Goal: Task Accomplishment & Management: Use online tool/utility

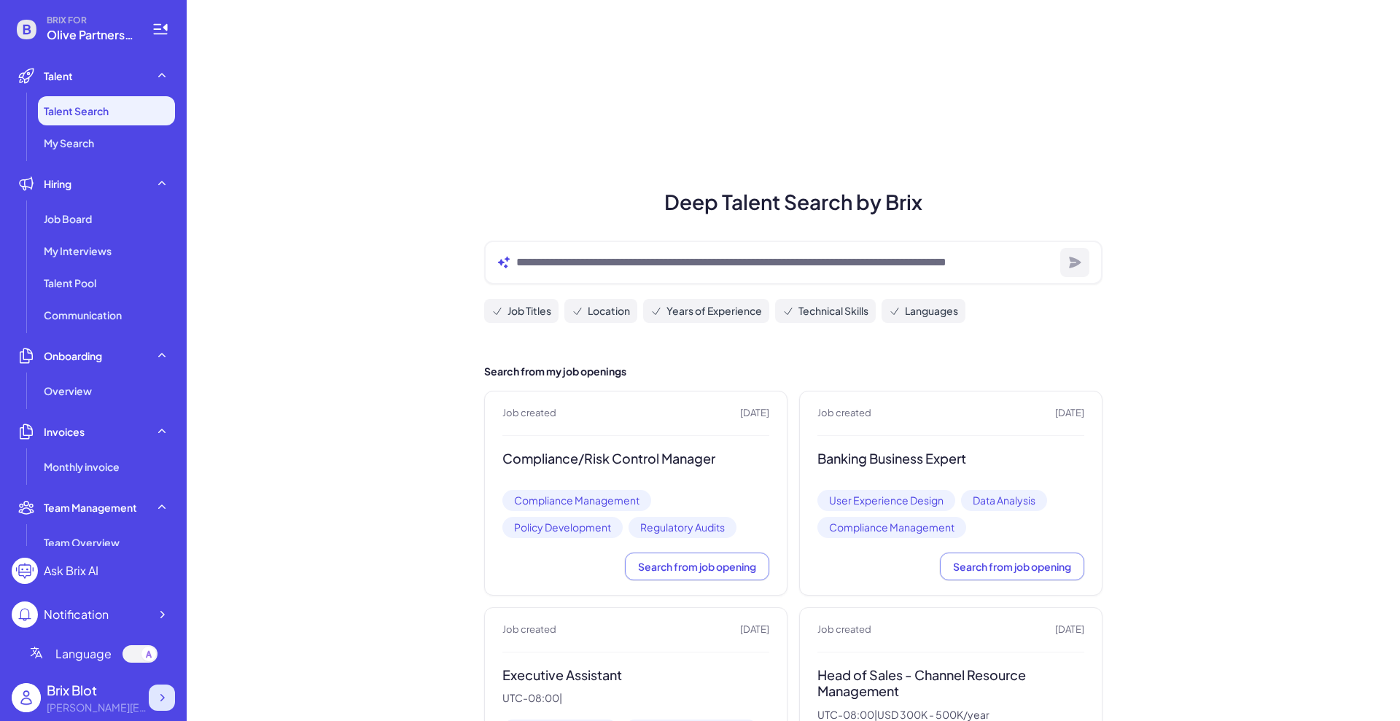
click at [161, 693] on icon at bounding box center [162, 698] width 15 height 15
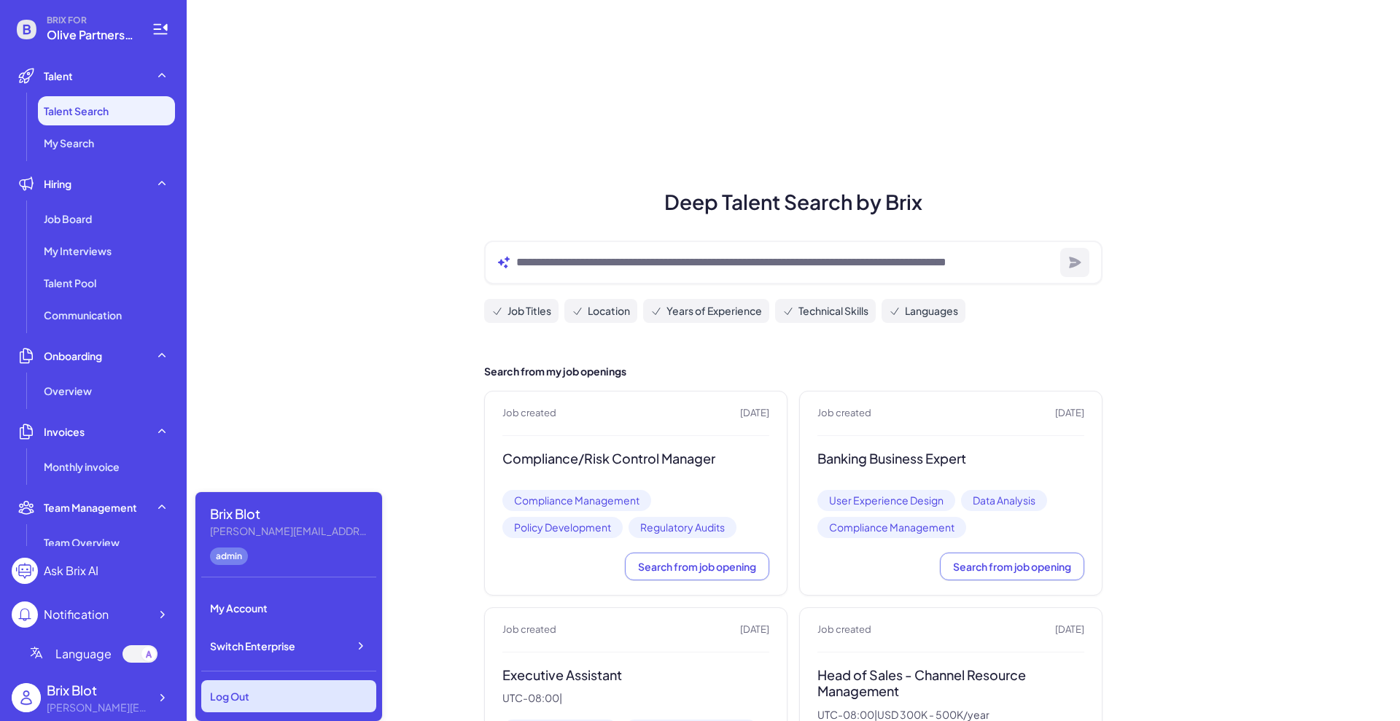
click at [330, 696] on div "Log Out" at bounding box center [288, 696] width 175 height 32
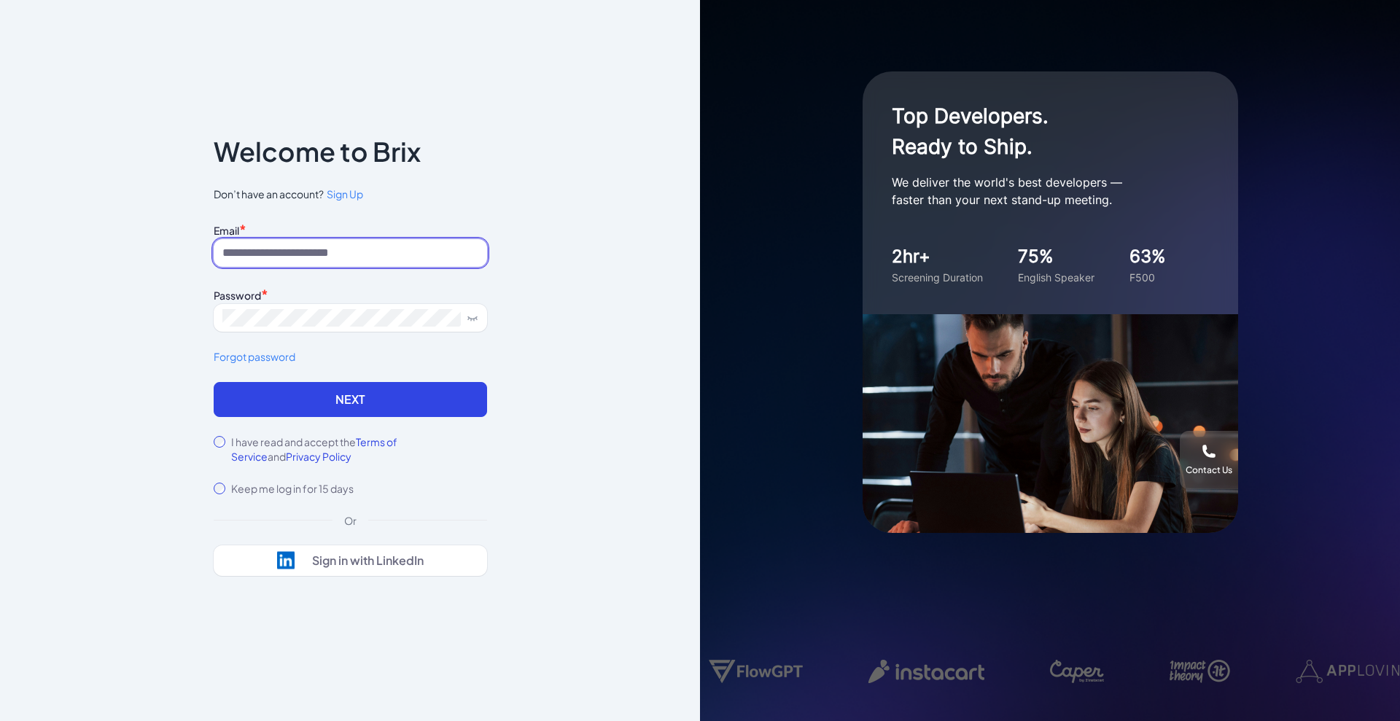
click at [332, 253] on input at bounding box center [350, 253] width 273 height 28
type input "**********"
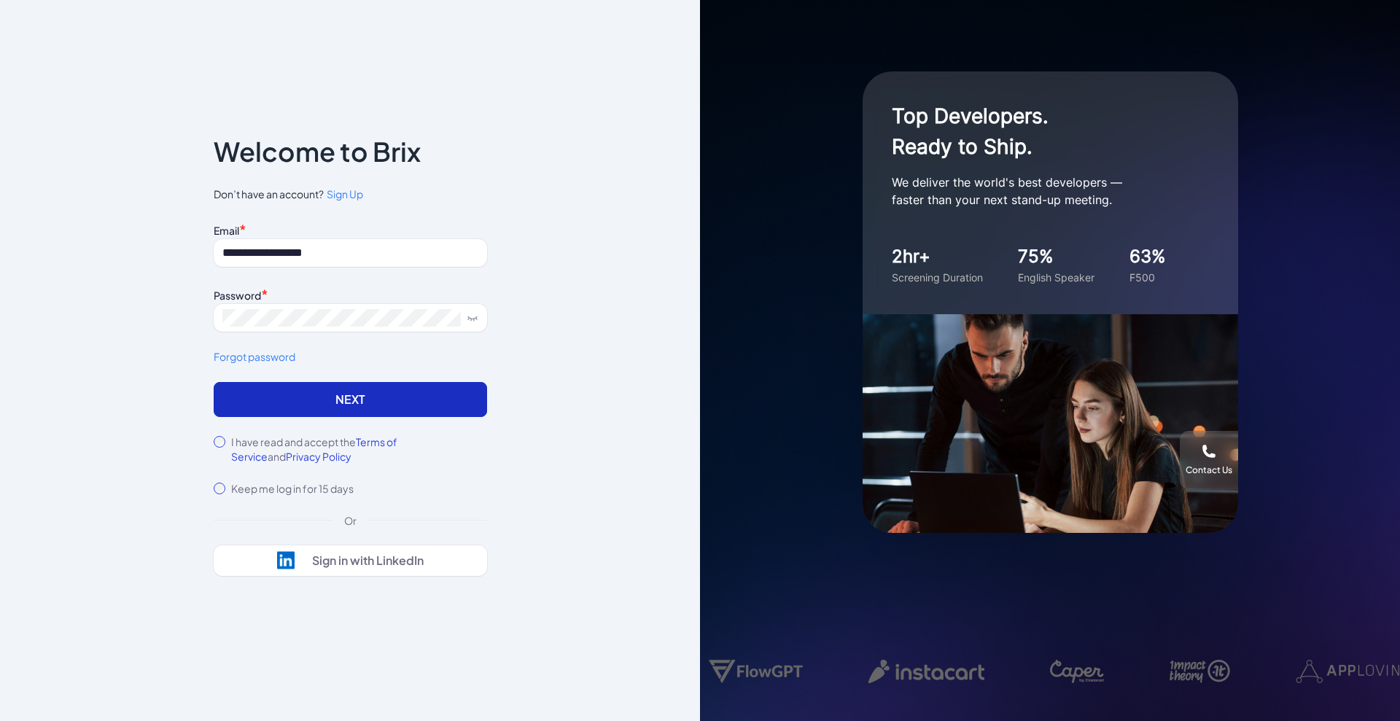
click at [336, 412] on button "Next" at bounding box center [350, 399] width 273 height 35
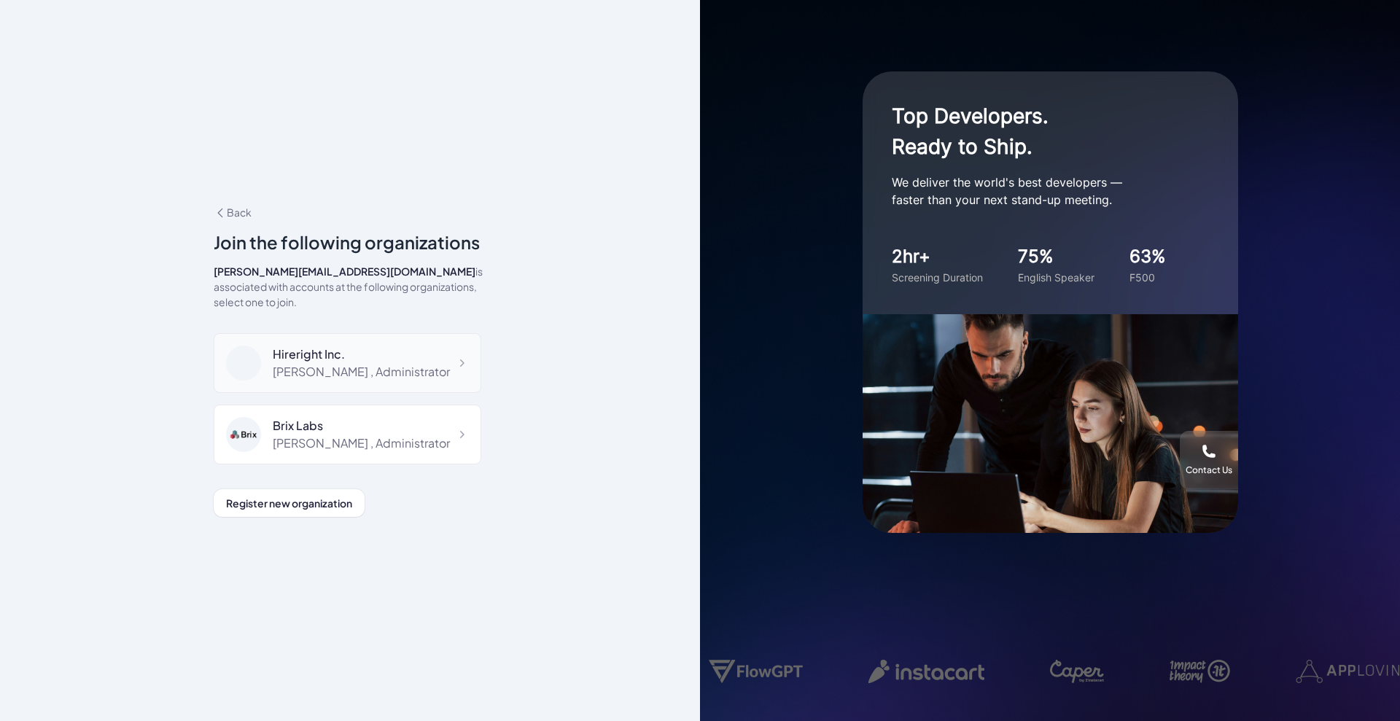
click at [362, 365] on div "Shuwei Yang , Administrator" at bounding box center [361, 372] width 177 height 18
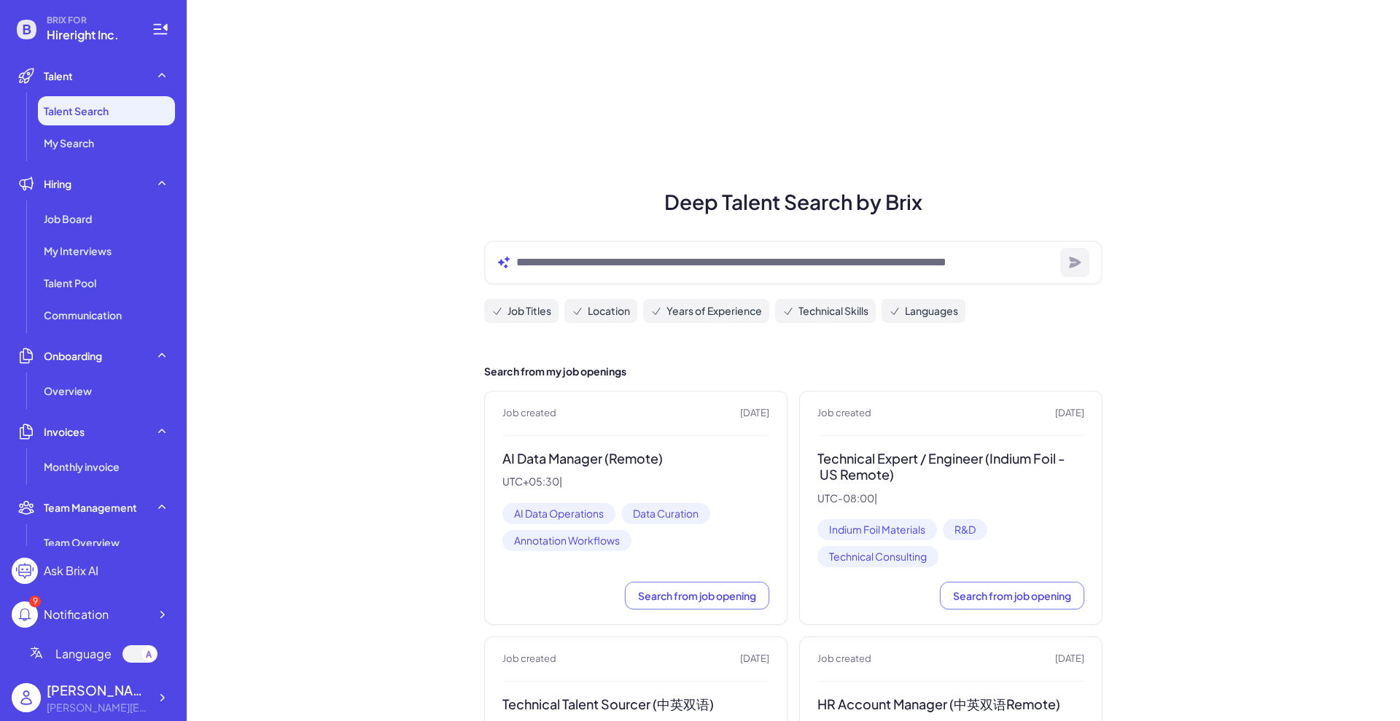
click at [598, 473] on div "AI Data Manager (Remote) UTC+05:30 |" at bounding box center [635, 470] width 267 height 38
click at [714, 596] on span "Search from job opening" at bounding box center [697, 595] width 118 height 13
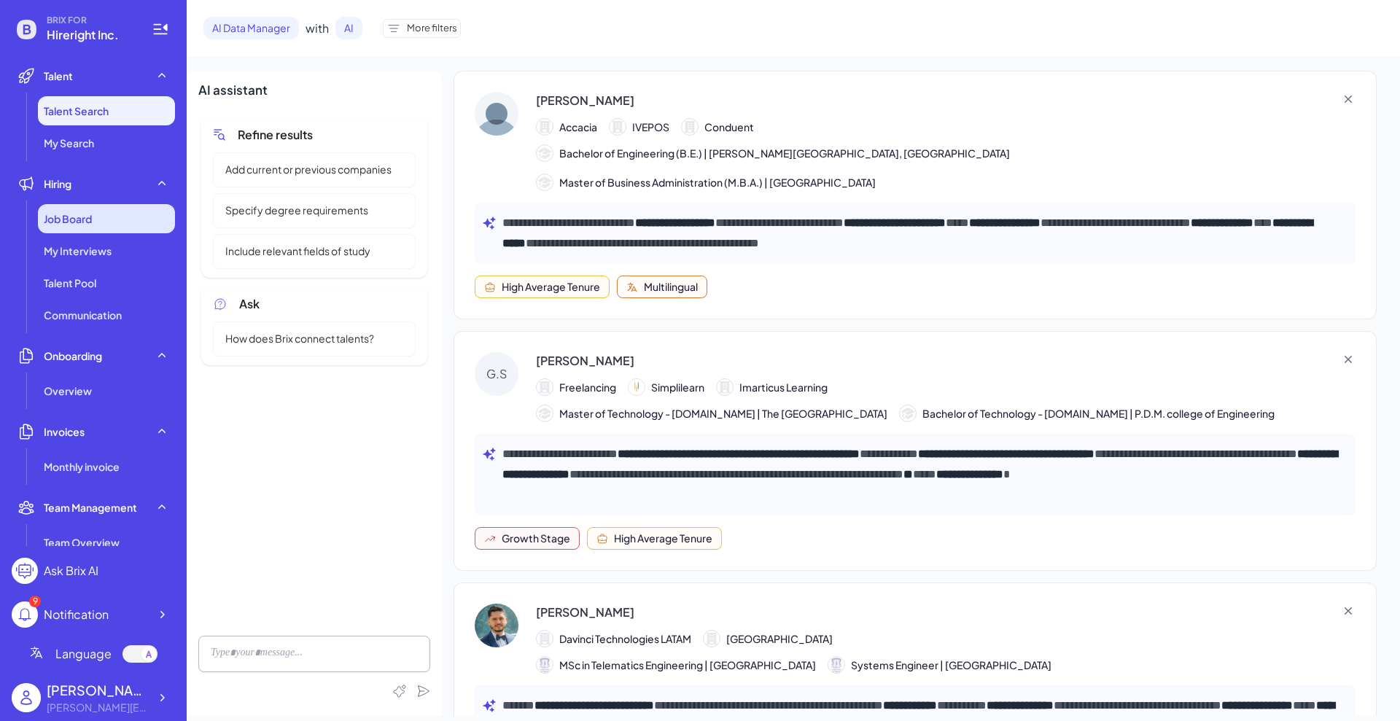
click at [82, 227] on div "Job Board" at bounding box center [106, 218] width 137 height 29
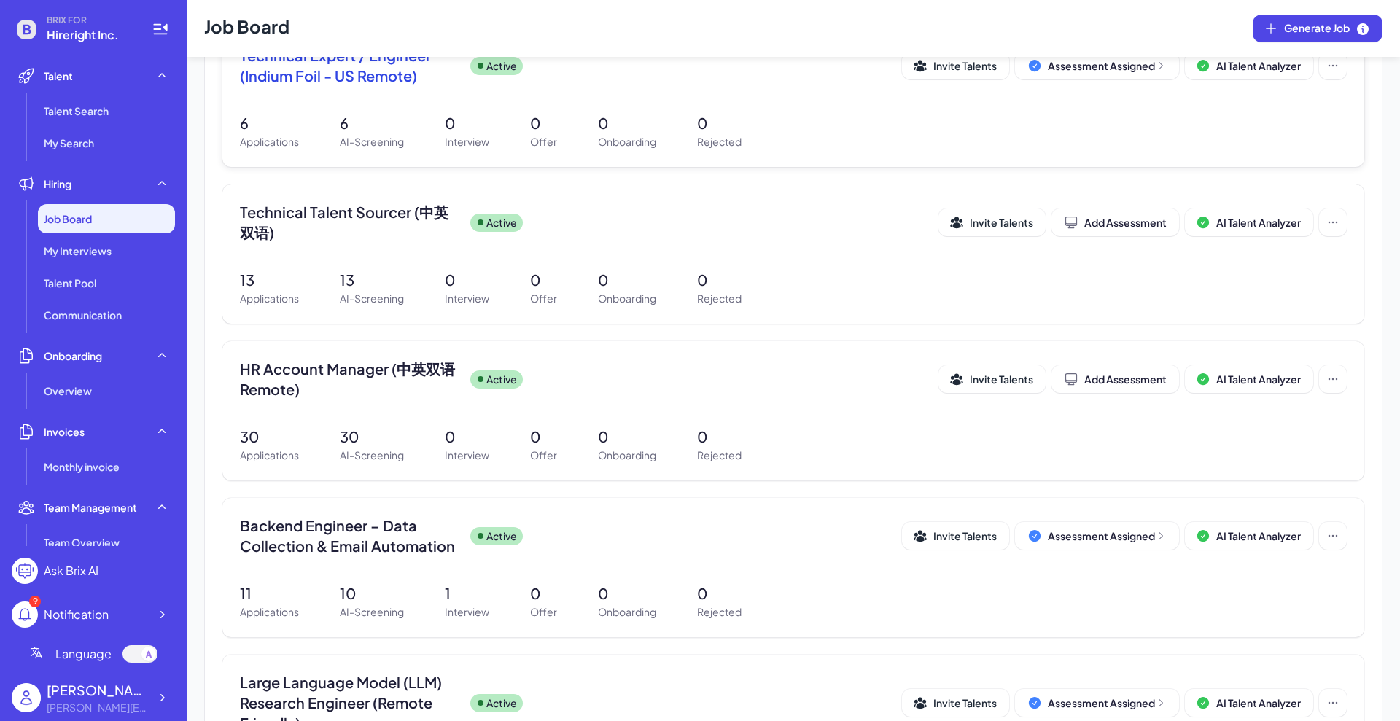
scroll to position [365, 0]
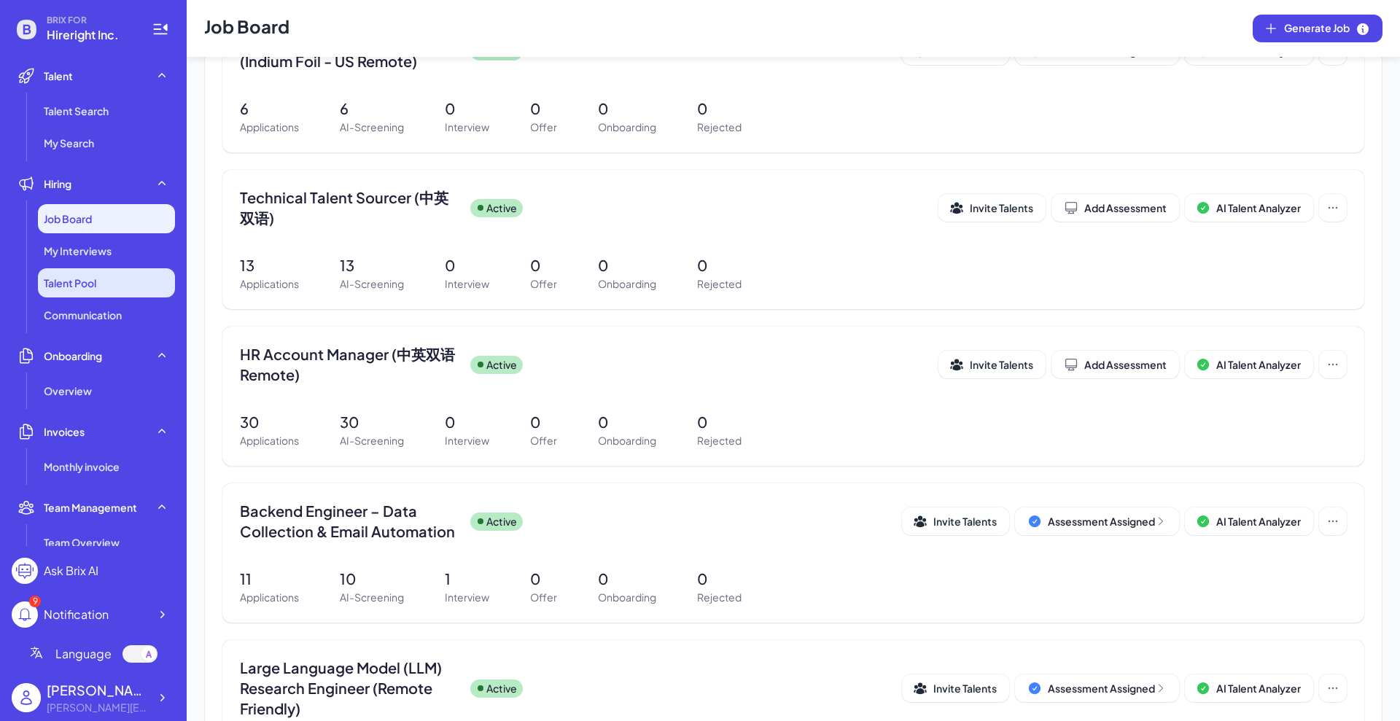
click at [81, 276] on span "Talent Pool" at bounding box center [70, 283] width 53 height 15
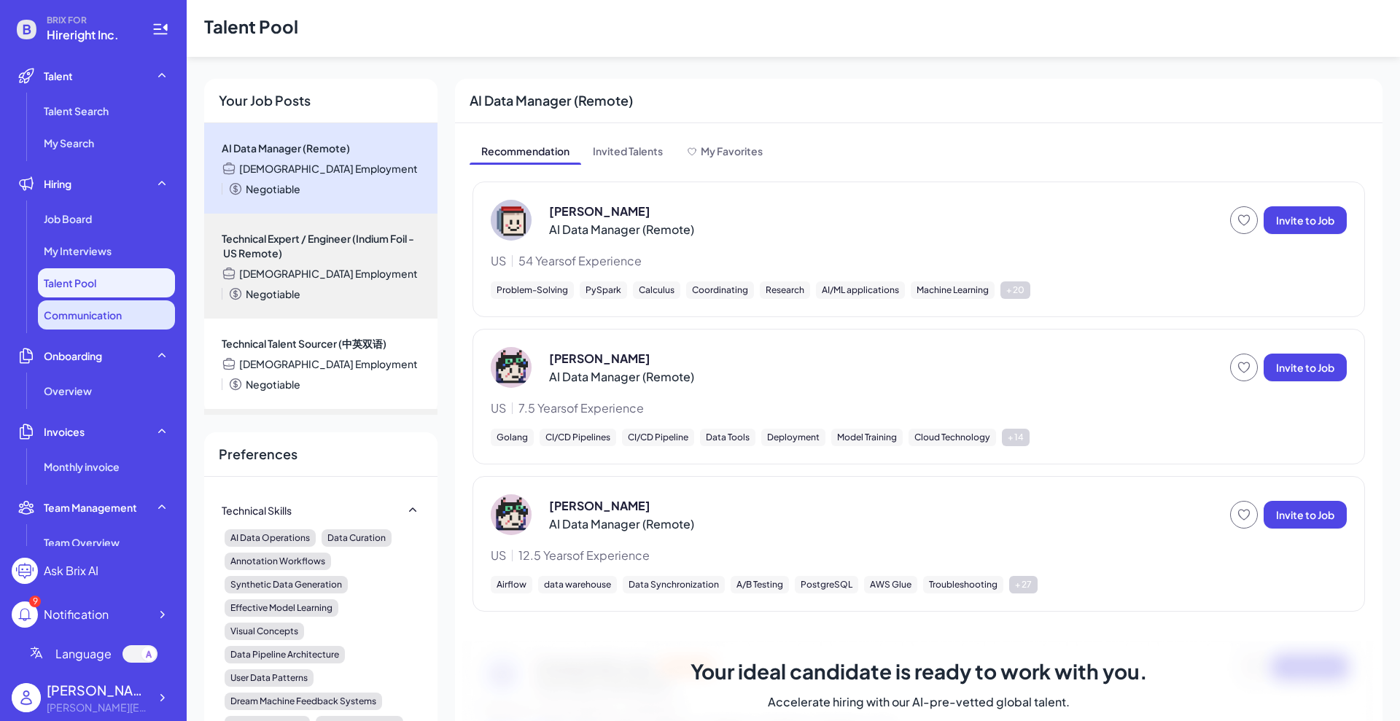
click at [88, 308] on span "Communication" at bounding box center [83, 315] width 78 height 15
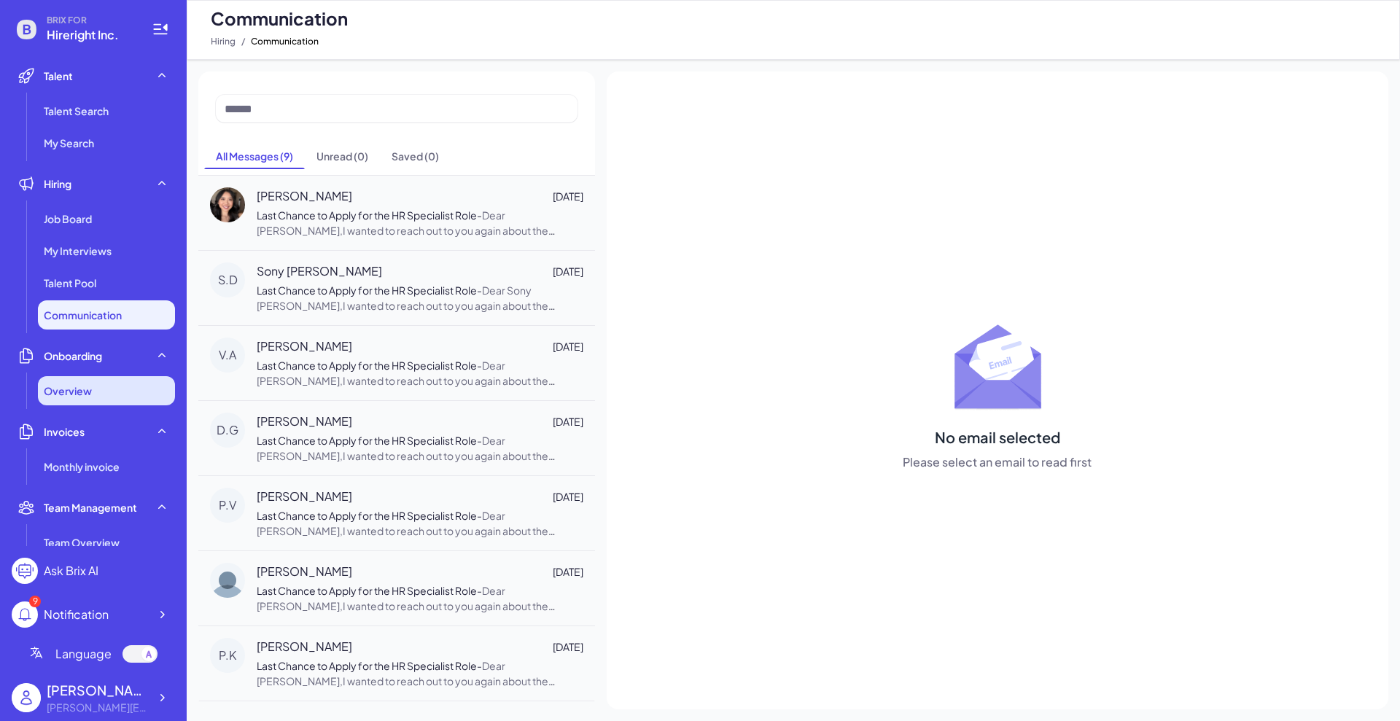
click at [106, 394] on div "Overview" at bounding box center [106, 390] width 137 height 29
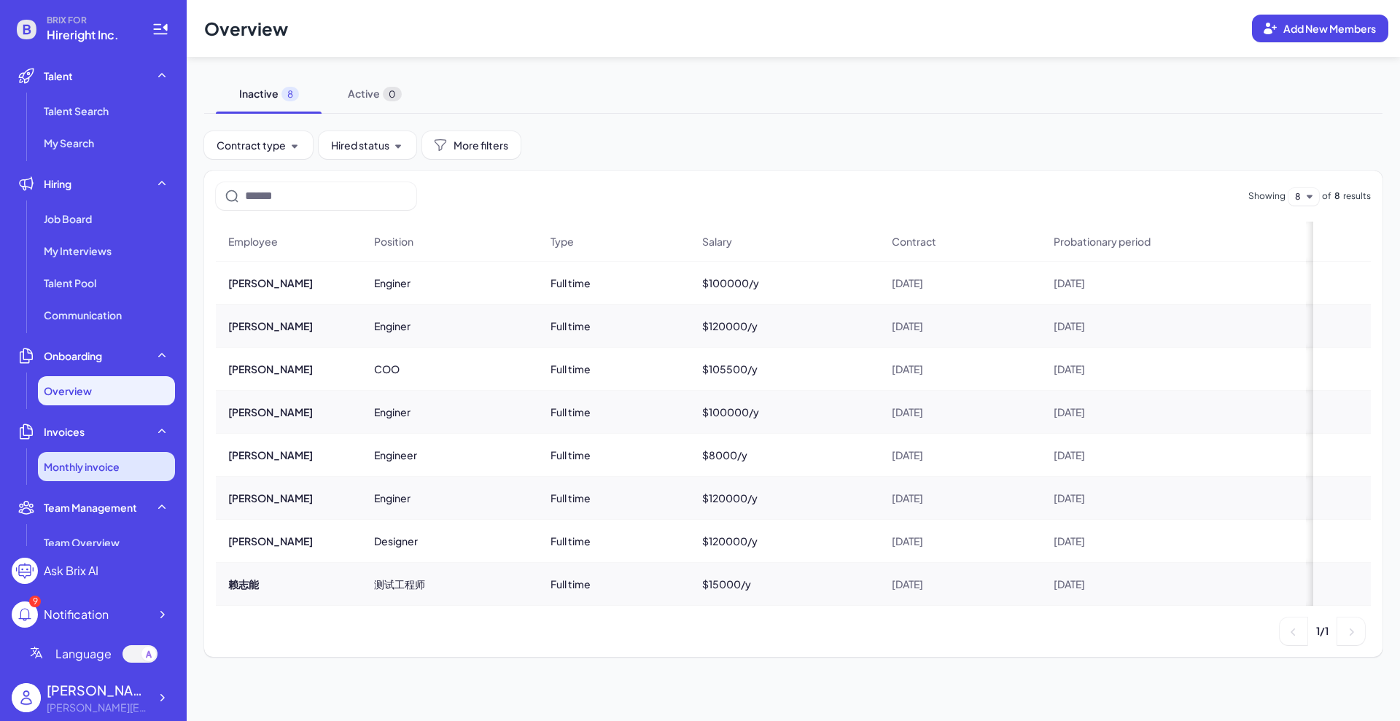
click at [125, 469] on li "Monthly invoice" at bounding box center [106, 466] width 137 height 29
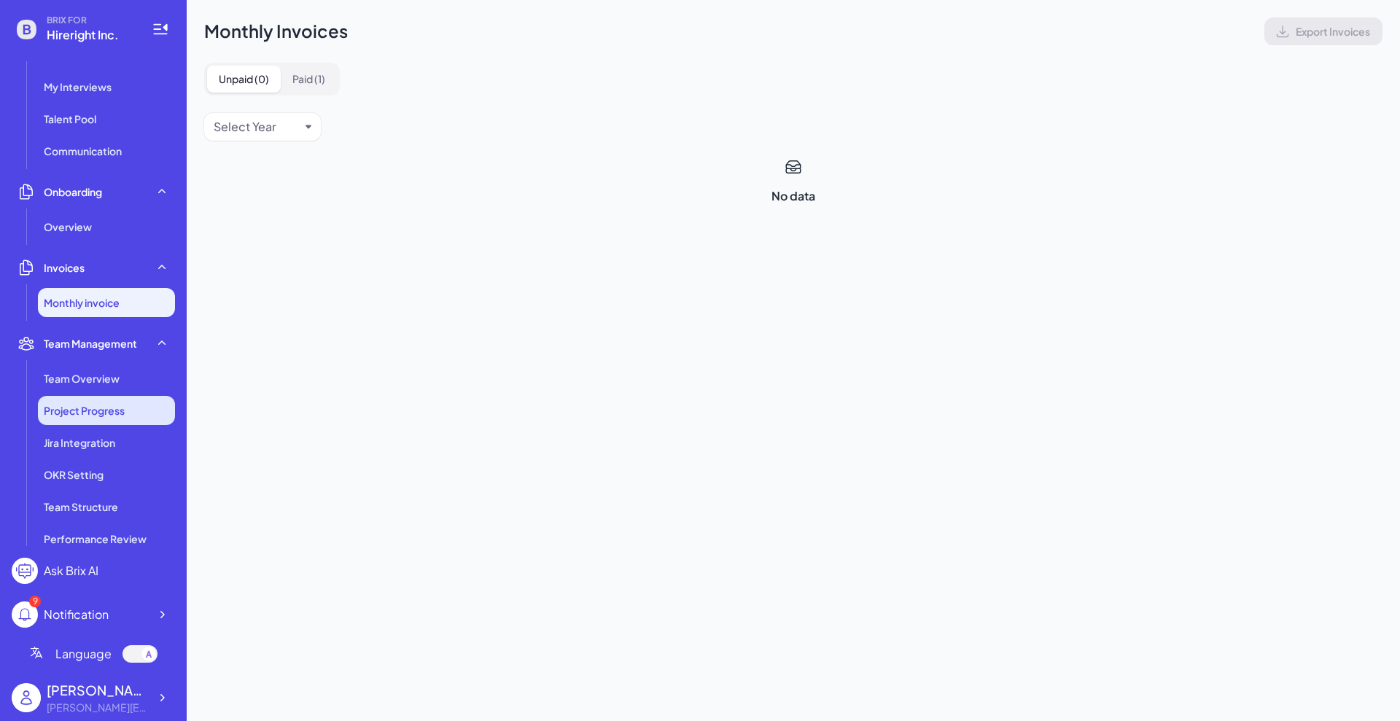
scroll to position [182, 0]
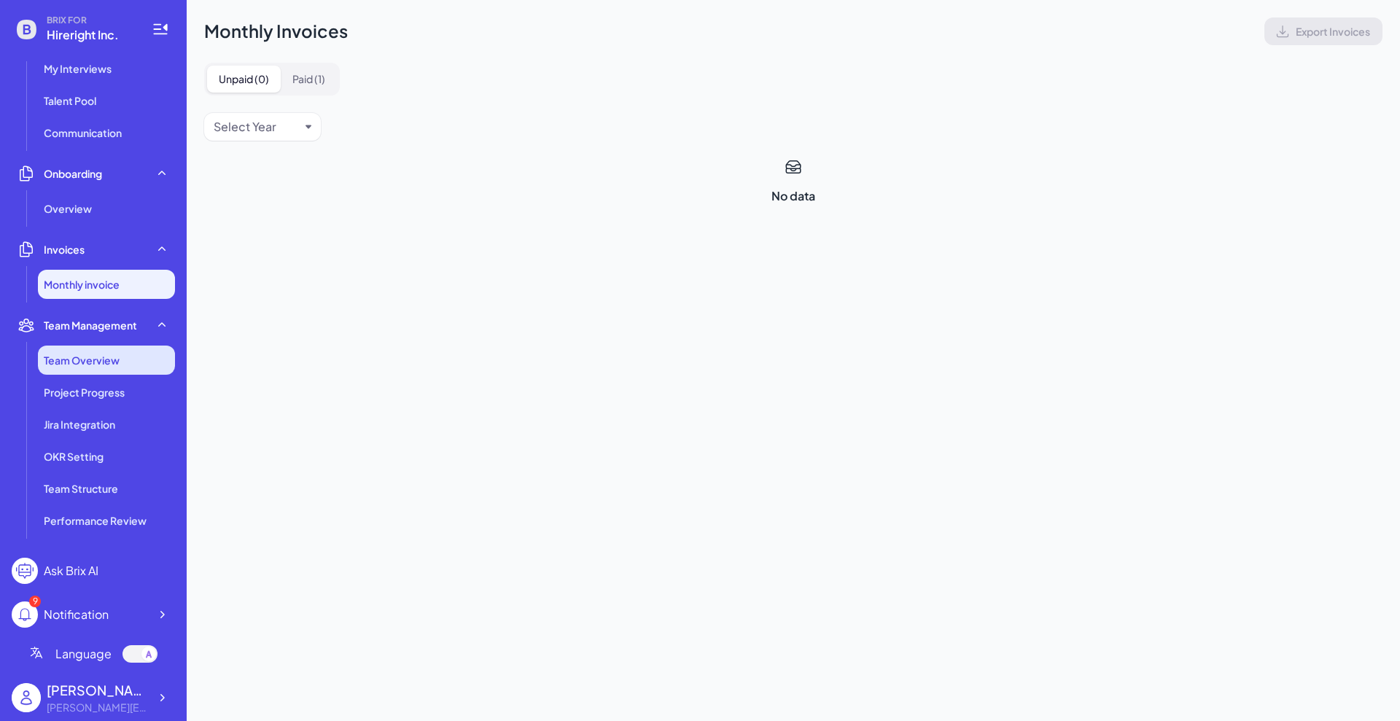
click at [114, 349] on li "Team Overview" at bounding box center [106, 360] width 137 height 29
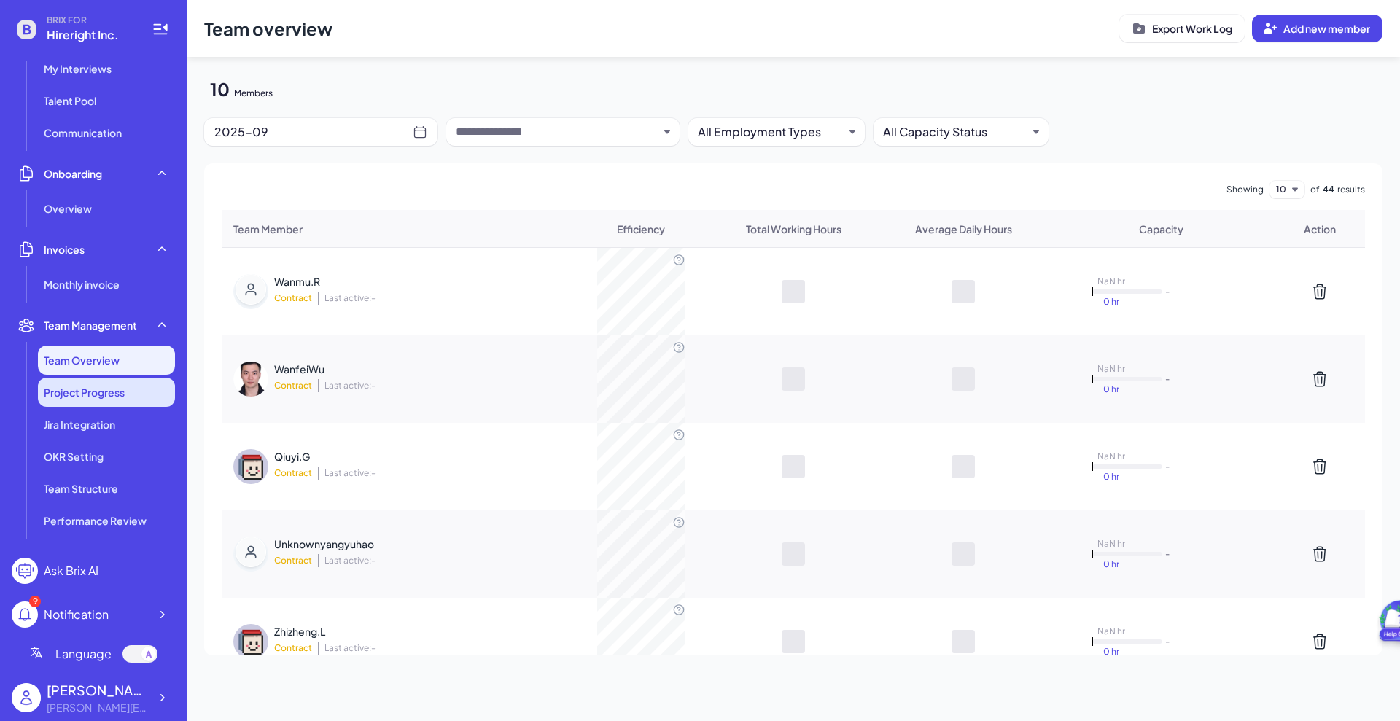
click at [114, 400] on li "Project Progress" at bounding box center [106, 392] width 137 height 29
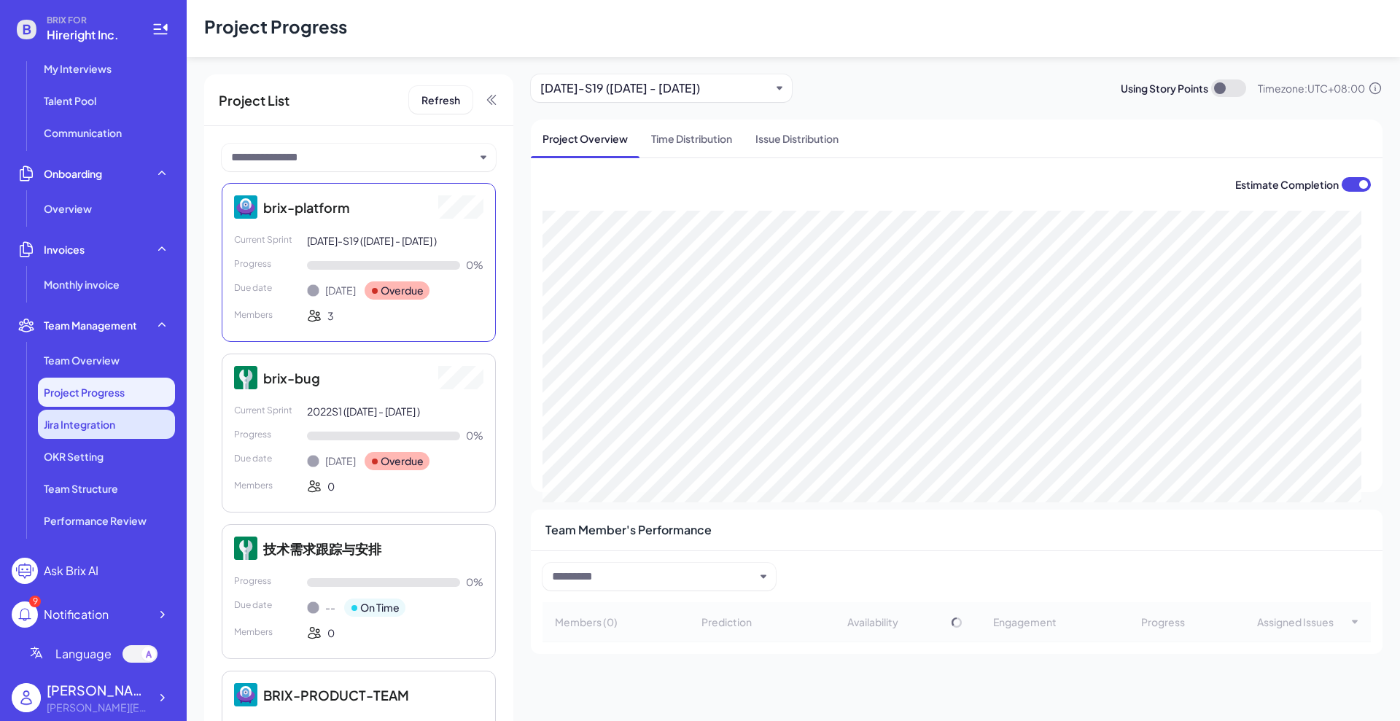
click at [123, 426] on li "Jira Integration" at bounding box center [106, 424] width 137 height 29
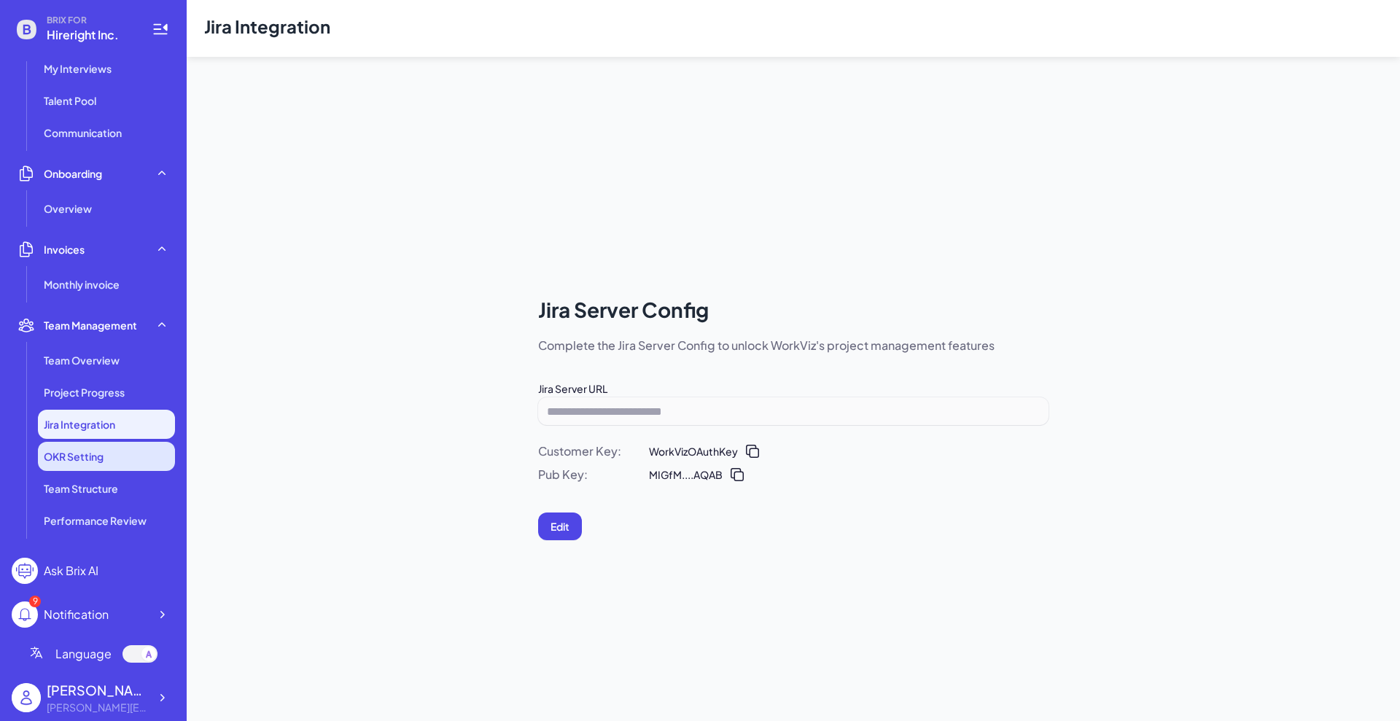
click at [114, 469] on li "OKR Setting" at bounding box center [106, 456] width 137 height 29
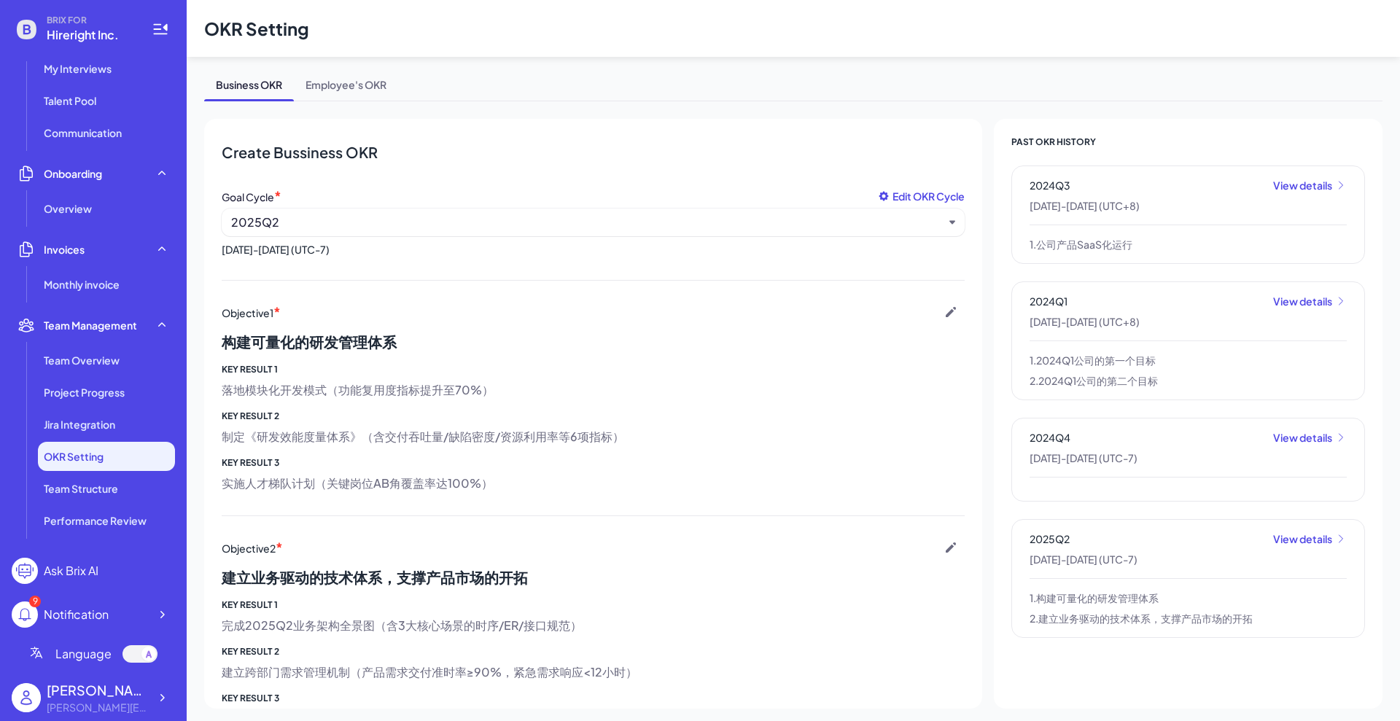
scroll to position [273, 0]
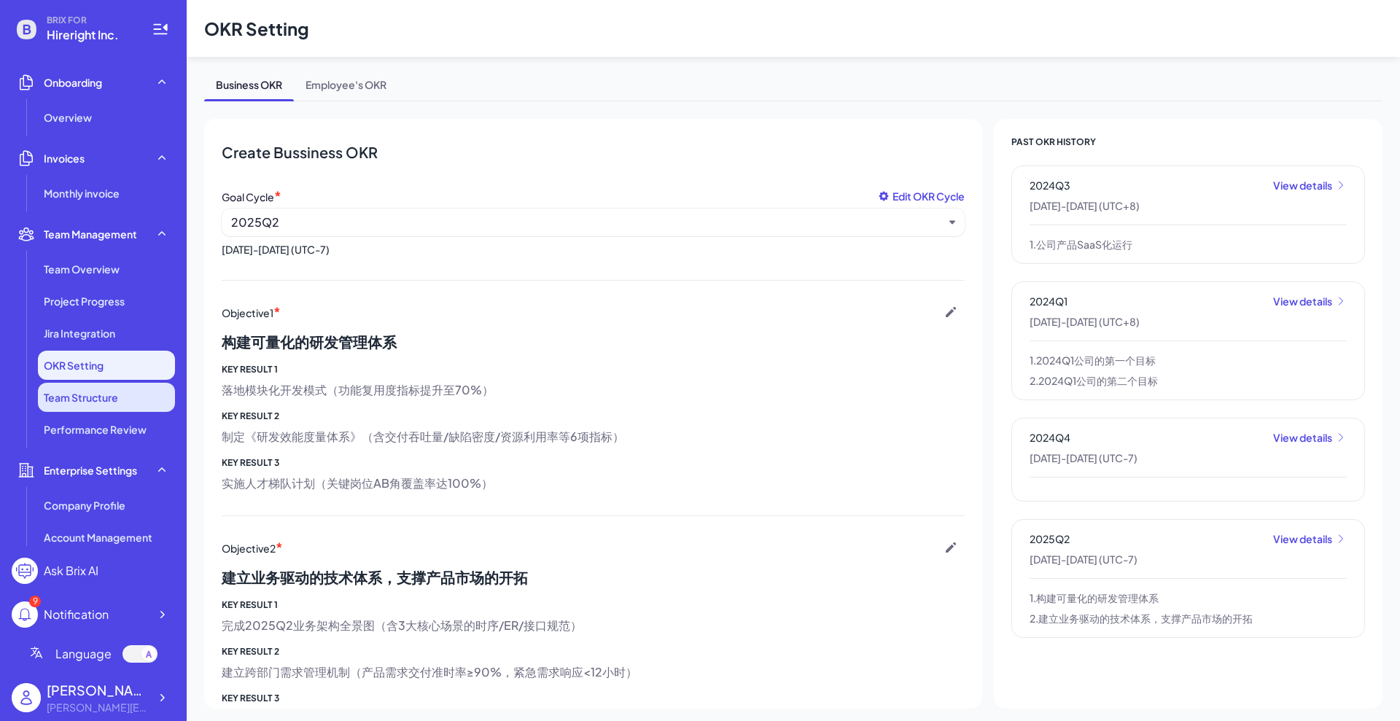
click at [110, 409] on li "Team Structure" at bounding box center [106, 397] width 137 height 29
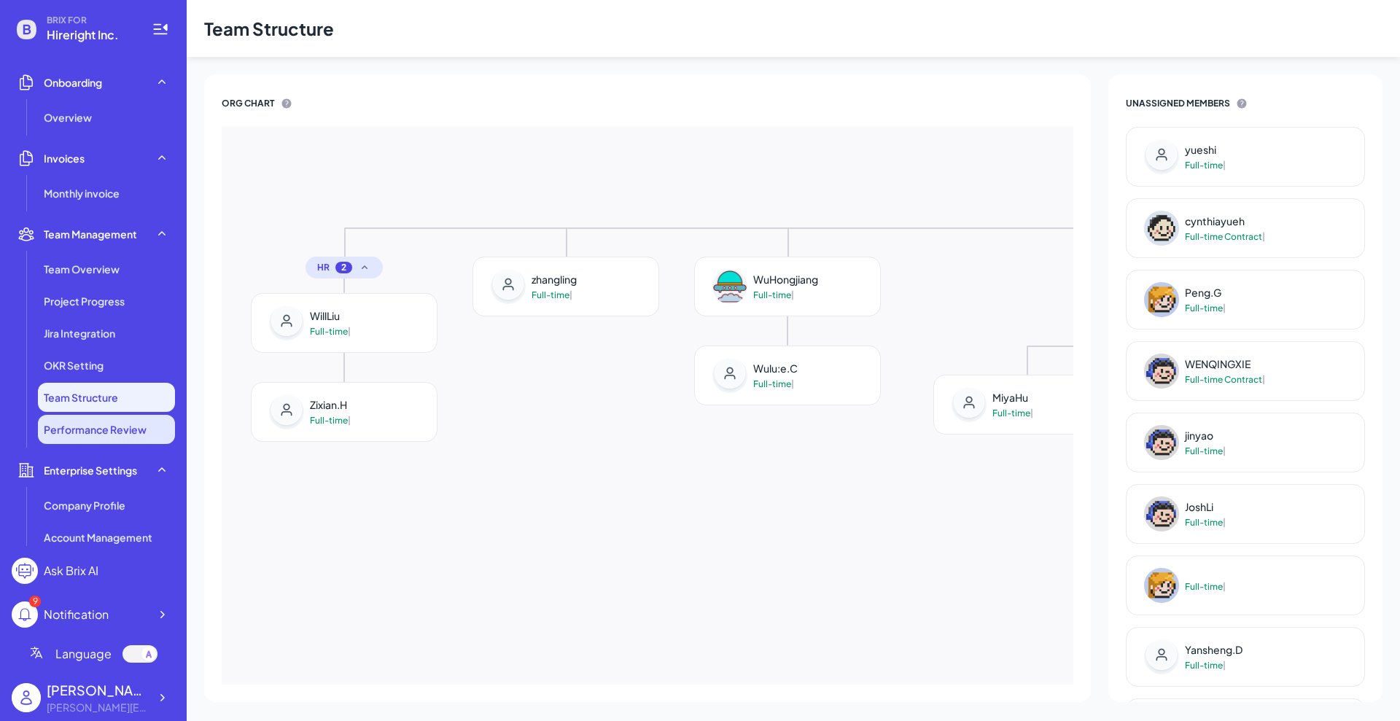
click at [112, 440] on li "Performance Review" at bounding box center [106, 429] width 137 height 29
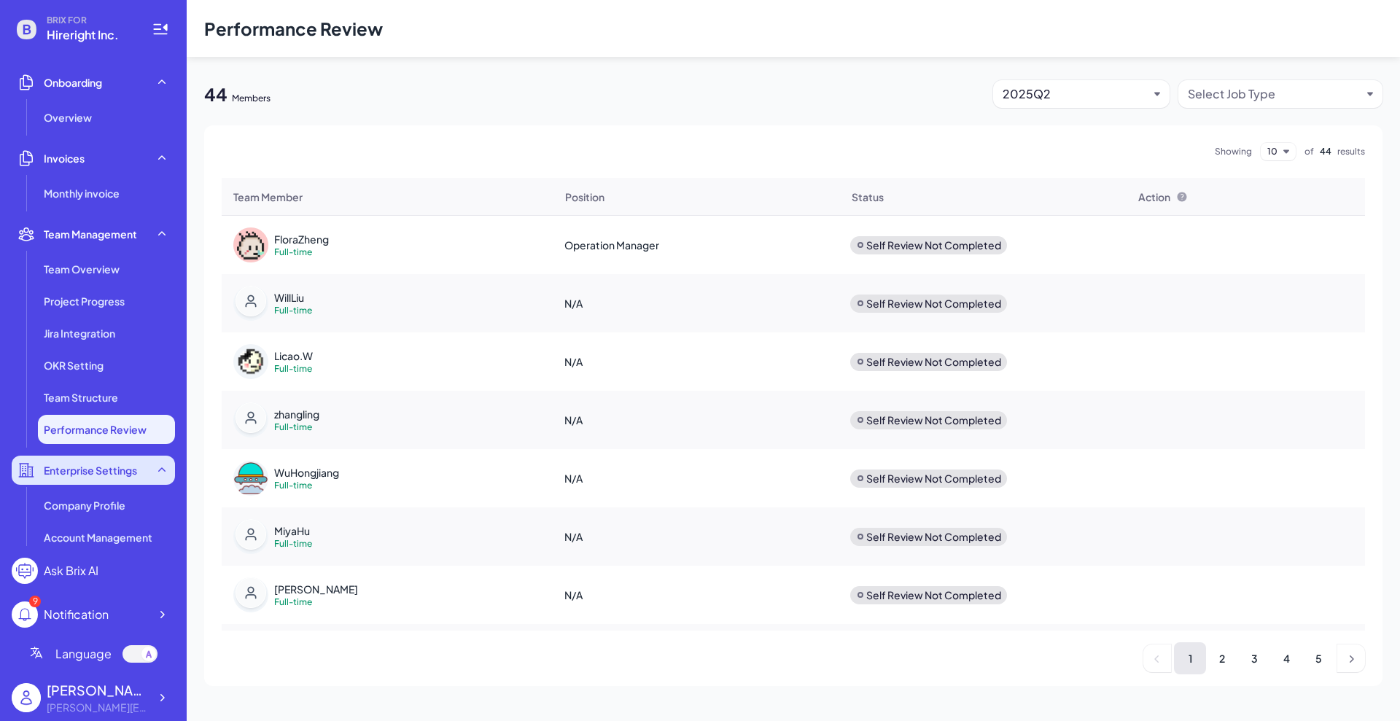
click at [115, 473] on span "Enterprise Settings" at bounding box center [90, 470] width 93 height 15
click at [130, 470] on span "Enterprise Settings" at bounding box center [90, 470] width 93 height 15
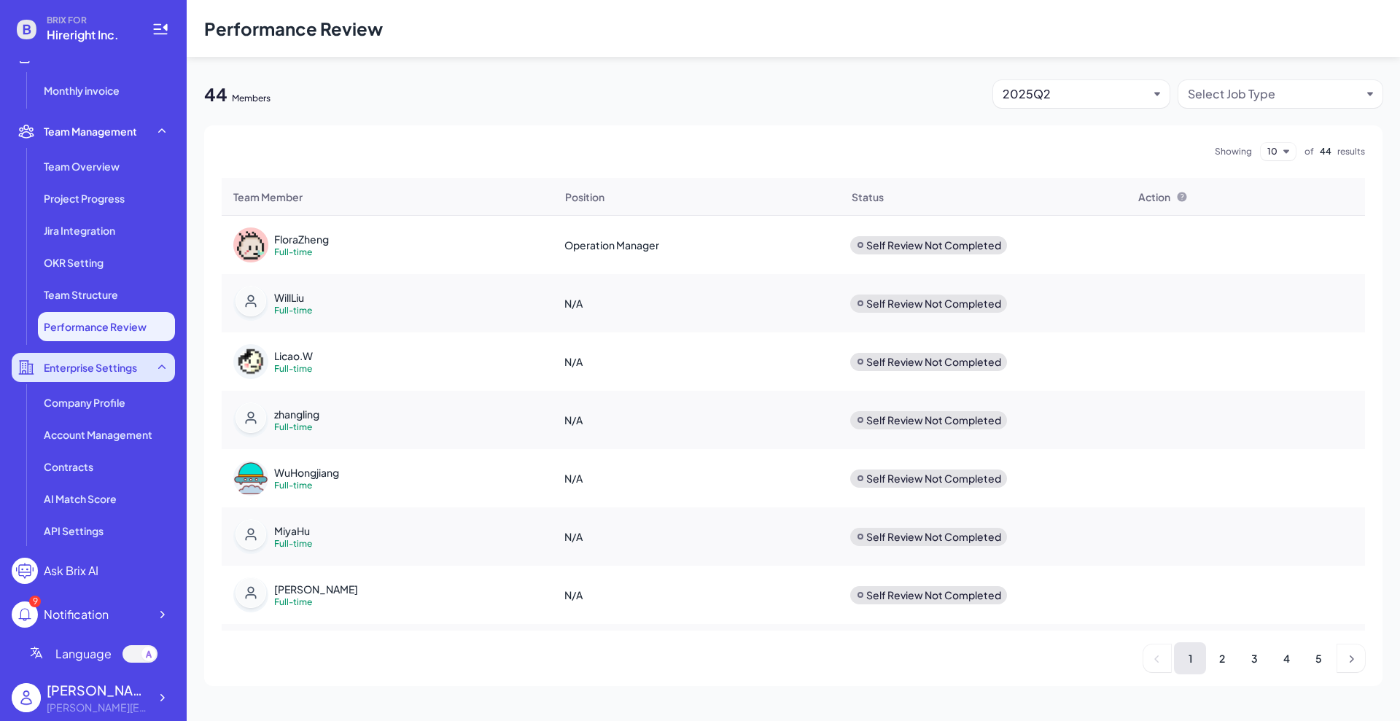
scroll to position [379, 0]
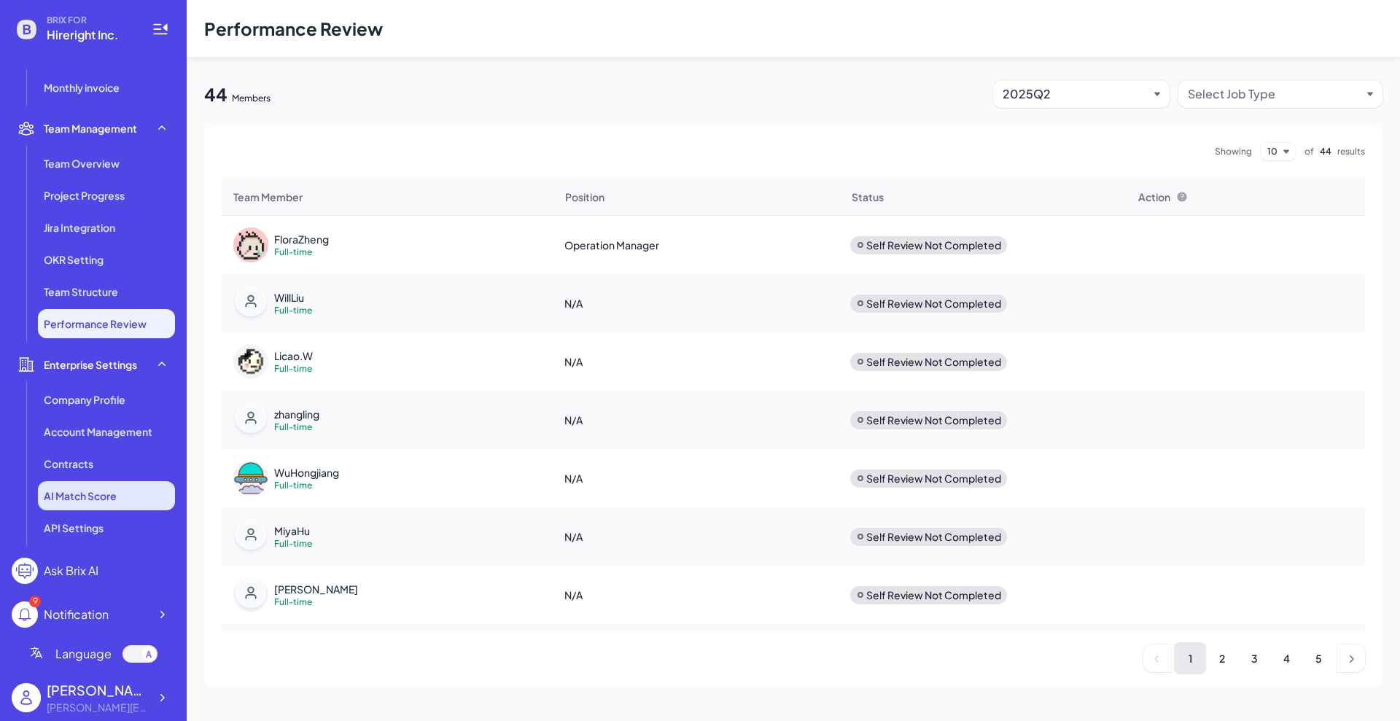
click at [106, 504] on li "AI Match Score" at bounding box center [106, 495] width 137 height 29
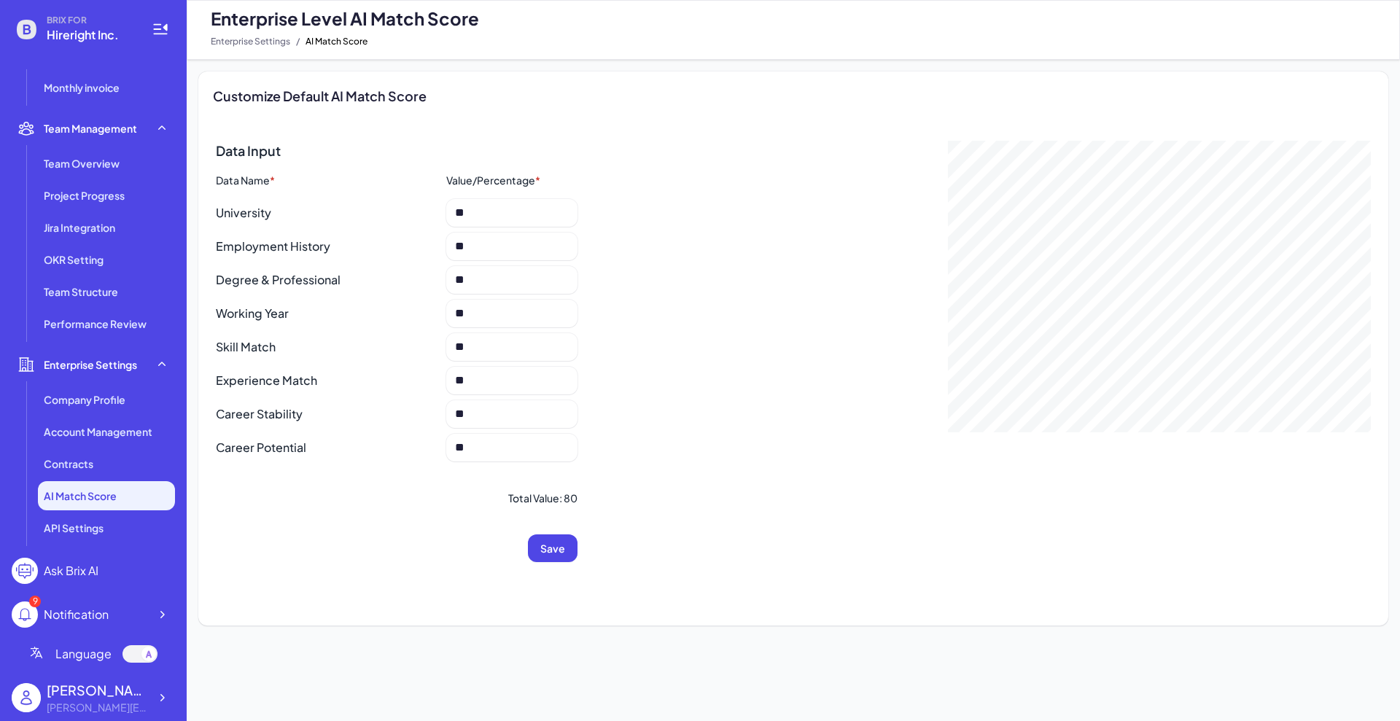
click at [384, 148] on div "Data Input" at bounding box center [397, 151] width 362 height 20
click at [106, 532] on li "API Settings" at bounding box center [106, 527] width 137 height 29
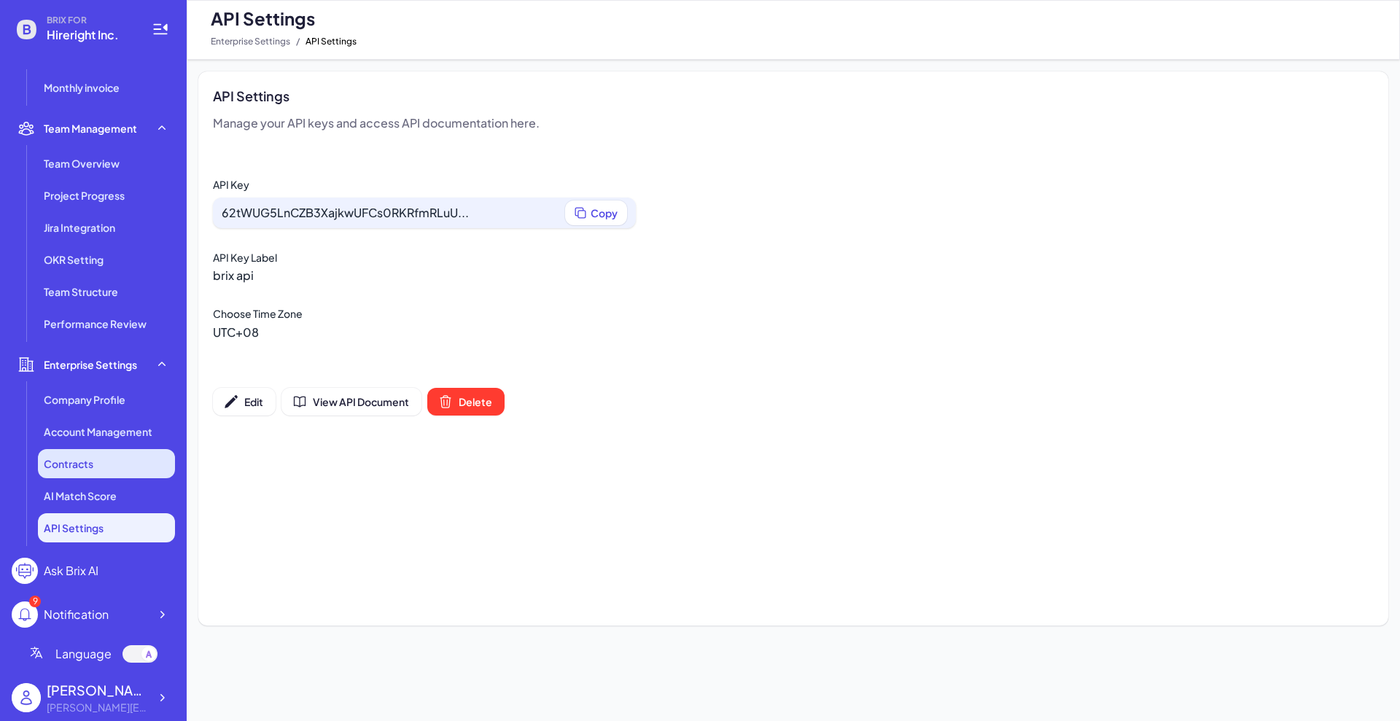
click at [110, 466] on div "Contracts" at bounding box center [106, 463] width 137 height 29
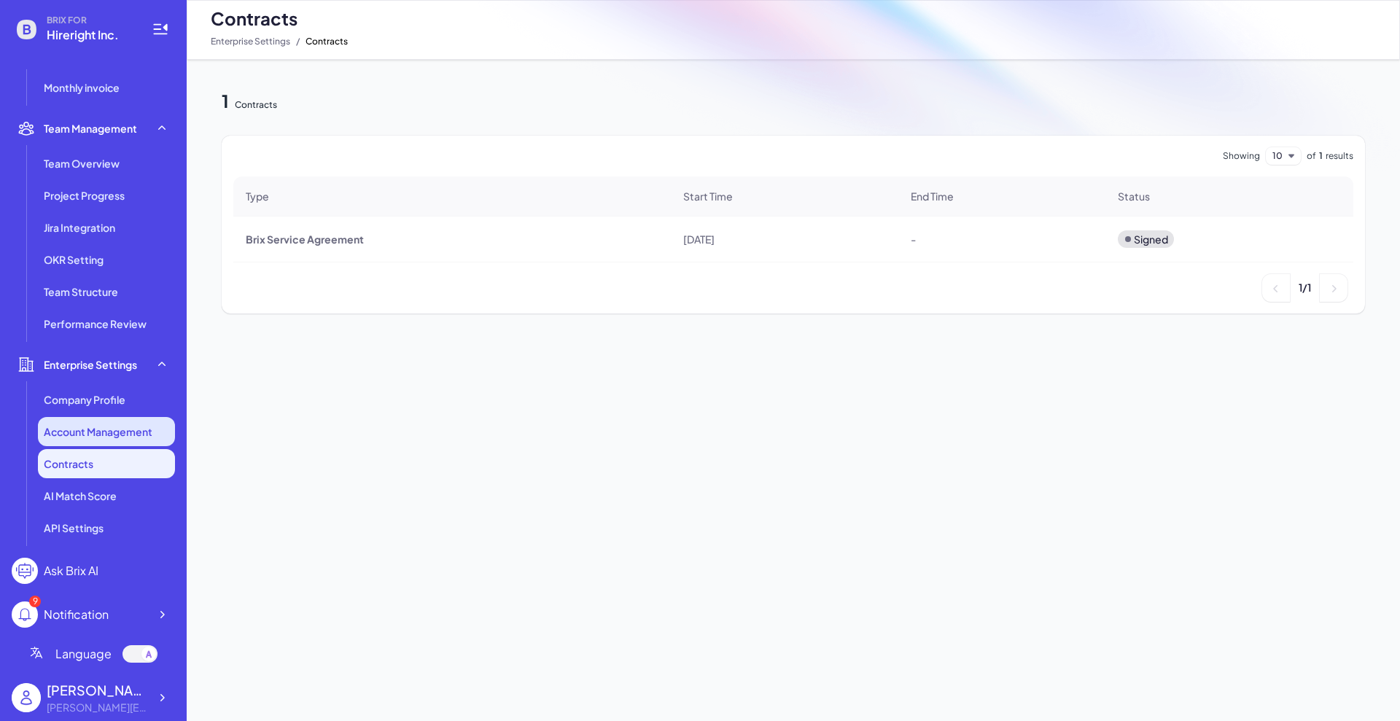
click at [120, 441] on li "Account Management" at bounding box center [106, 431] width 137 height 29
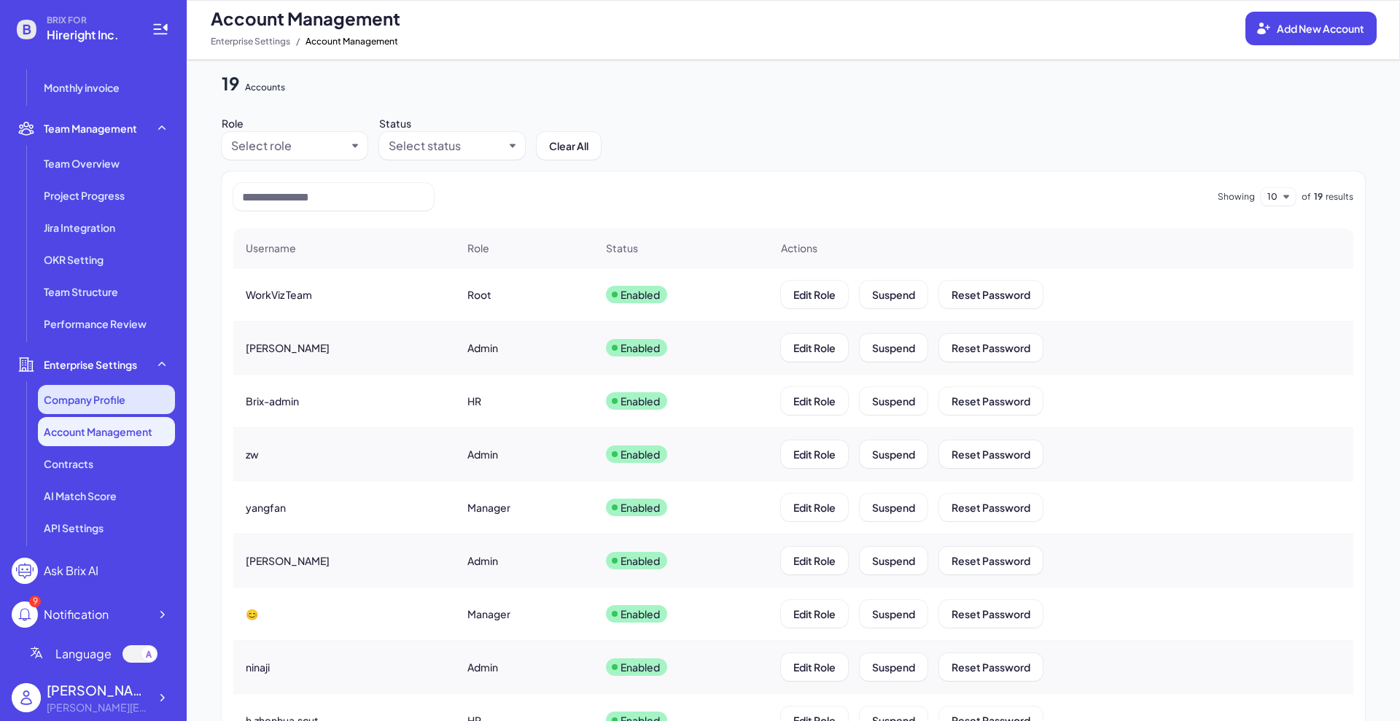
click at [74, 411] on li "Company Profile" at bounding box center [106, 399] width 137 height 29
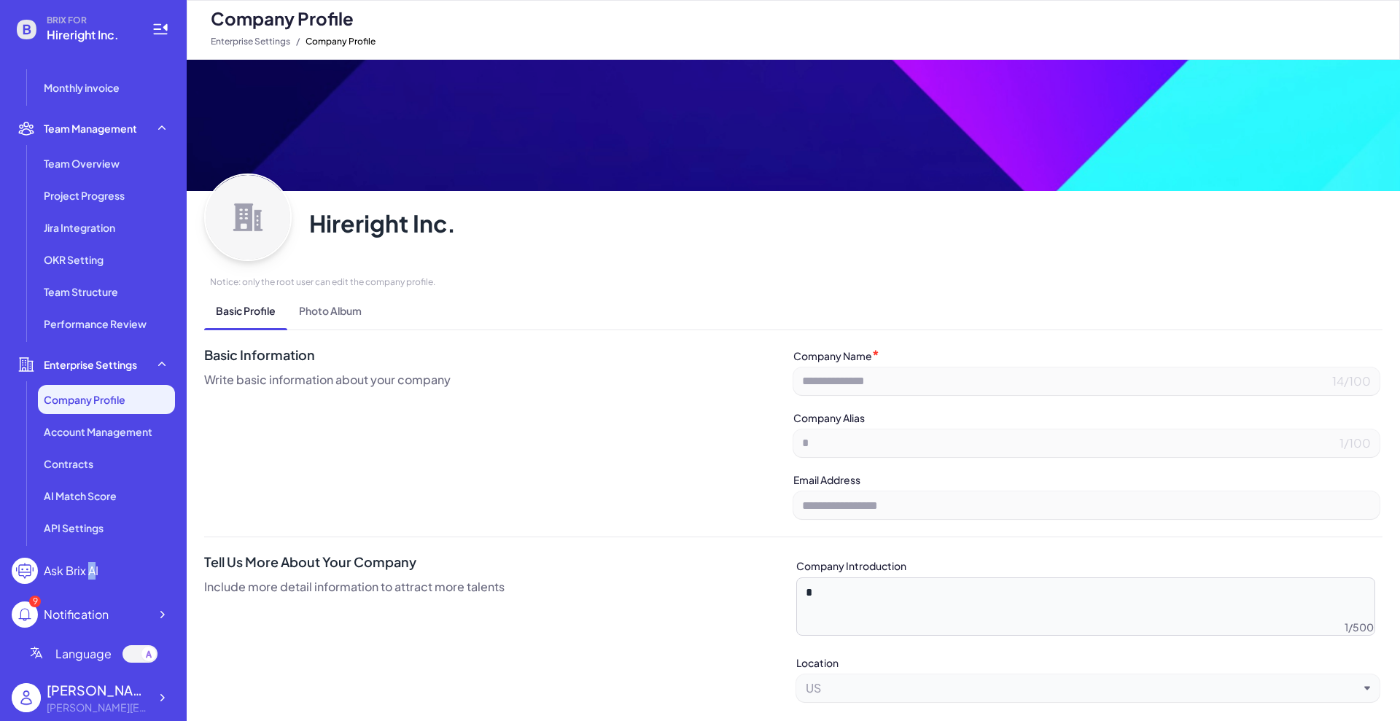
click at [90, 566] on div "Ask Brix AI" at bounding box center [71, 571] width 55 height 18
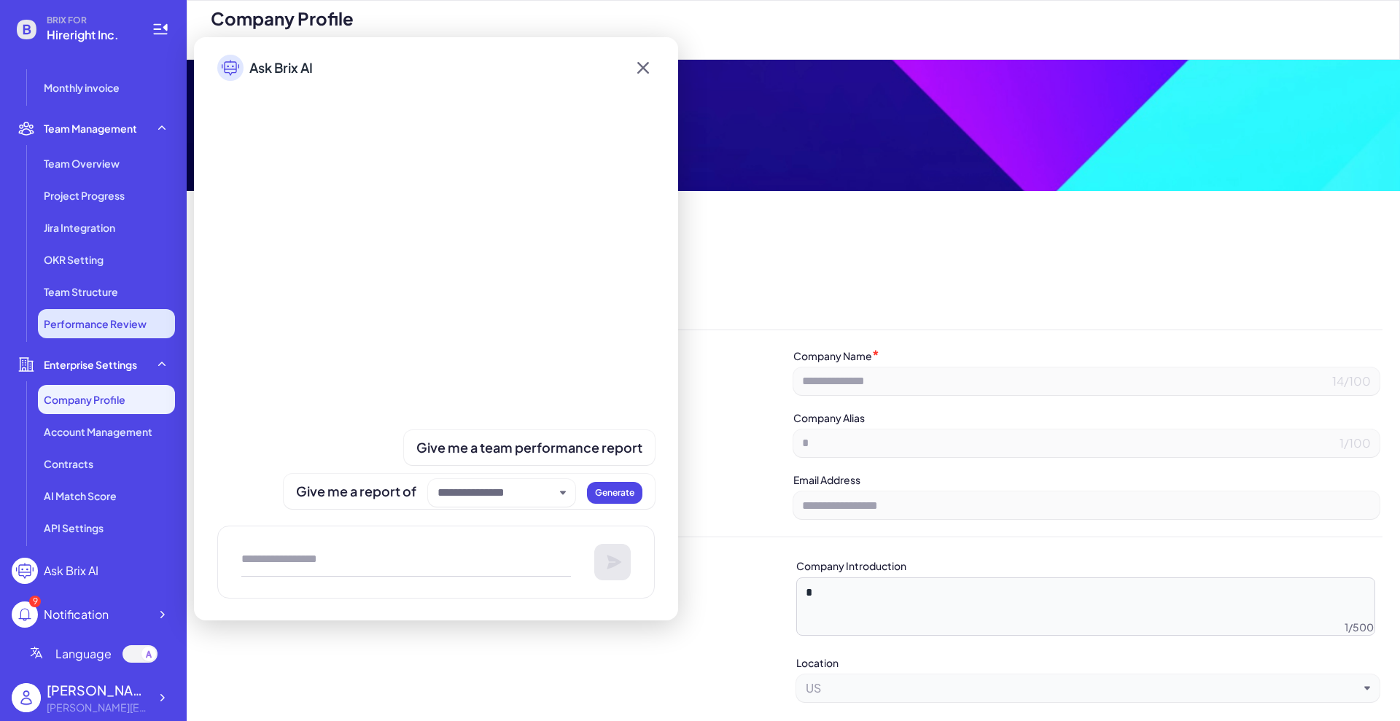
click at [118, 333] on li "Performance Review" at bounding box center [106, 323] width 137 height 29
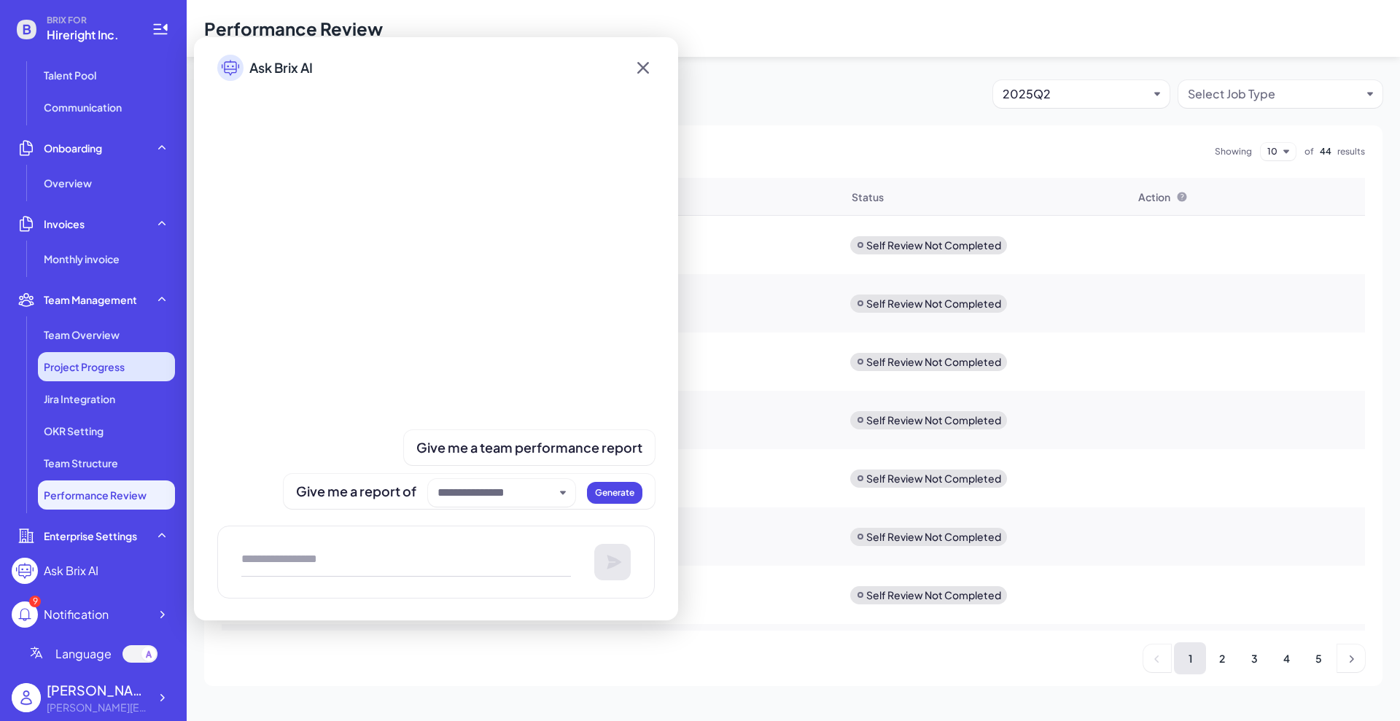
scroll to position [197, 0]
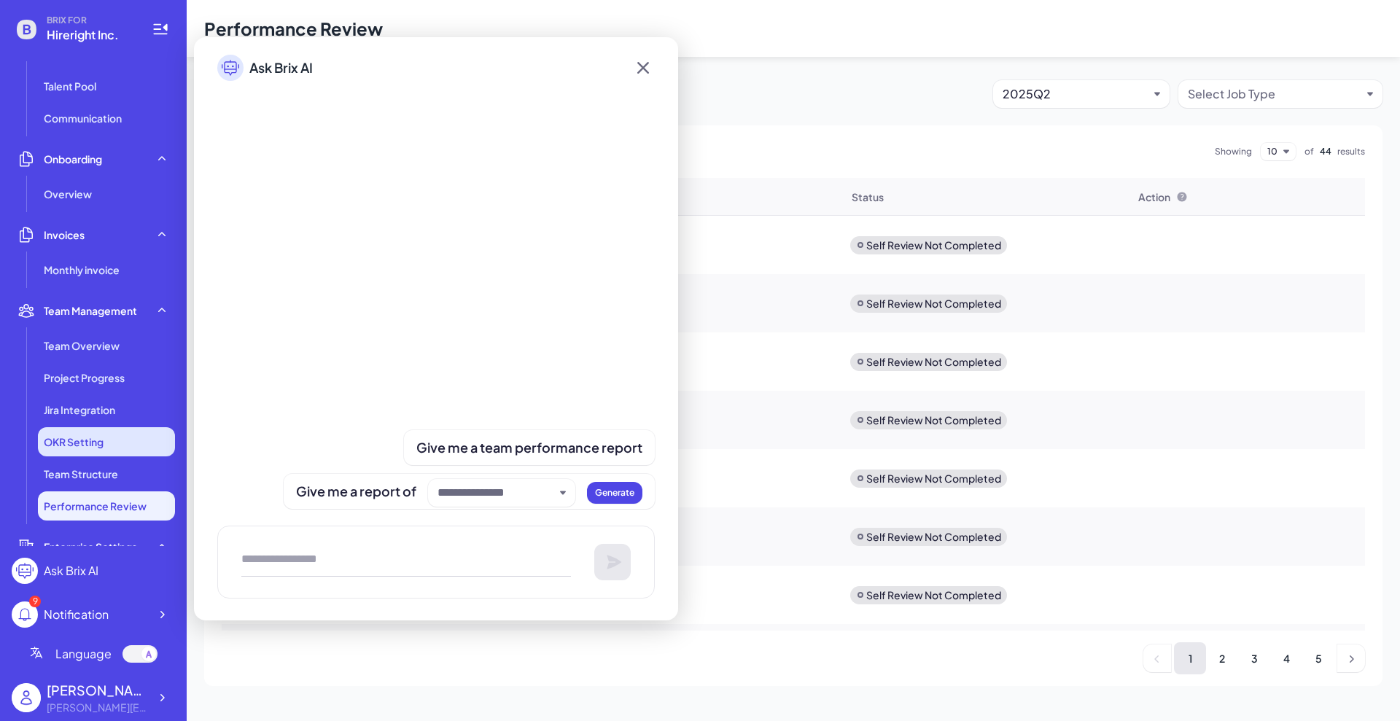
click at [108, 441] on li "OKR Setting" at bounding box center [106, 441] width 137 height 29
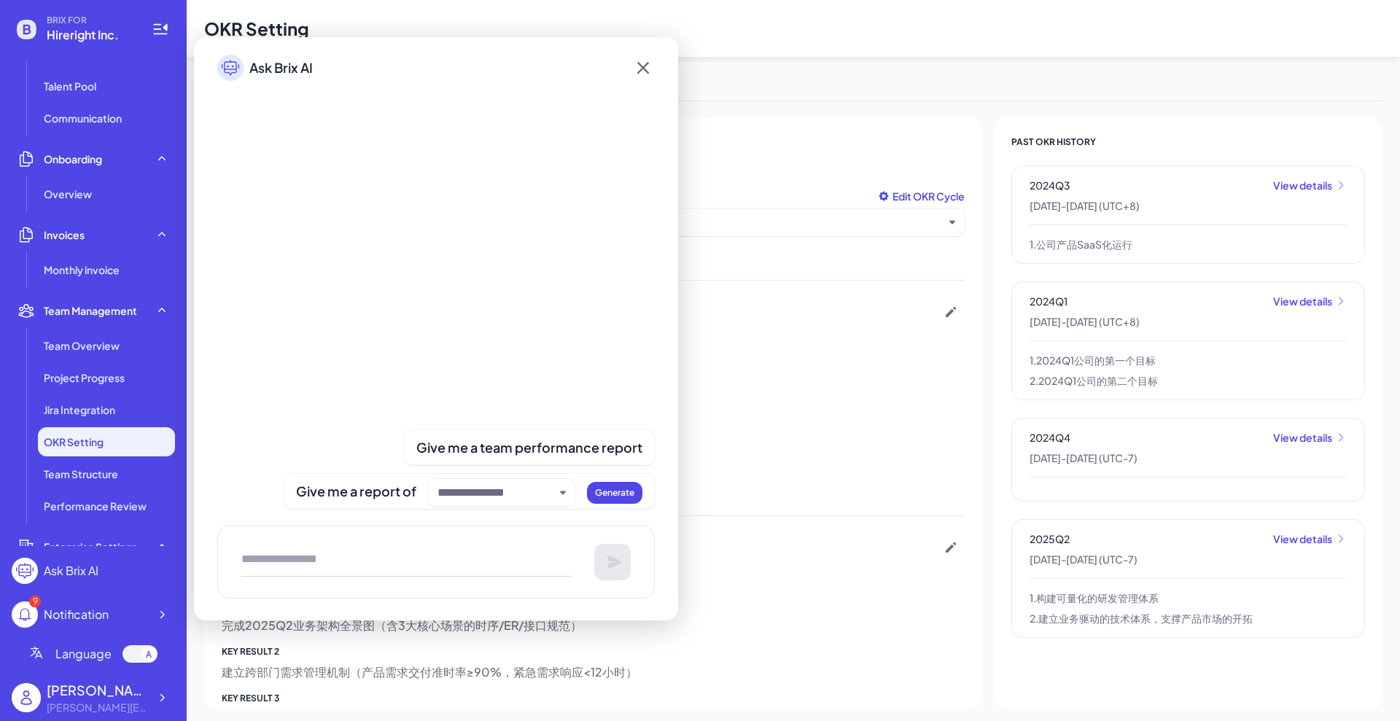
click at [775, 417] on span "KEY RESULT 2" at bounding box center [593, 417] width 743 height 12
click at [1167, 241] on div "1 . 公司产品SaaS化运行" at bounding box center [1189, 244] width 318 height 15
click at [1313, 184] on span "View details" at bounding box center [1302, 185] width 59 height 15
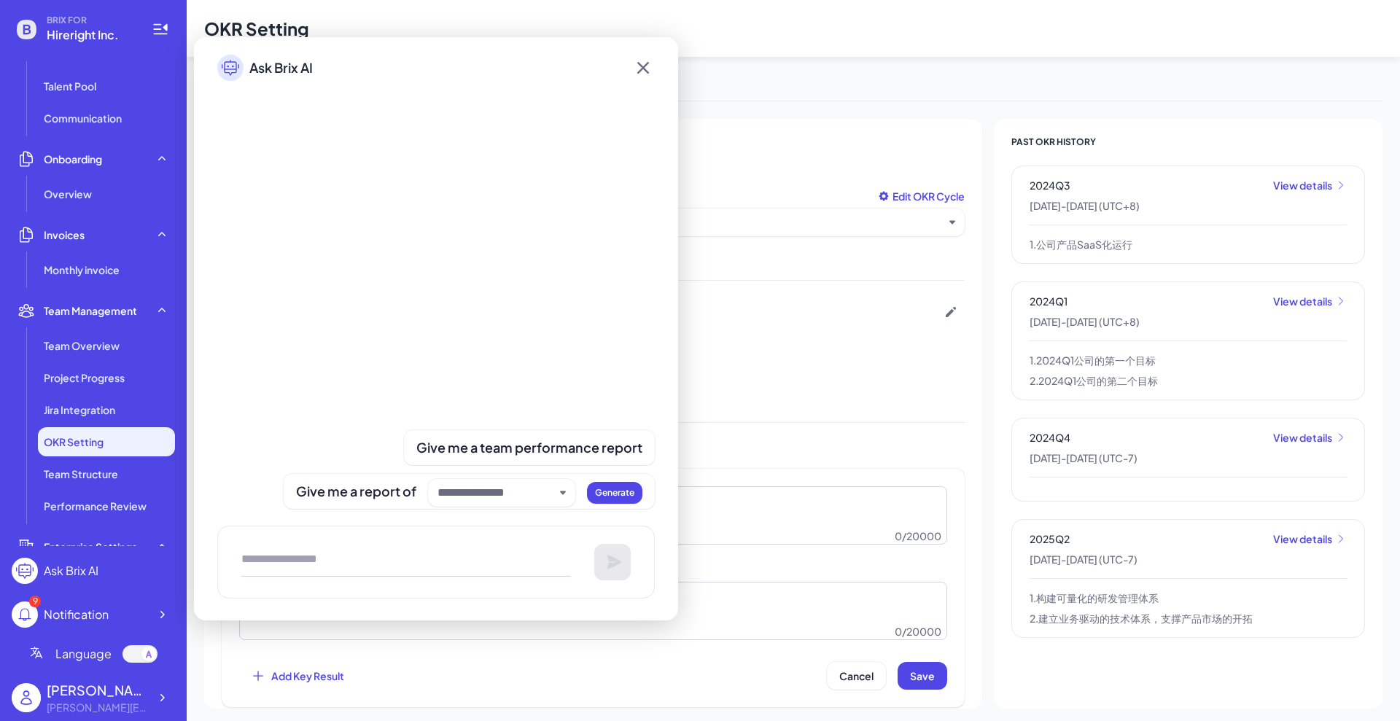
drag, startPoint x: 1262, startPoint y: 184, endPoint x: 890, endPoint y: 109, distance: 379.4
click at [1040, 147] on div "PAST OKR HISTORY 2024Q3 View details 2024/07/01 - 2024/09/30 ( UTC+8 ) 1 . 公司产品…" at bounding box center [1188, 387] width 354 height 502
click at [639, 69] on icon at bounding box center [642, 68] width 23 height 26
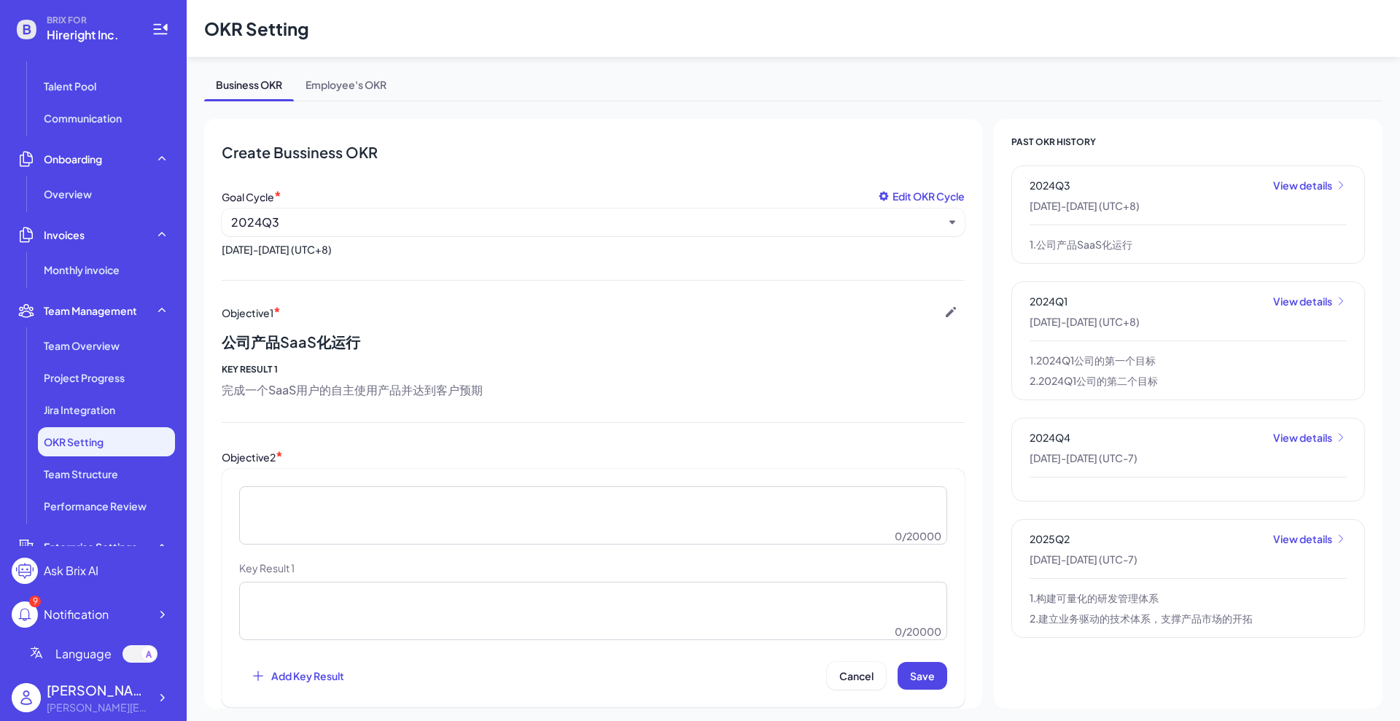
click at [1279, 182] on span "View details" at bounding box center [1302, 185] width 59 height 15
click at [56, 401] on li "Jira Integration" at bounding box center [106, 409] width 137 height 29
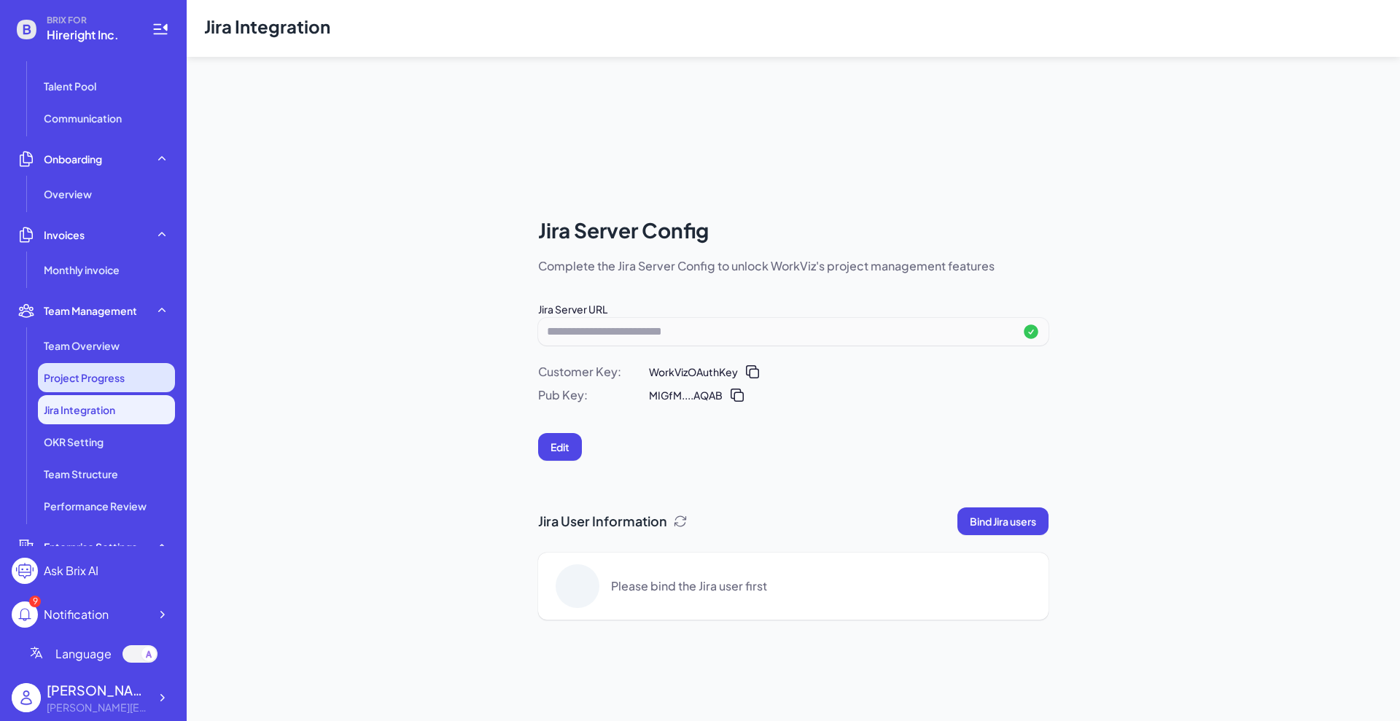
click at [75, 383] on span "Project Progress" at bounding box center [84, 377] width 81 height 15
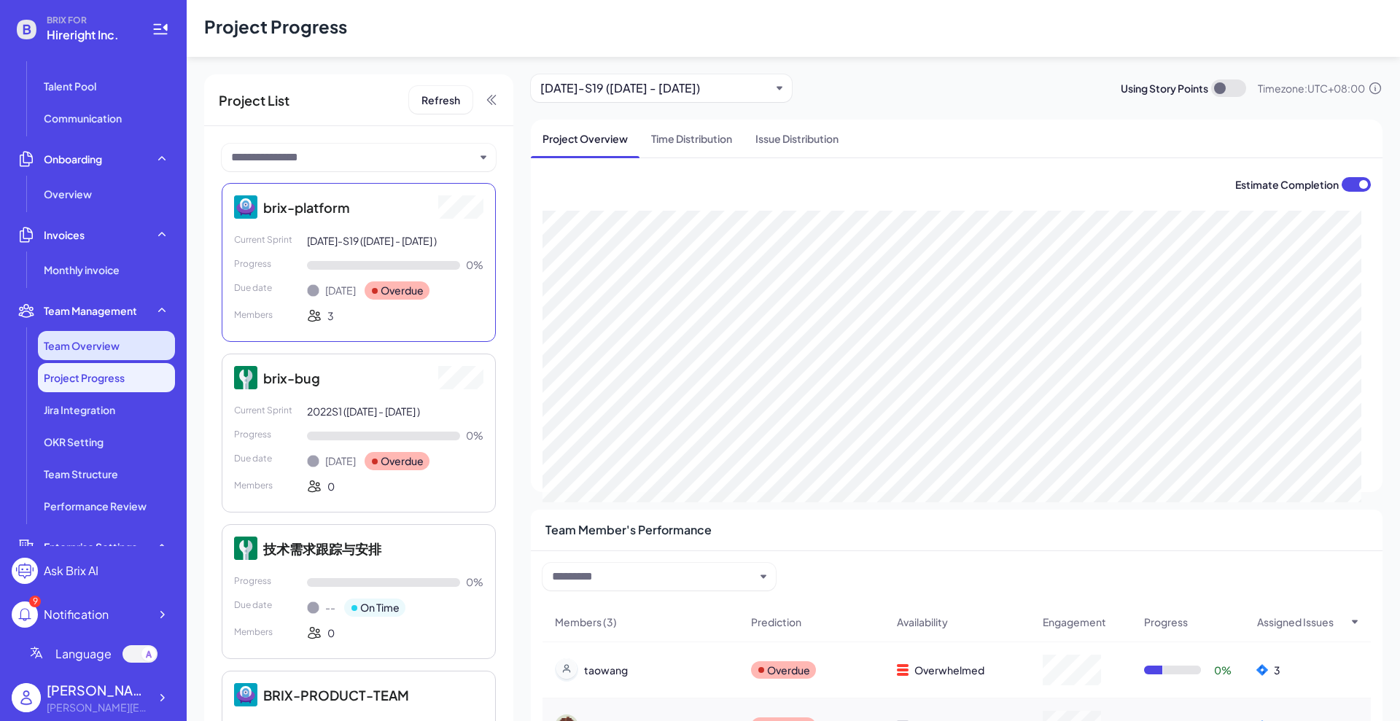
click at [95, 349] on span "Team Overview" at bounding box center [82, 345] width 76 height 15
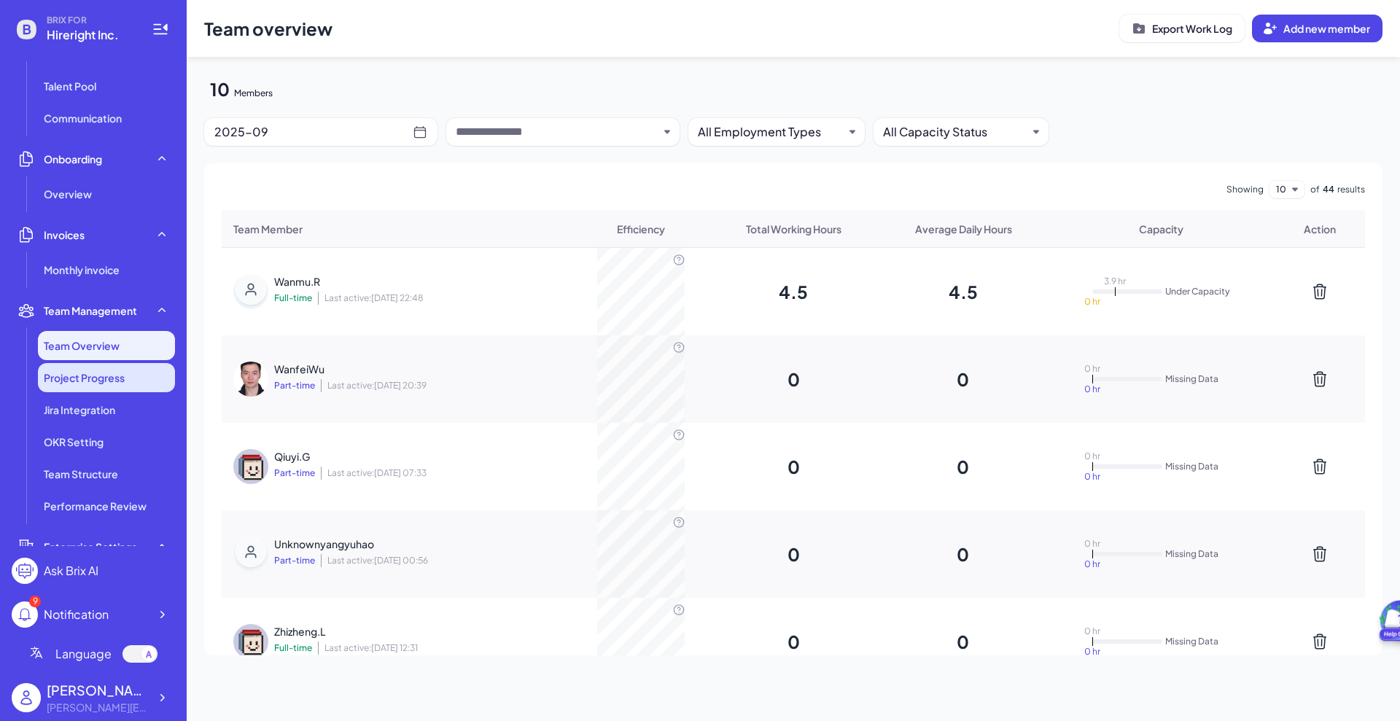
click at [64, 388] on li "Project Progress" at bounding box center [106, 377] width 137 height 29
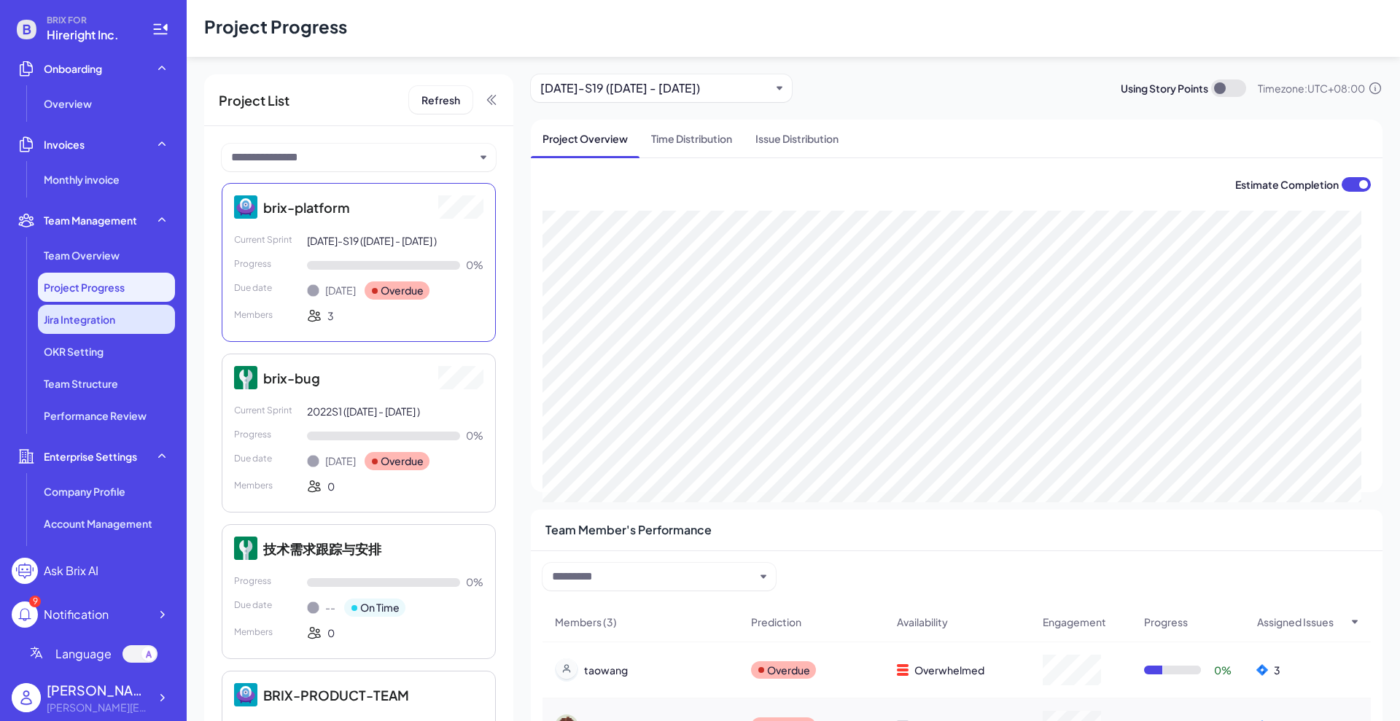
scroll to position [288, 0]
click at [120, 351] on li "OKR Setting" at bounding box center [106, 350] width 137 height 29
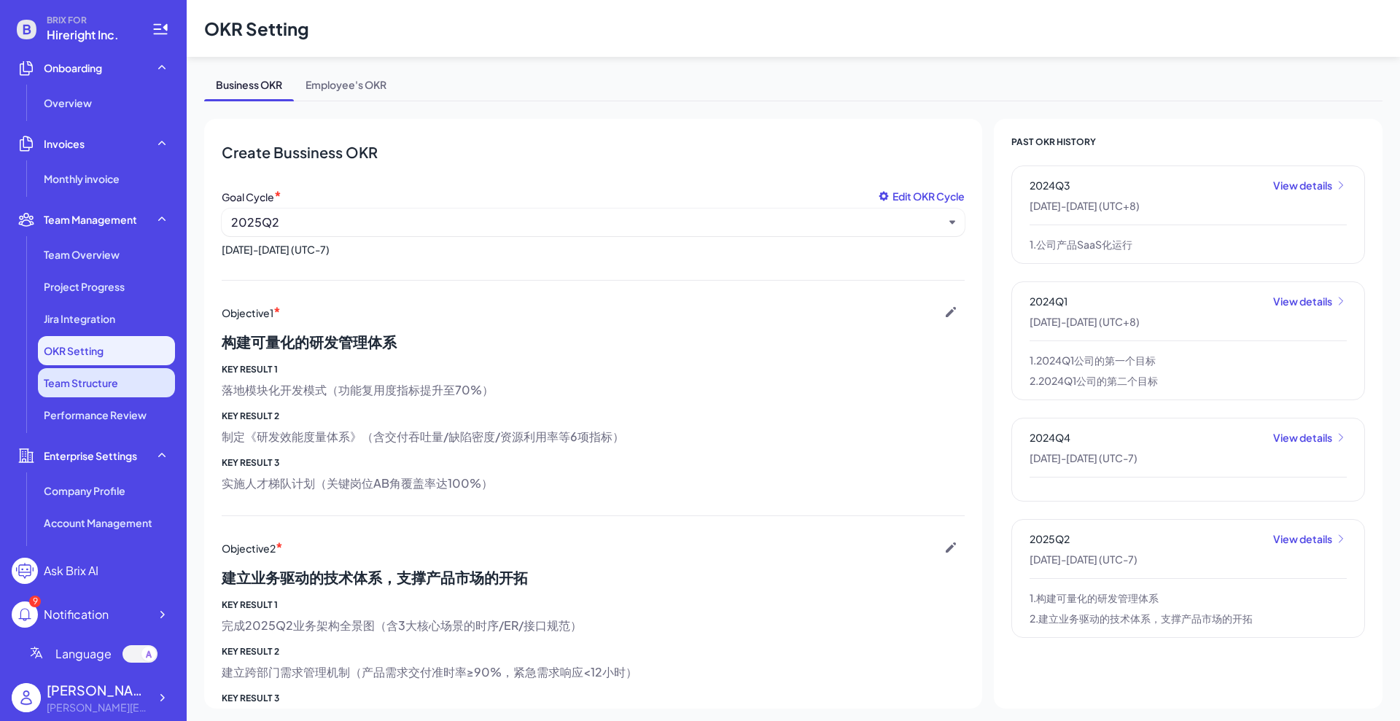
click at [120, 395] on li "Team Structure" at bounding box center [106, 382] width 137 height 29
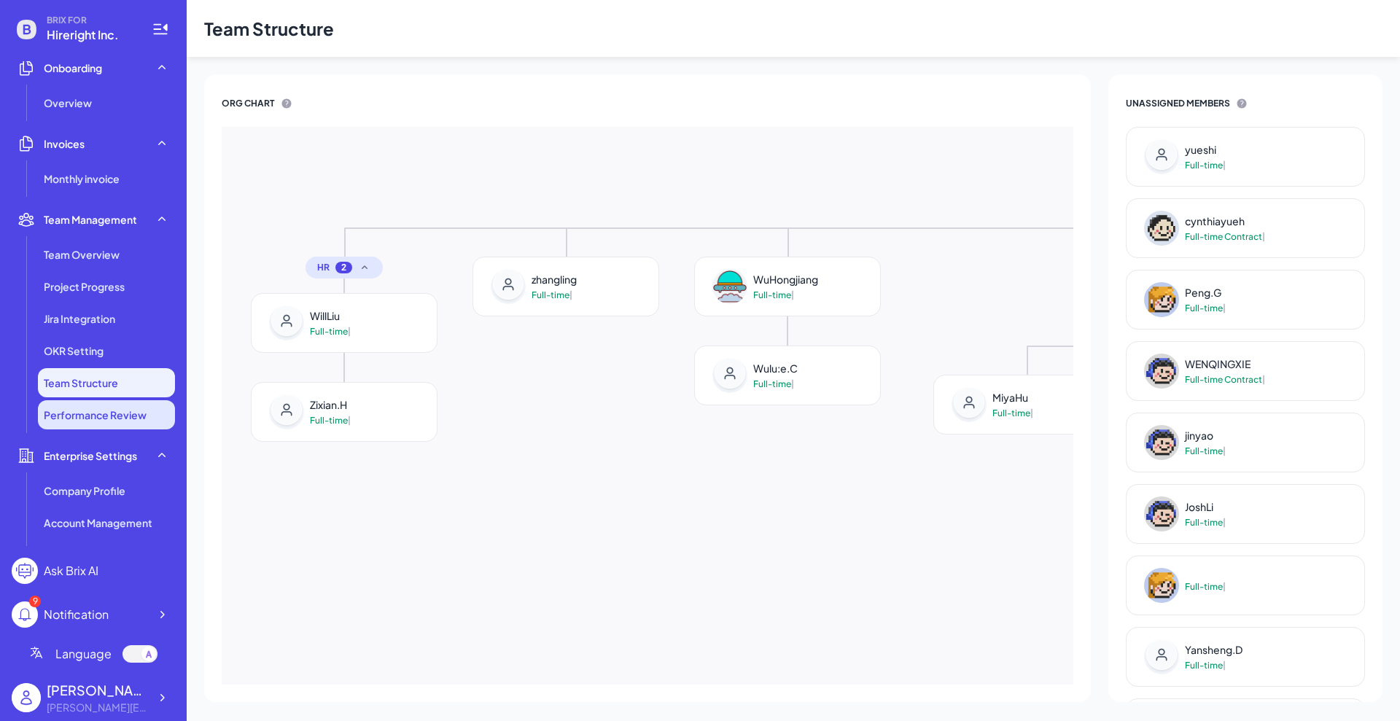
click at [129, 408] on span "Performance Review" at bounding box center [95, 415] width 103 height 15
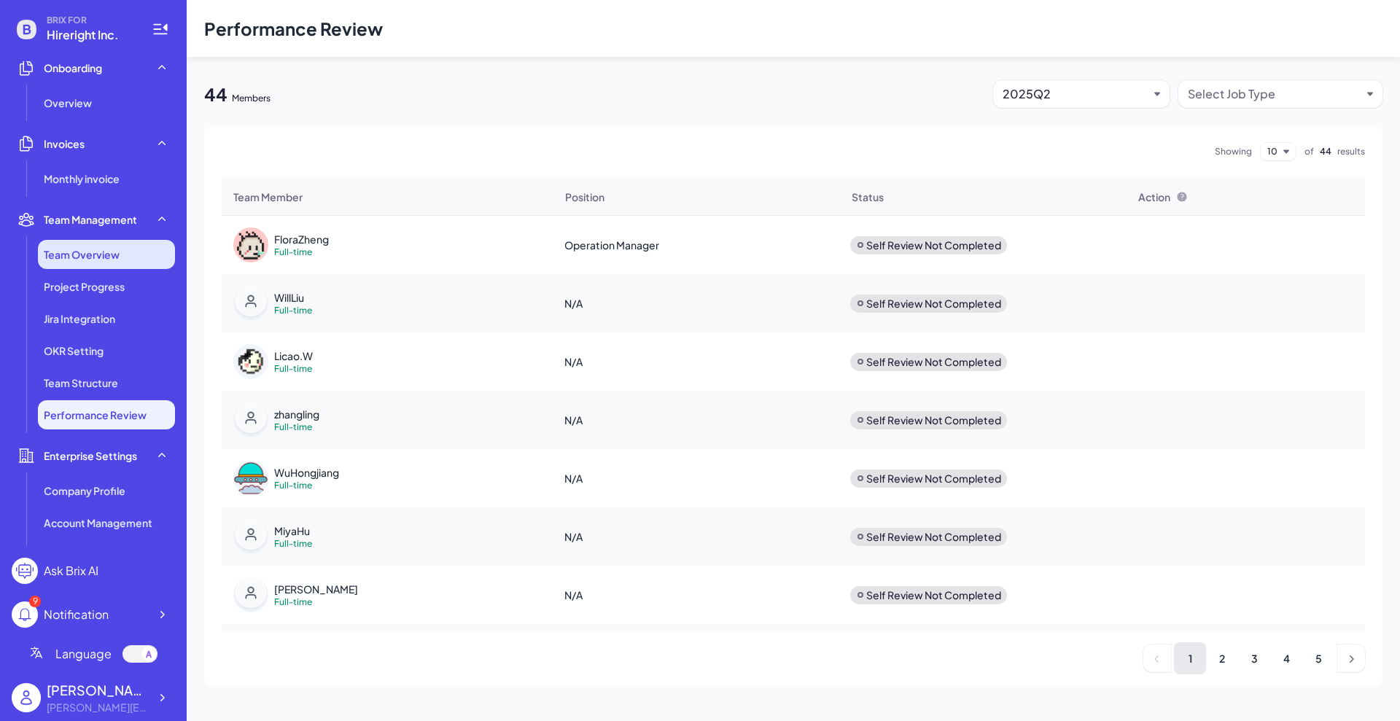
click at [139, 257] on li "Team Overview" at bounding box center [106, 254] width 137 height 29
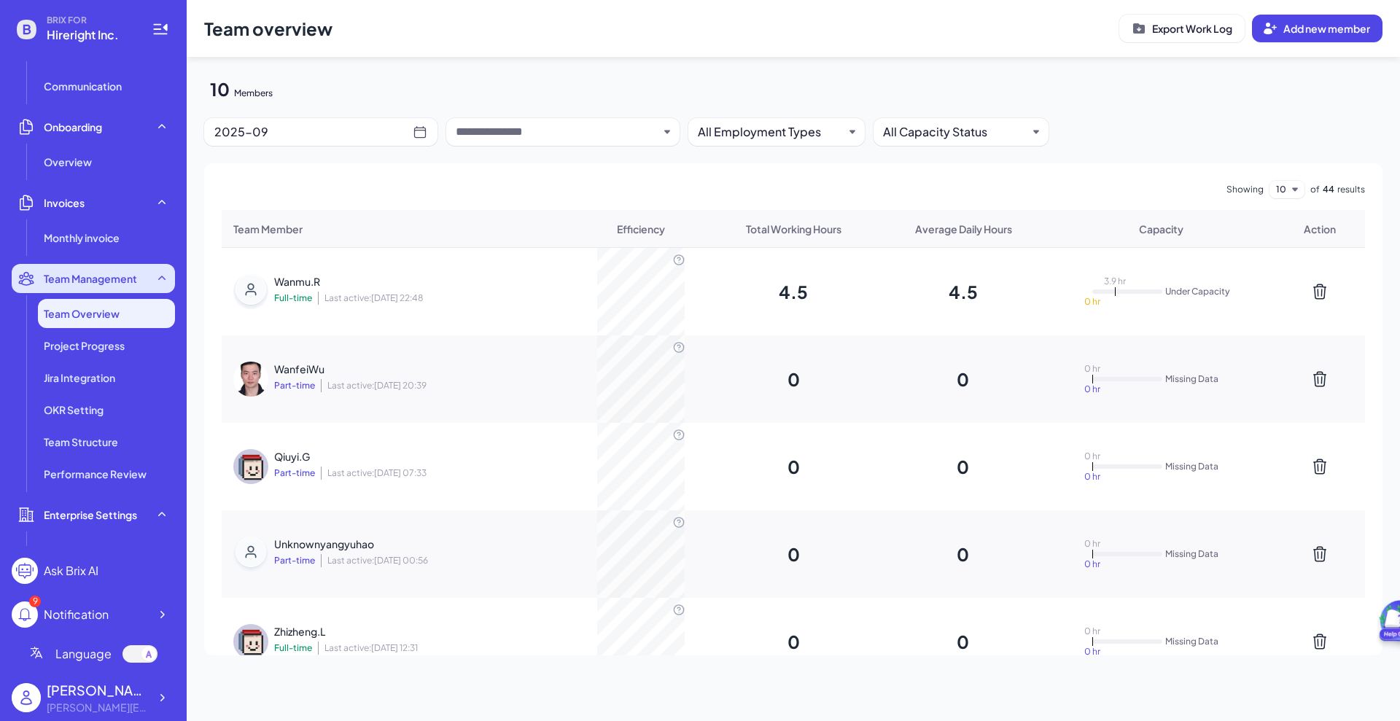
scroll to position [197, 0]
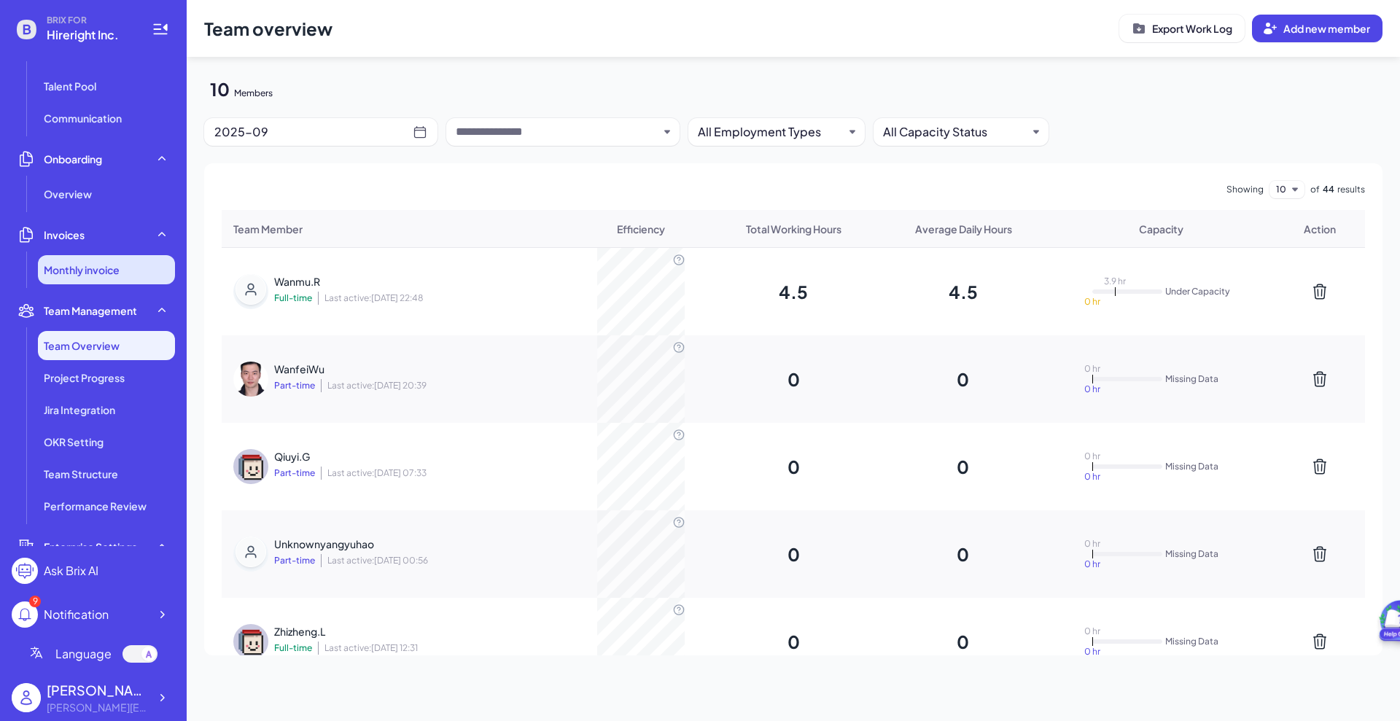
click at [114, 258] on li "Monthly invoice" at bounding box center [106, 269] width 137 height 29
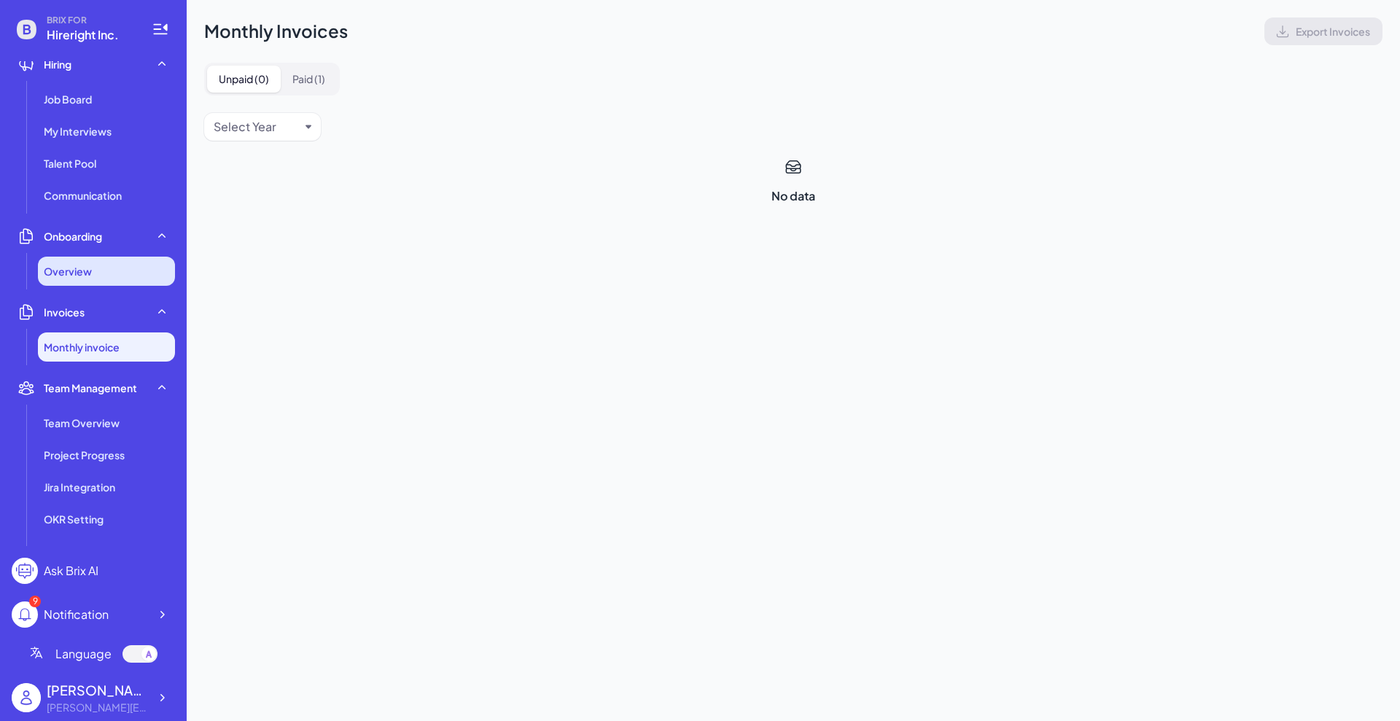
scroll to position [15, 0]
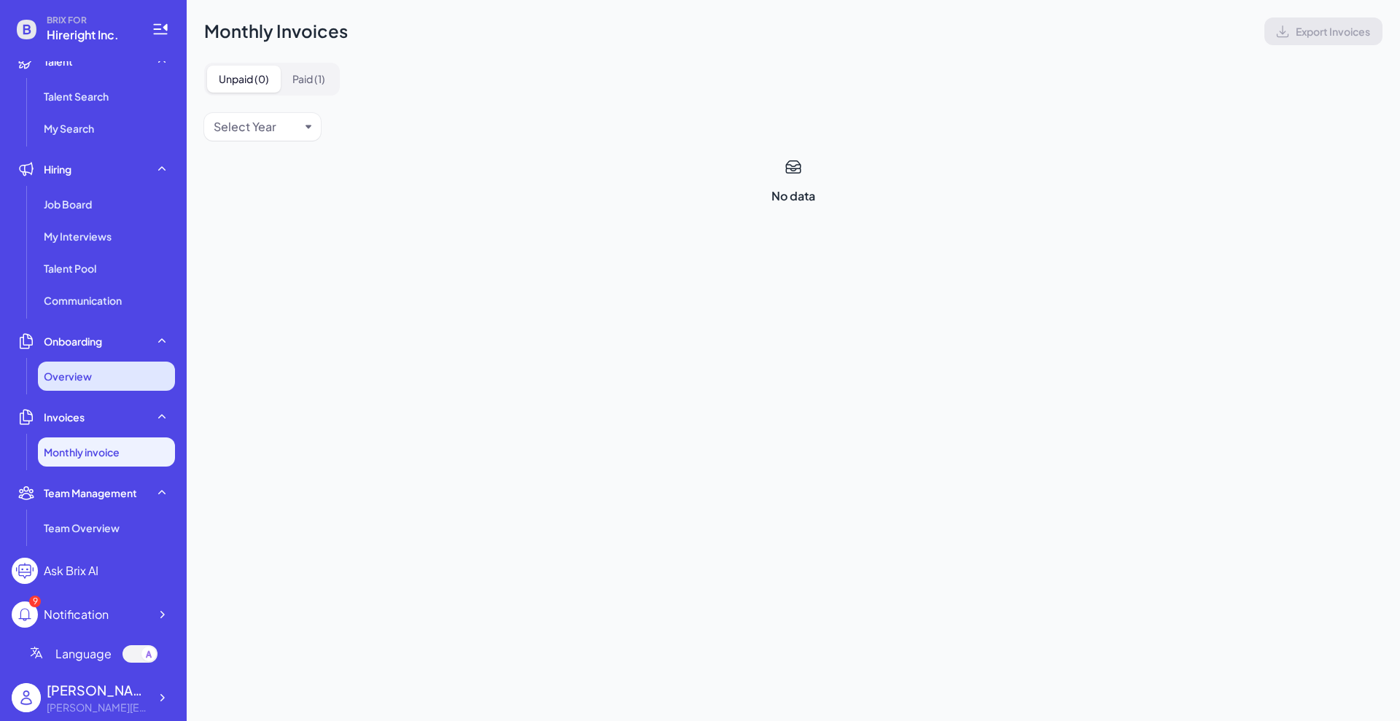
click at [120, 381] on div "Overview" at bounding box center [106, 376] width 137 height 29
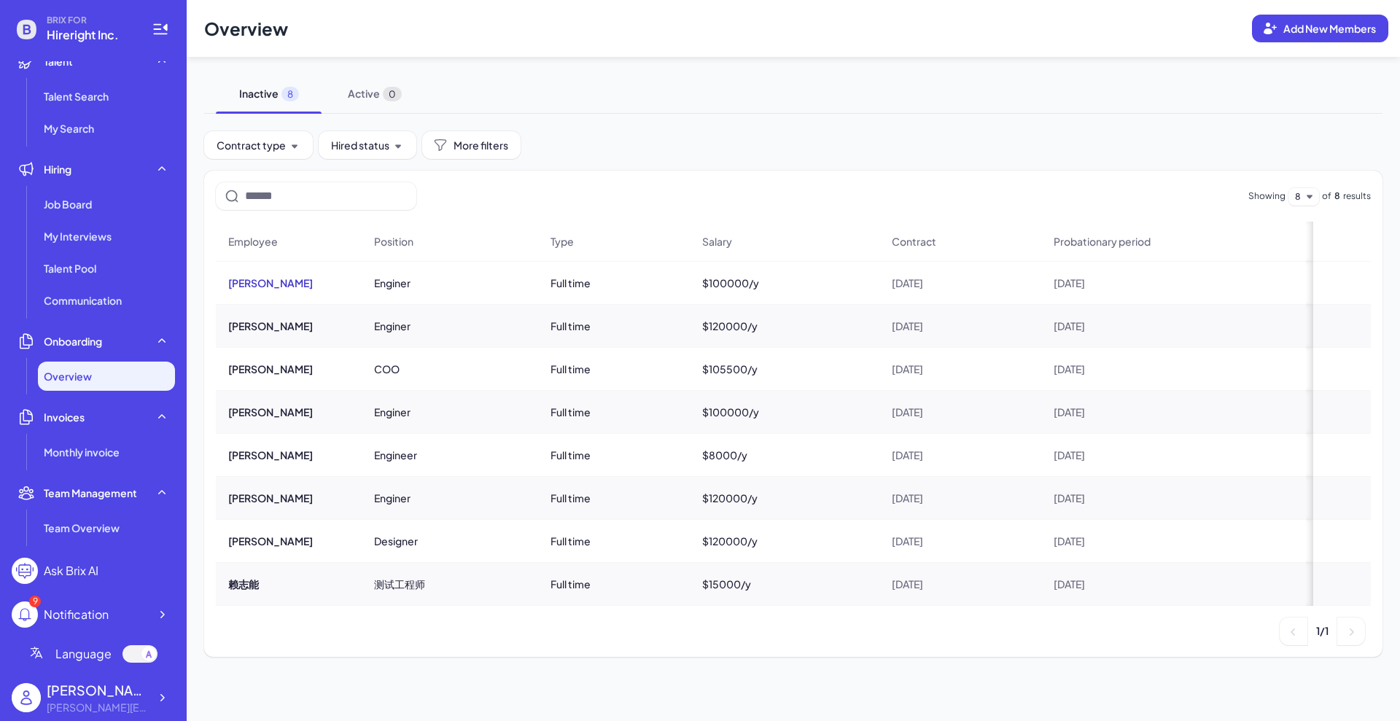
click at [254, 279] on button "shuwei yang" at bounding box center [270, 283] width 85 height 15
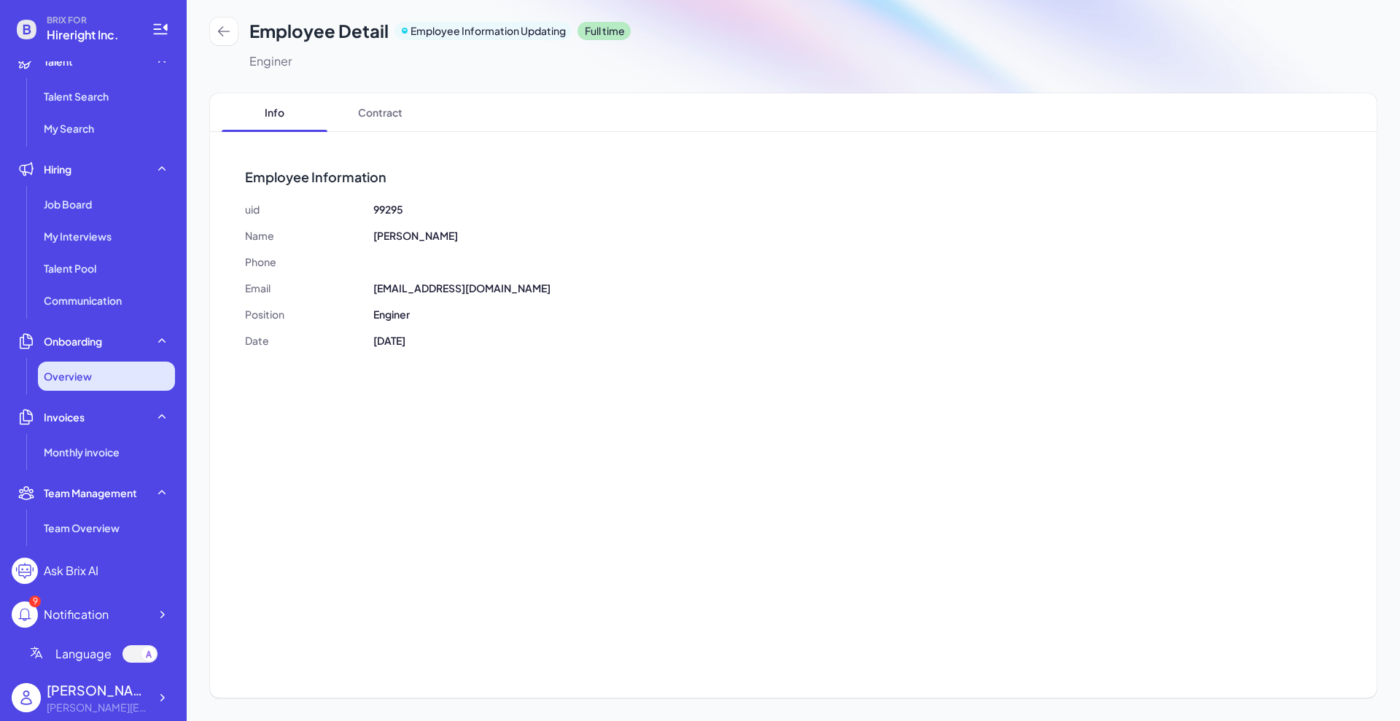
click at [98, 367] on div "Overview" at bounding box center [106, 376] width 137 height 29
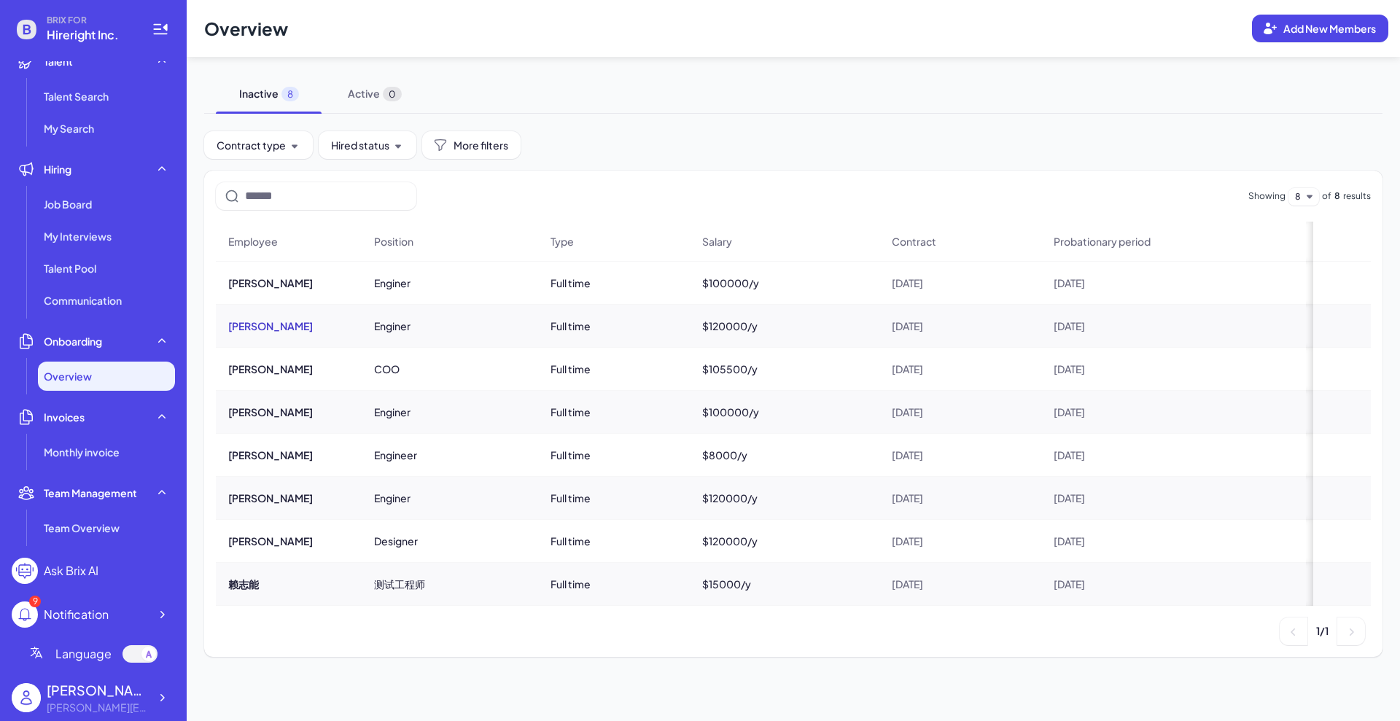
click at [255, 331] on button "shuwei yang" at bounding box center [270, 326] width 85 height 15
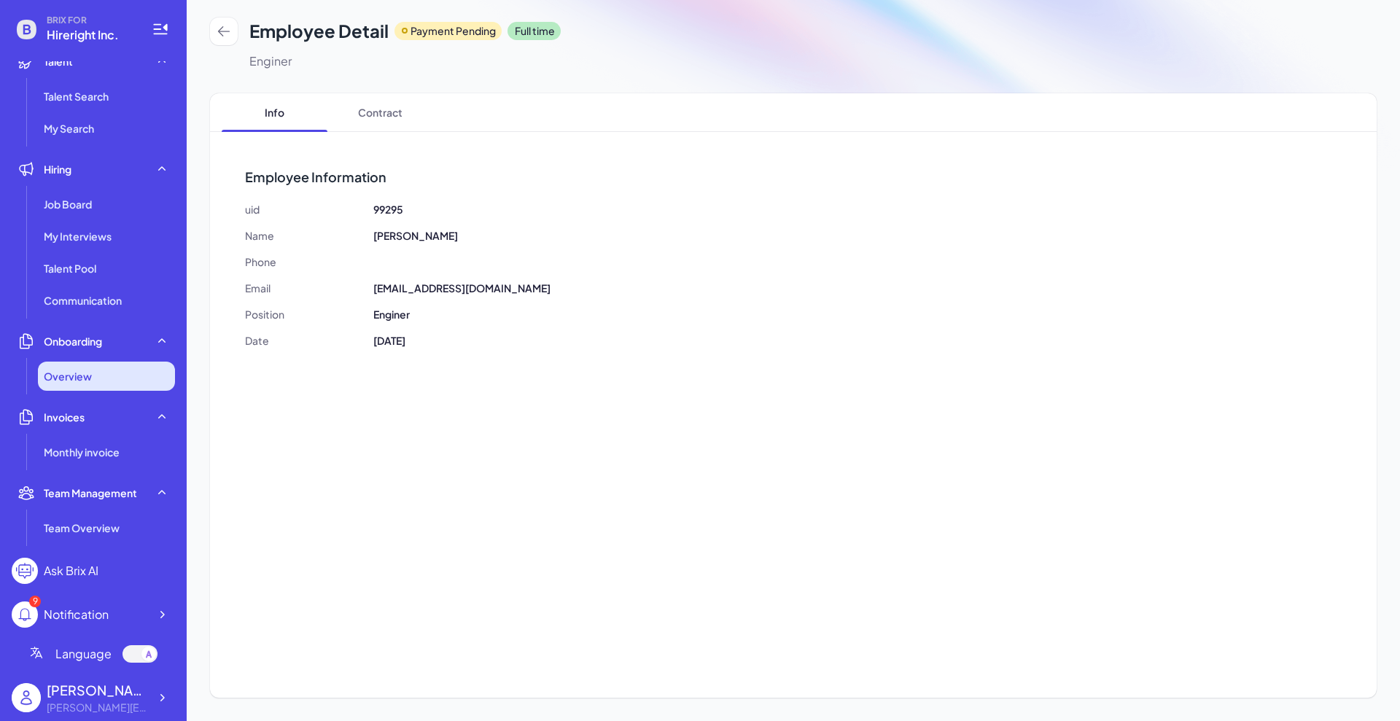
click at [113, 383] on div "Overview" at bounding box center [106, 376] width 137 height 29
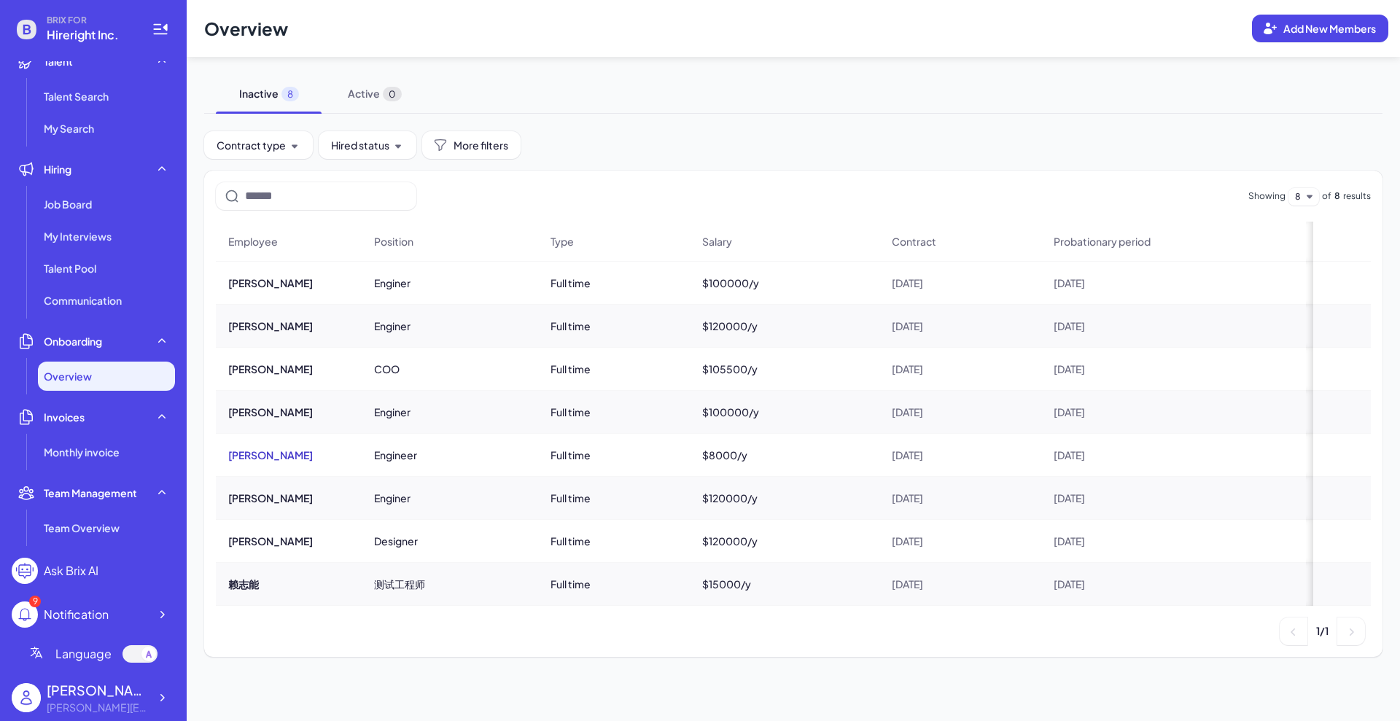
click at [257, 452] on button "shuwei yang" at bounding box center [270, 455] width 85 height 15
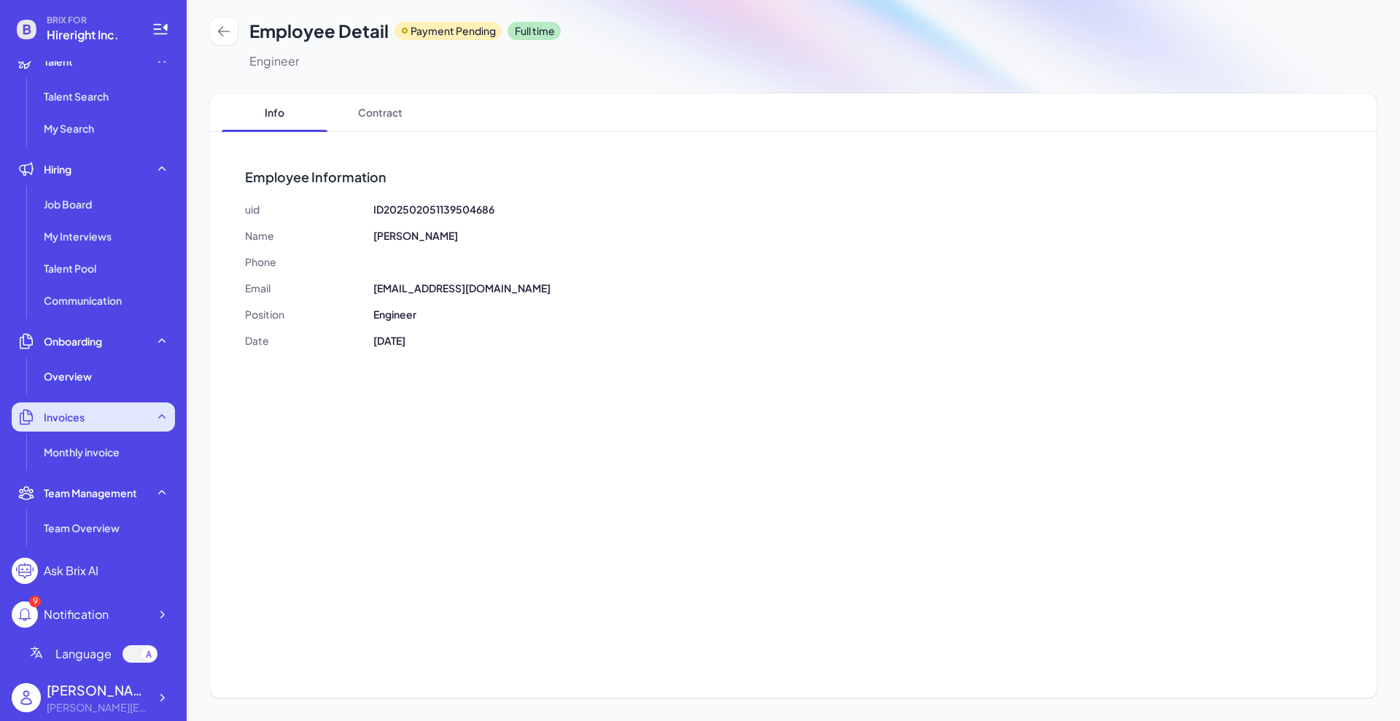
click at [77, 424] on div "Invoices" at bounding box center [93, 417] width 163 height 29
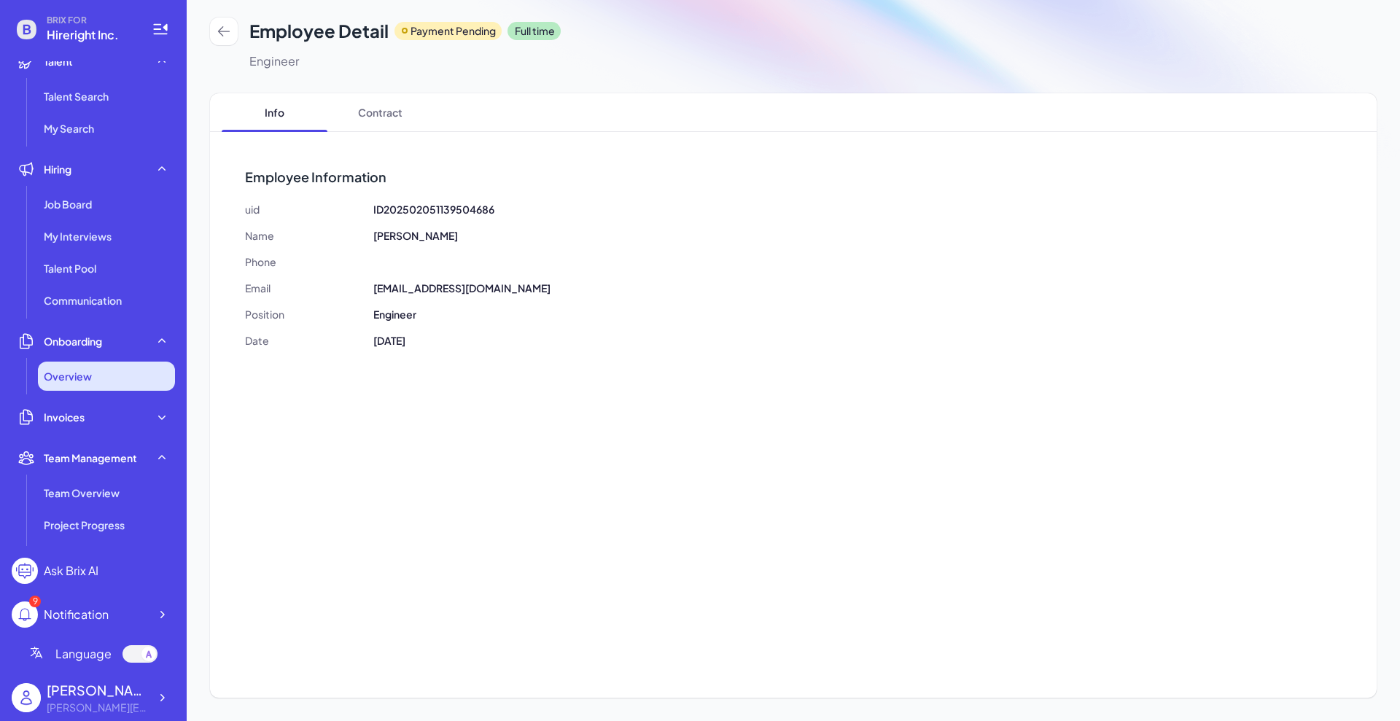
click at [82, 378] on span "Overview" at bounding box center [68, 376] width 48 height 15
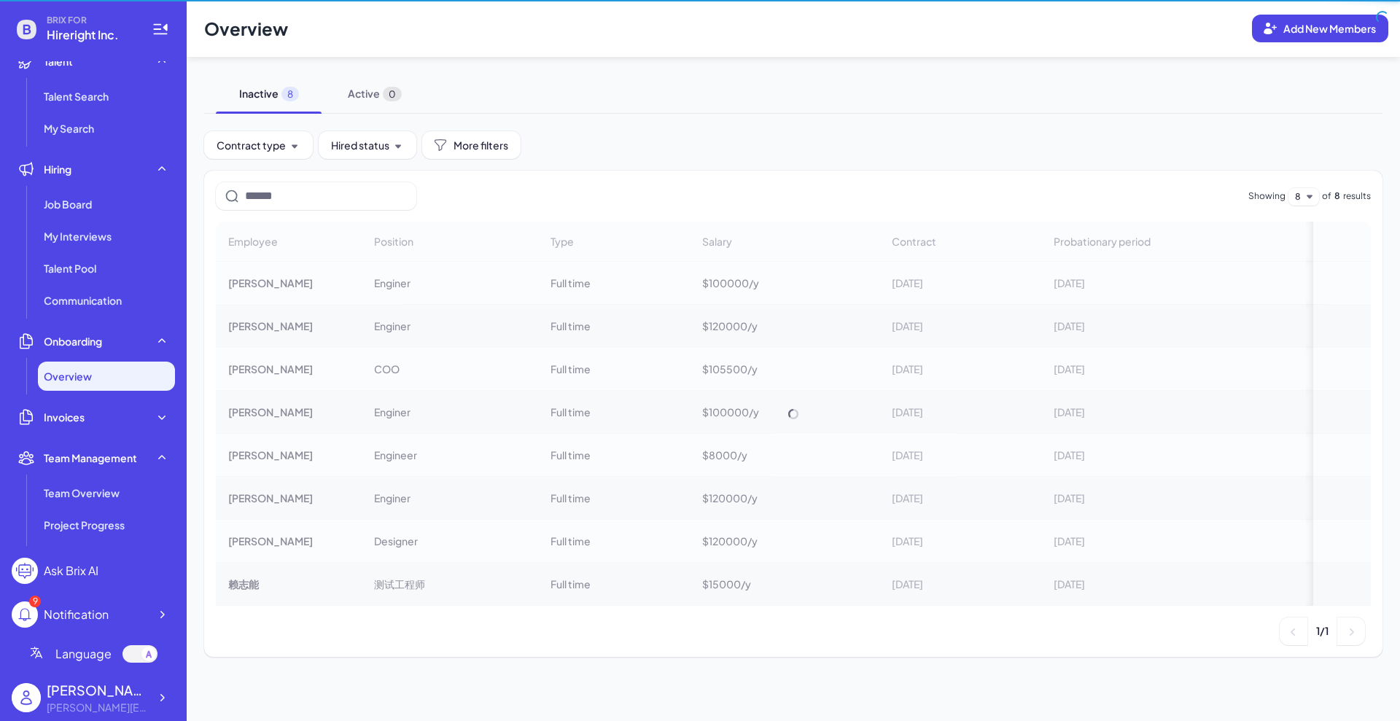
click at [93, 317] on ul "Talent Talent Search My Search Hiring Job Board My Interviews Talent Pool Commu…" at bounding box center [93, 303] width 163 height 485
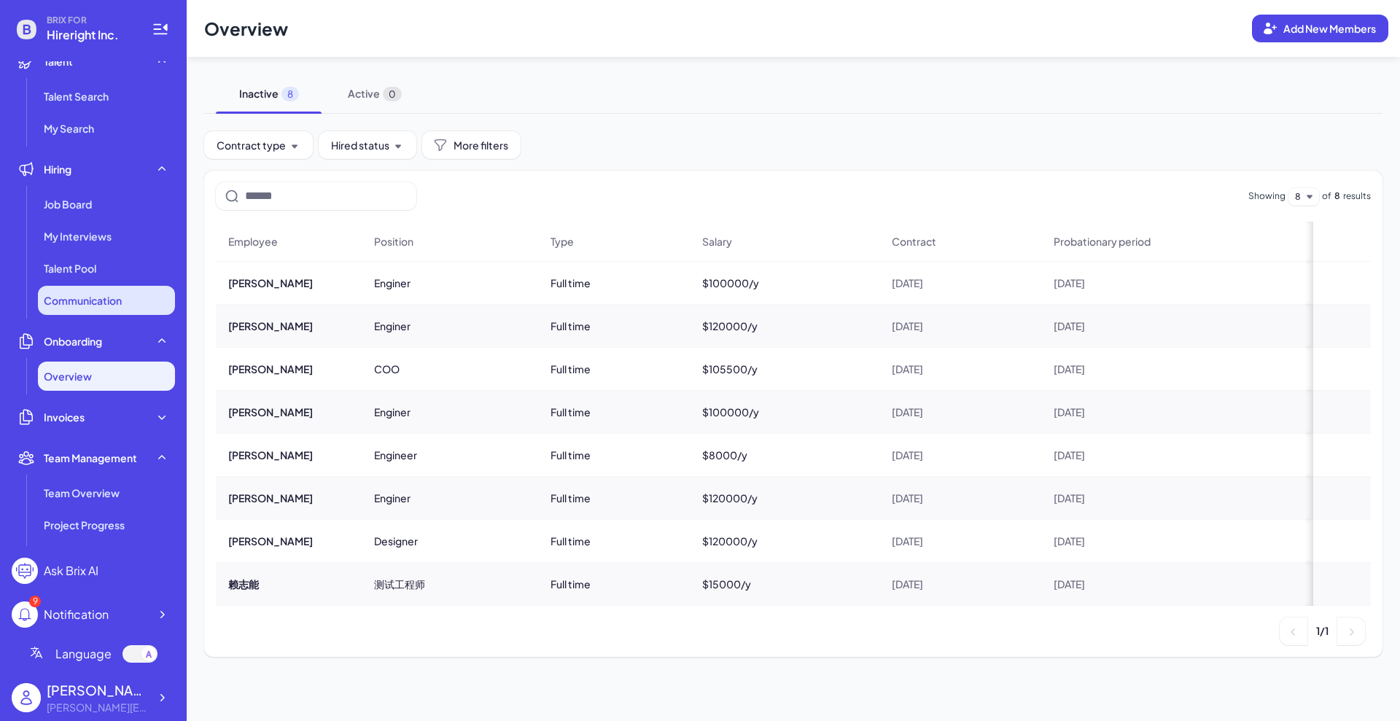
click at [97, 309] on li "Communication" at bounding box center [106, 300] width 137 height 29
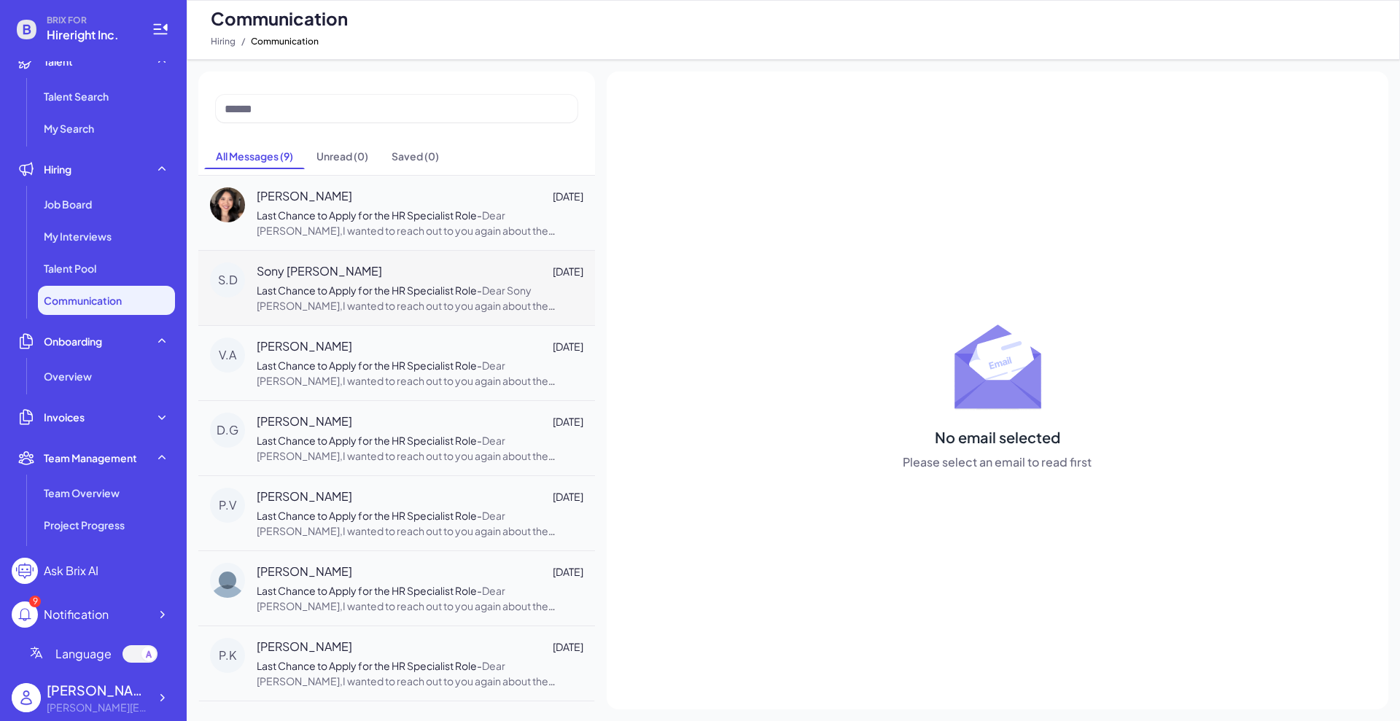
click at [335, 308] on span "Dear Sony D Mallik,I wanted to reach out to you again about the opportunity at …" at bounding box center [419, 359] width 325 height 151
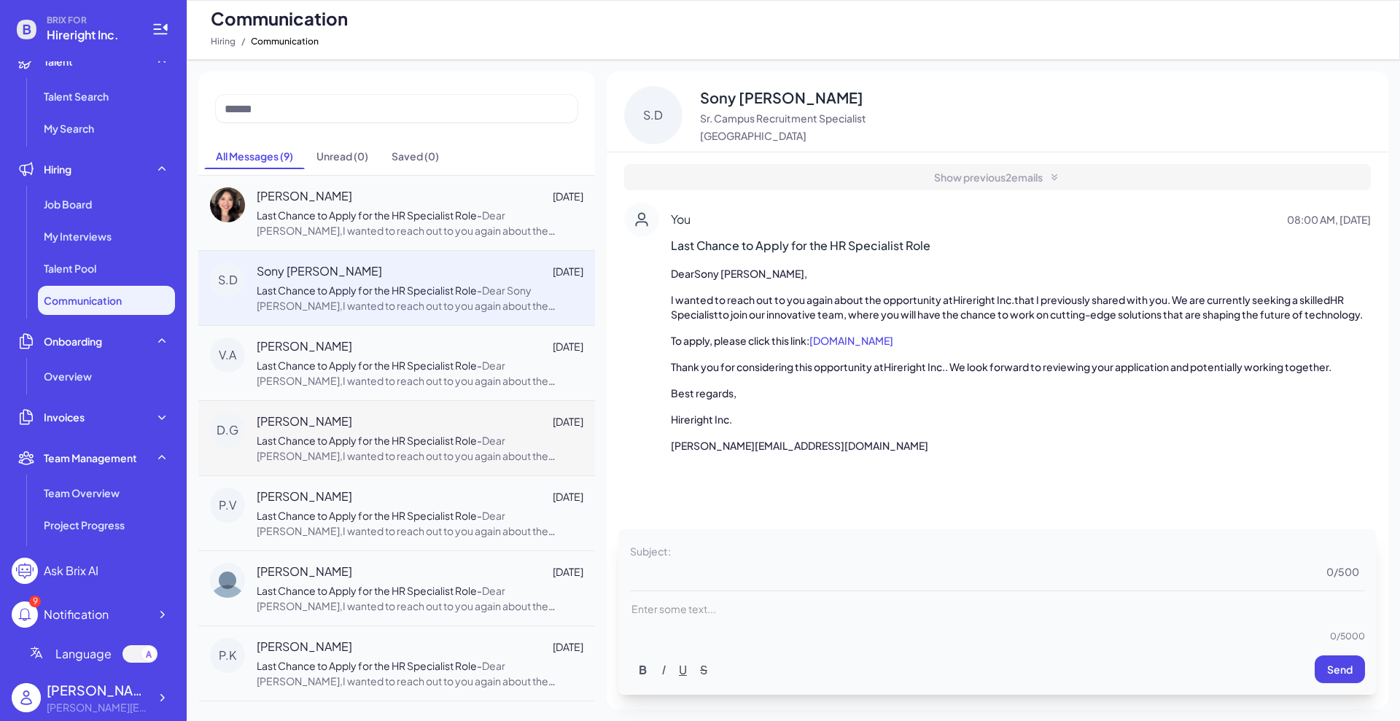
click at [338, 402] on div "D.G Disha Gupta Feb 24 Last Chance to Apply for the HR Specialist Role - Dear D…" at bounding box center [396, 437] width 397 height 75
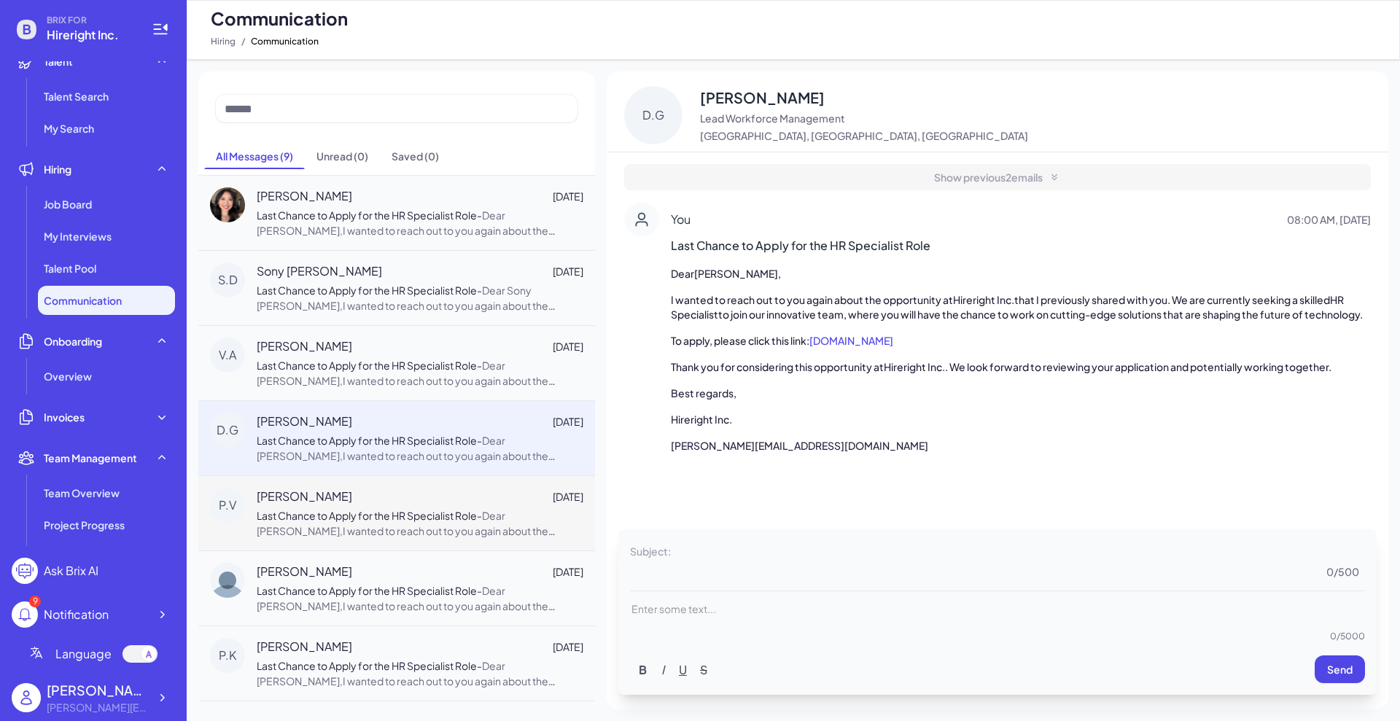
click at [352, 504] on span "Prasanna Veshapogu" at bounding box center [305, 497] width 96 height 18
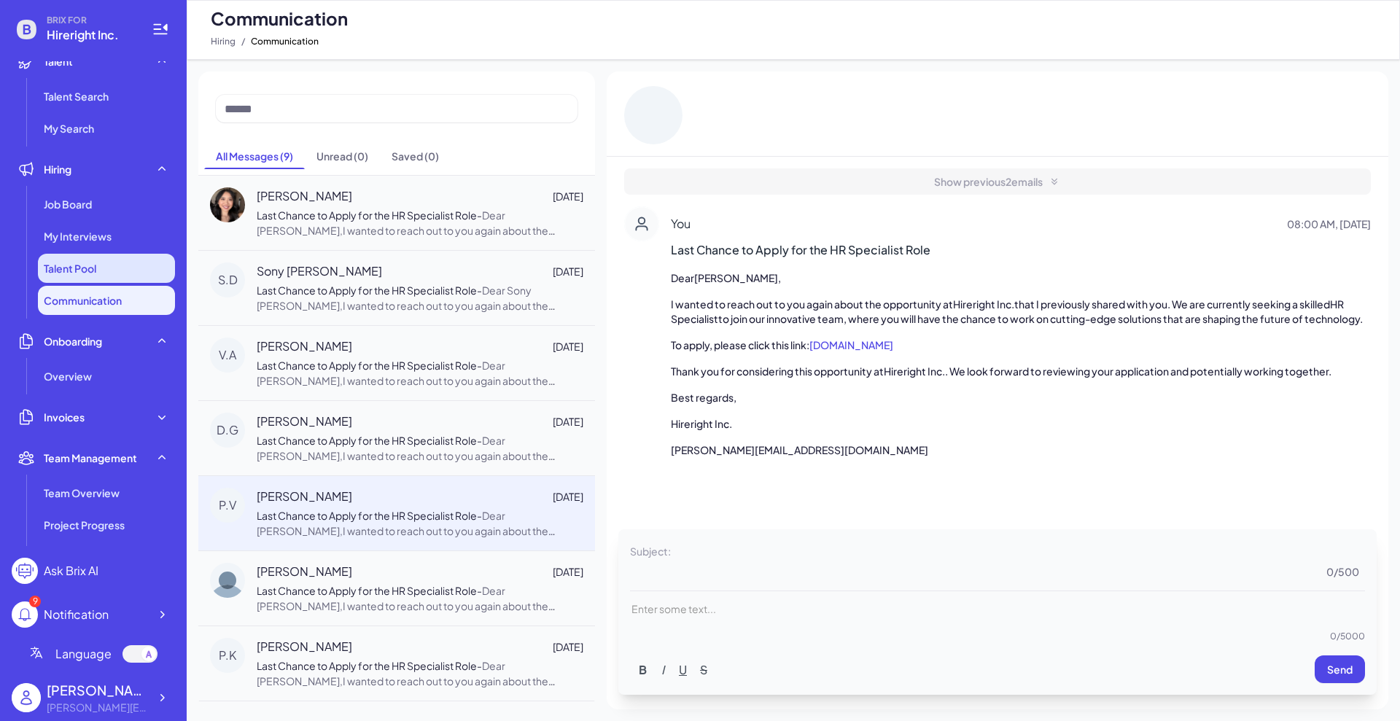
click at [89, 273] on span "Talent Pool" at bounding box center [70, 268] width 53 height 15
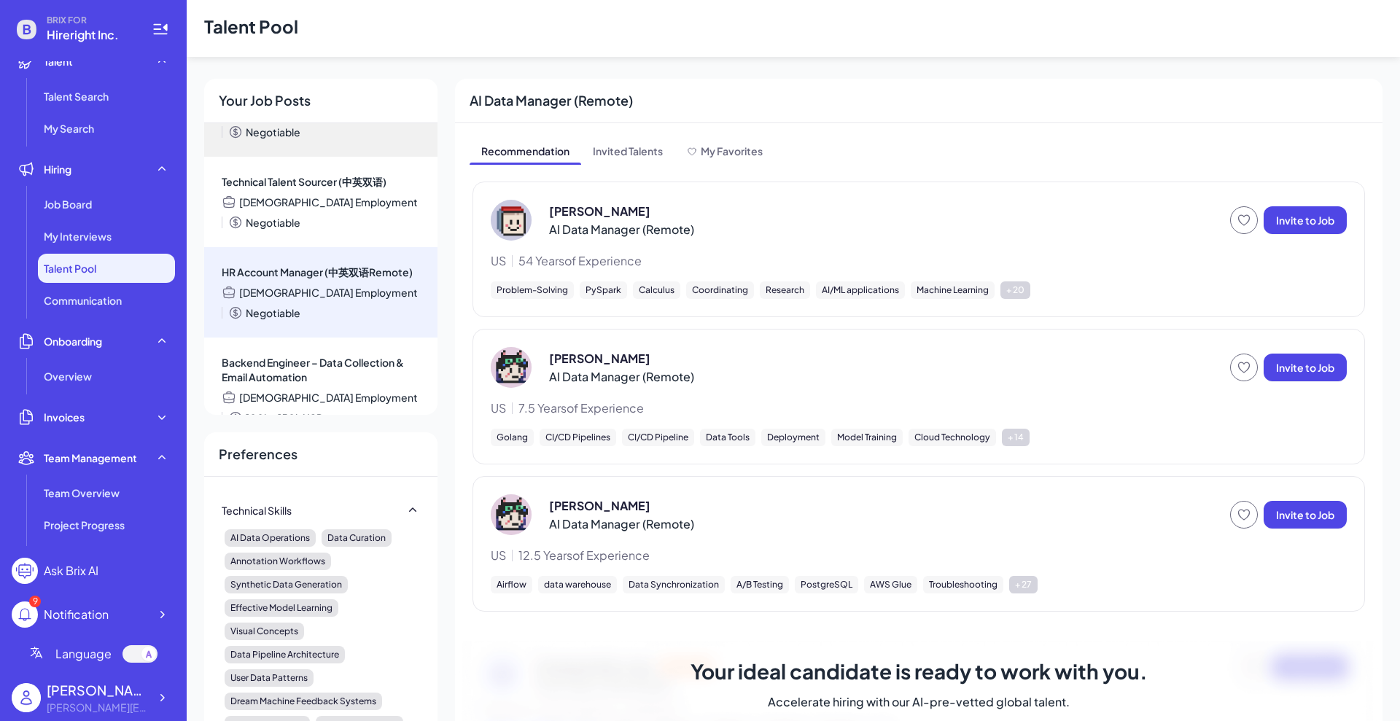
scroll to position [273, 0]
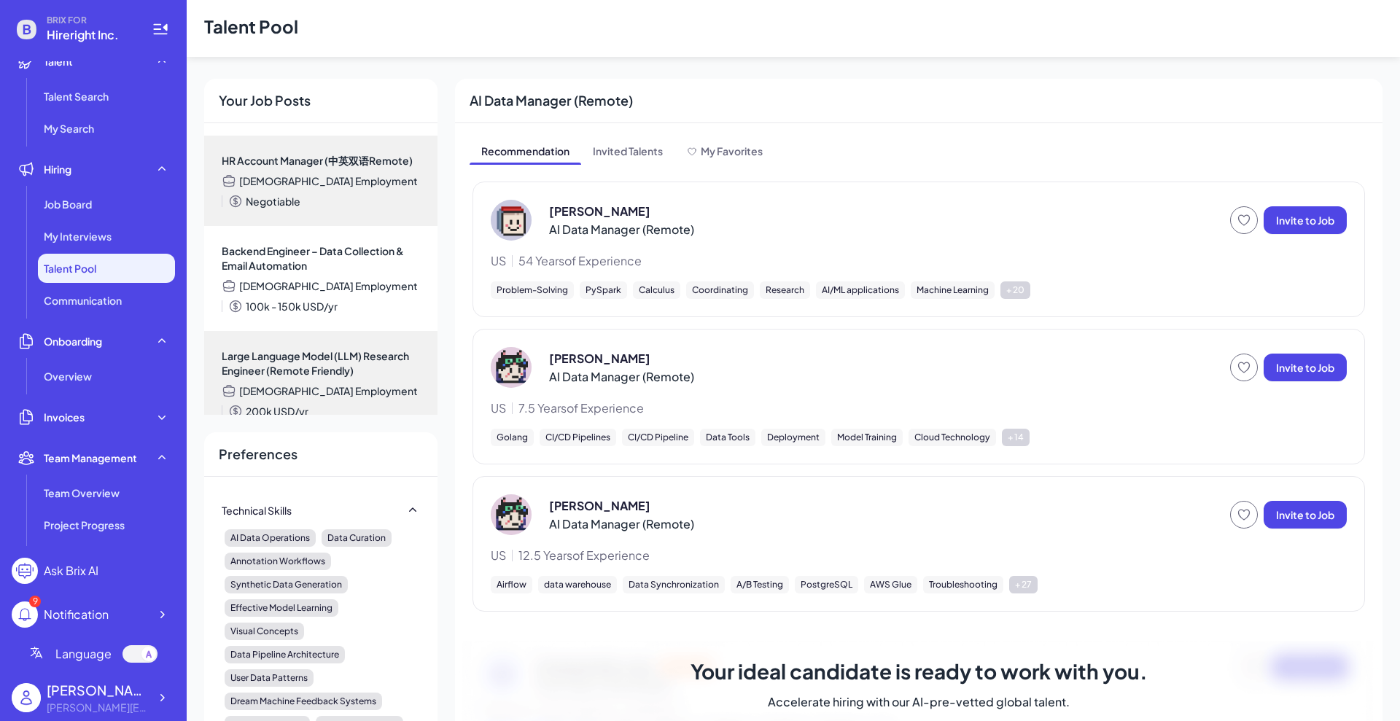
click at [602, 219] on div "Jose Gondin AI Data Manager (Remote)" at bounding box center [621, 221] width 145 height 36
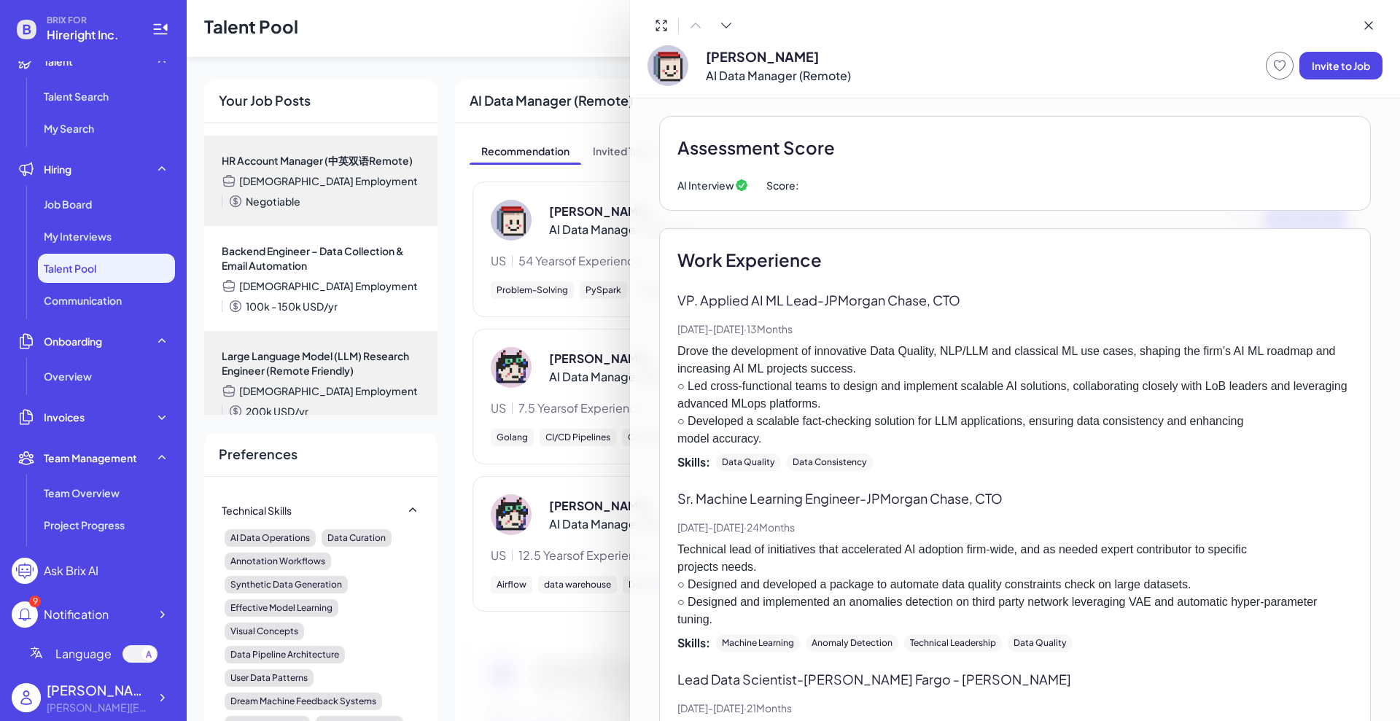
click at [551, 236] on div at bounding box center [700, 360] width 1400 height 721
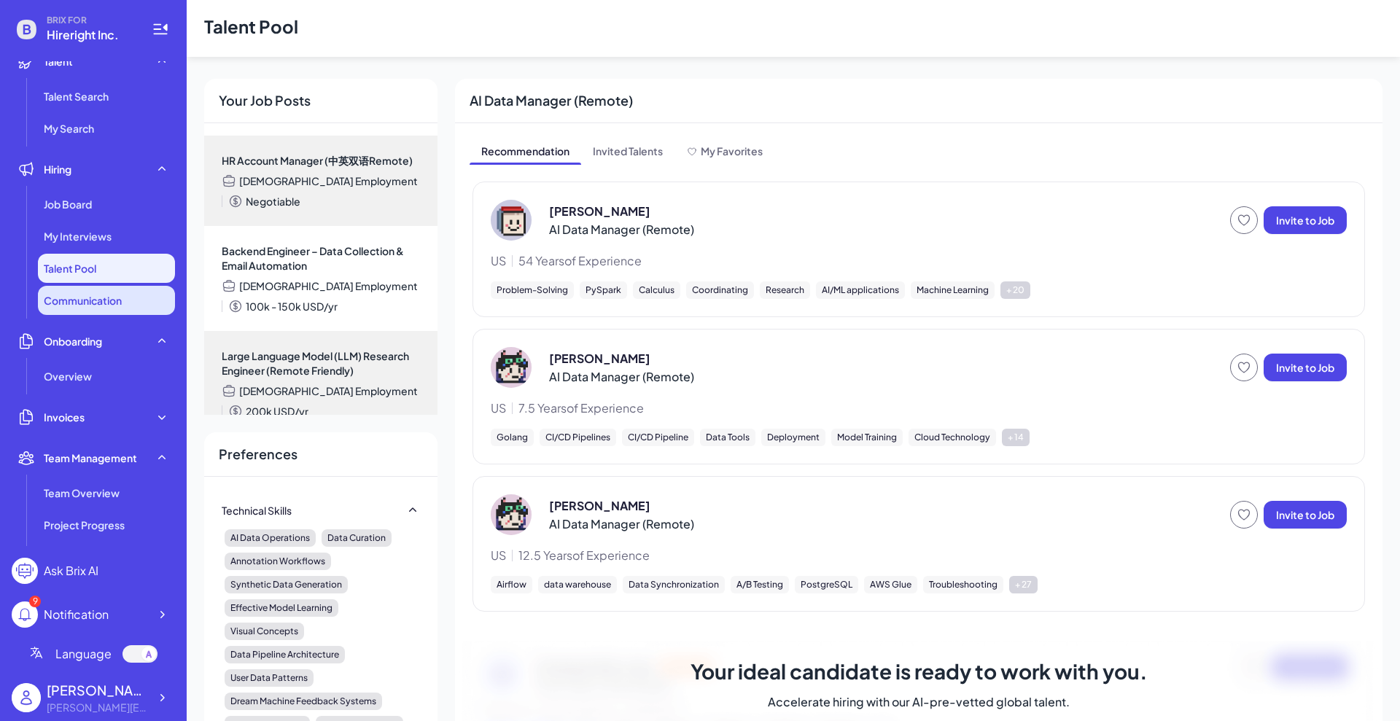
click at [119, 304] on span "Communication" at bounding box center [83, 300] width 78 height 15
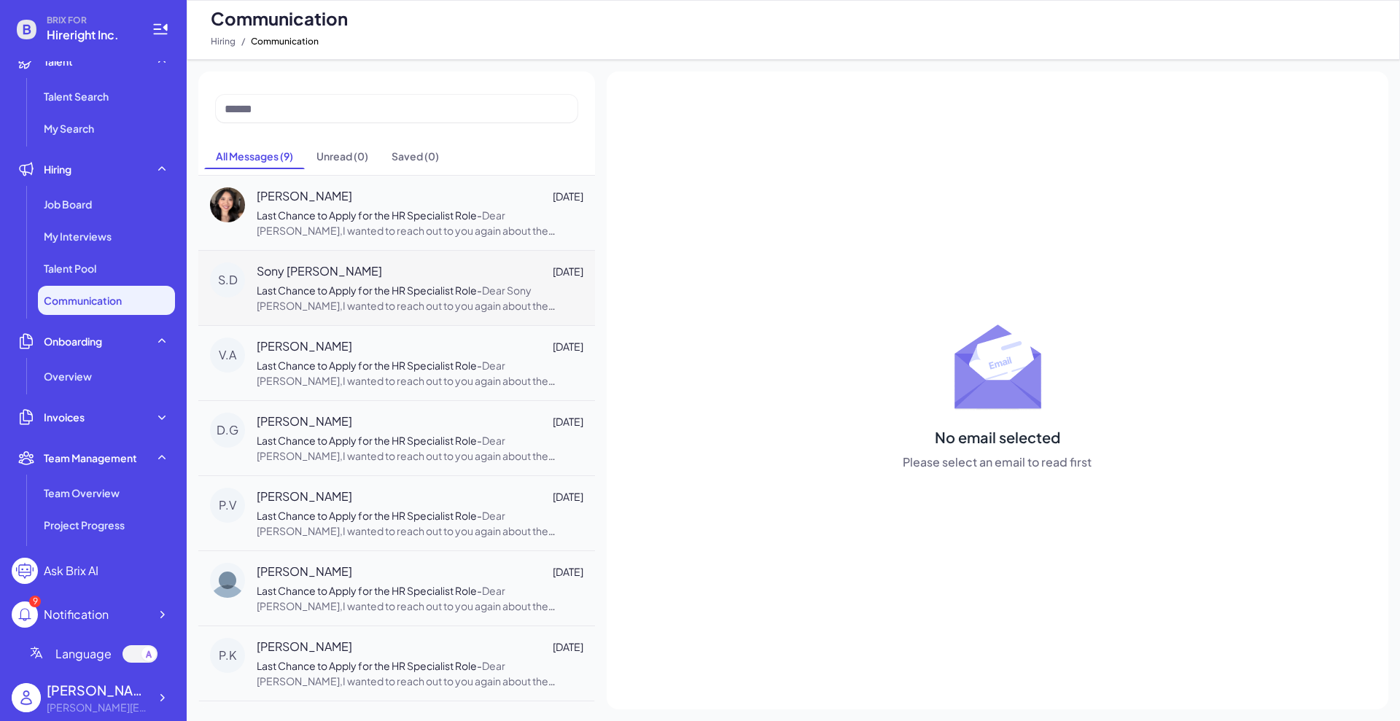
click at [331, 278] on div "Sony D Mallik Feb 24" at bounding box center [420, 272] width 327 height 18
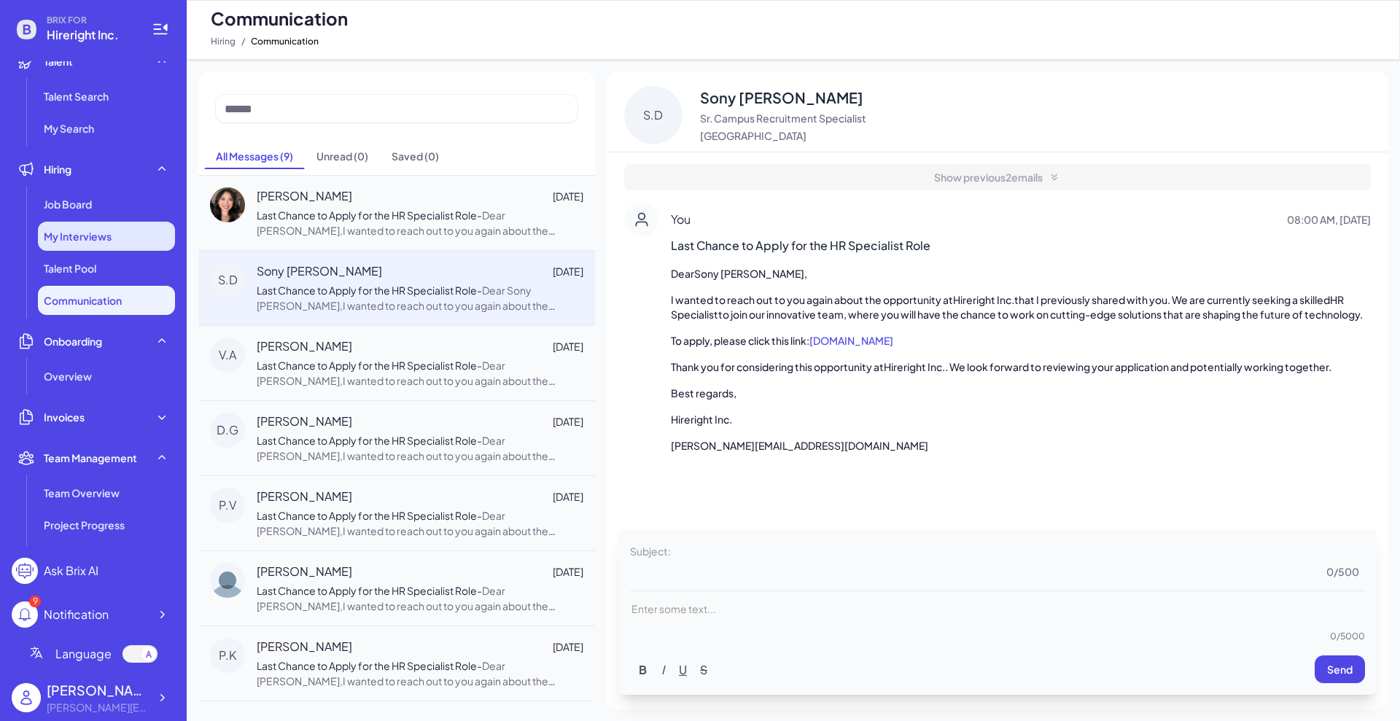
click at [97, 232] on span "My Interviews" at bounding box center [78, 236] width 68 height 15
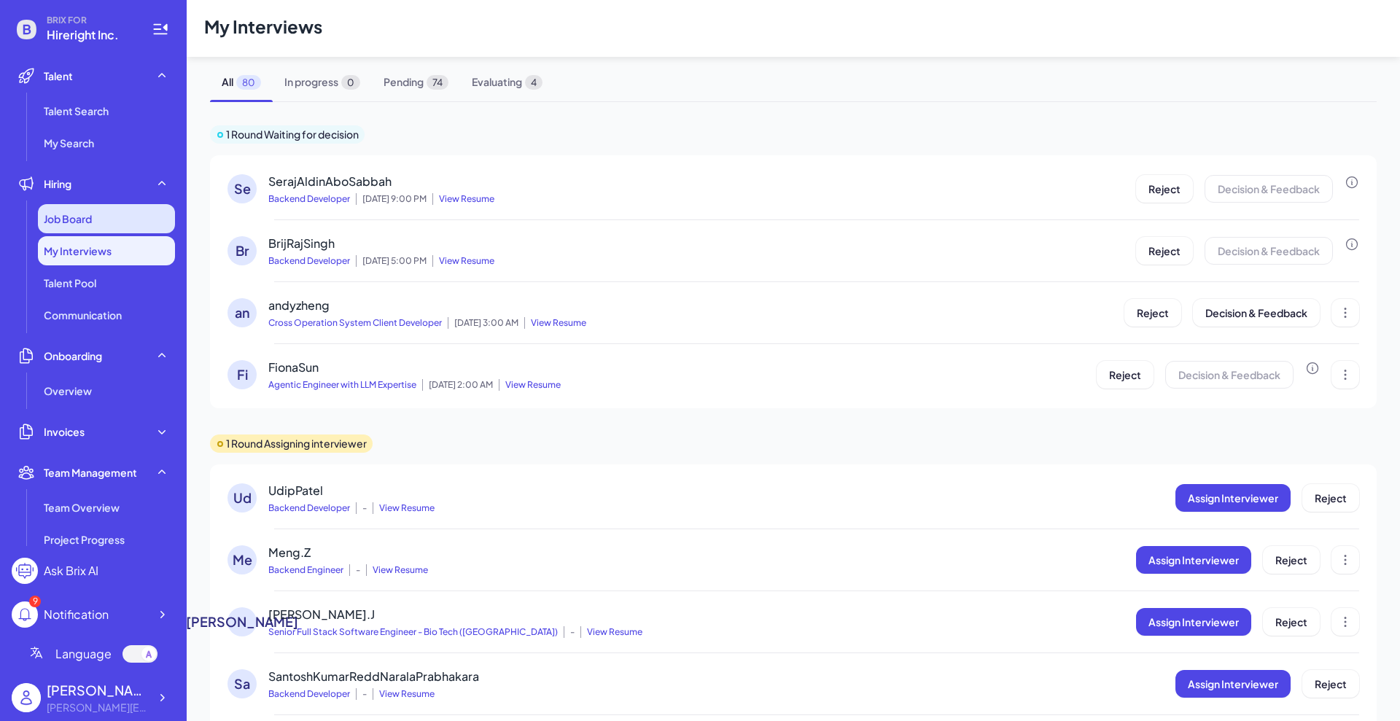
click at [112, 216] on div "Job Board" at bounding box center [106, 218] width 137 height 29
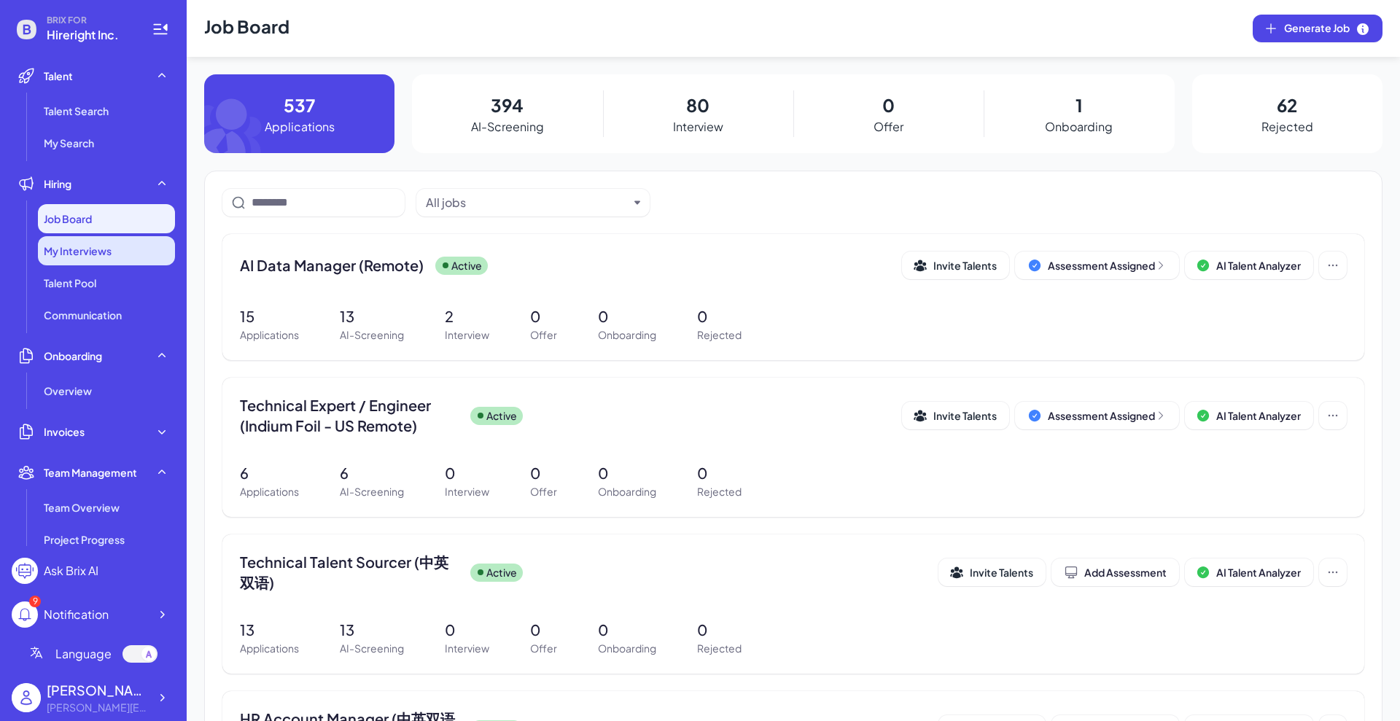
click at [106, 257] on span "My Interviews" at bounding box center [78, 251] width 68 height 15
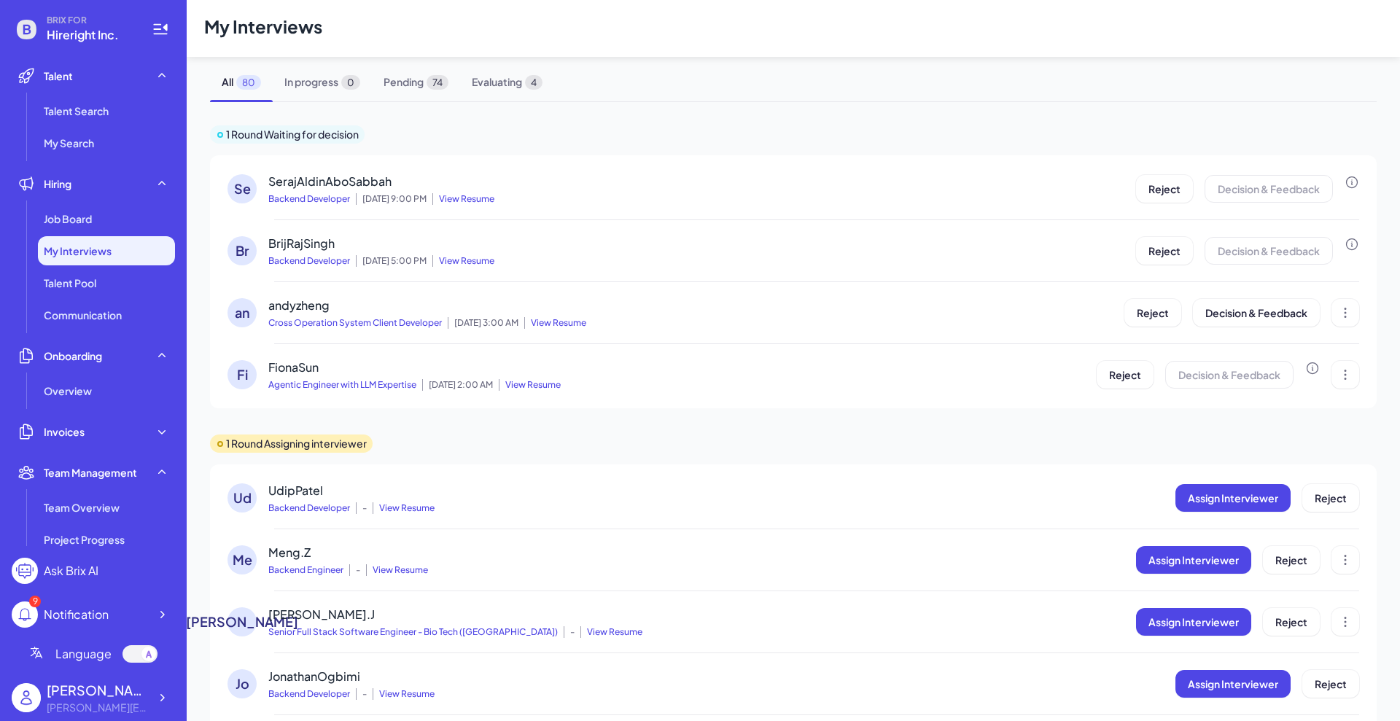
drag, startPoint x: 319, startPoint y: 303, endPoint x: 320, endPoint y: 187, distance: 116.7
click at [319, 281] on div "Se SerajAldinAboSabbah Backend Developer Fri, Jan 26, 9:00 PM View Resume Rejec…" at bounding box center [793, 281] width 1167 height 253
click at [414, 84] on span "Pending 74" at bounding box center [416, 82] width 88 height 39
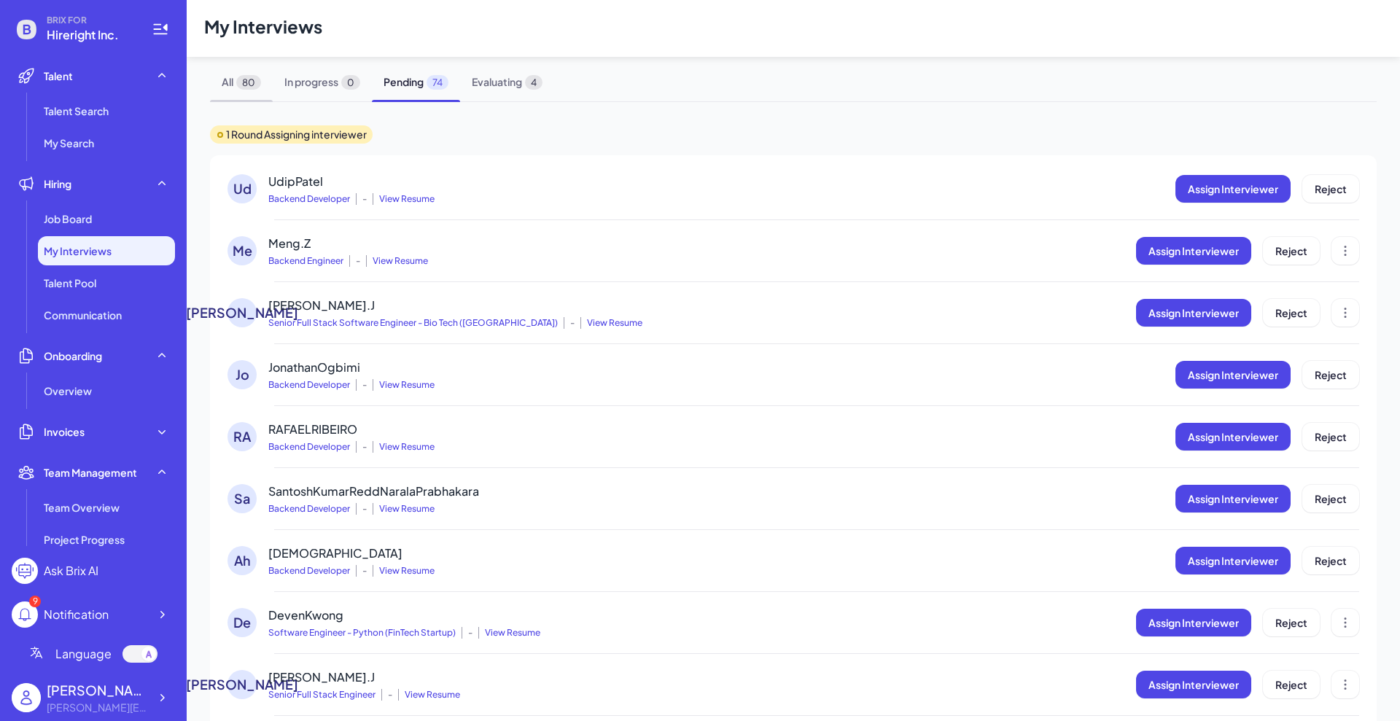
click at [230, 82] on span "All 80" at bounding box center [241, 82] width 63 height 39
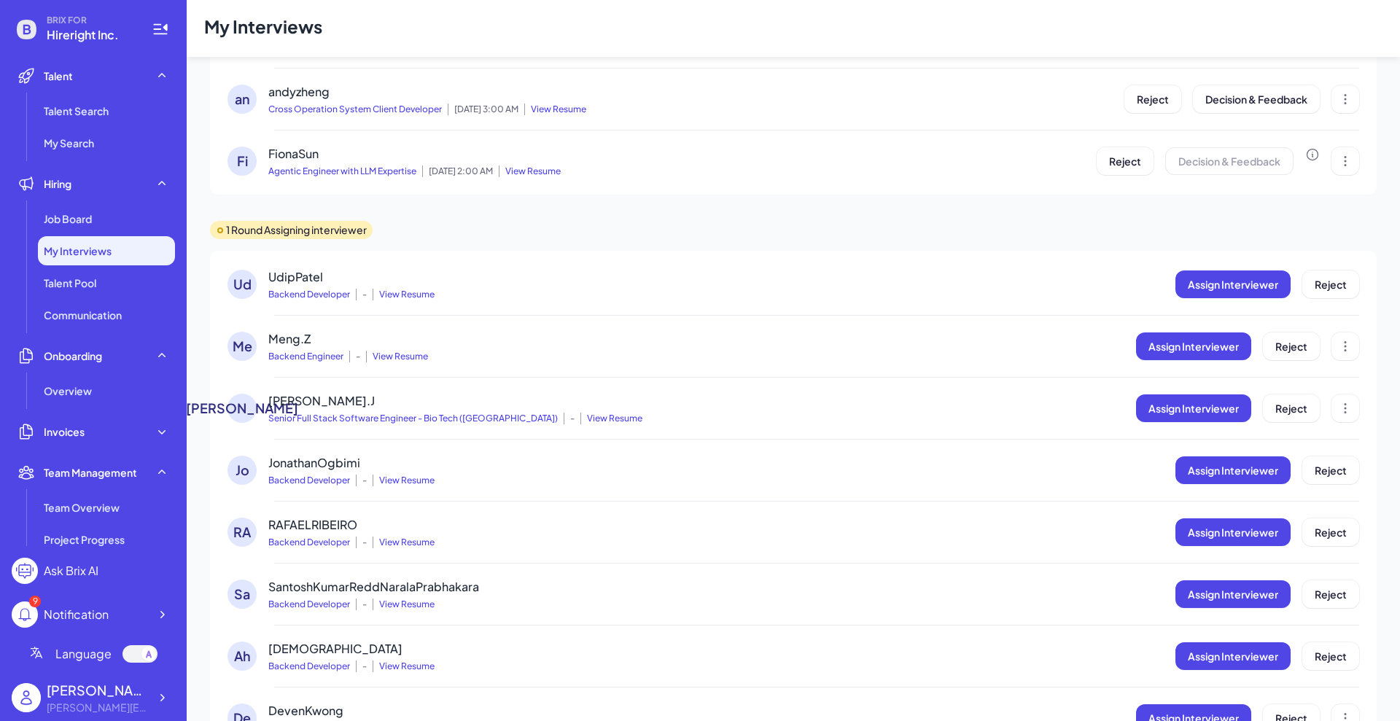
scroll to position [273, 0]
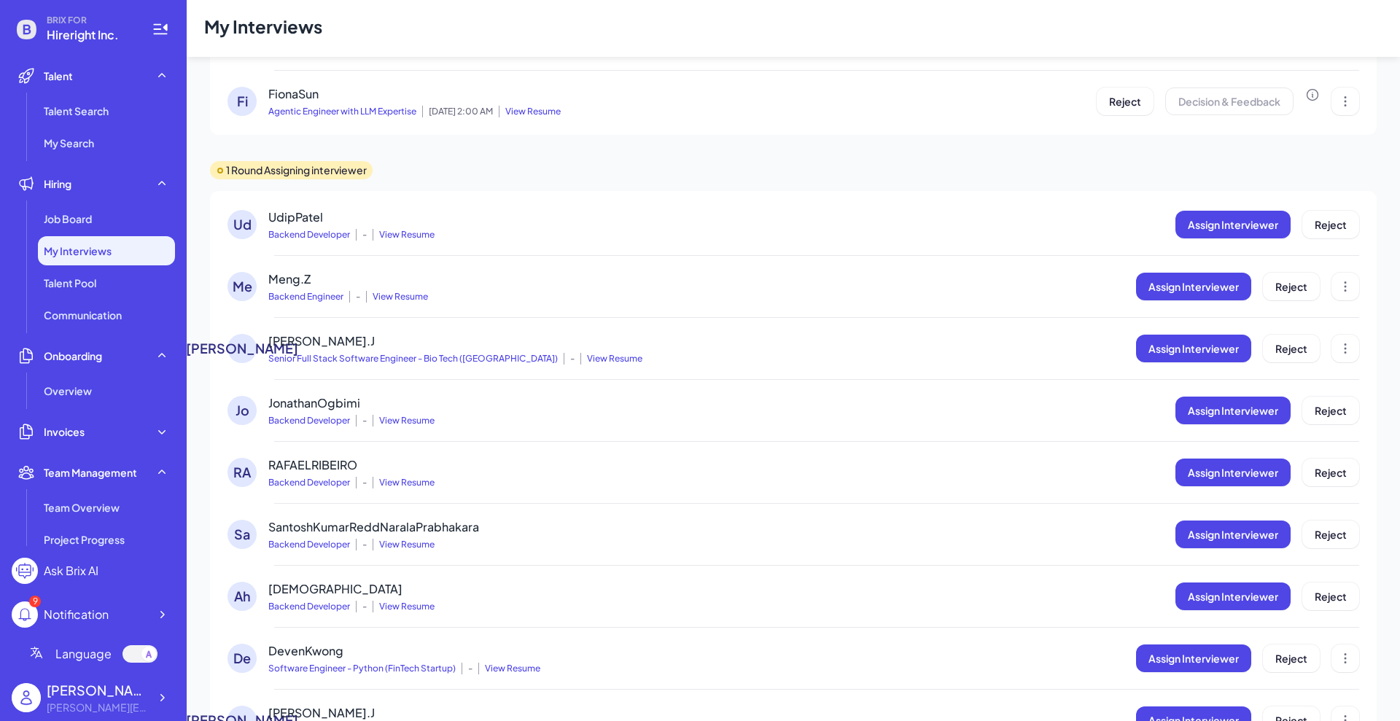
click at [297, 214] on span "UdipPatel" at bounding box center [295, 216] width 55 height 15
click at [304, 237] on span "Backend Developer" at bounding box center [309, 235] width 82 height 12
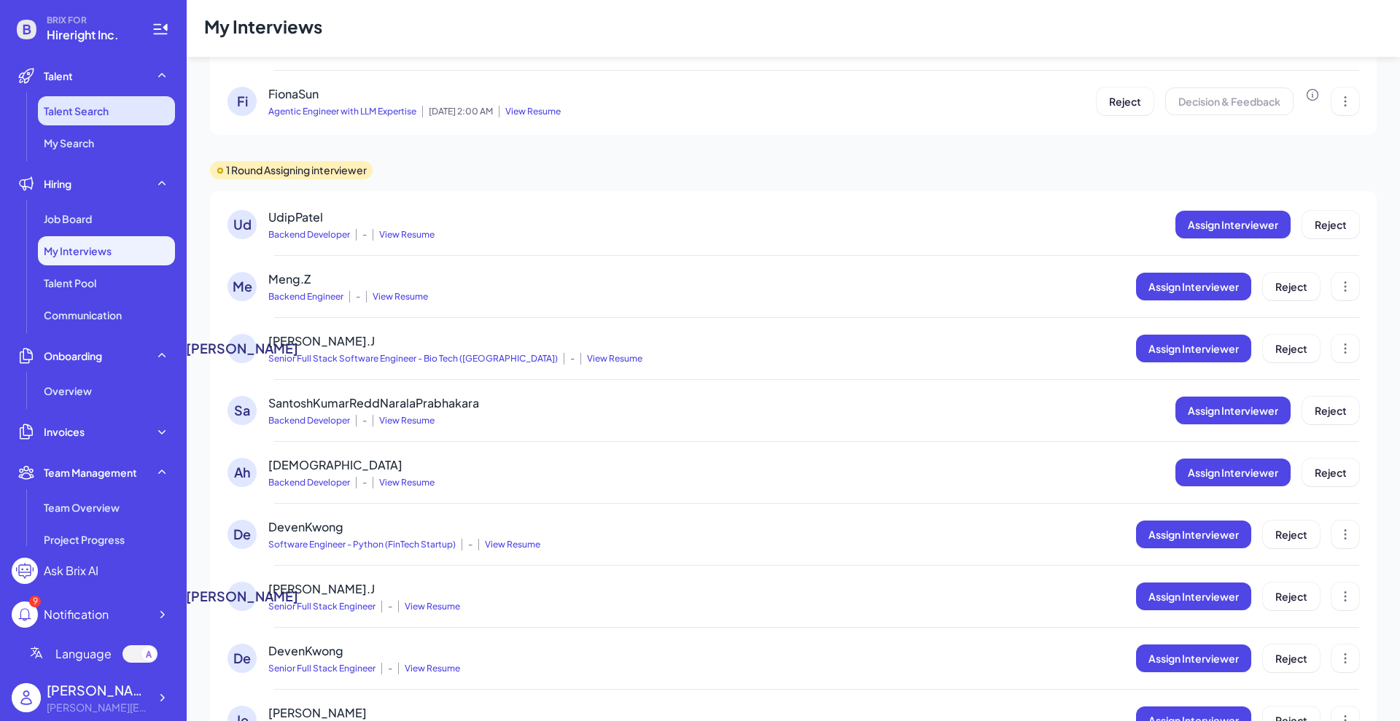
click at [114, 100] on li "Talent Search" at bounding box center [106, 110] width 137 height 29
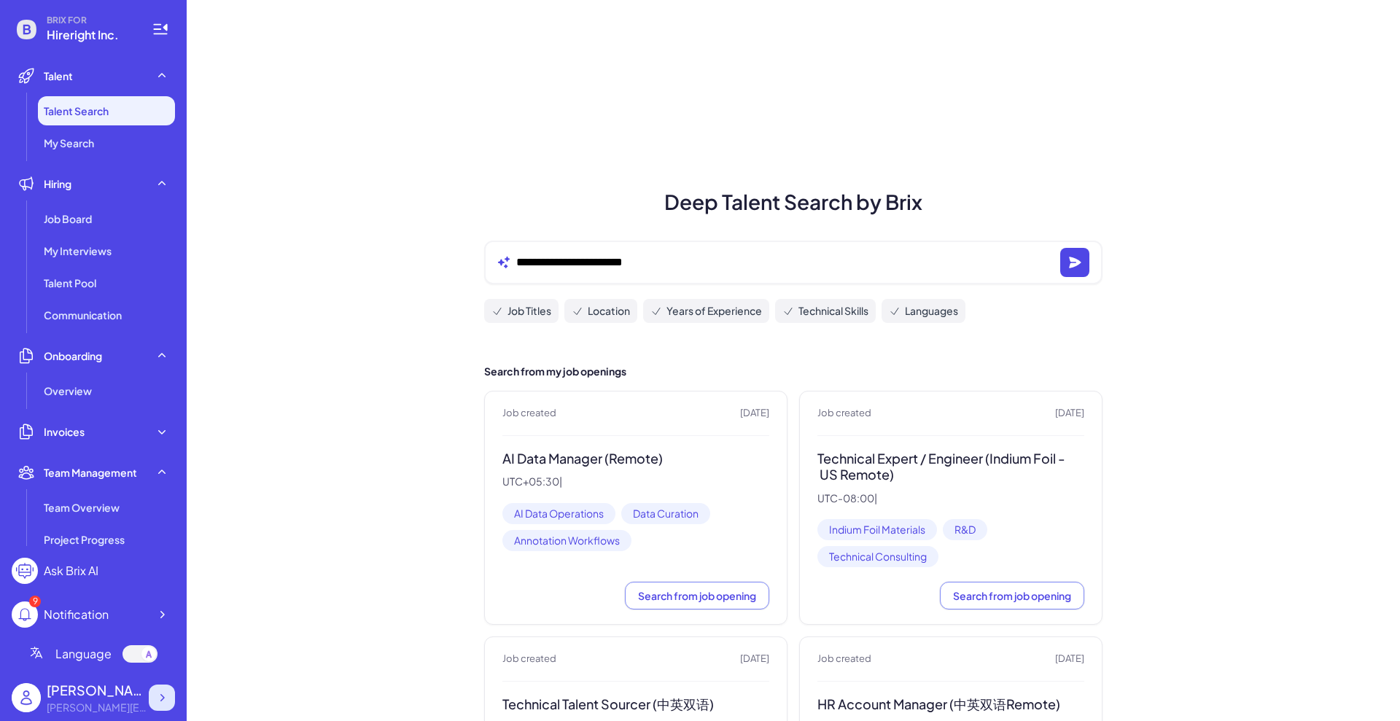
click at [161, 702] on icon at bounding box center [162, 698] width 15 height 15
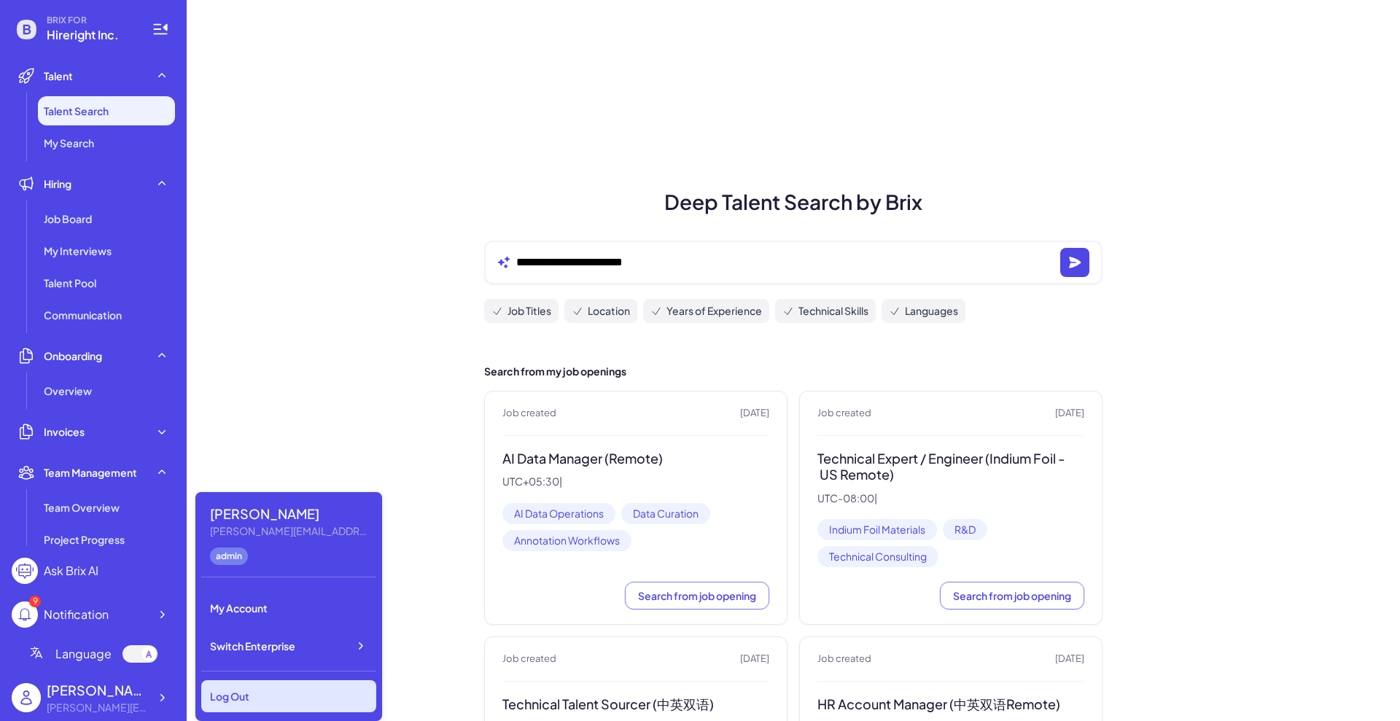
click at [292, 693] on div "Log Out" at bounding box center [288, 696] width 175 height 32
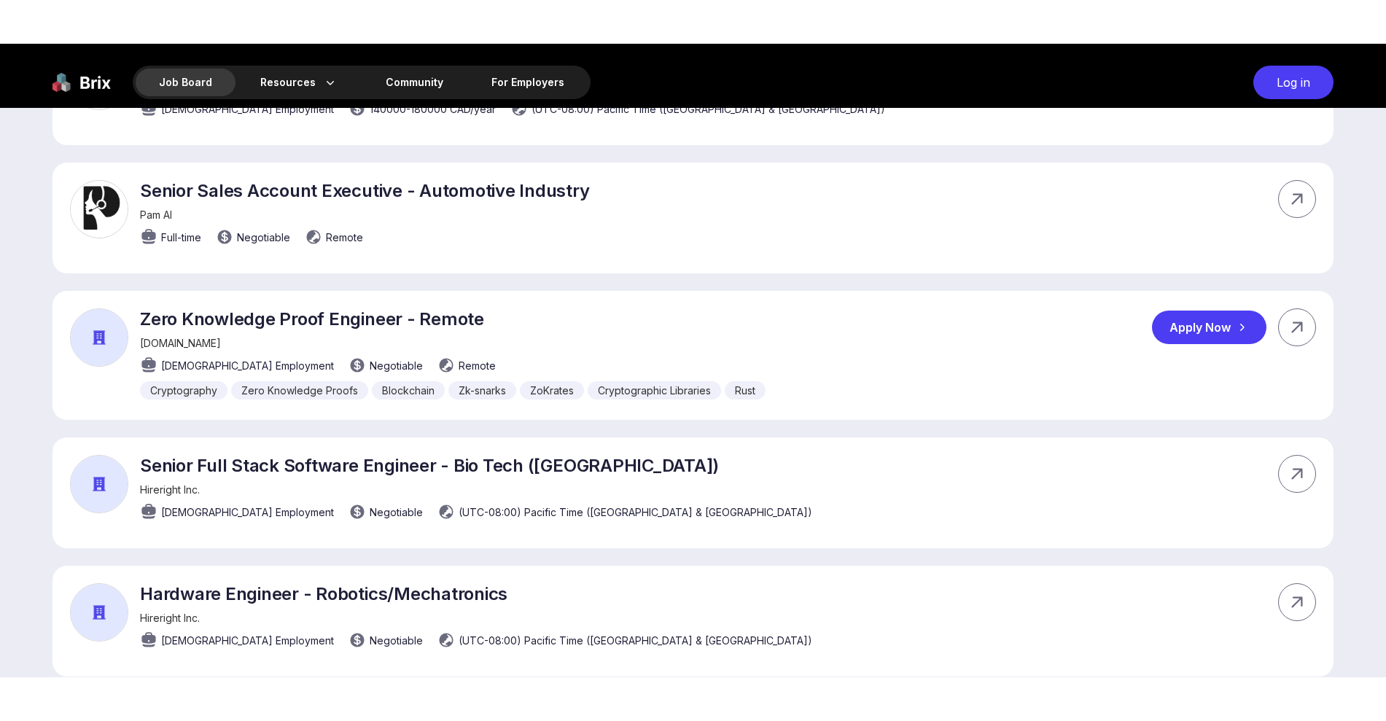
scroll to position [820, 0]
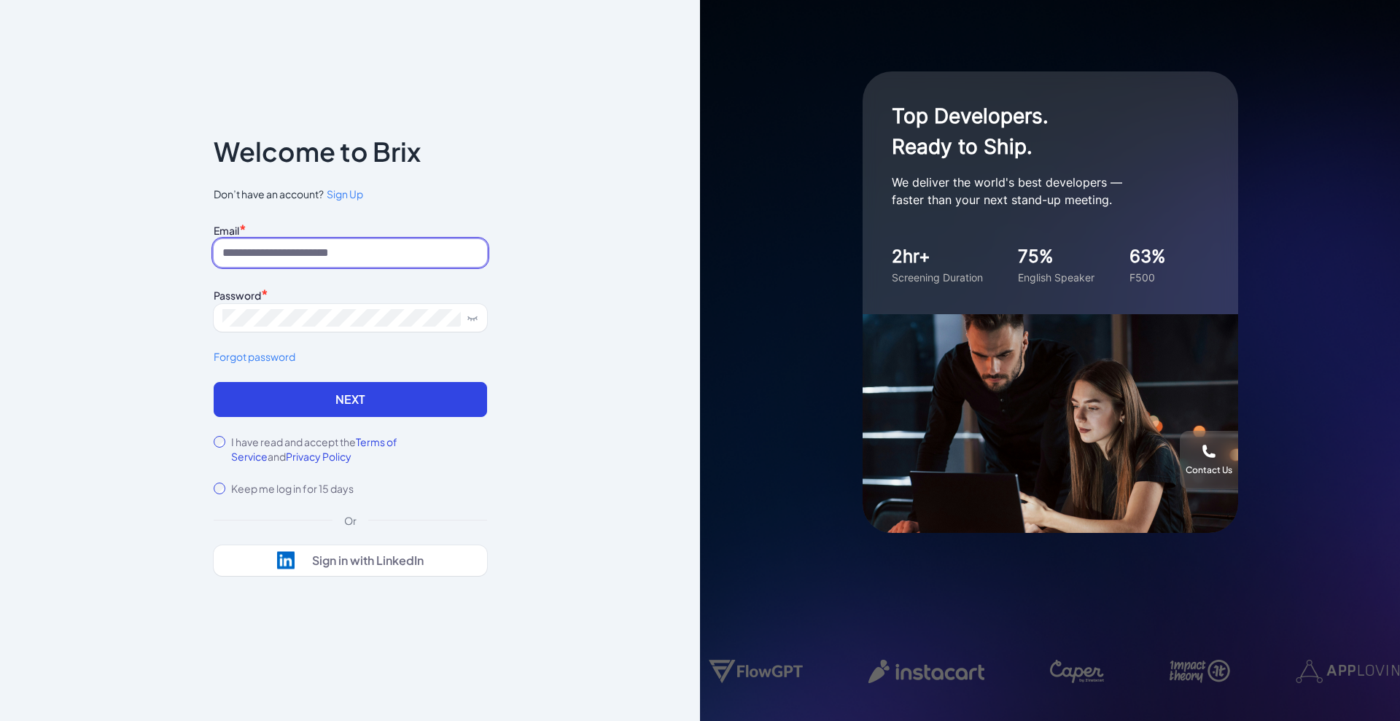
click at [305, 262] on input at bounding box center [350, 253] width 273 height 28
type input "**********"
click at [518, 556] on div "**********" at bounding box center [350, 360] width 700 height 721
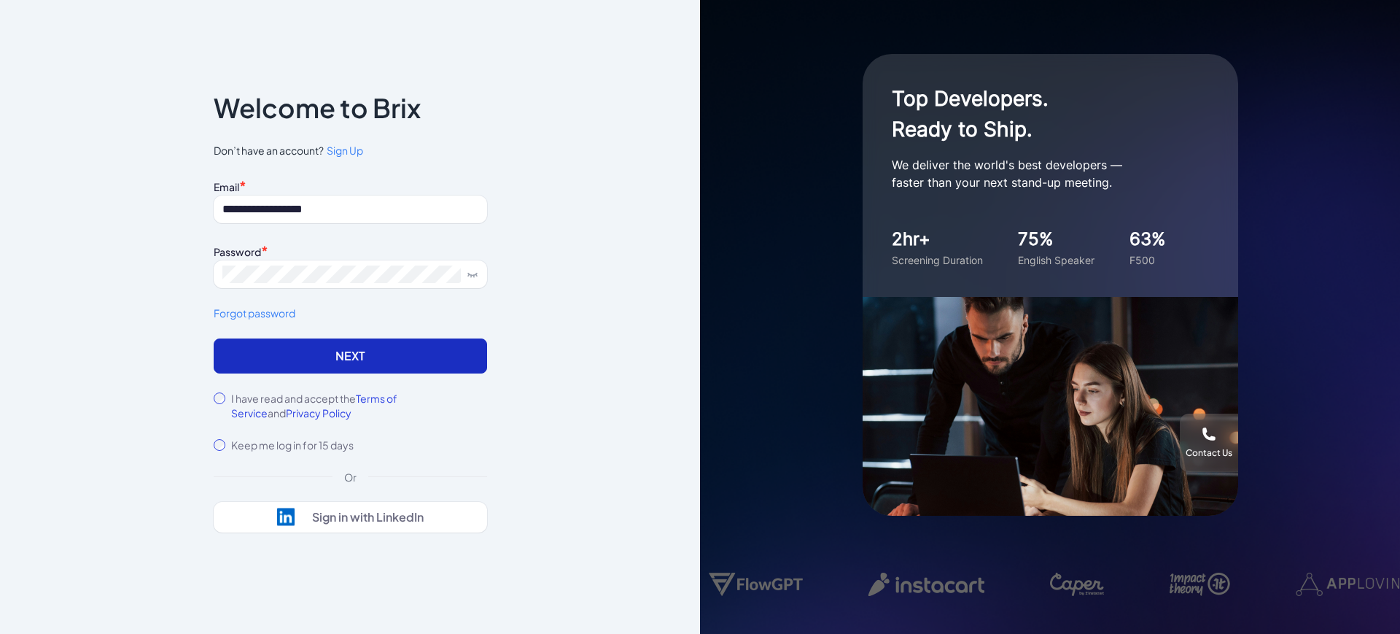
click at [362, 353] on button "Next" at bounding box center [350, 355] width 273 height 35
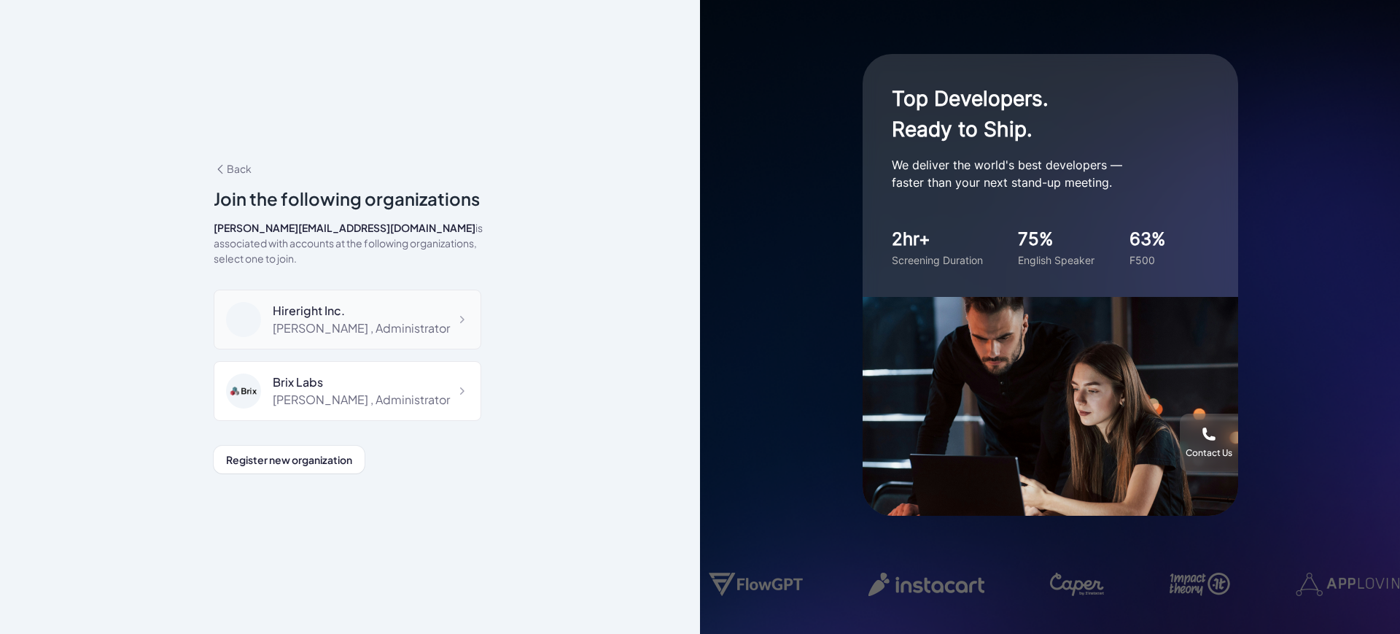
click at [325, 319] on div "[PERSON_NAME] , Administrator" at bounding box center [361, 328] width 177 height 18
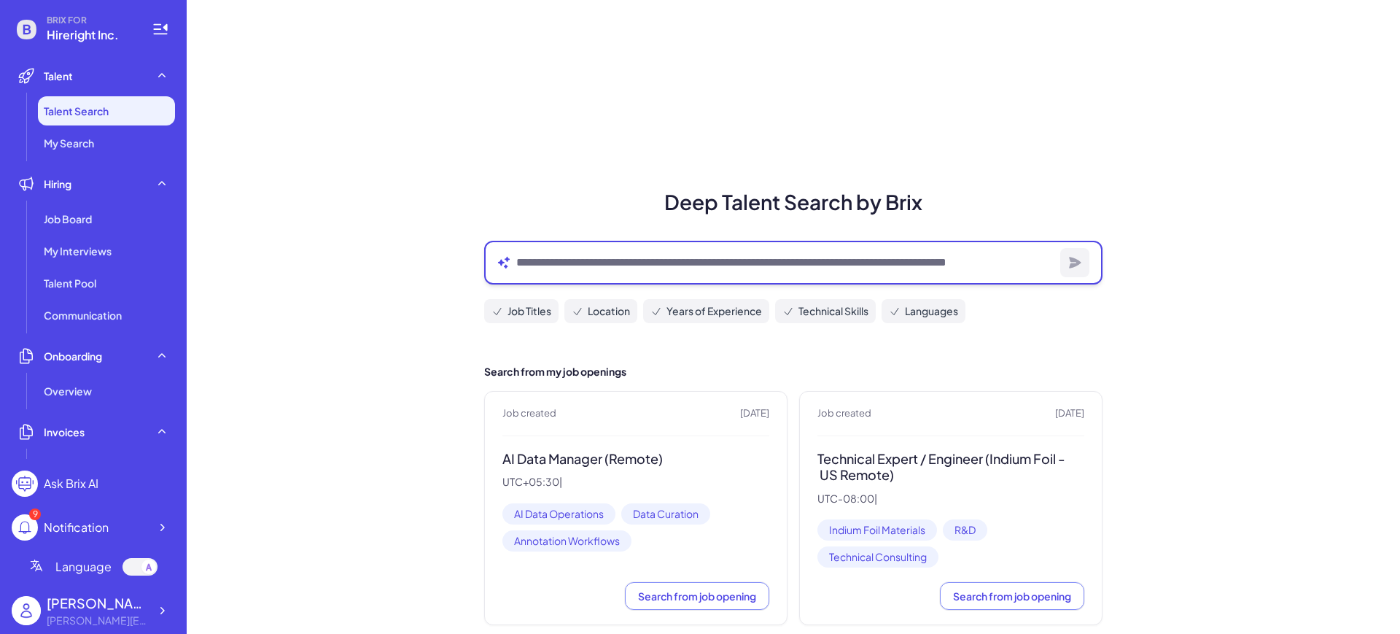
click at [592, 264] on textarea at bounding box center [785, 263] width 538 height 18
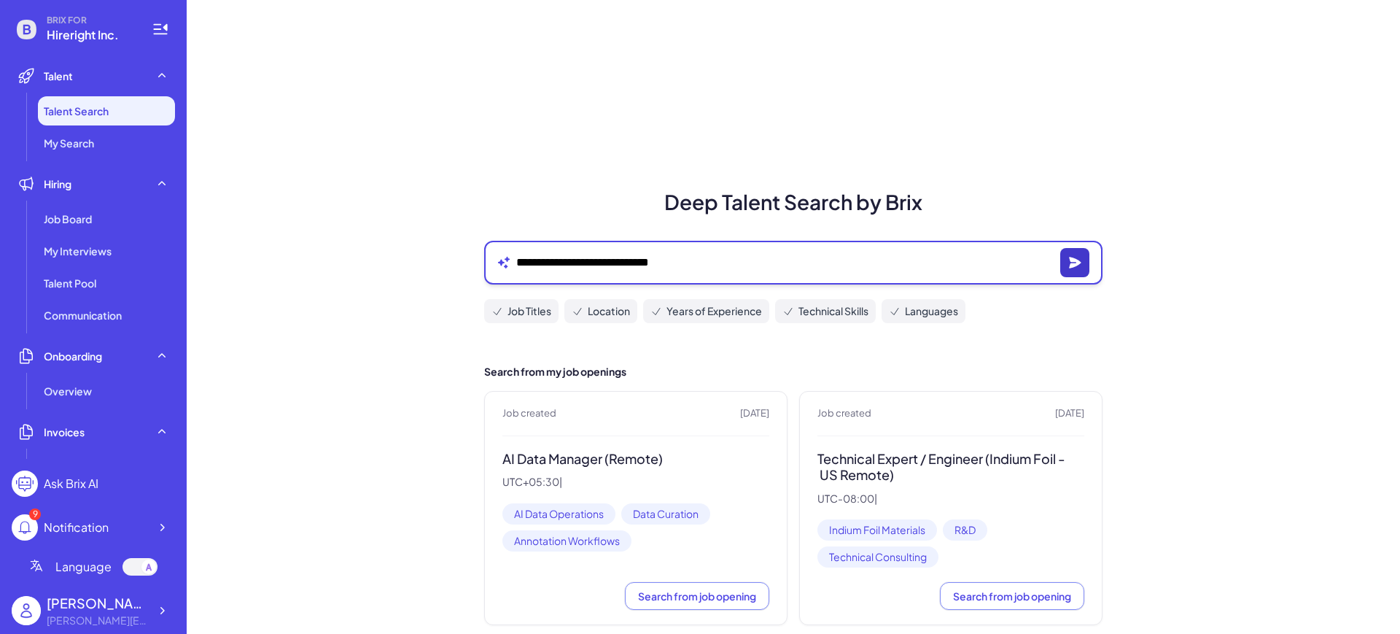
type textarea "**********"
click at [1068, 255] on icon "button" at bounding box center [1075, 262] width 15 height 15
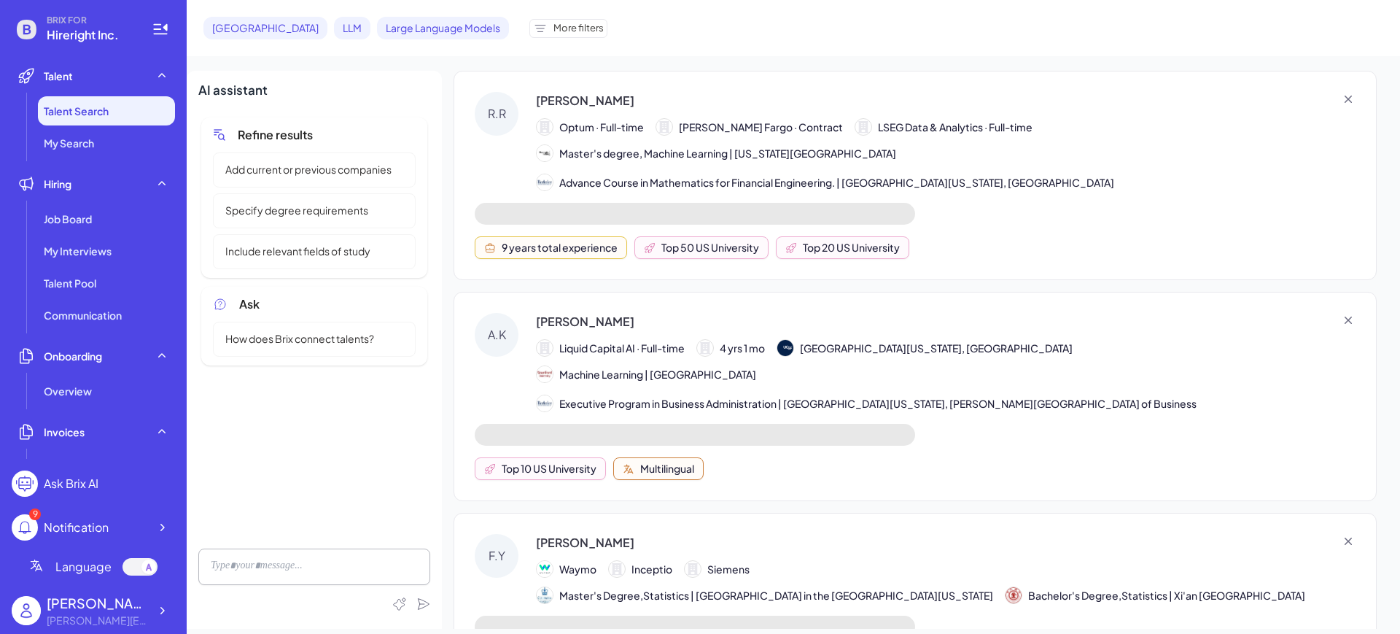
click at [1017, 178] on div "Master's degree, Machine Learning | Georgia Institute of Technology Advance Cou…" at bounding box center [946, 167] width 820 height 47
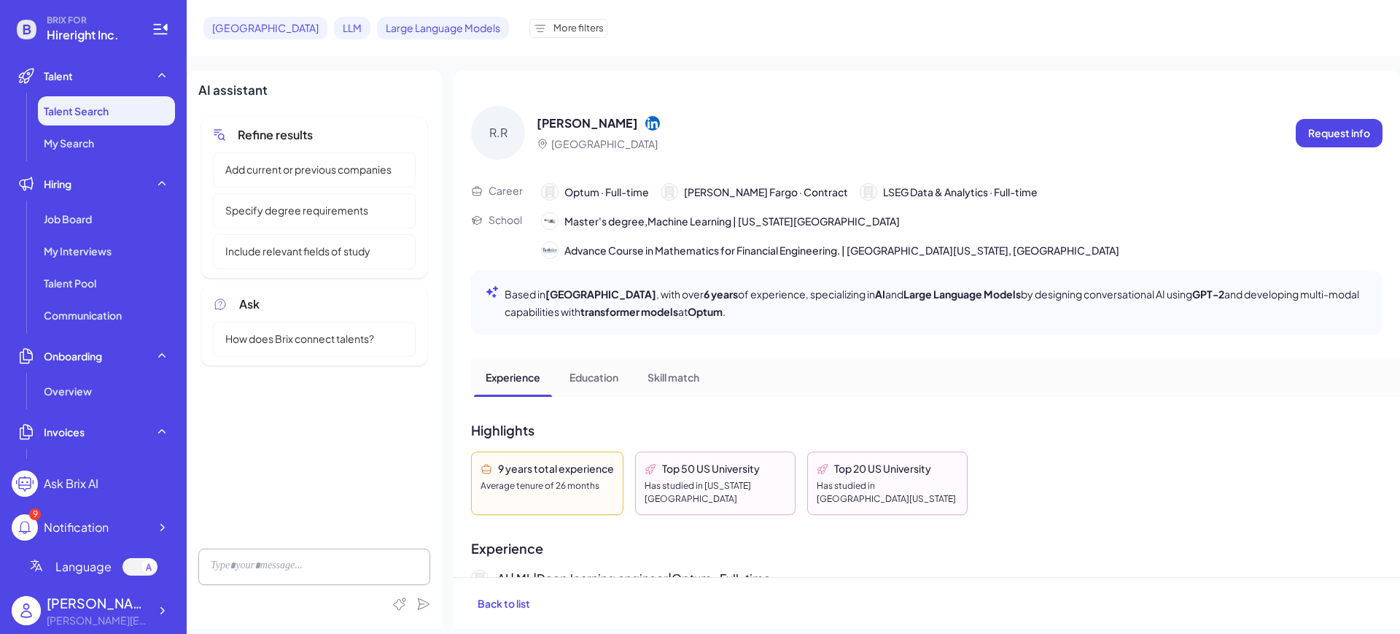
click at [645, 127] on icon at bounding box center [652, 122] width 15 height 15
click at [313, 562] on div at bounding box center [314, 566] width 232 height 36
click at [427, 607] on icon at bounding box center [423, 604] width 13 height 12
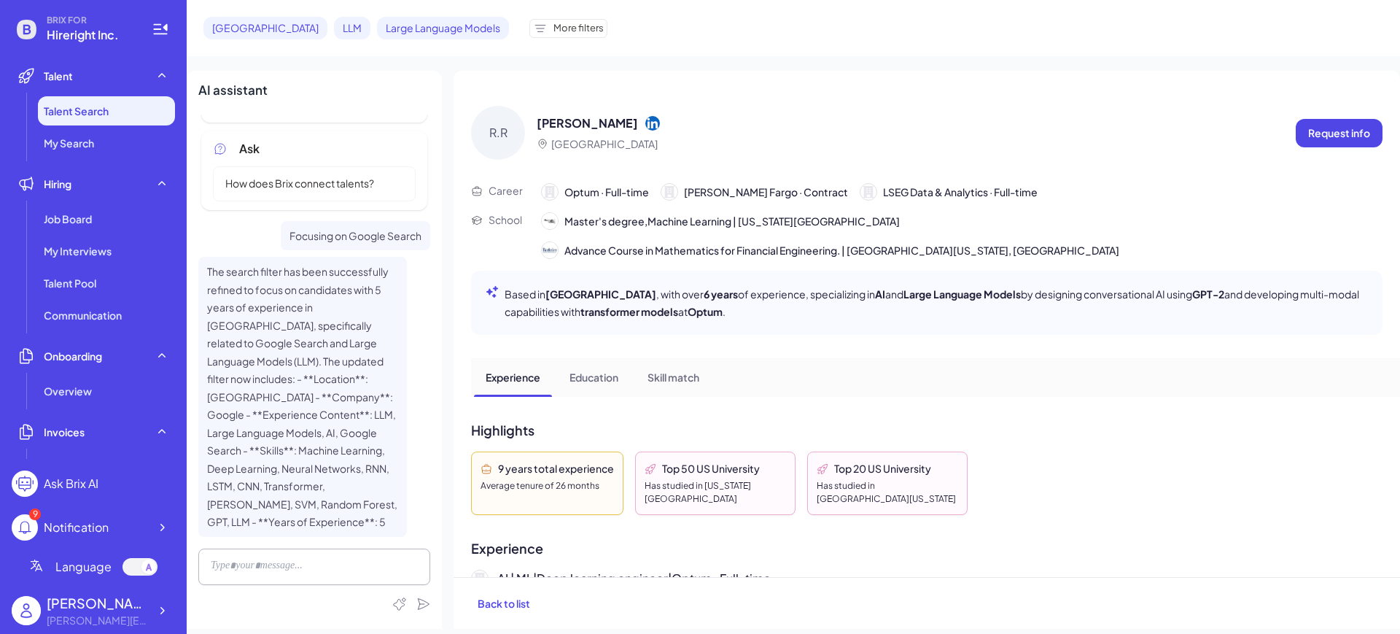
scroll to position [365, 0]
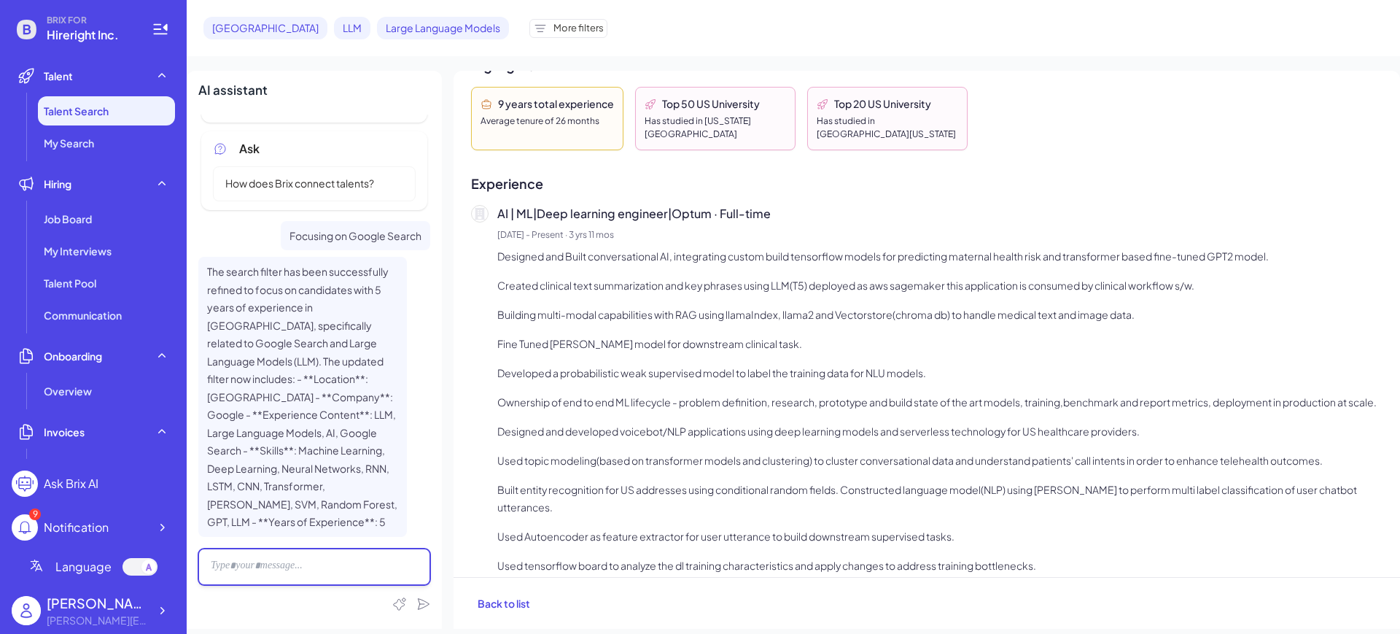
click at [300, 559] on div at bounding box center [314, 566] width 232 height 36
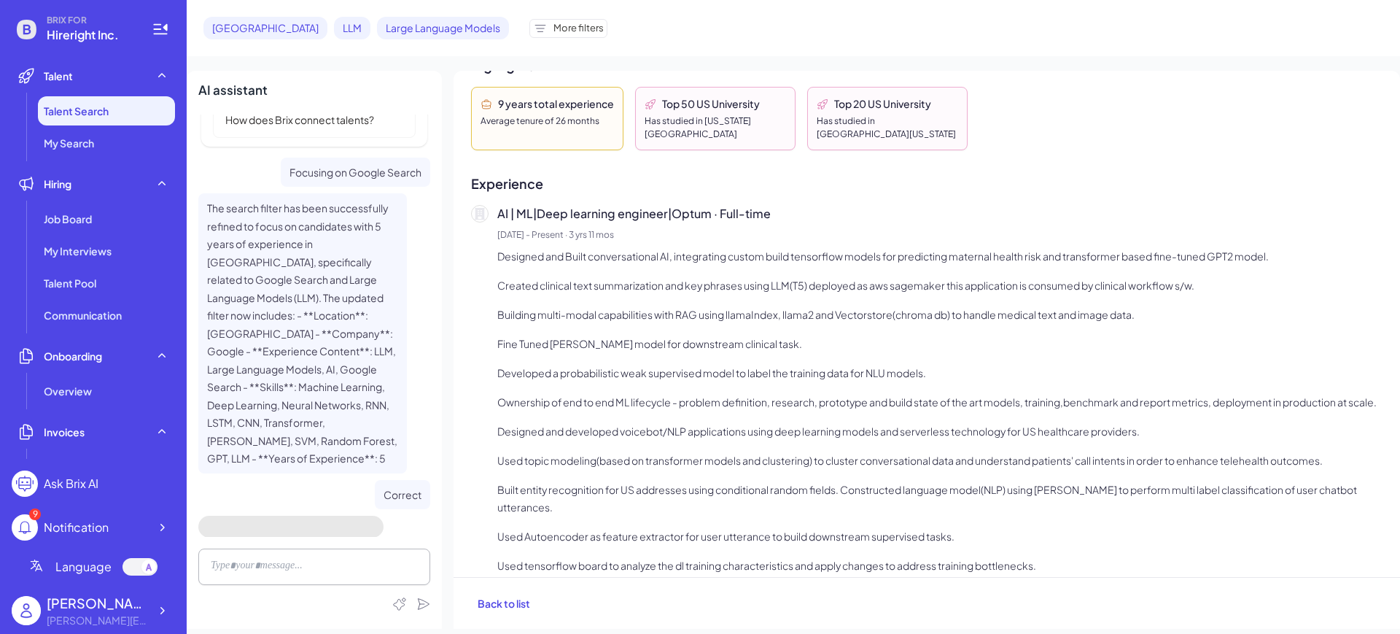
scroll to position [219, 0]
click at [518, 604] on span "Back to list" at bounding box center [504, 602] width 53 height 13
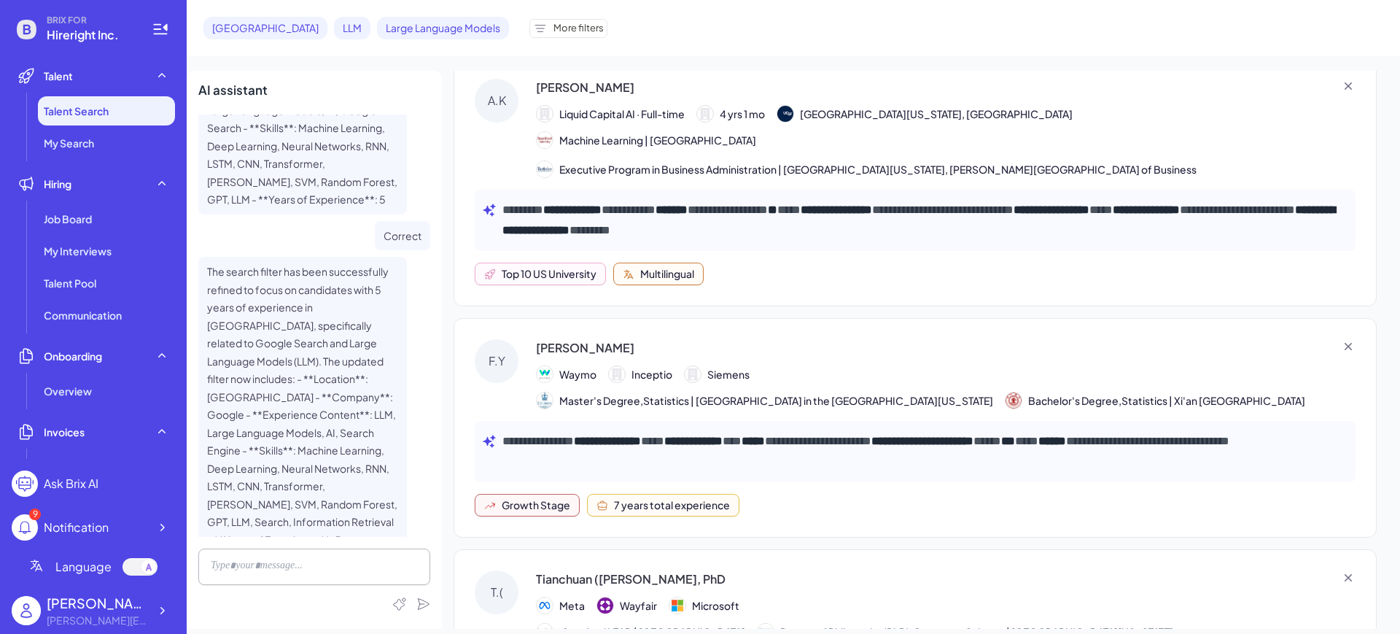
scroll to position [365, 0]
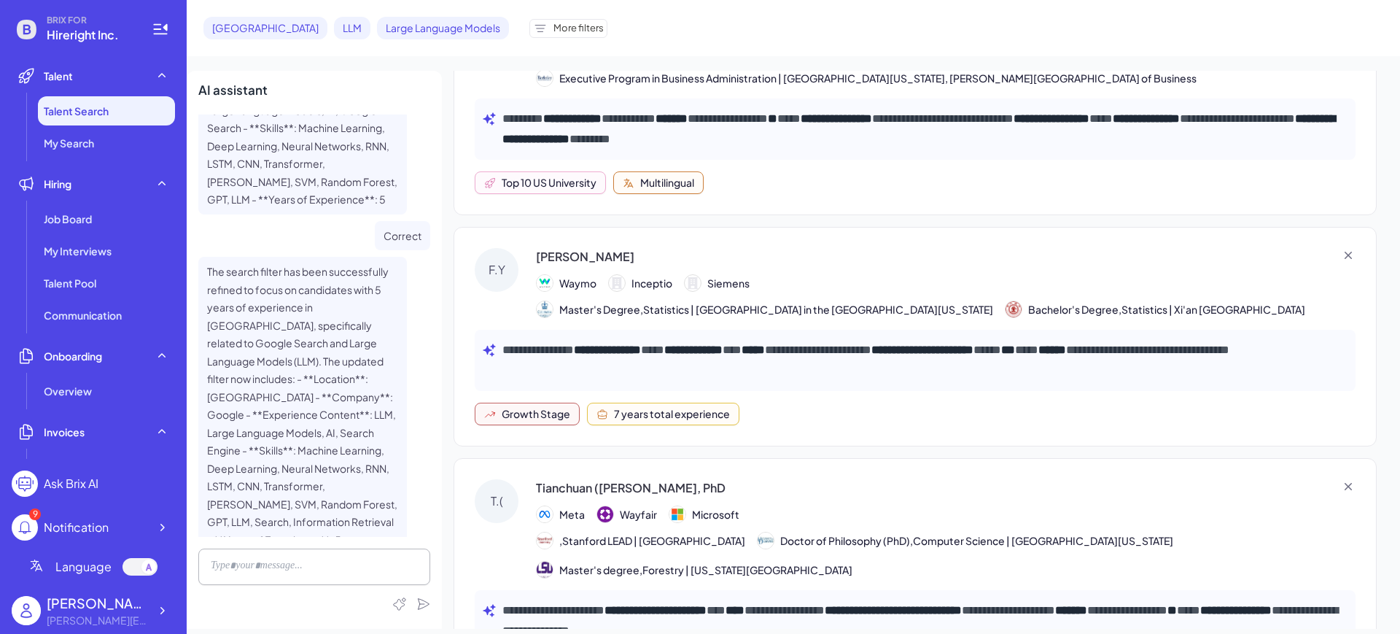
click at [665, 248] on div "Fan Yang" at bounding box center [920, 257] width 769 height 18
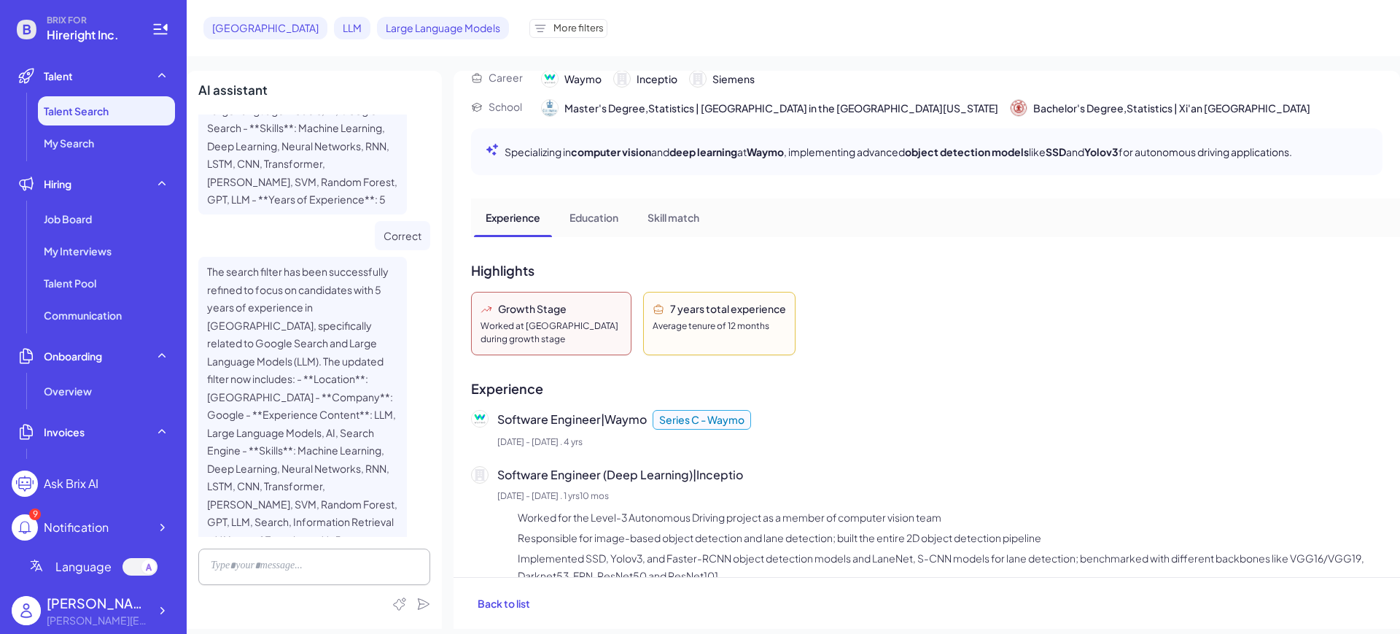
scroll to position [0, 0]
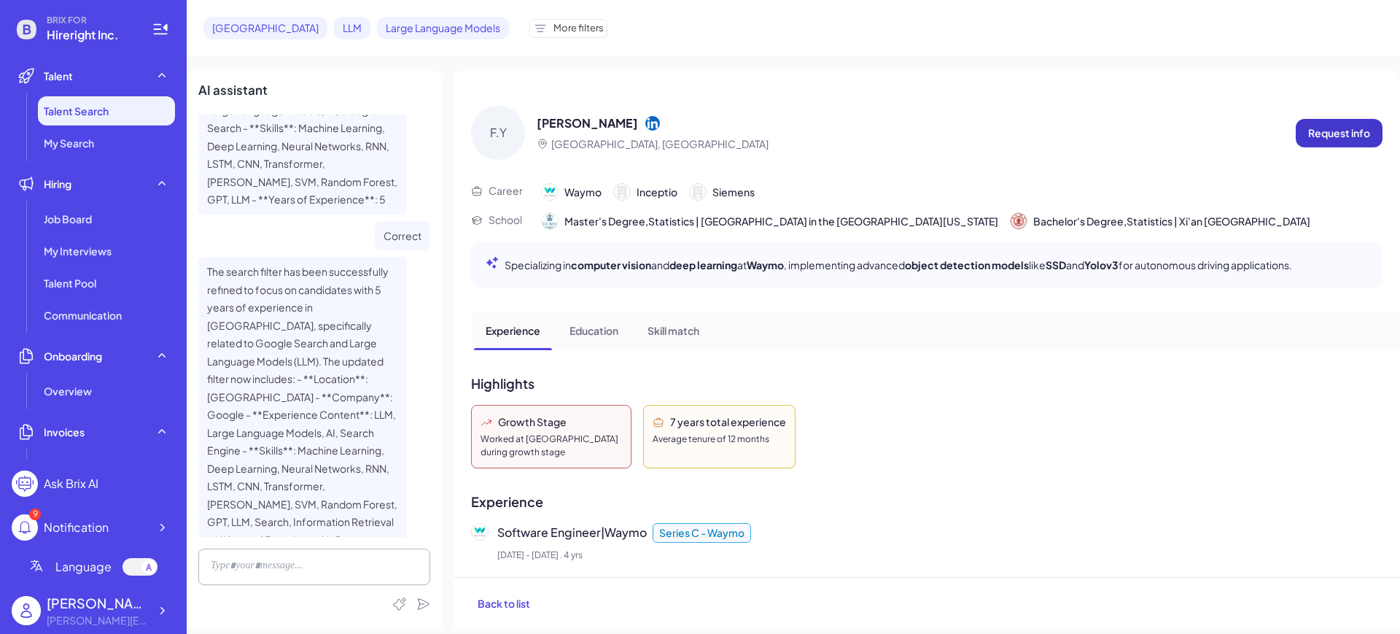
click at [1324, 141] on button "Request info" at bounding box center [1339, 133] width 87 height 28
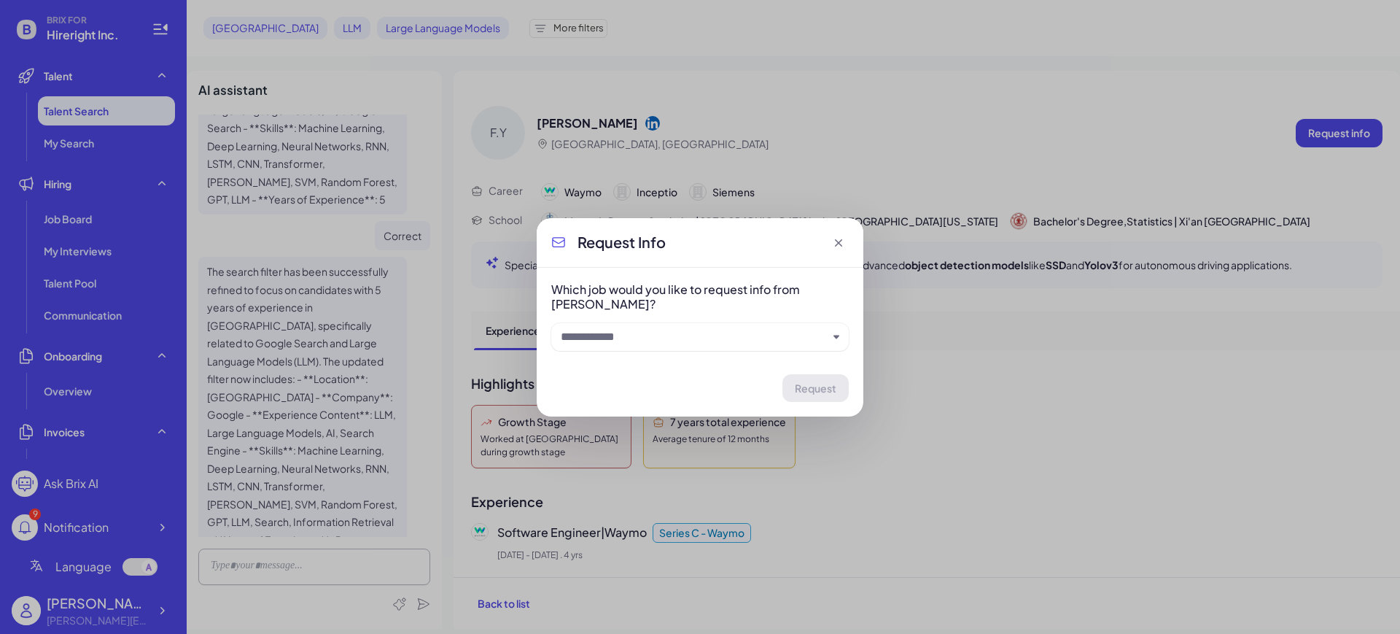
click at [685, 341] on input "text" at bounding box center [694, 337] width 267 height 18
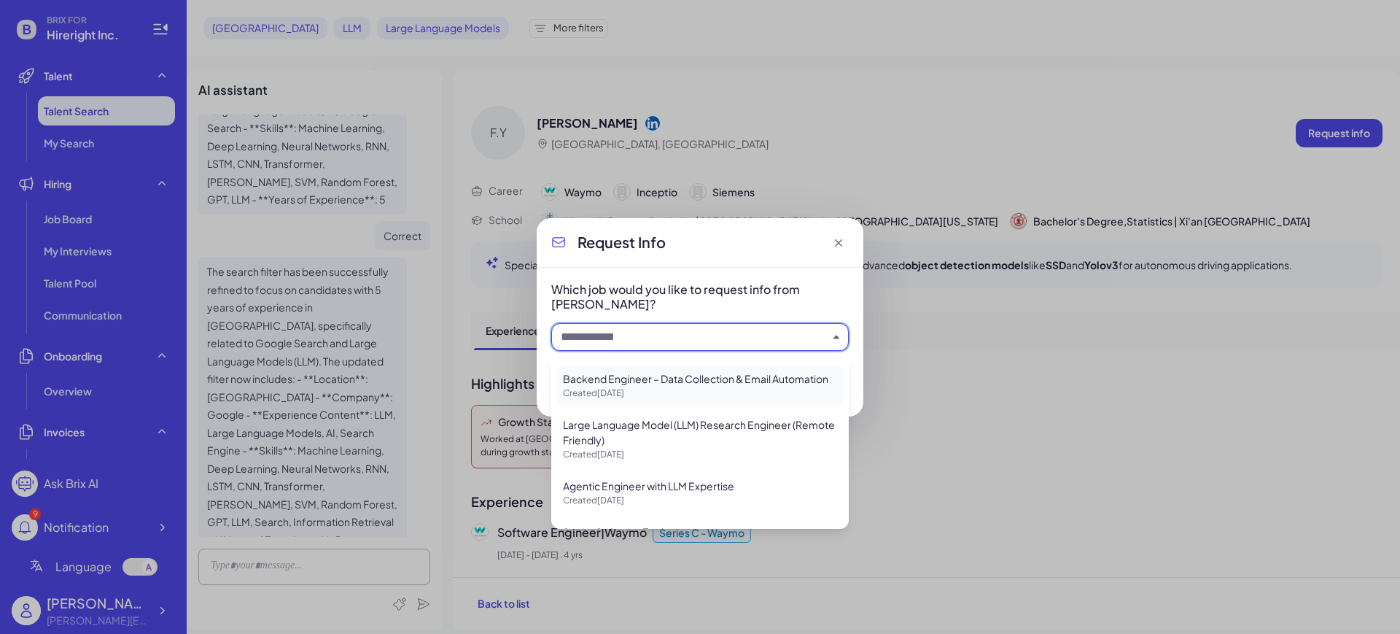
scroll to position [273, 0]
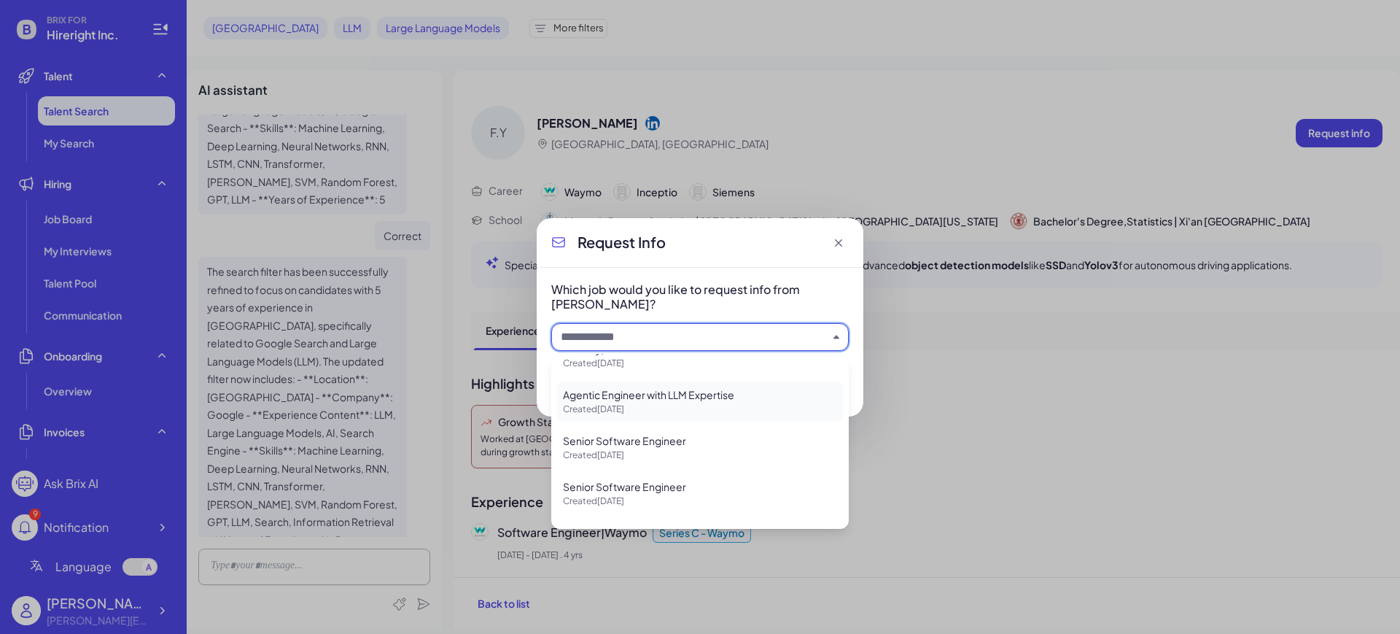
click at [757, 403] on p "Agentic Engineer with LLM Expertise" at bounding box center [700, 394] width 274 height 15
type input "**********"
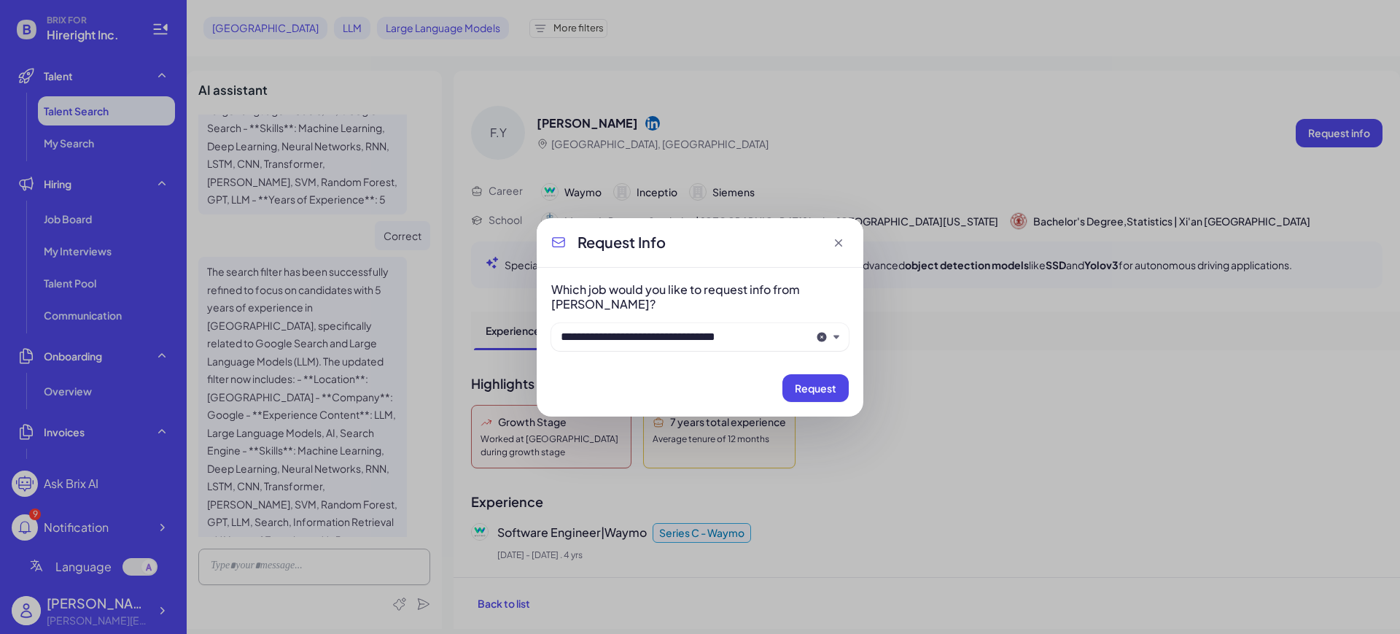
click at [837, 244] on icon at bounding box center [838, 243] width 15 height 15
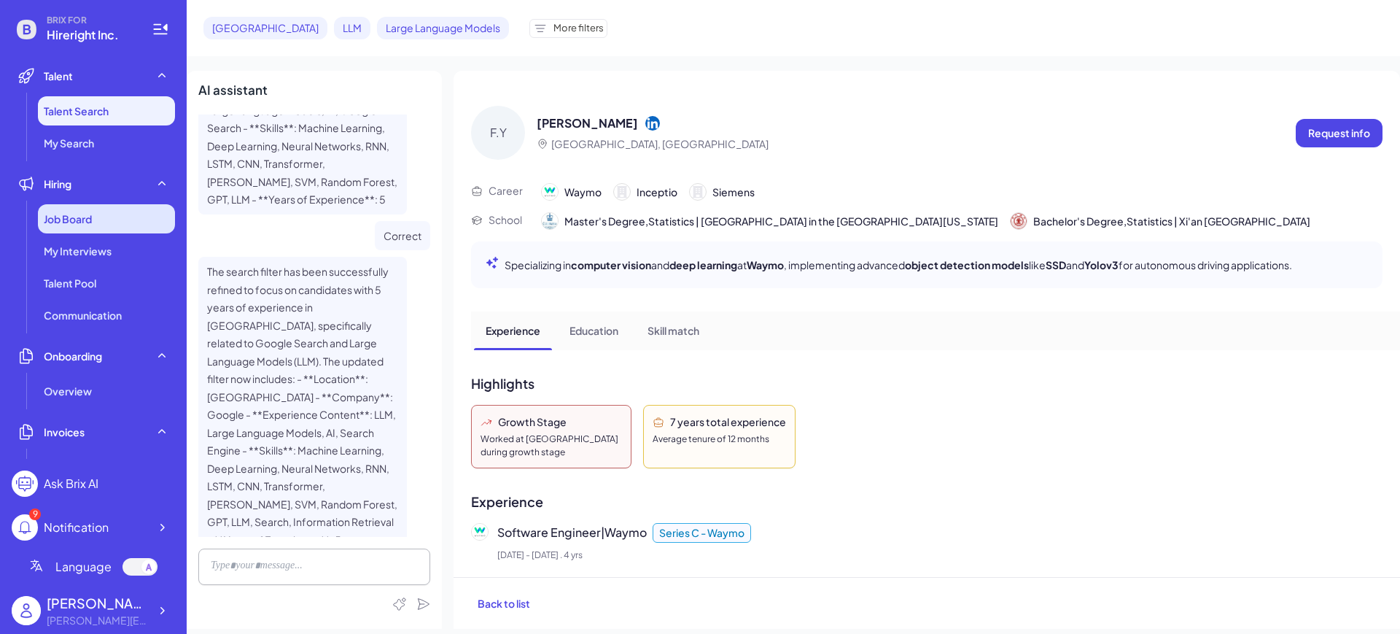
click at [66, 223] on span "Job Board" at bounding box center [68, 218] width 48 height 15
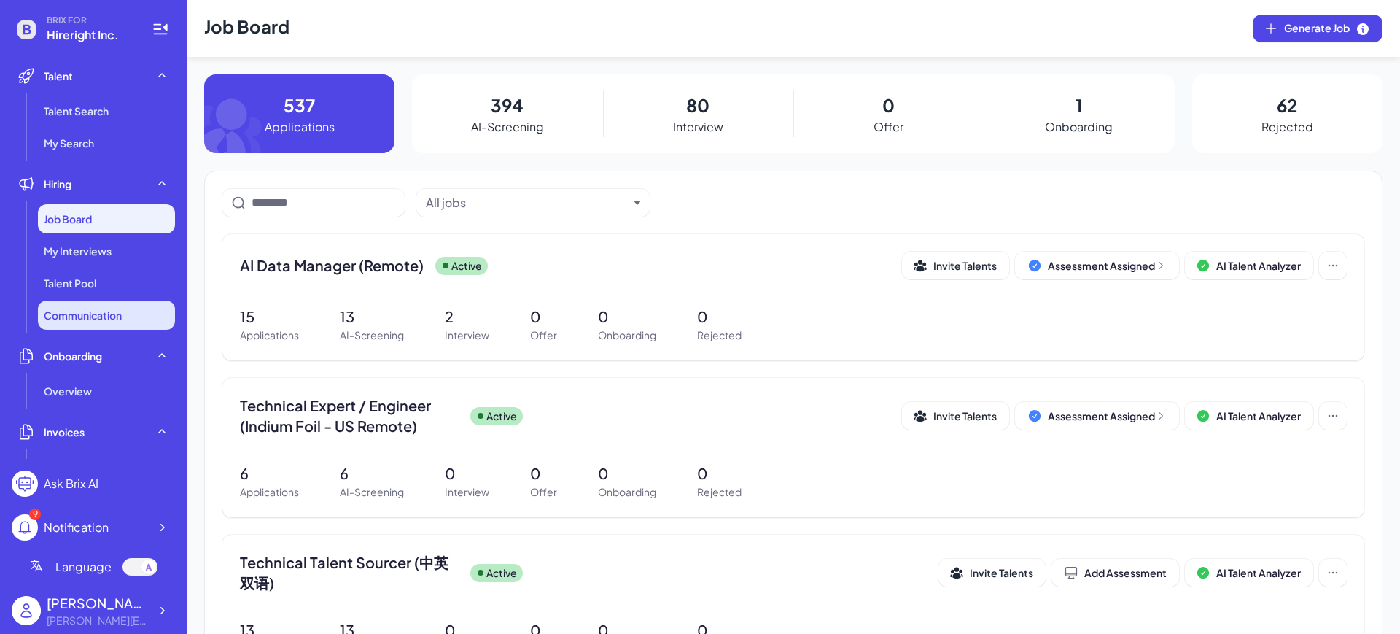
click at [68, 310] on span "Communication" at bounding box center [83, 315] width 78 height 15
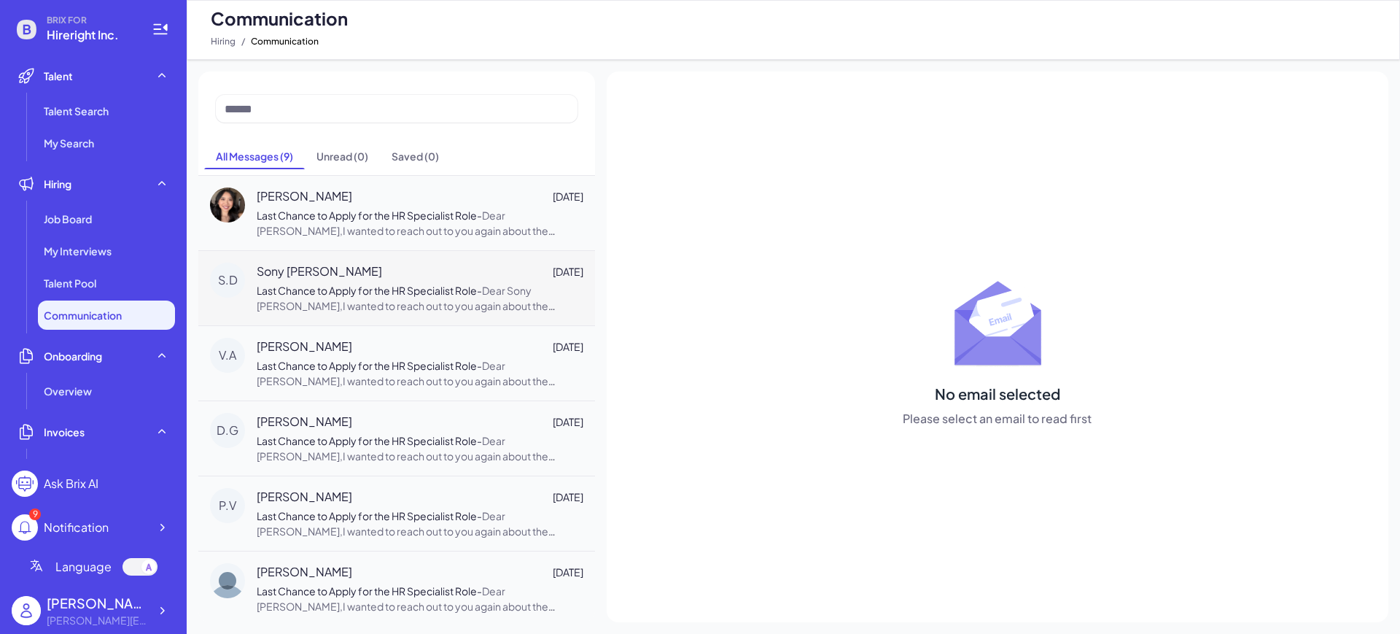
click at [364, 294] on span "Last Chance to Apply for the HR Specialist Role" at bounding box center [367, 290] width 220 height 13
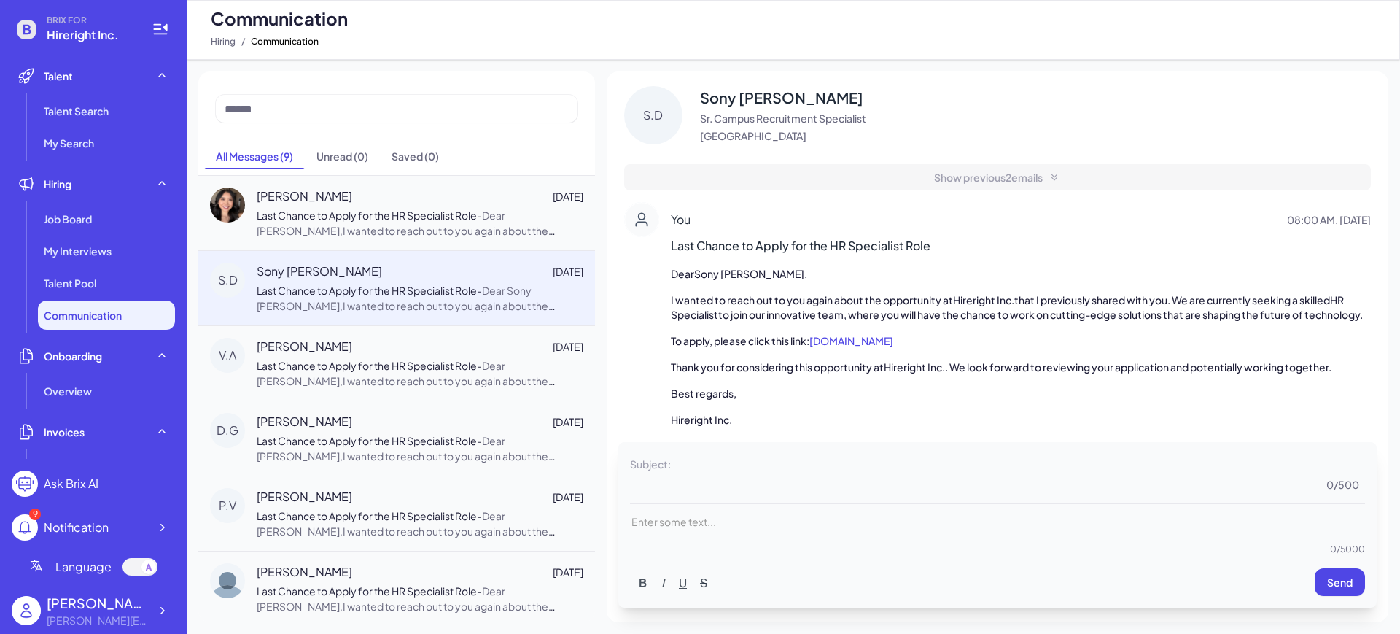
click at [727, 526] on p at bounding box center [997, 521] width 735 height 15
click at [72, 217] on span "Job Board" at bounding box center [68, 218] width 48 height 15
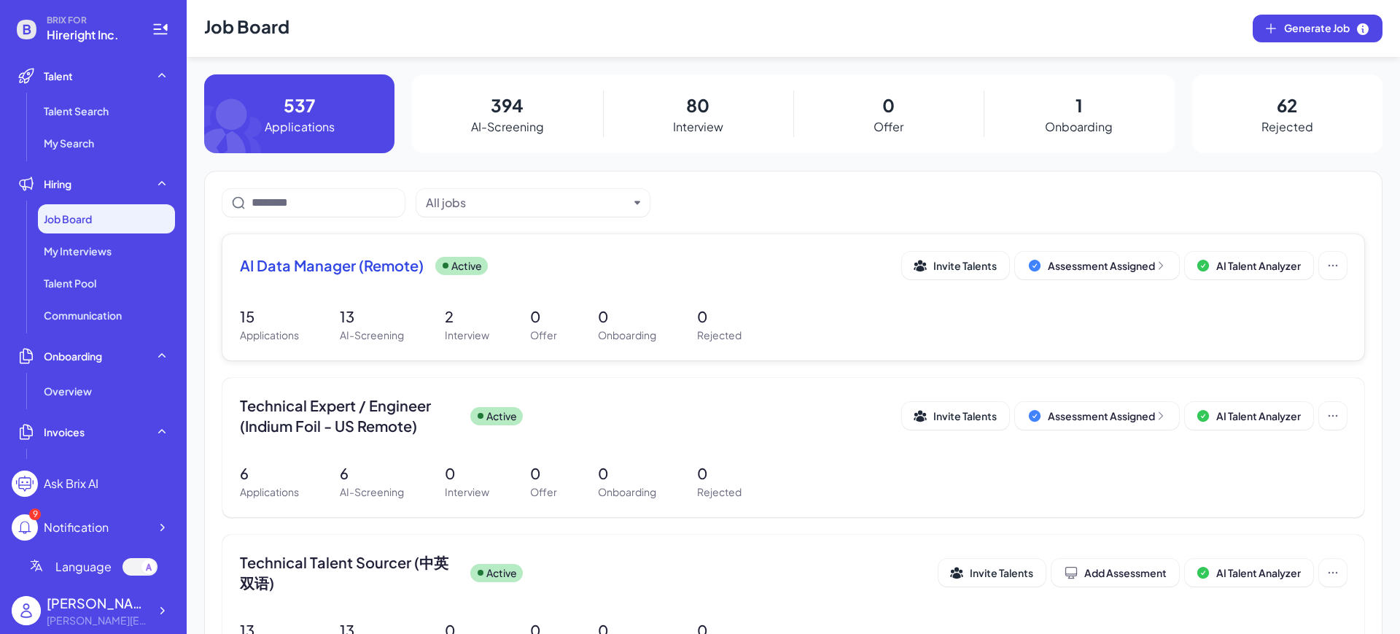
click at [296, 273] on span "AI Data Manager (Remote)" at bounding box center [332, 265] width 184 height 20
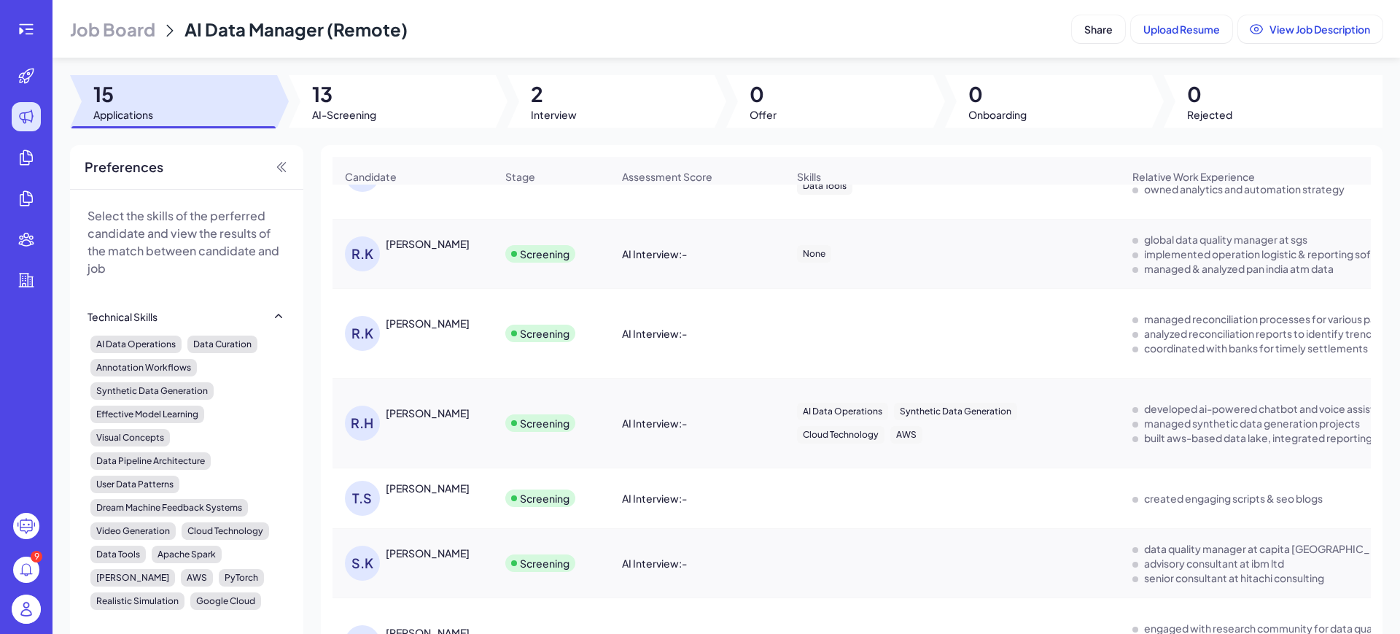
scroll to position [273, 0]
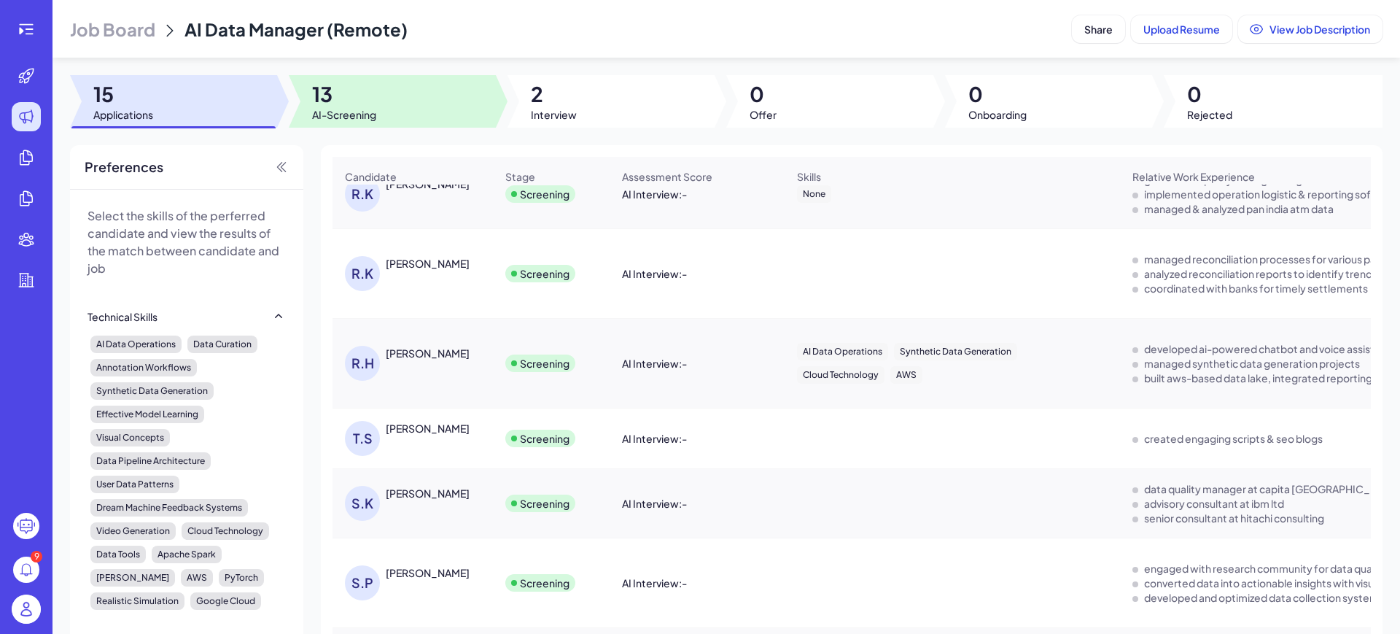
click at [363, 105] on span "13" at bounding box center [344, 94] width 64 height 26
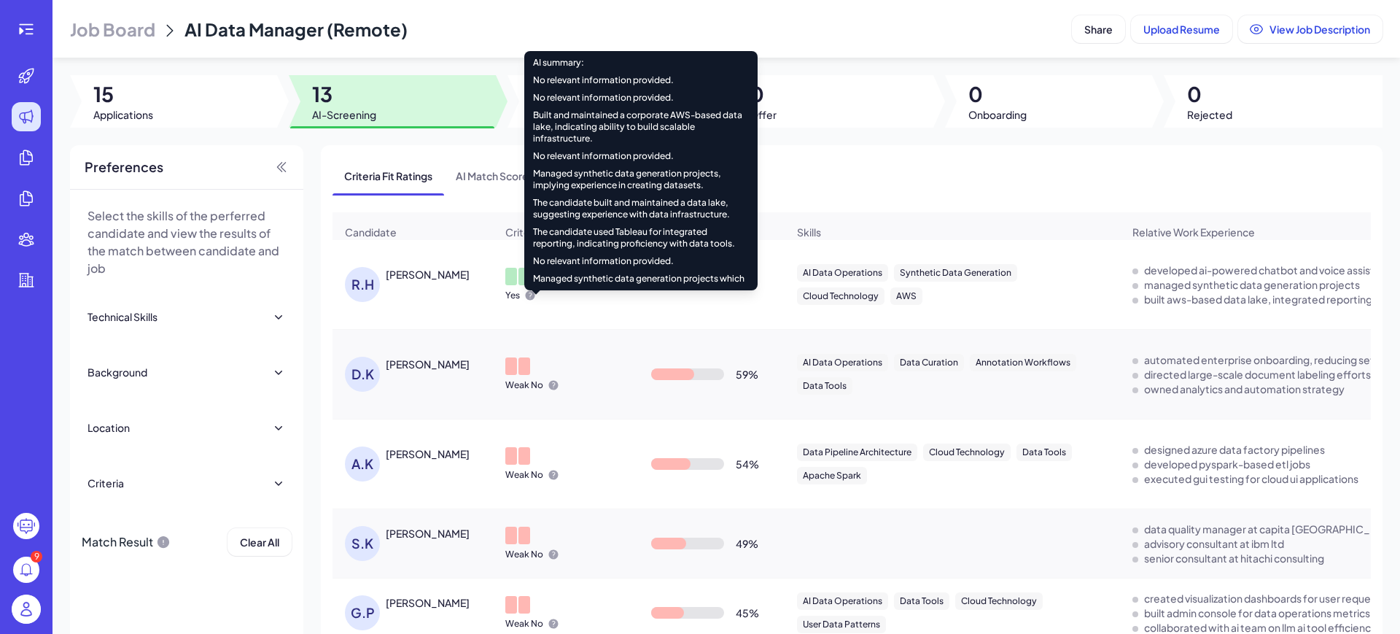
click at [529, 300] on icon at bounding box center [530, 295] width 9 height 9
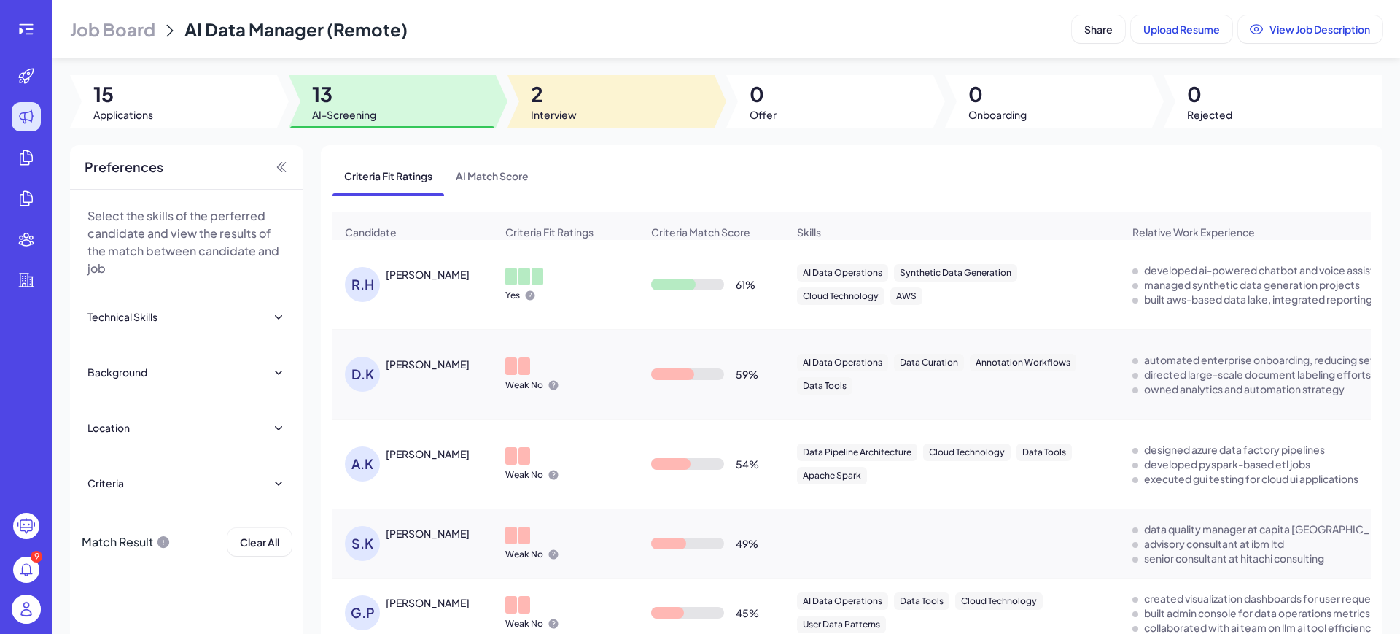
click at [570, 112] on span "Interview" at bounding box center [554, 114] width 46 height 15
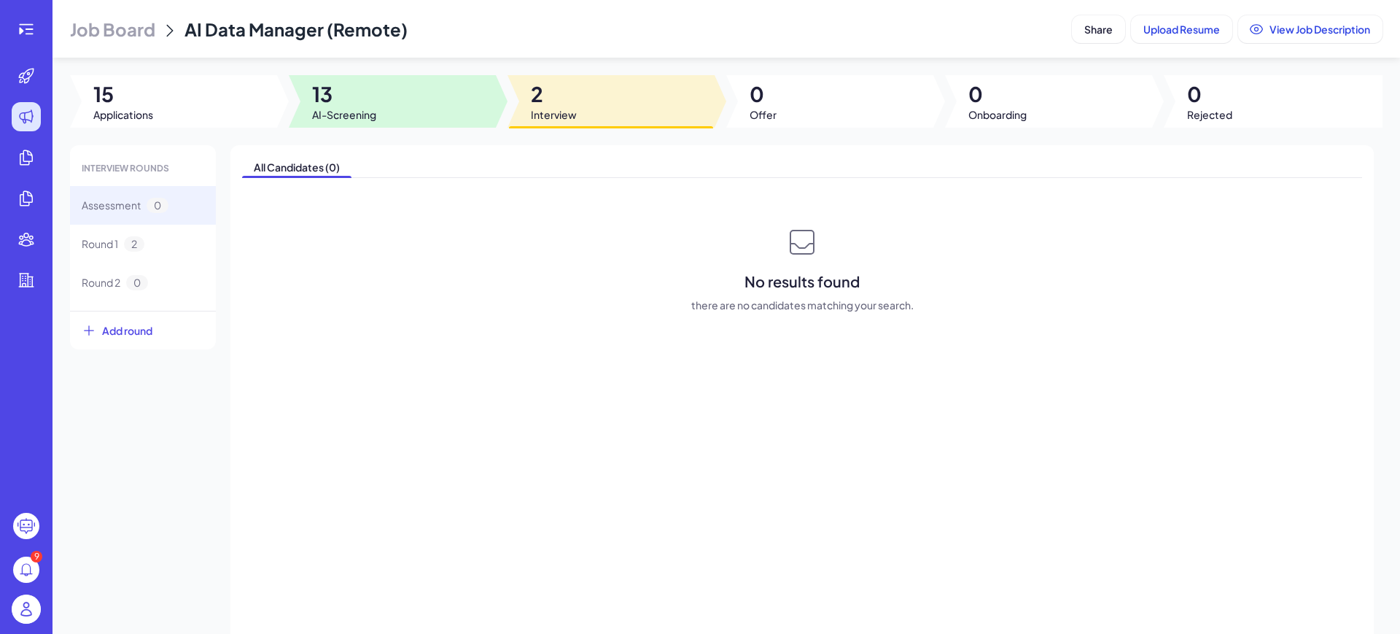
click at [318, 115] on span "AI-Screening" at bounding box center [344, 114] width 64 height 15
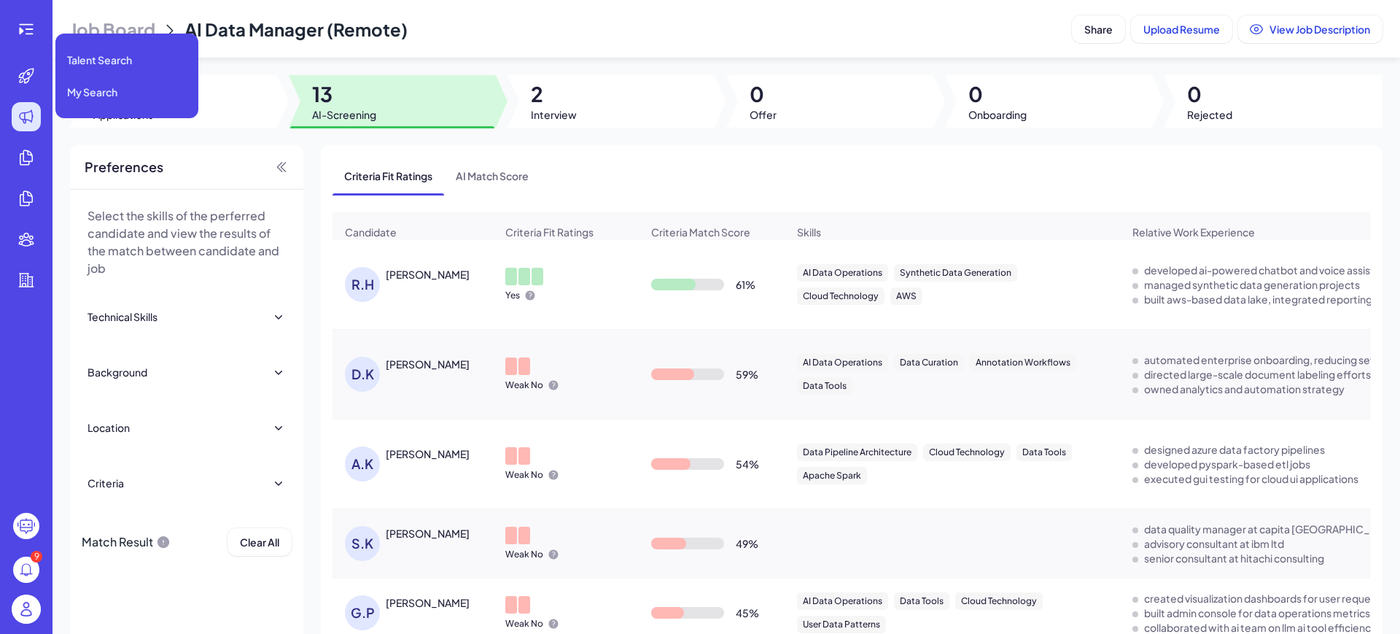
click at [117, 91] on span "My Search" at bounding box center [92, 92] width 50 height 15
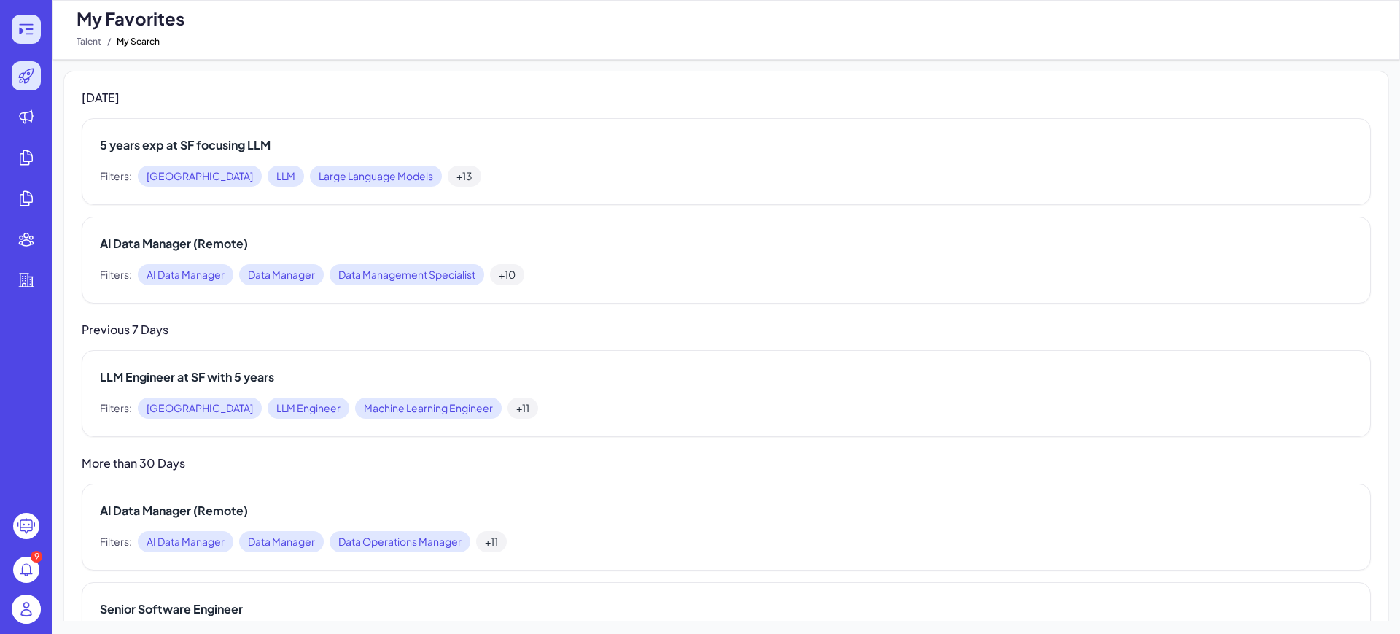
click at [31, 26] on icon at bounding box center [27, 29] width 18 height 18
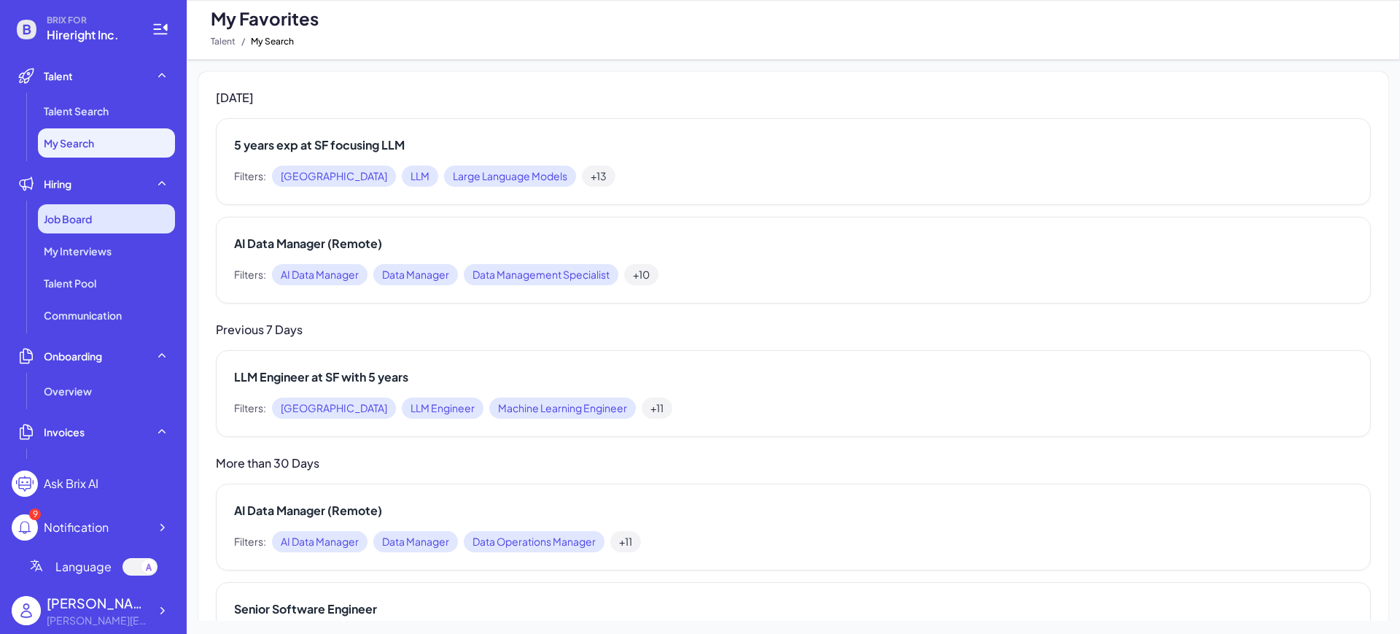
click at [77, 221] on span "Job Board" at bounding box center [68, 218] width 48 height 15
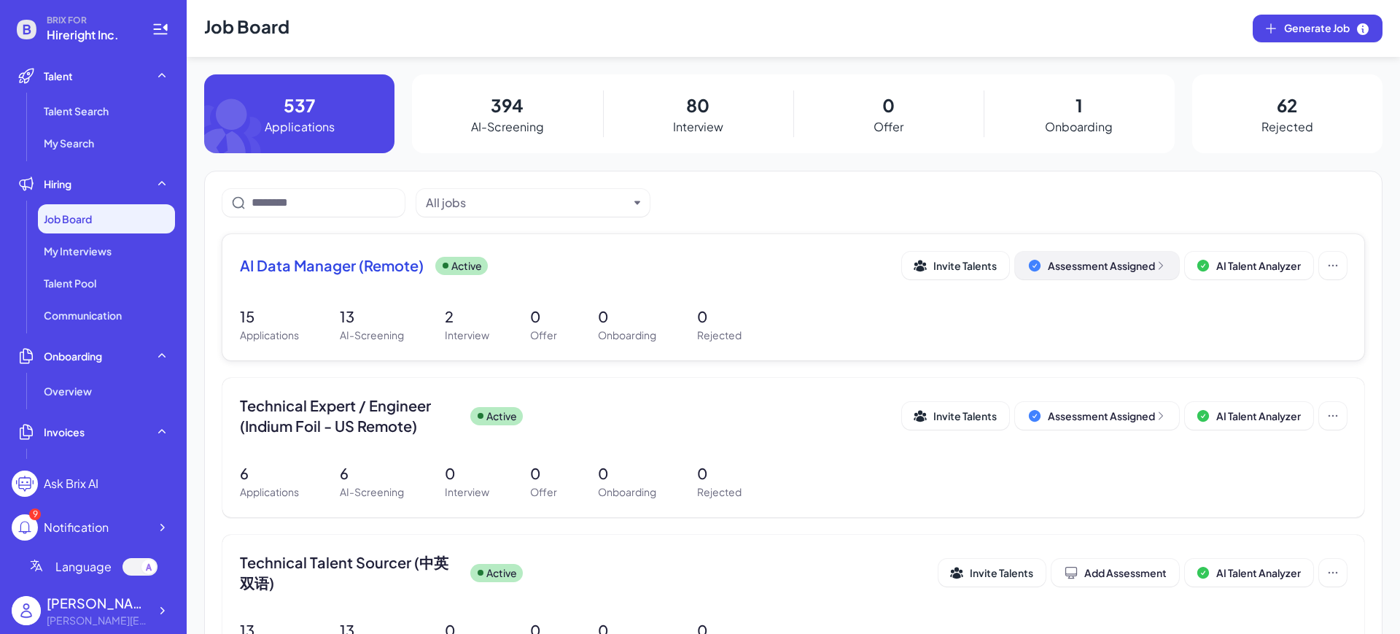
click at [1048, 270] on div "Assessment Assigned" at bounding box center [1107, 265] width 119 height 15
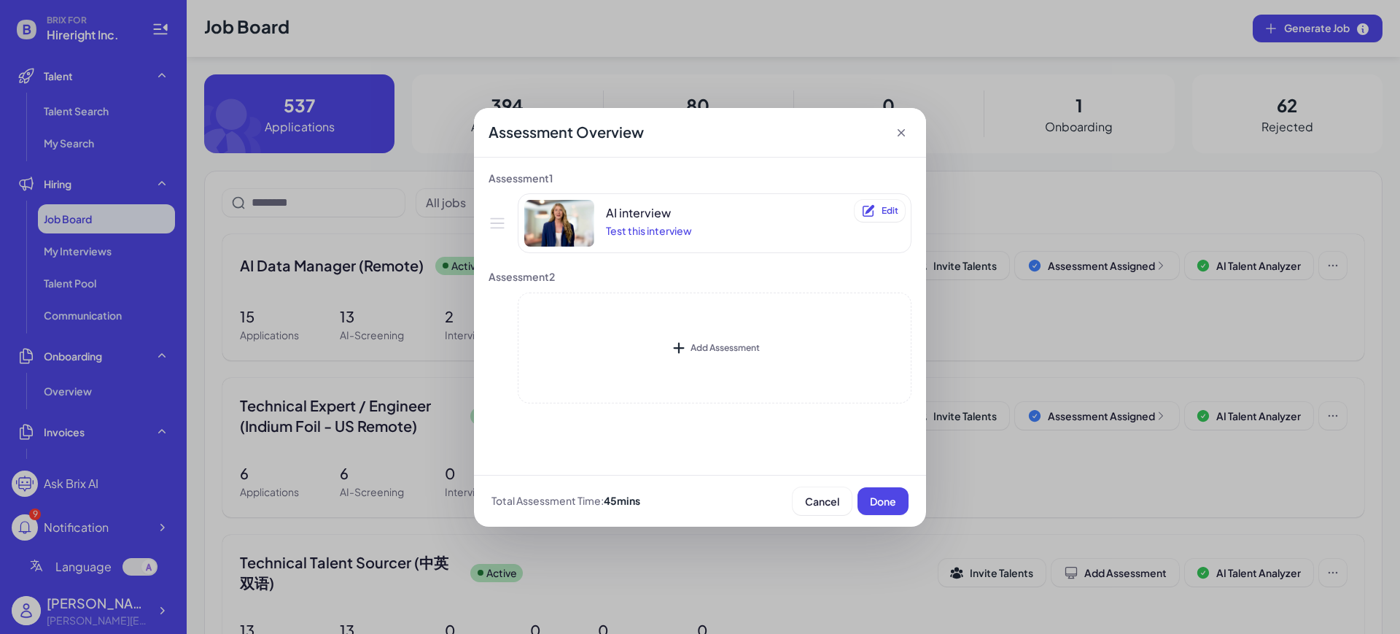
click at [1061, 184] on div "Assessment Overview Assessment 1 AI interview Test this interview Delete Edit A…" at bounding box center [700, 317] width 1400 height 634
click at [895, 136] on icon at bounding box center [901, 132] width 15 height 15
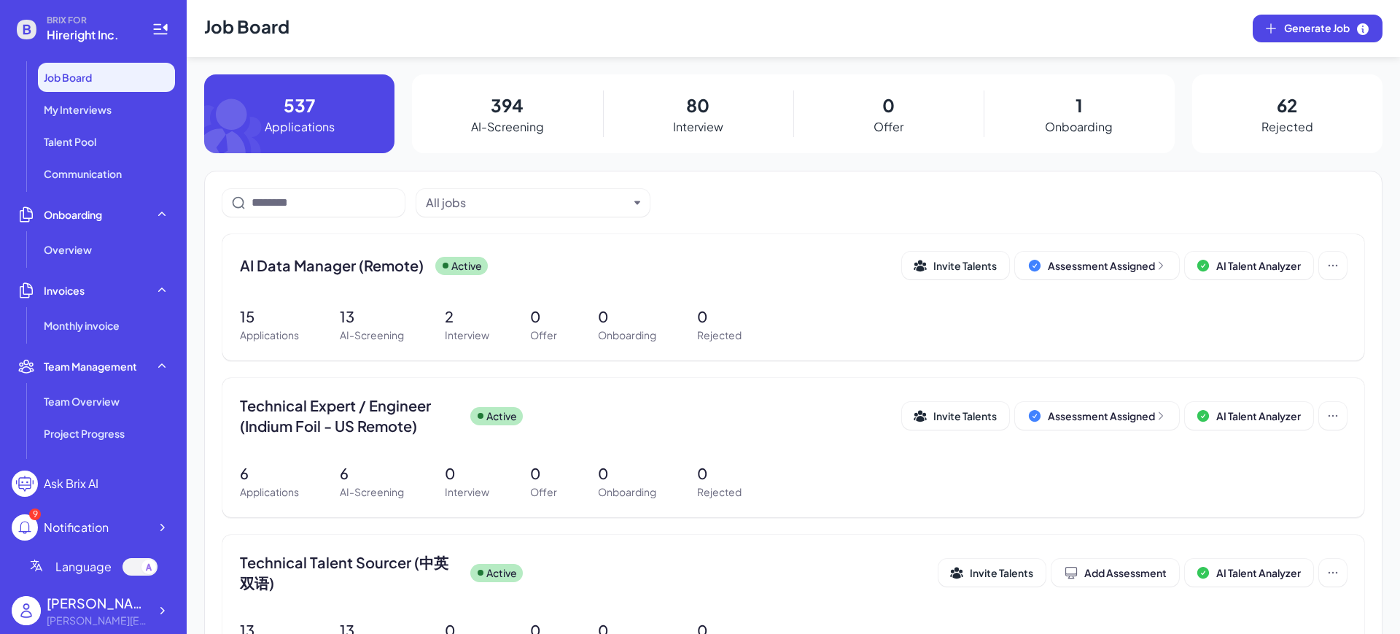
scroll to position [182, 0]
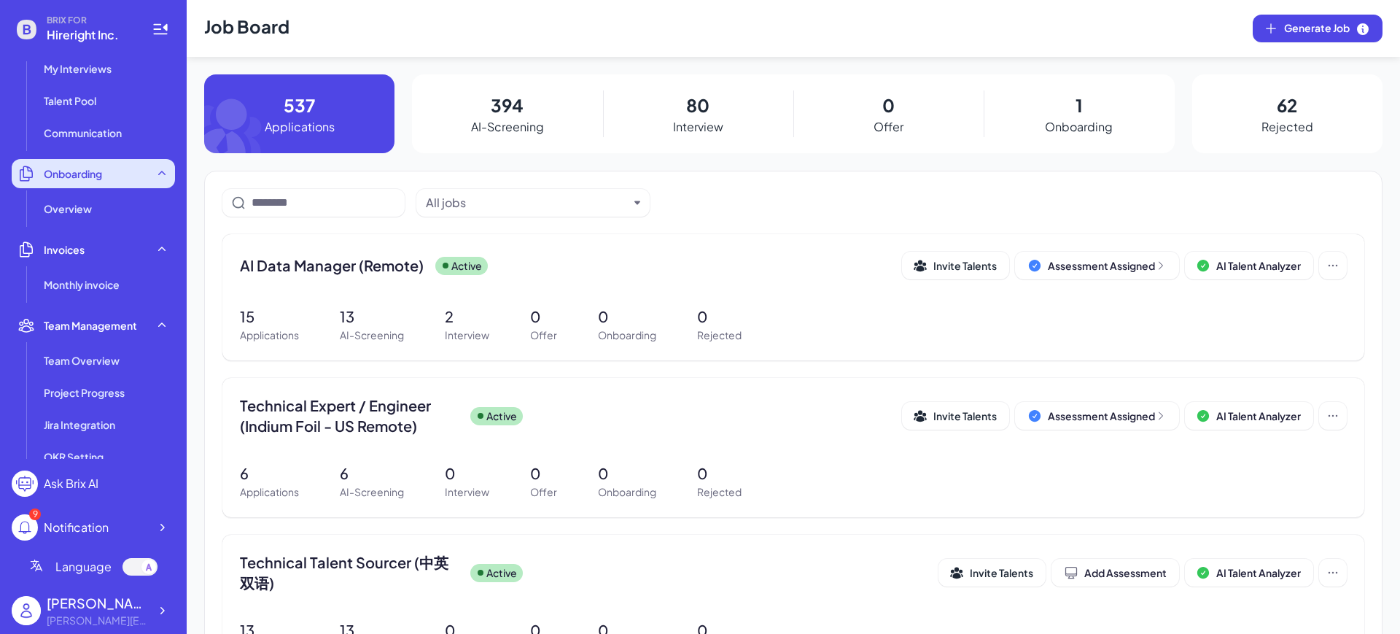
click at [87, 174] on span "Onboarding" at bounding box center [73, 173] width 58 height 15
click at [82, 180] on span "Onboarding" at bounding box center [73, 173] width 58 height 15
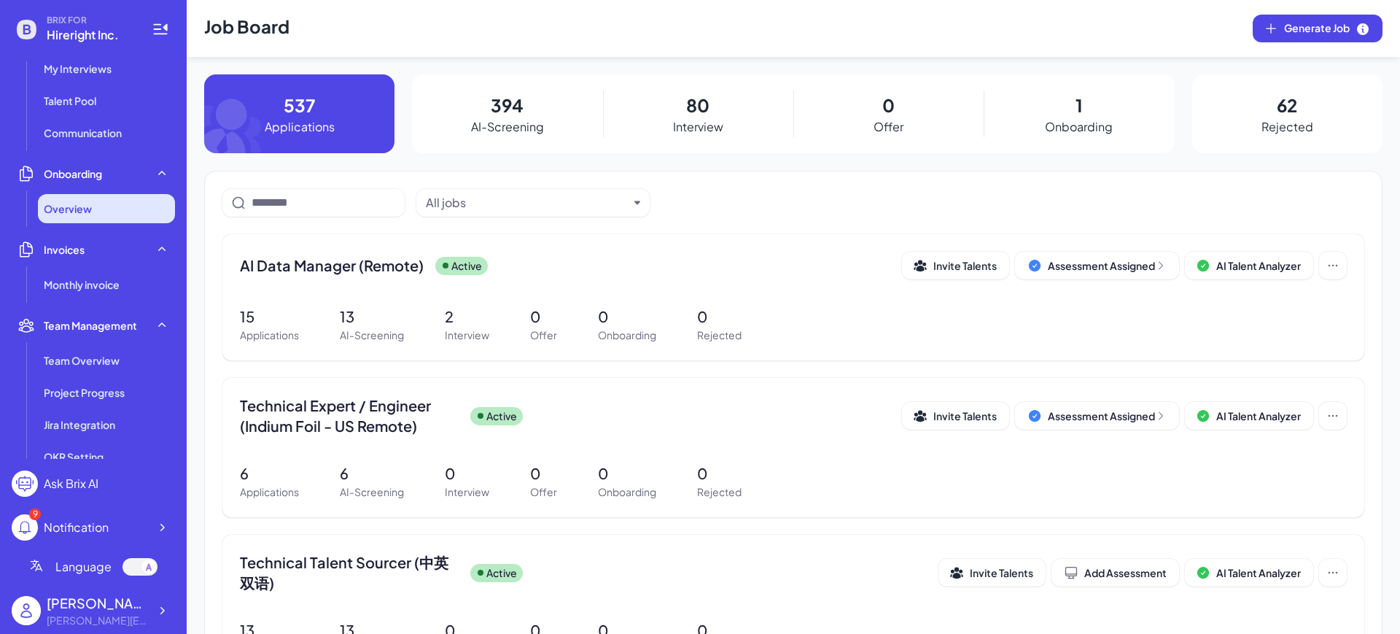
click at [74, 212] on span "Overview" at bounding box center [68, 208] width 48 height 15
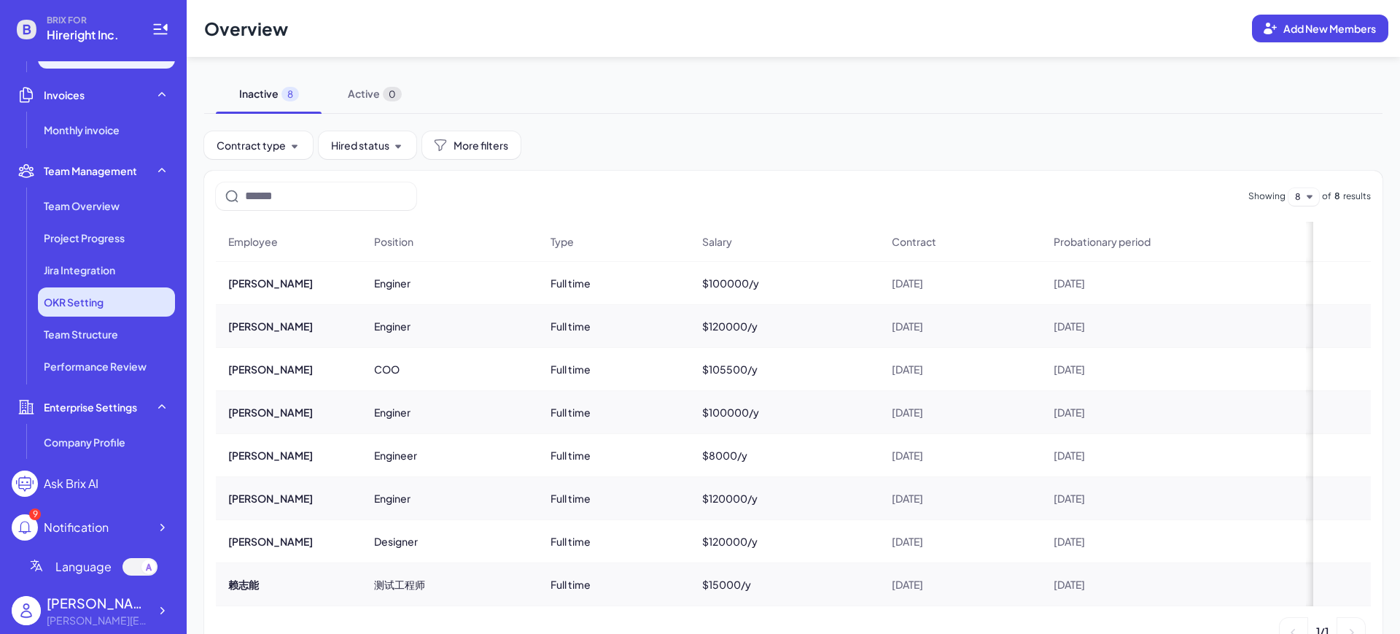
scroll to position [365, 0]
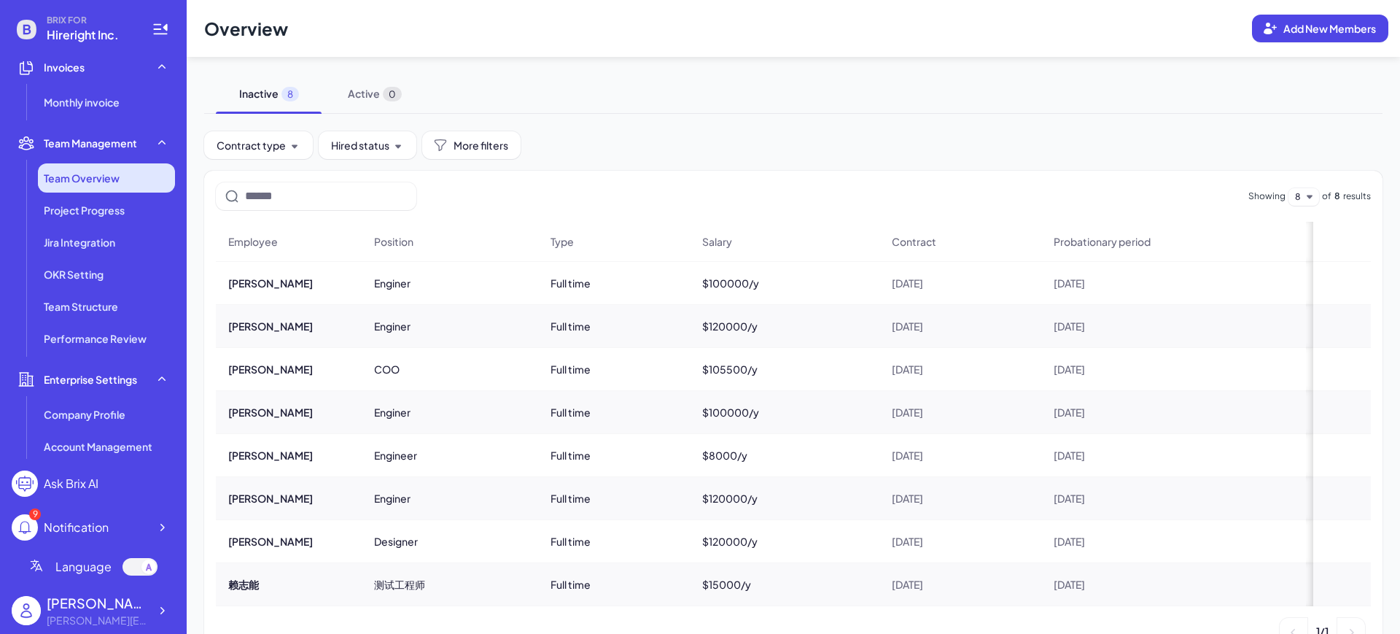
click at [83, 192] on li "Team Overview" at bounding box center [106, 177] width 137 height 29
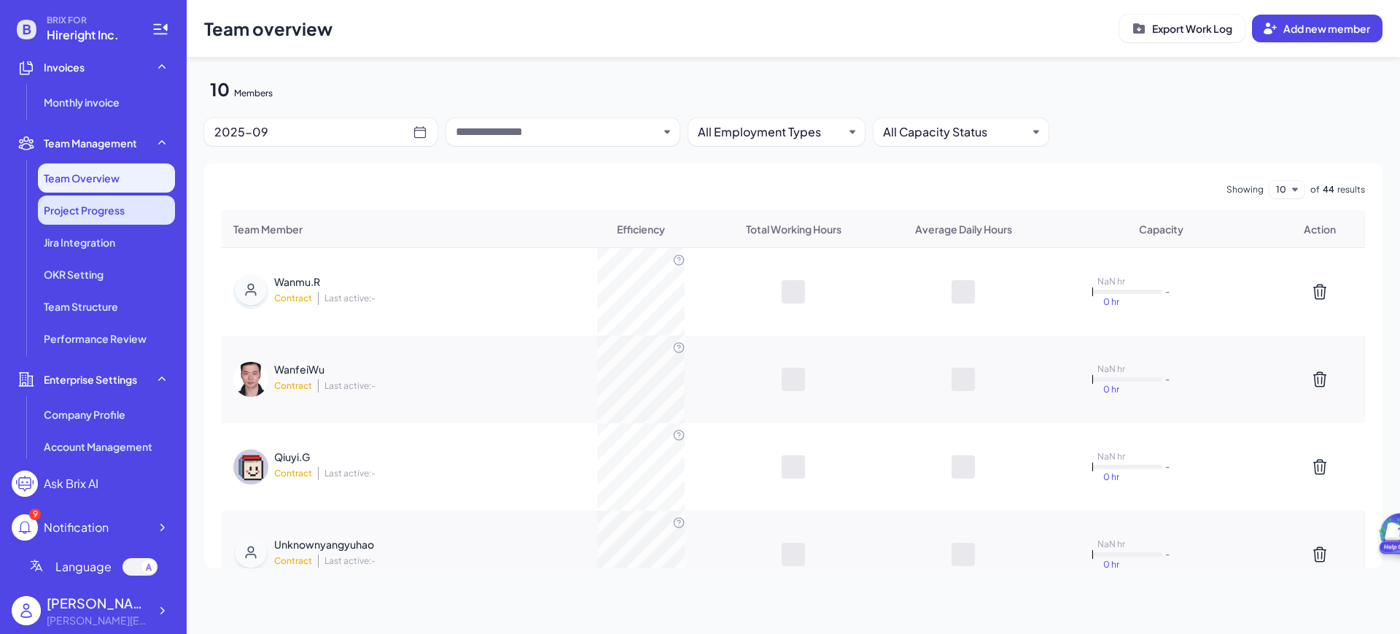
click at [98, 214] on span "Project Progress" at bounding box center [84, 210] width 81 height 15
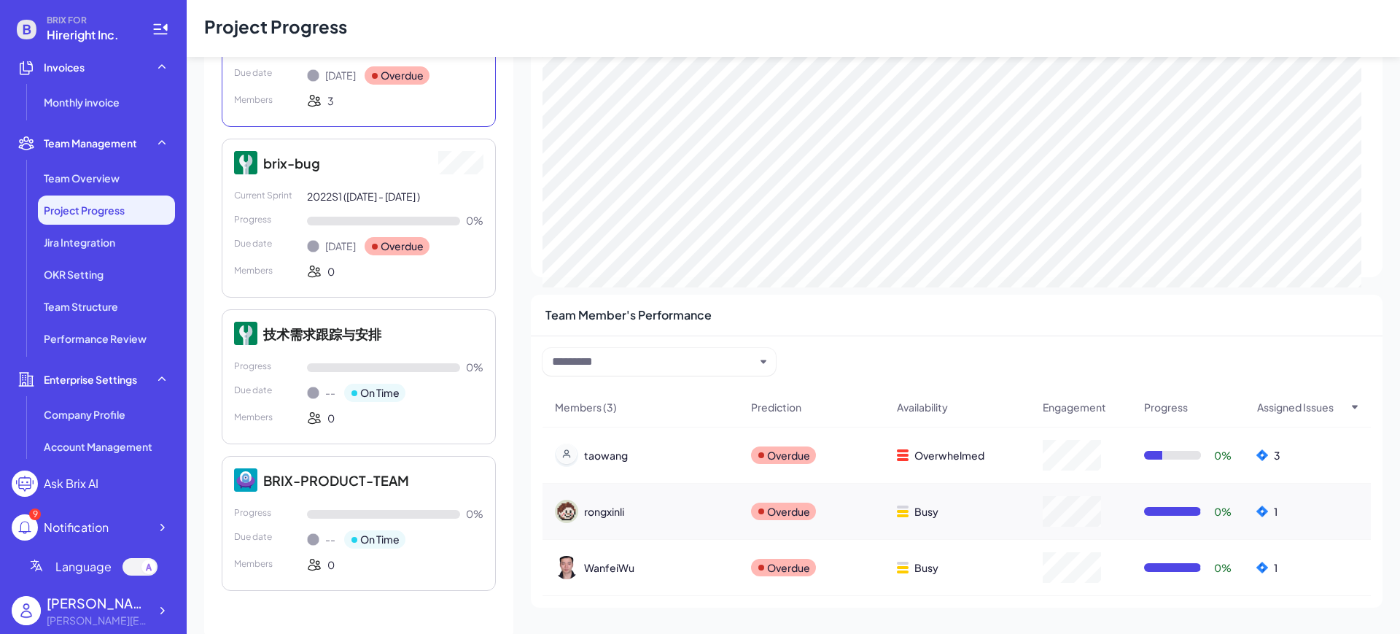
scroll to position [241, 0]
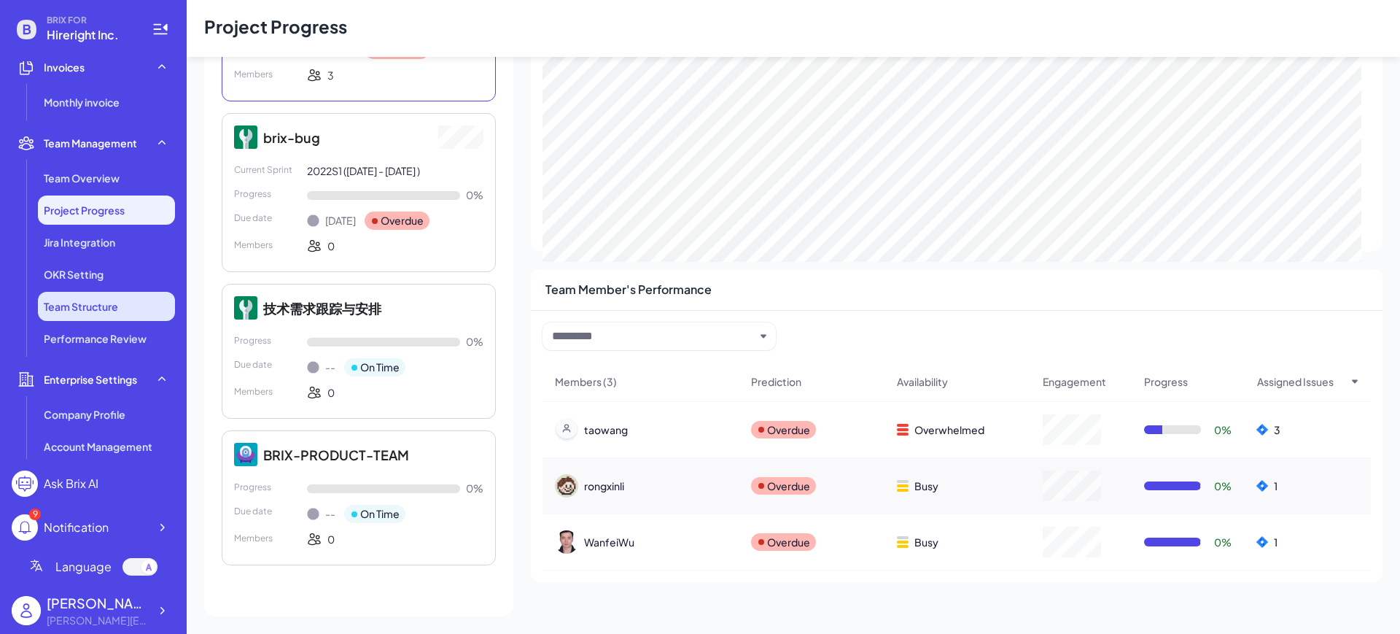
click at [88, 310] on span "Team Structure" at bounding box center [81, 306] width 74 height 15
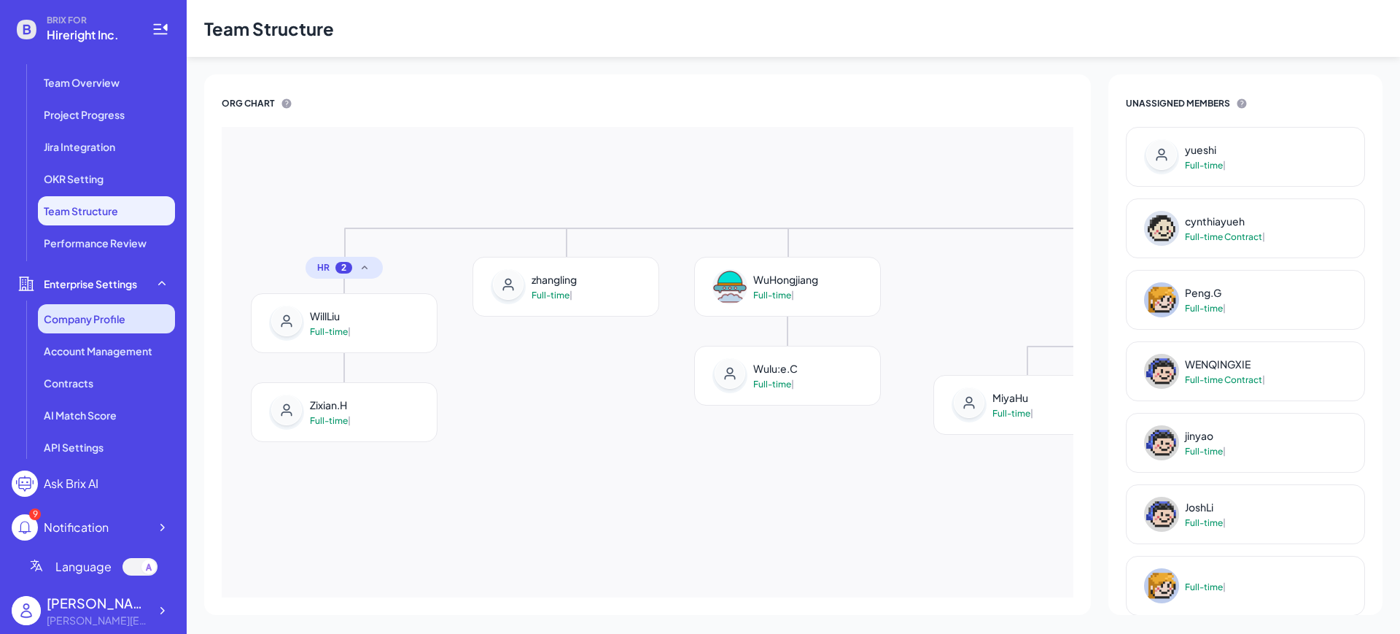
scroll to position [467, 0]
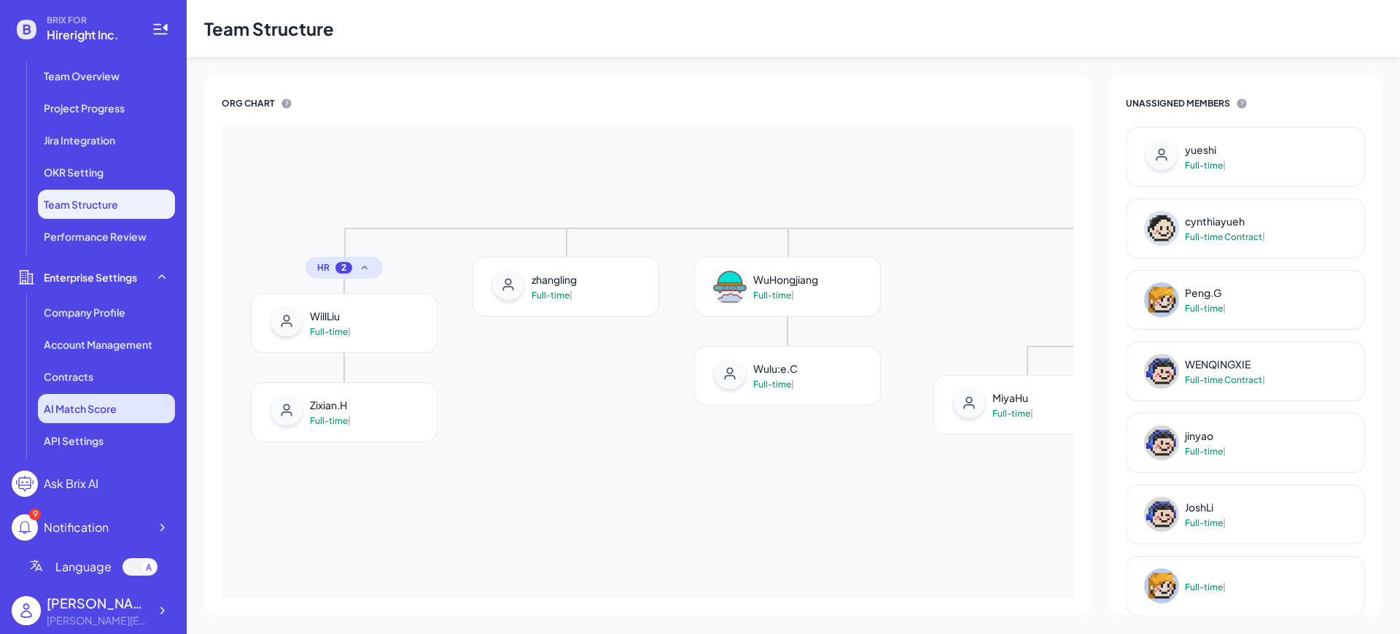
click at [94, 408] on span "AI Match Score" at bounding box center [80, 408] width 73 height 15
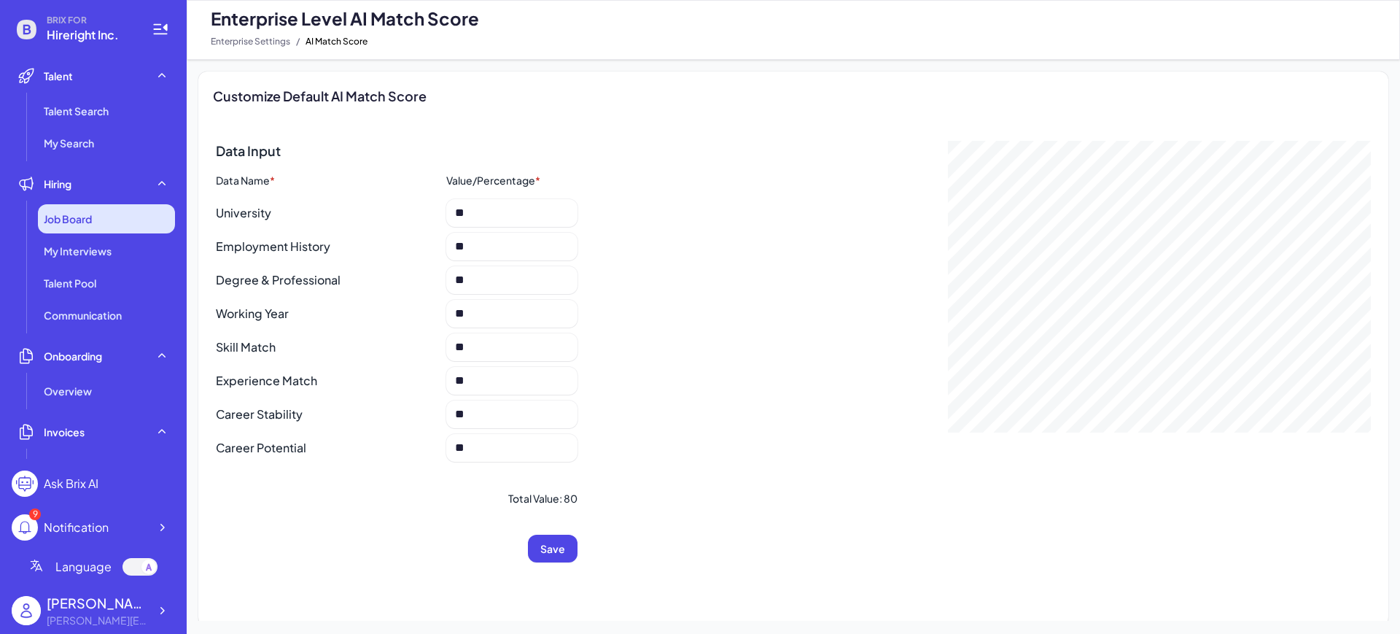
click at [101, 221] on div "Job Board" at bounding box center [106, 218] width 137 height 29
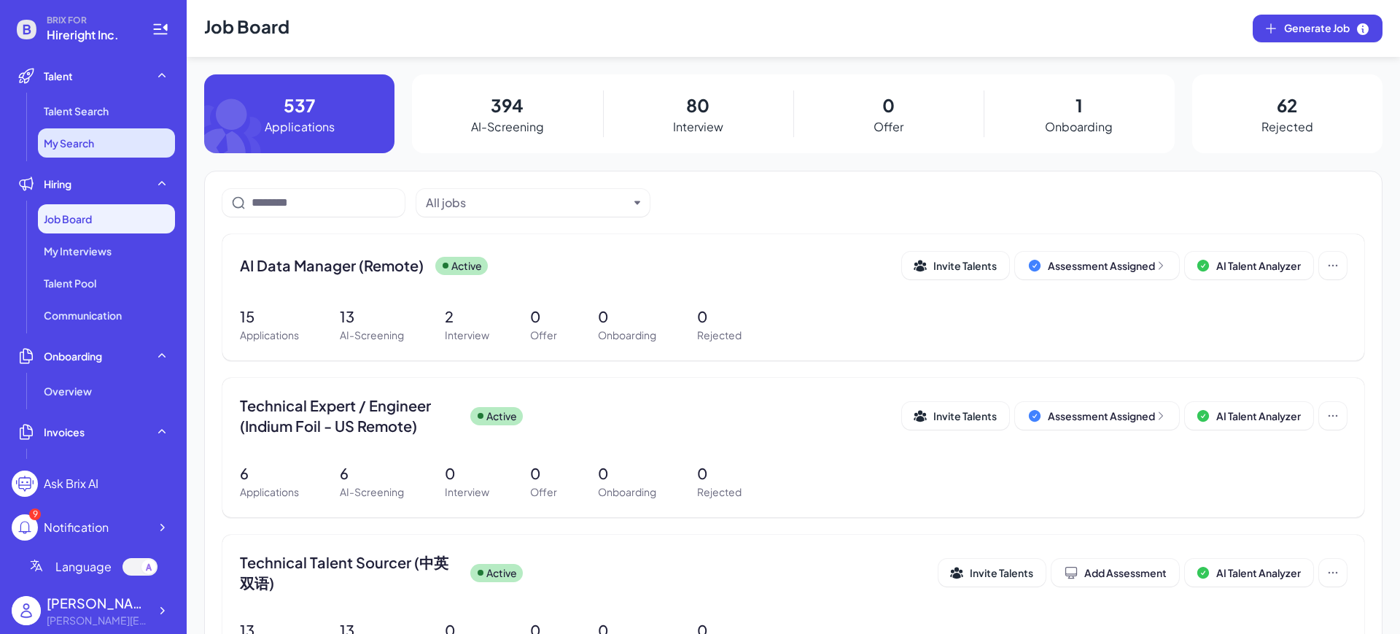
click at [93, 136] on span "My Search" at bounding box center [69, 143] width 50 height 15
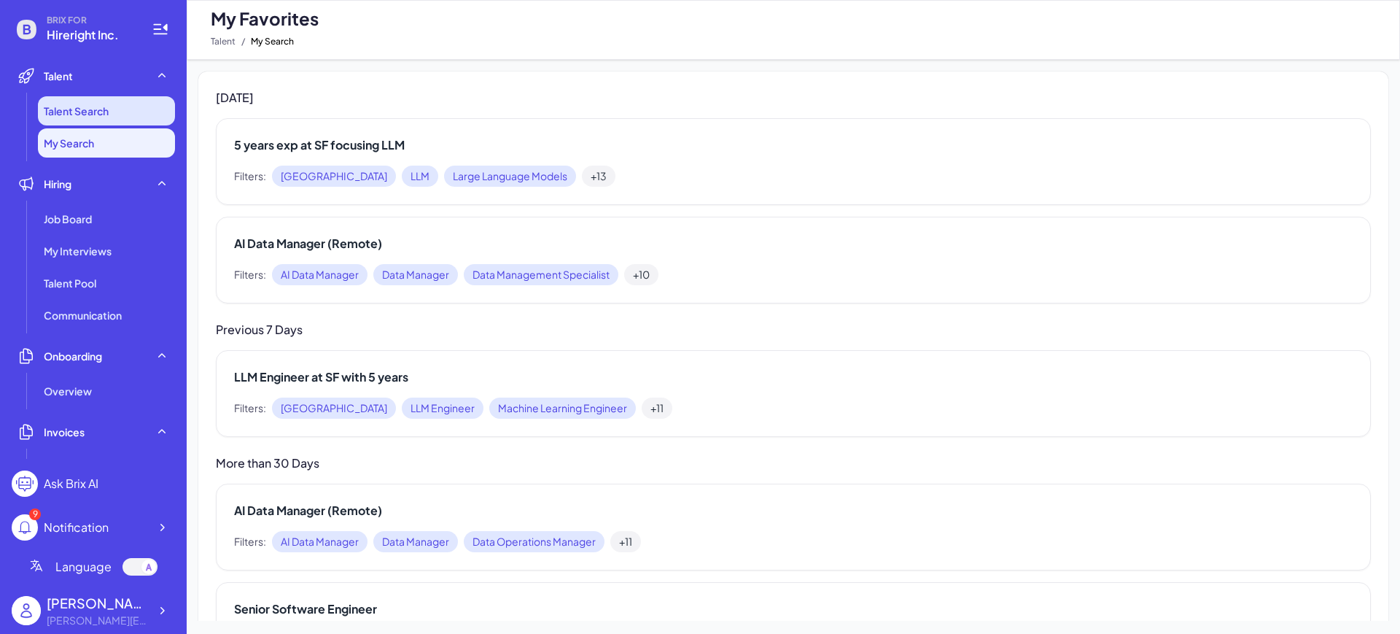
click at [61, 98] on li "Talent Search" at bounding box center [106, 110] width 137 height 29
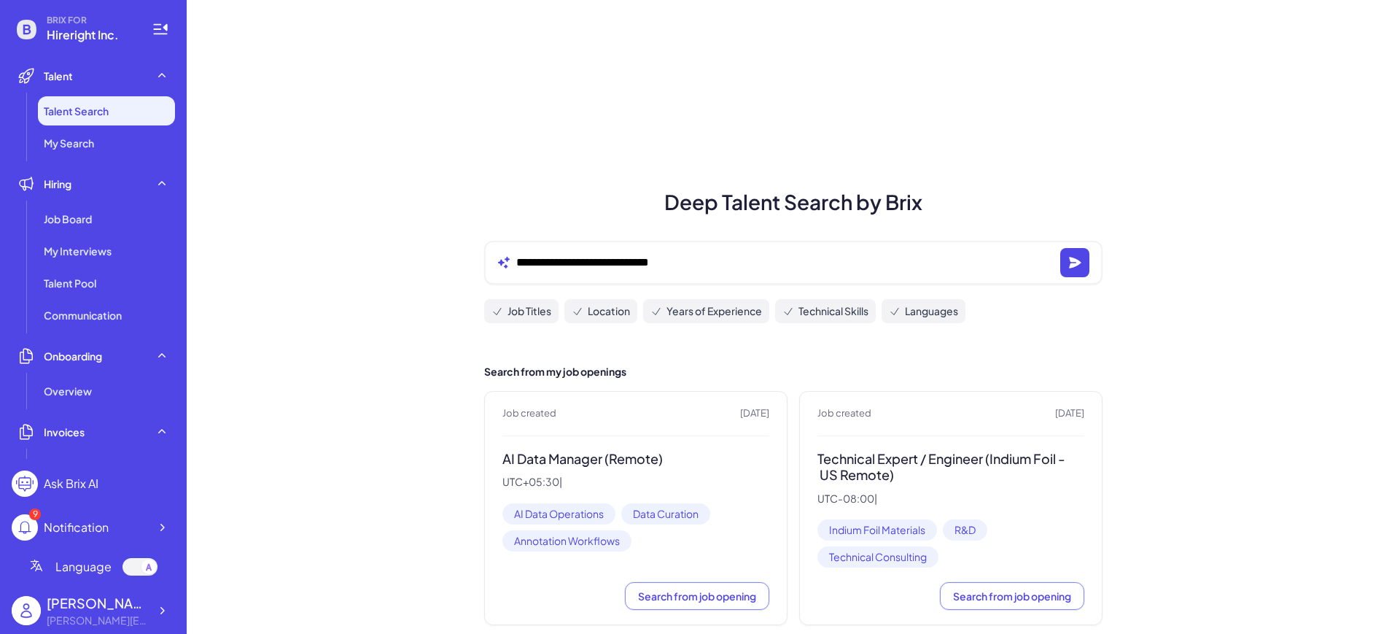
scroll to position [91, 0]
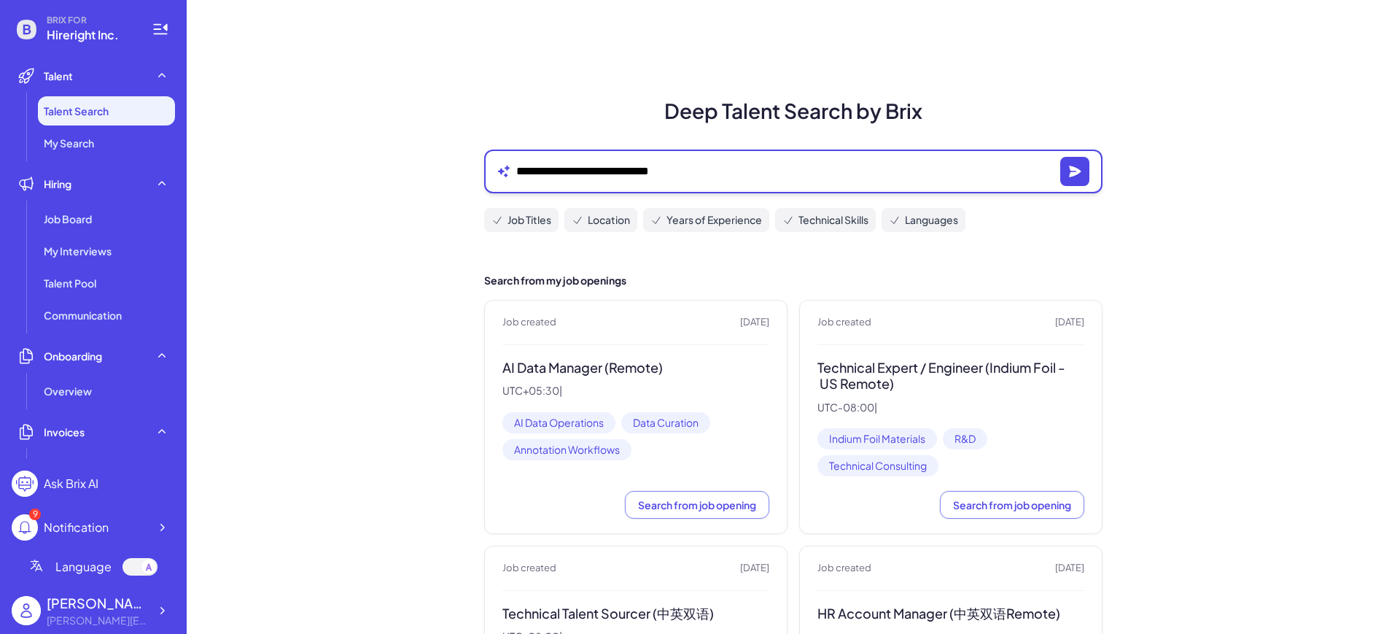
click at [680, 172] on textarea "**********" at bounding box center [785, 172] width 538 height 18
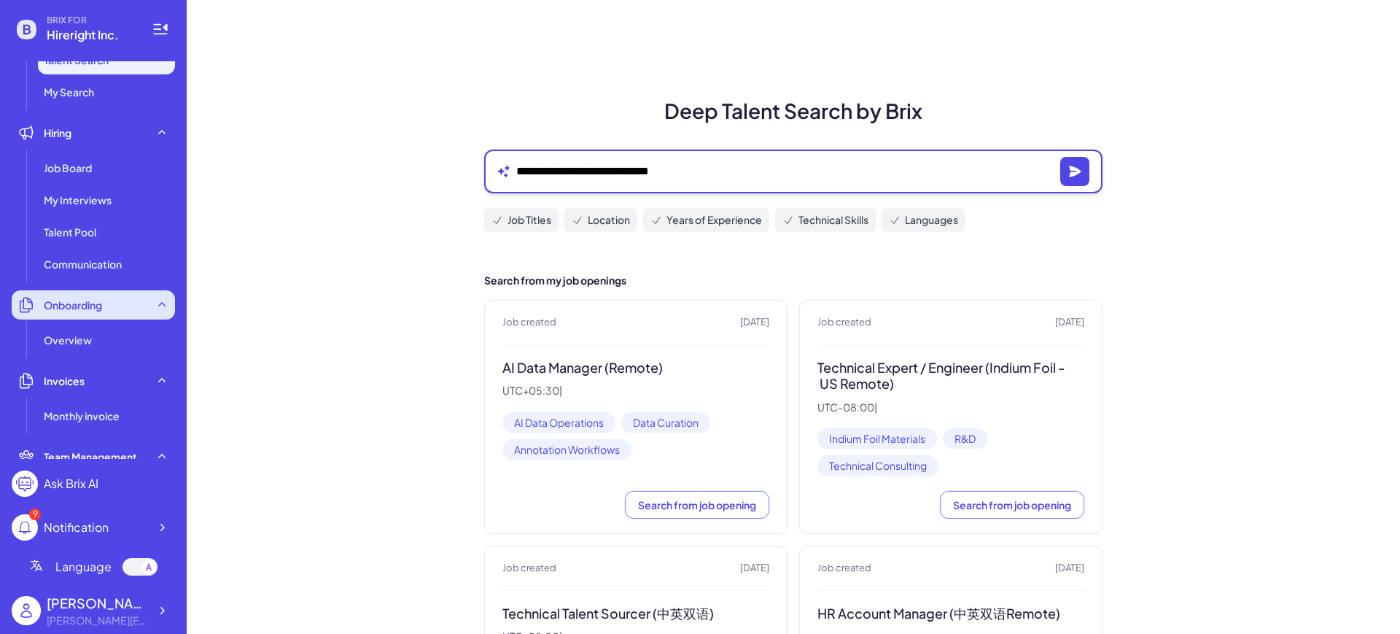
scroll to position [0, 0]
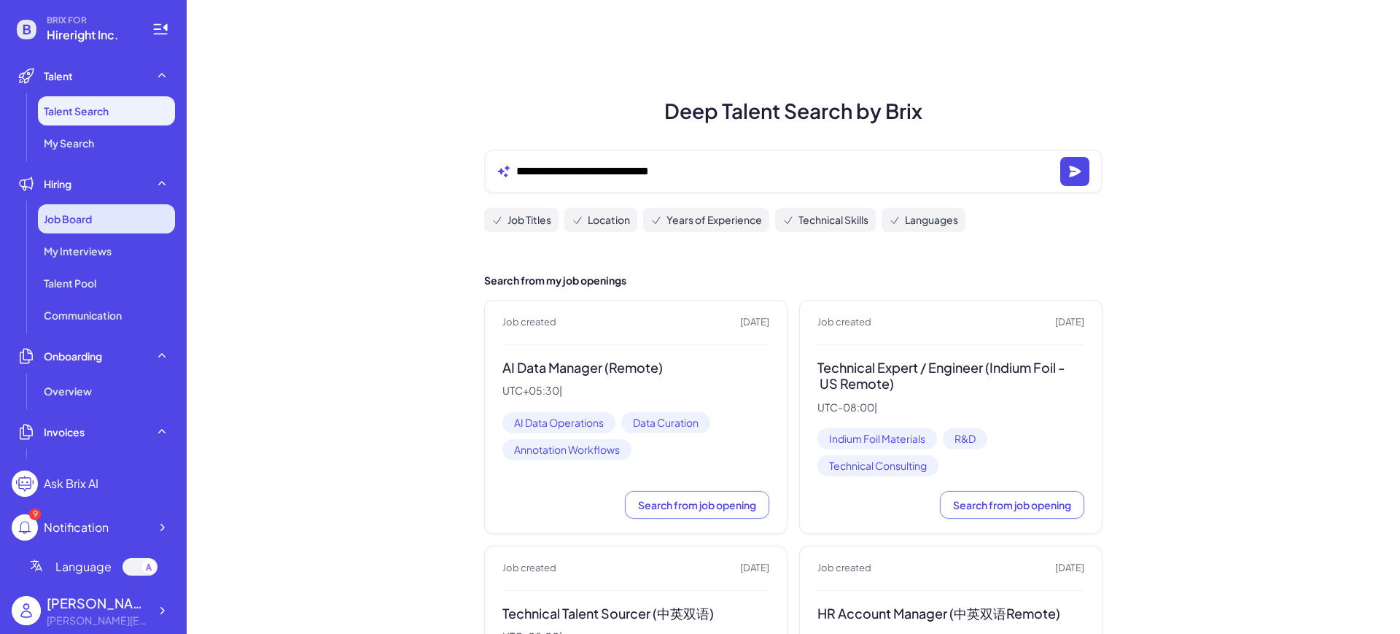
click at [86, 211] on span "Job Board" at bounding box center [68, 218] width 48 height 15
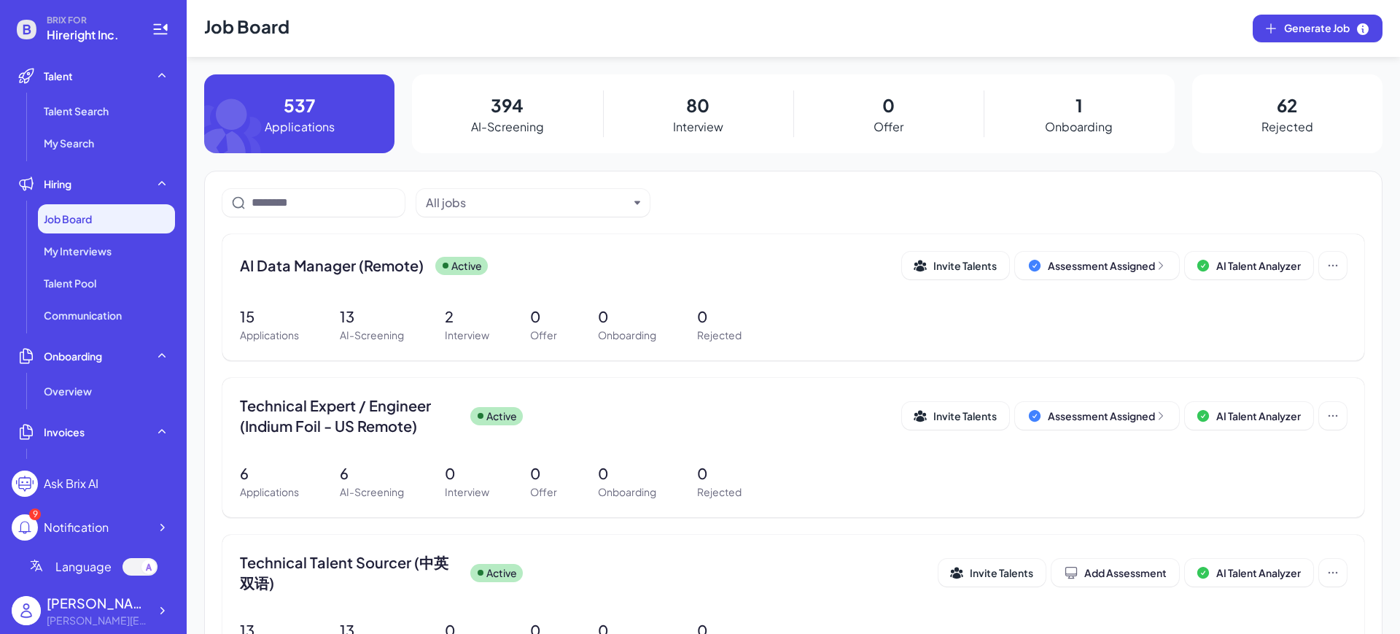
click at [482, 114] on div "394 AI-Screening" at bounding box center [507, 113] width 190 height 79
click at [495, 118] on p "AI-Screening" at bounding box center [507, 127] width 73 height 18
click at [380, 265] on span "AI Data Manager (Remote)" at bounding box center [332, 265] width 184 height 20
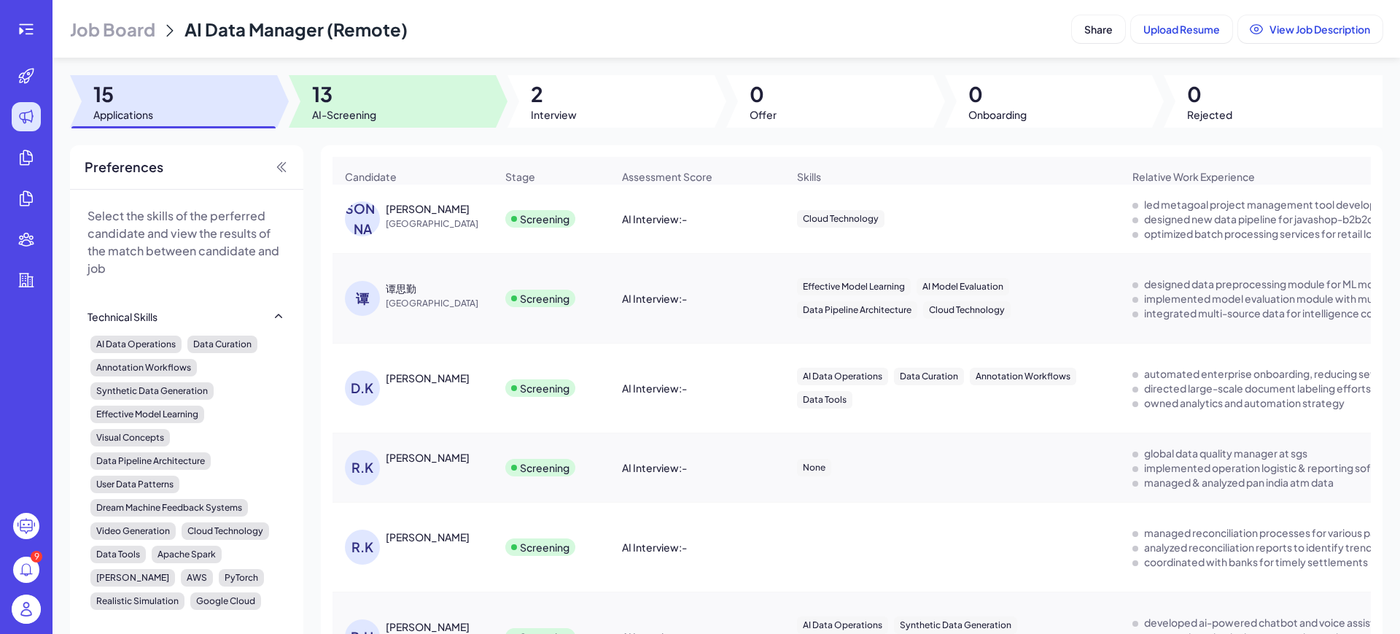
click at [336, 105] on span "13" at bounding box center [344, 94] width 64 height 26
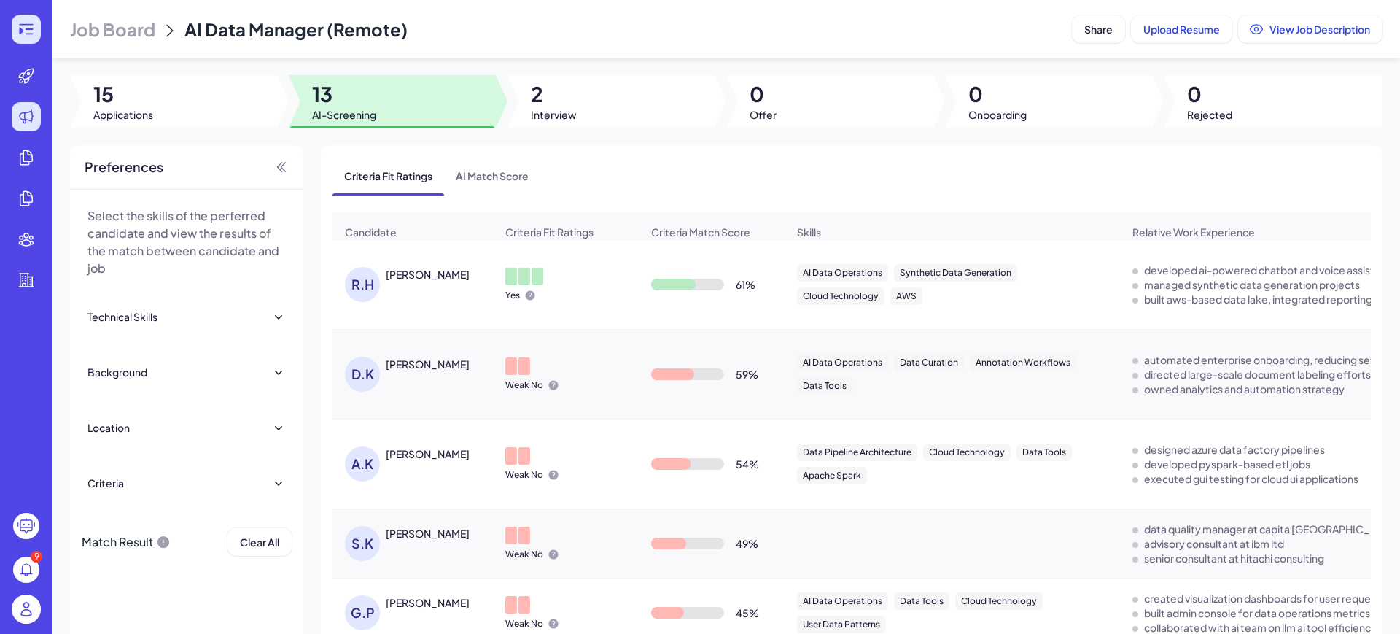
click at [30, 24] on icon at bounding box center [26, 29] width 14 height 10
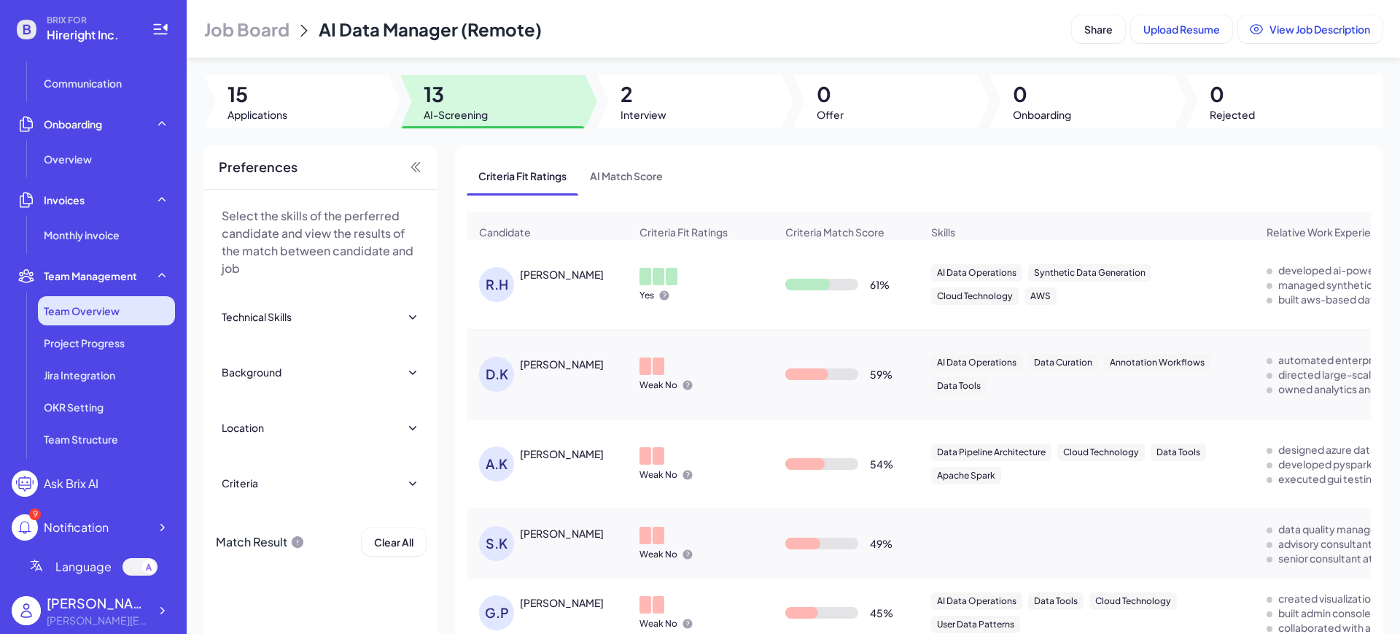
scroll to position [273, 0]
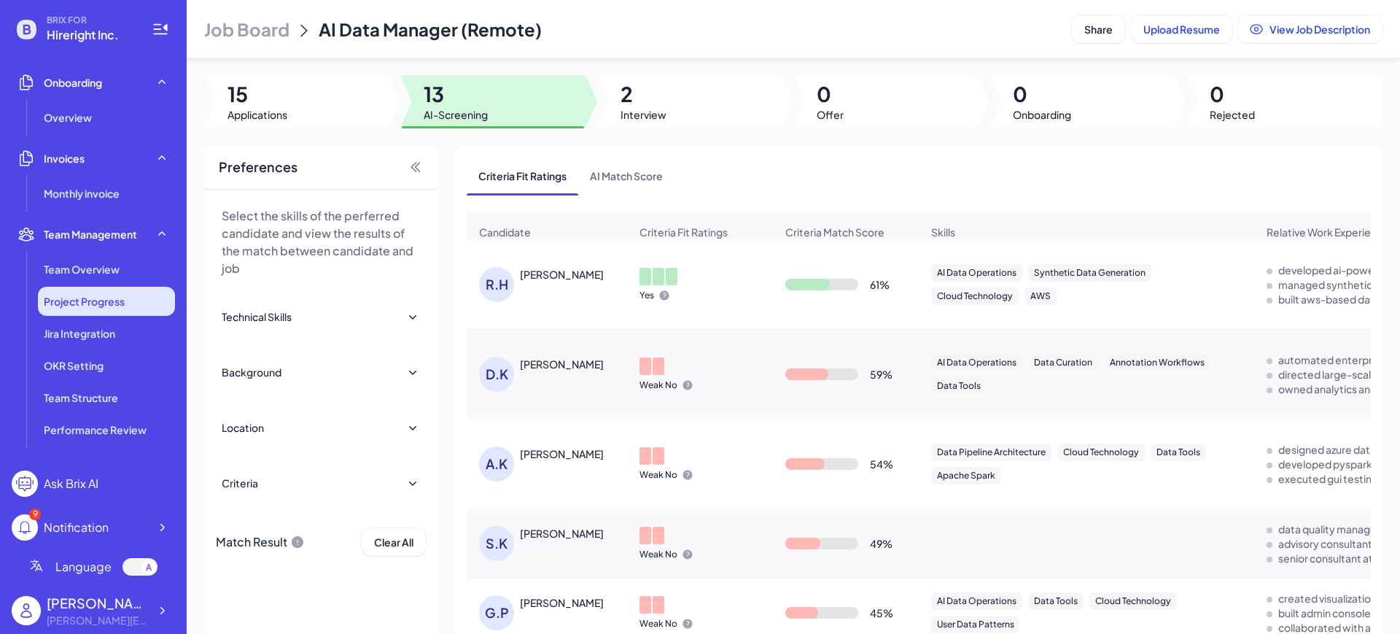
click at [76, 295] on span "Project Progress" at bounding box center [84, 301] width 81 height 15
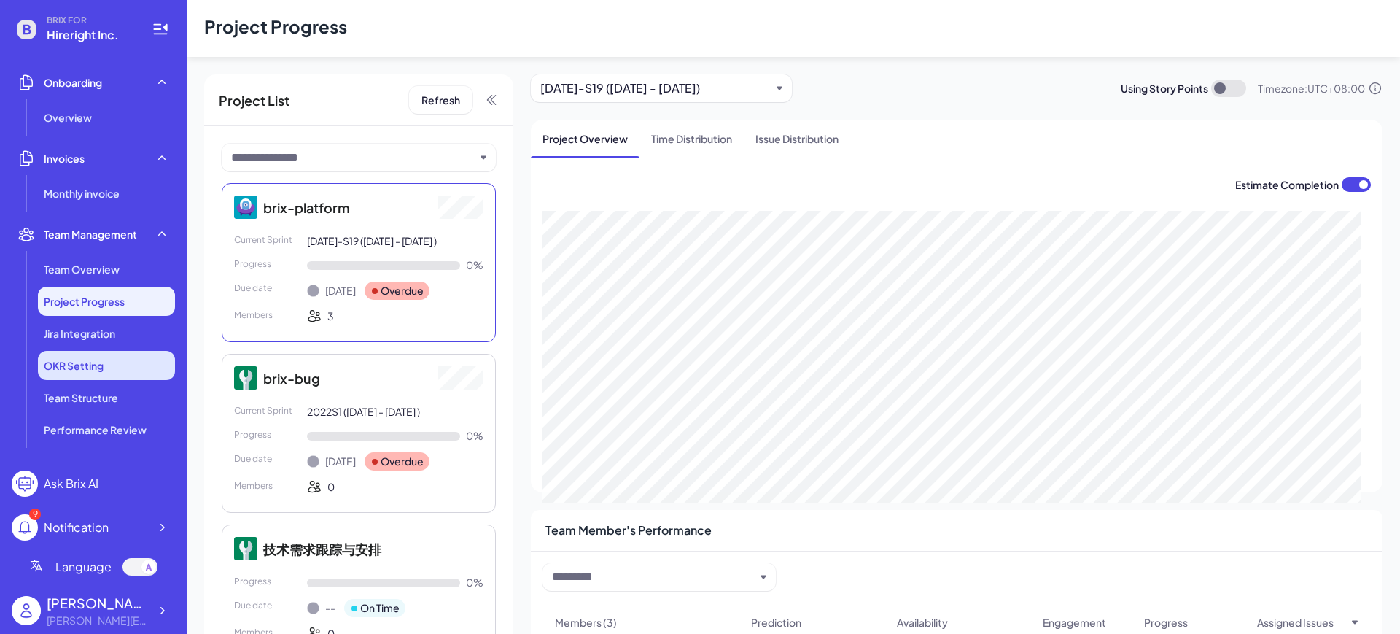
scroll to position [365, 0]
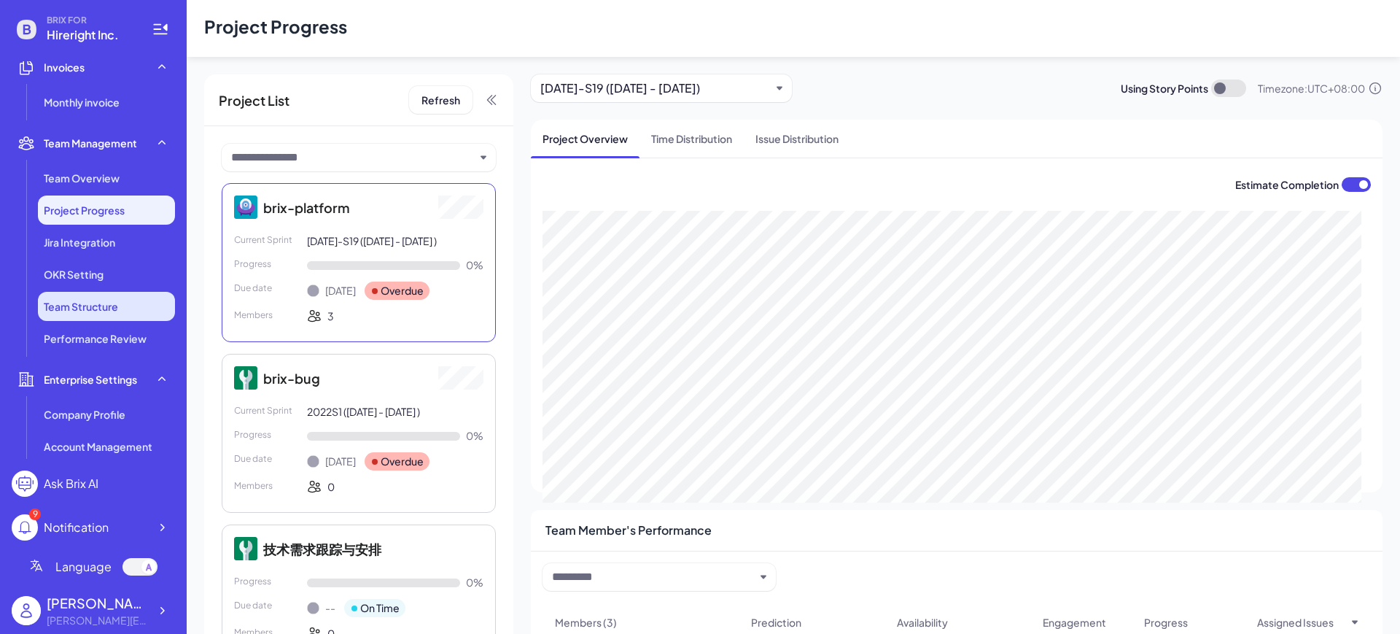
click at [86, 301] on span "Team Structure" at bounding box center [81, 306] width 74 height 15
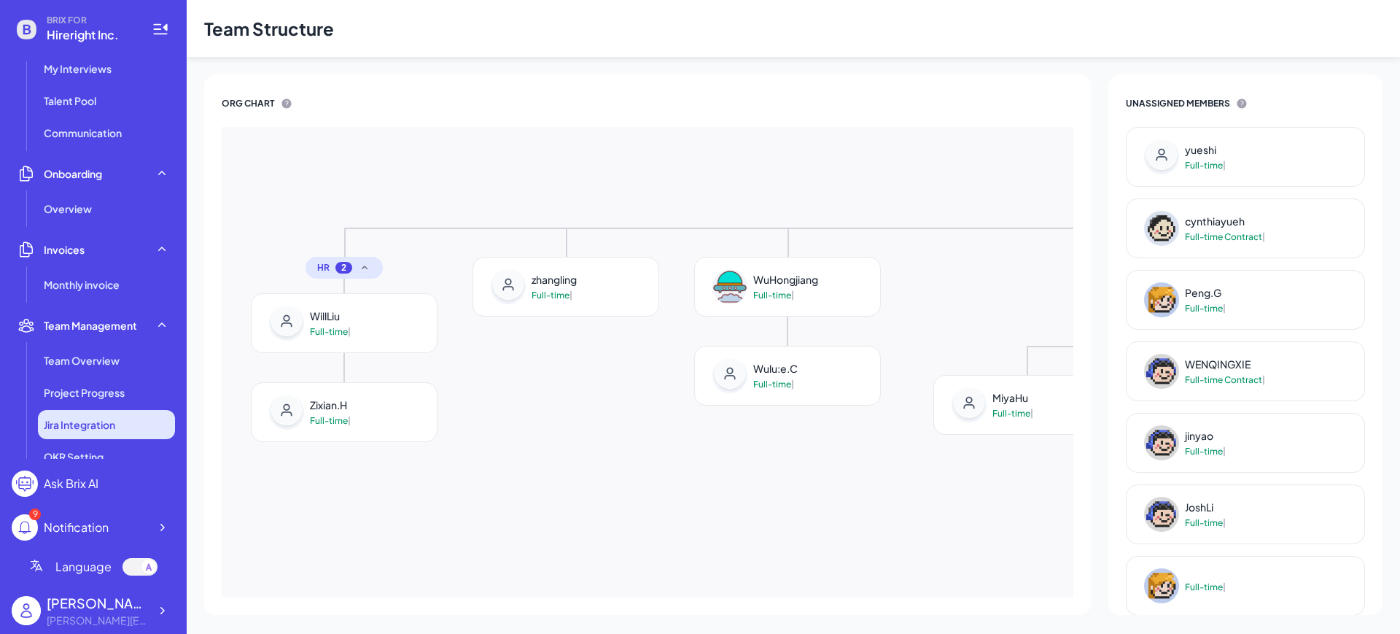
scroll to position [273, 0]
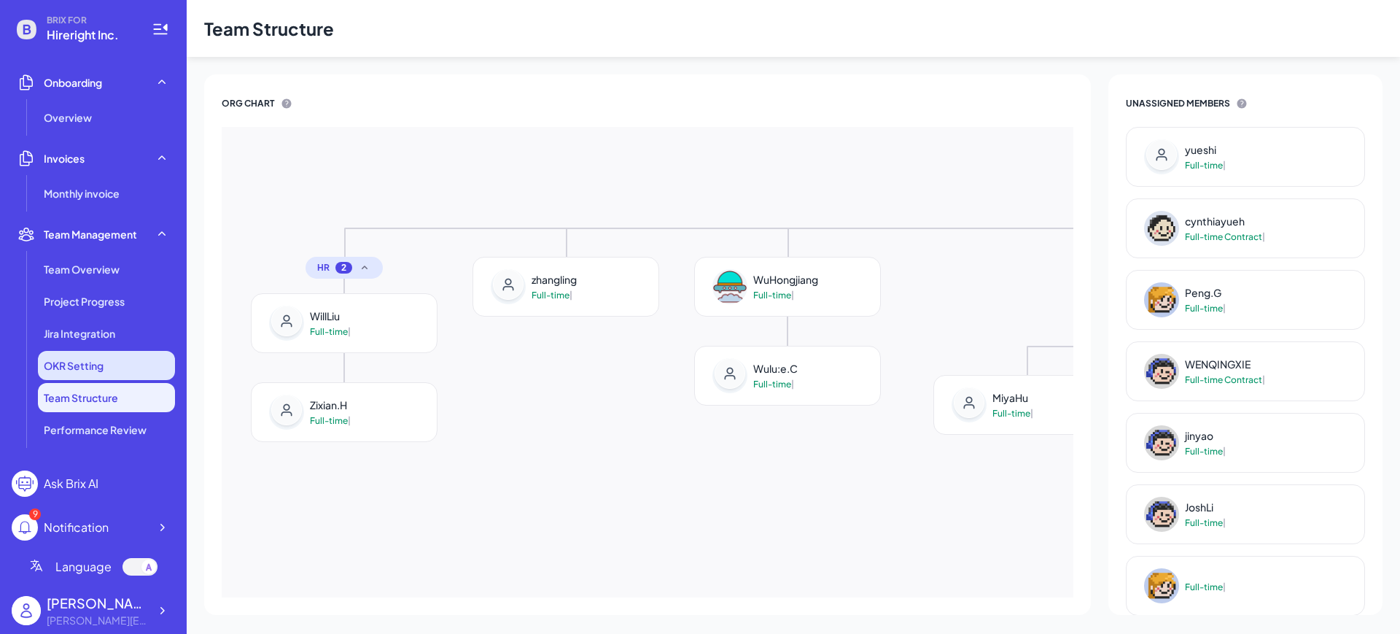
click at [83, 367] on span "OKR Setting" at bounding box center [74, 365] width 60 height 15
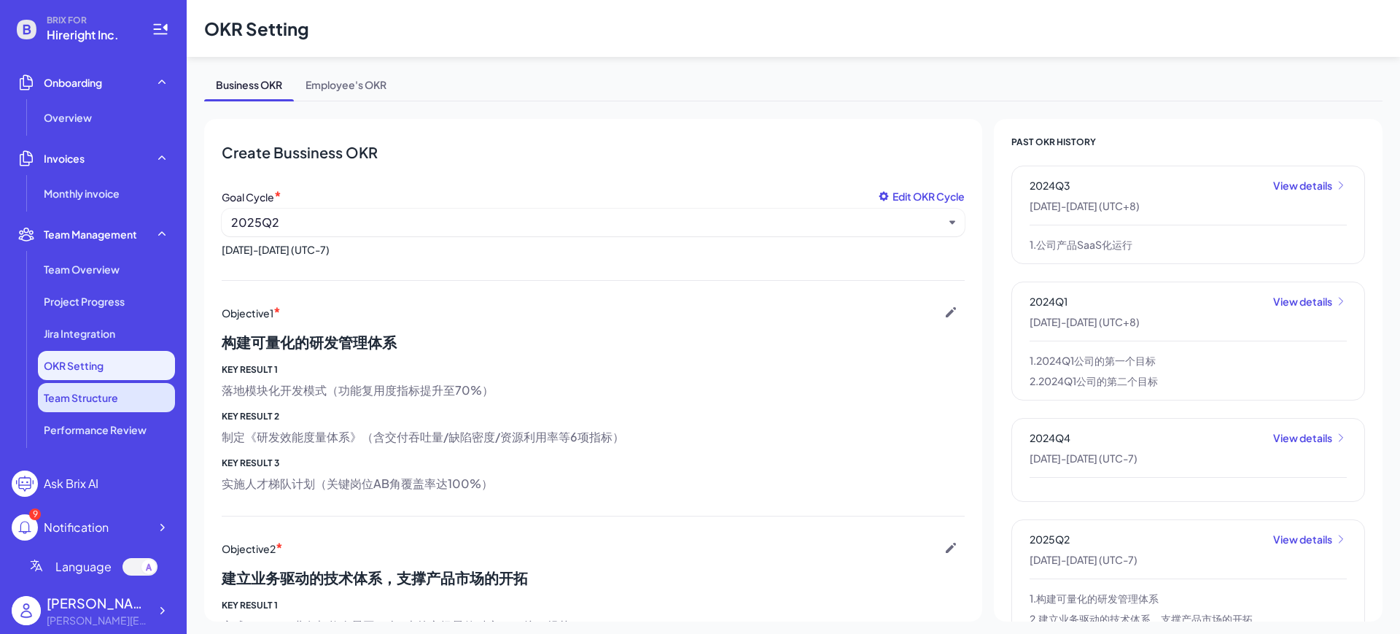
click at [101, 397] on span "Team Structure" at bounding box center [81, 397] width 74 height 15
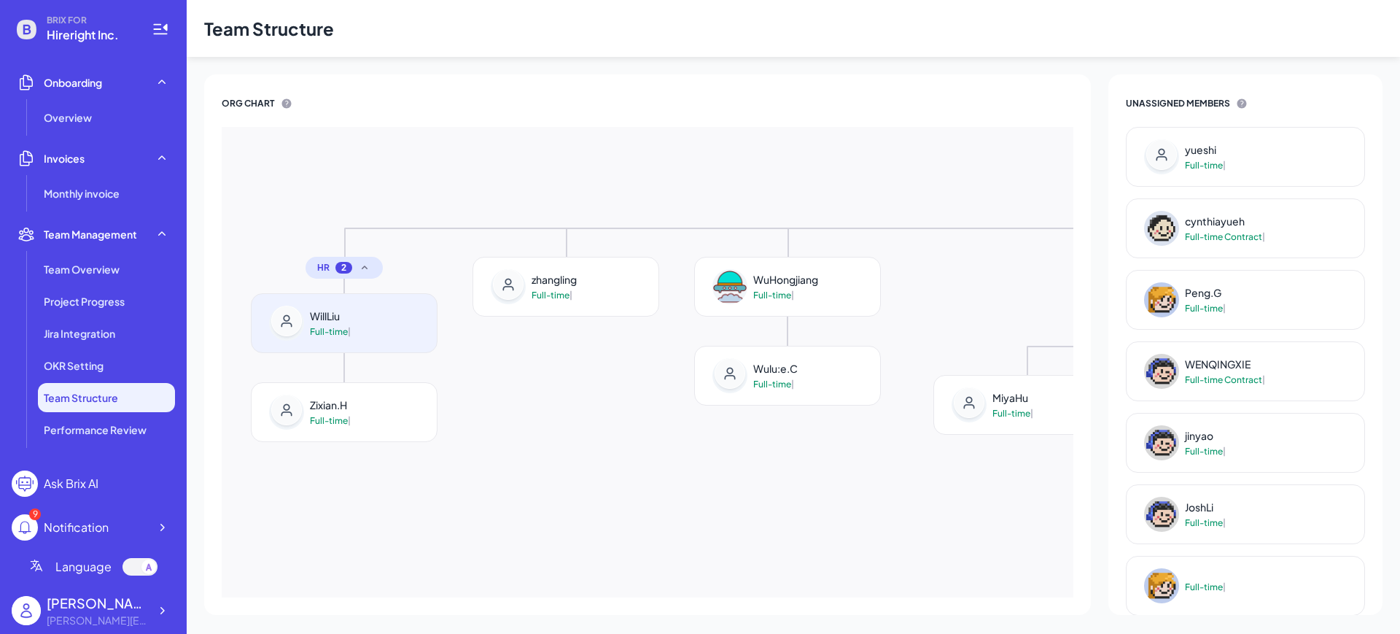
click at [333, 324] on div "WillLiu Full-time |" at bounding box center [330, 322] width 41 height 29
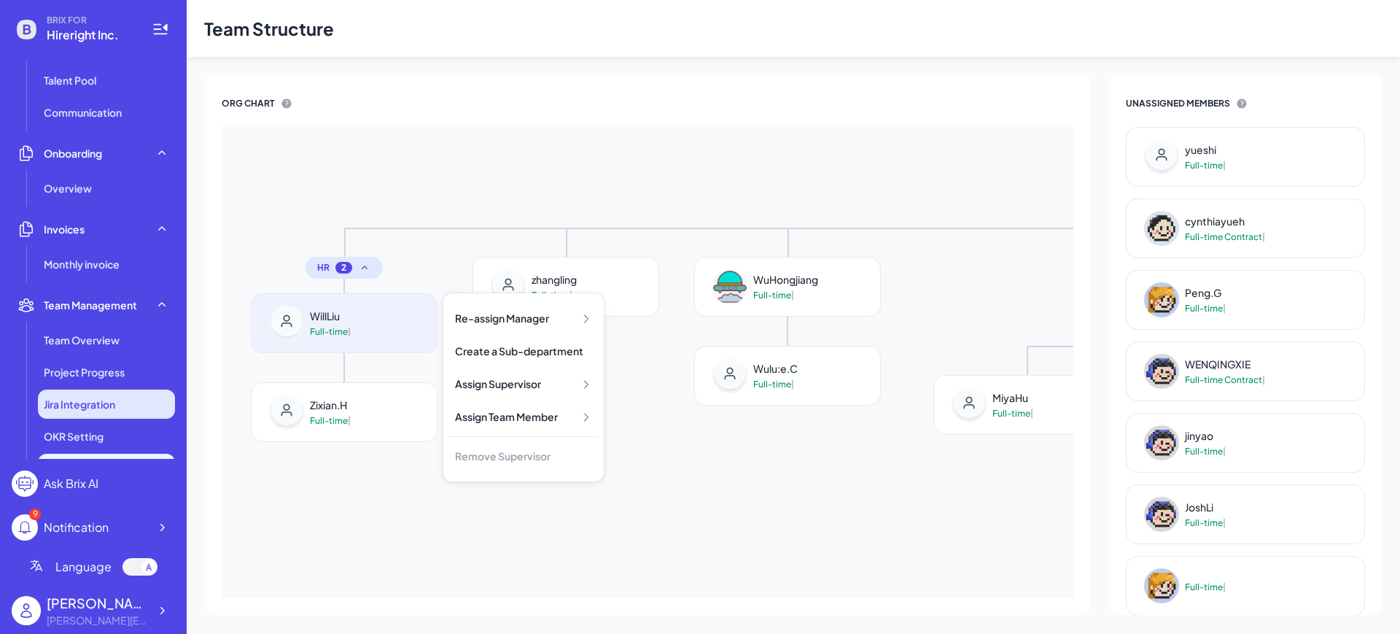
scroll to position [91, 0]
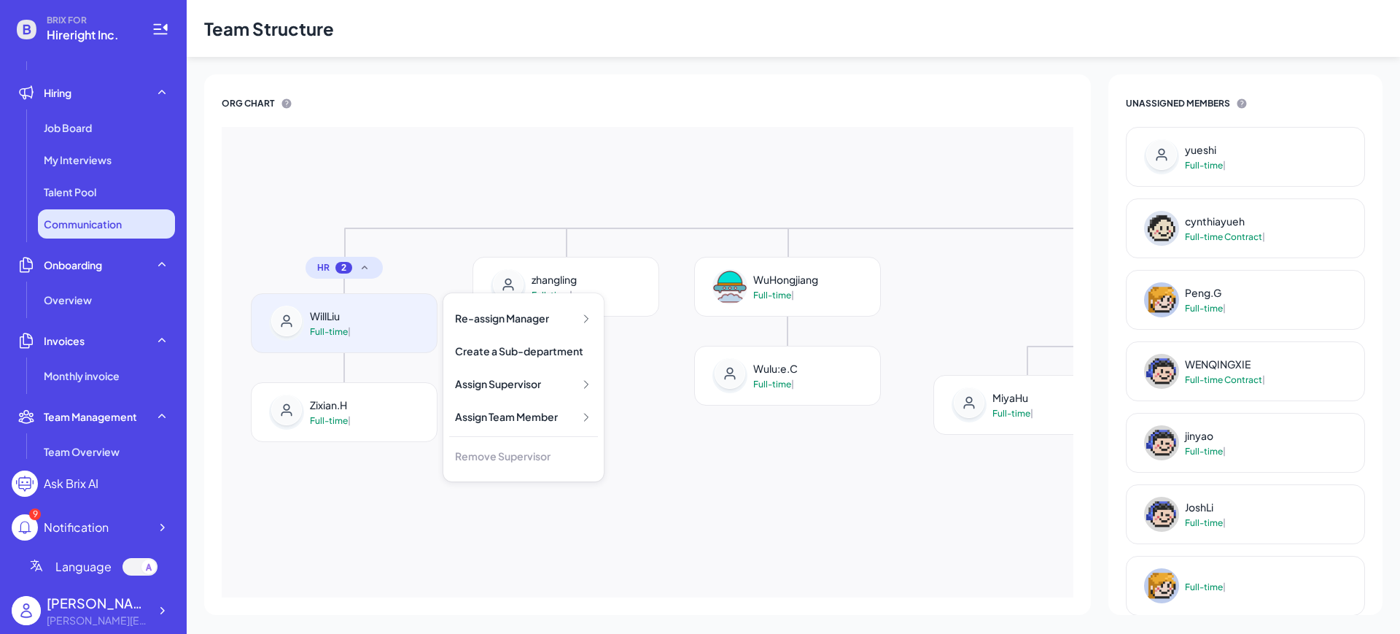
click at [82, 224] on span "Communication" at bounding box center [83, 224] width 78 height 15
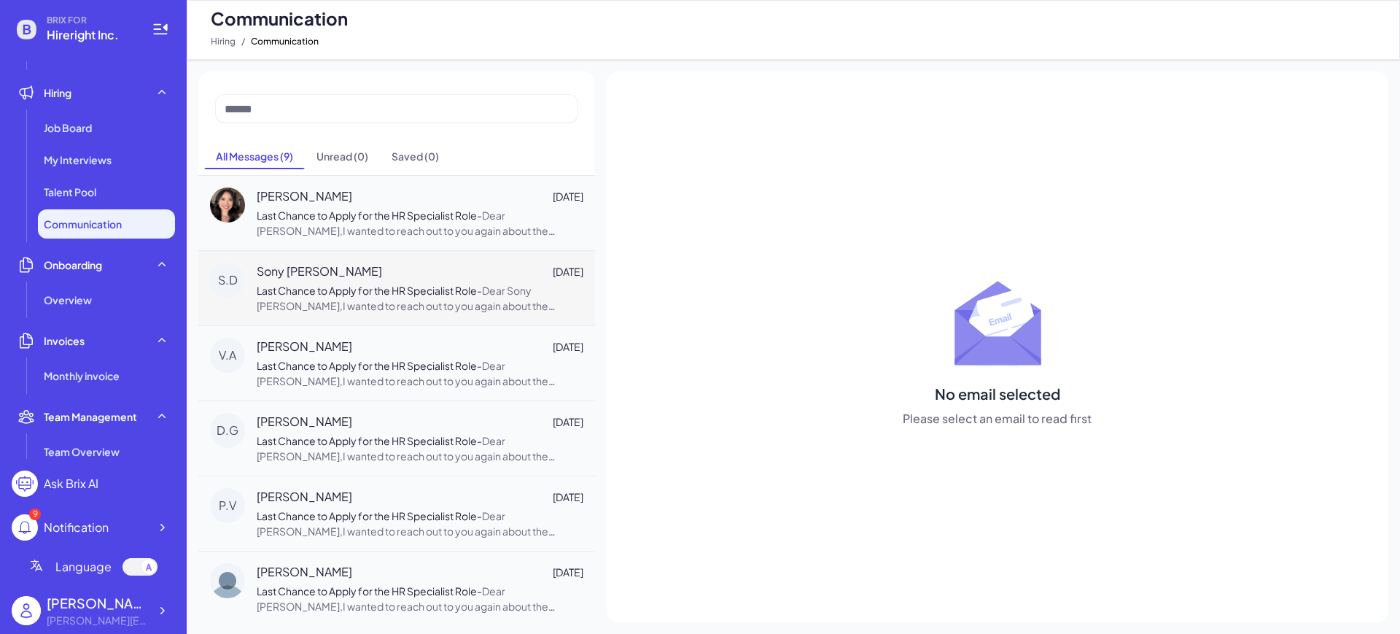
click at [368, 287] on span "Last Chance to Apply for the HR Specialist Role" at bounding box center [367, 290] width 220 height 13
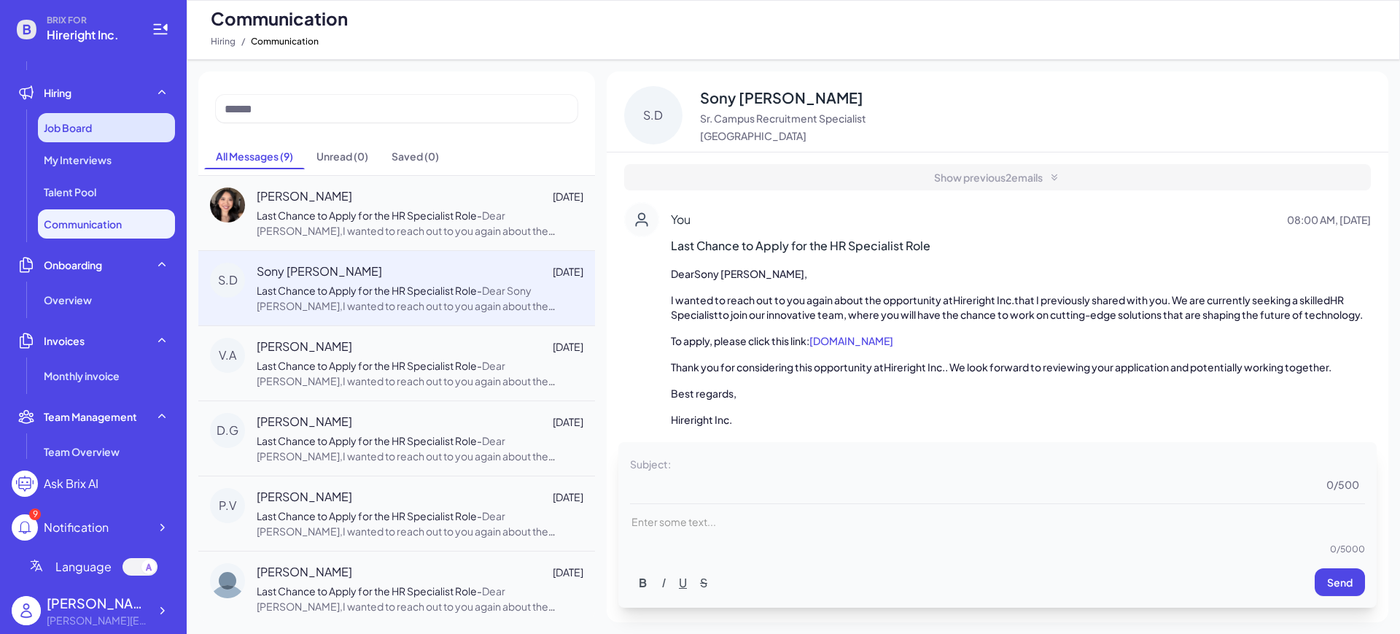
click at [55, 116] on div "Job Board" at bounding box center [106, 127] width 137 height 29
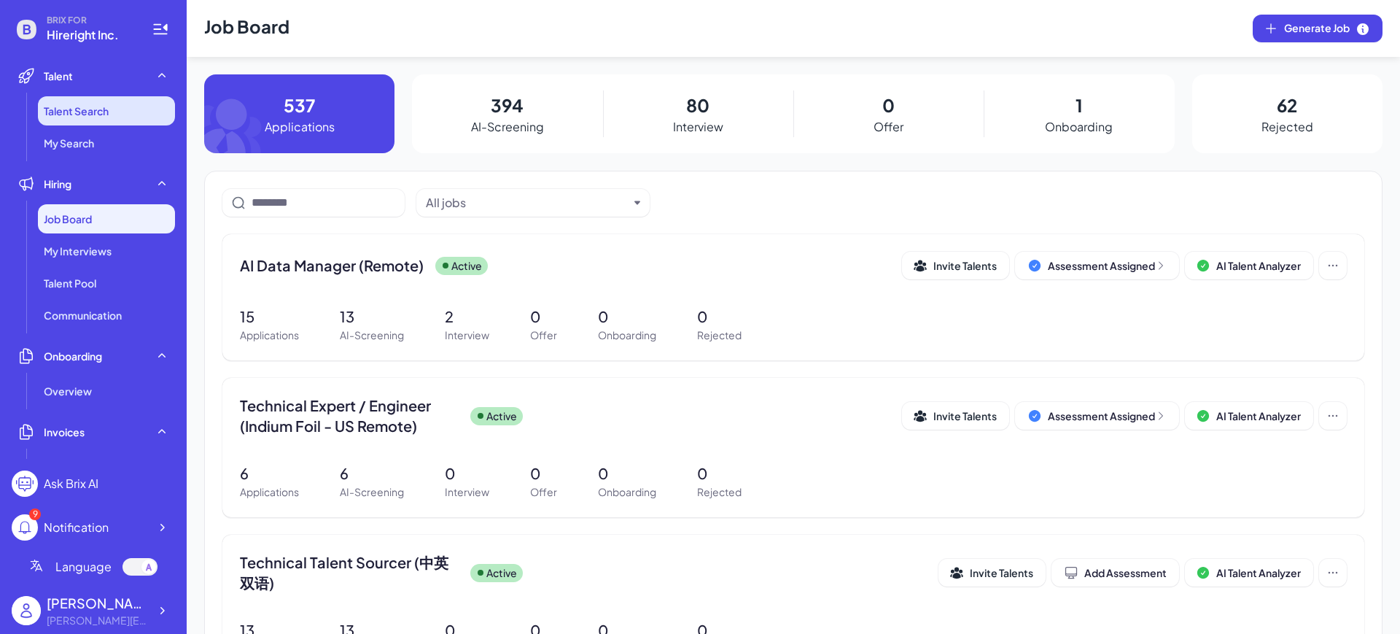
click at [112, 104] on li "Talent Search" at bounding box center [106, 110] width 137 height 29
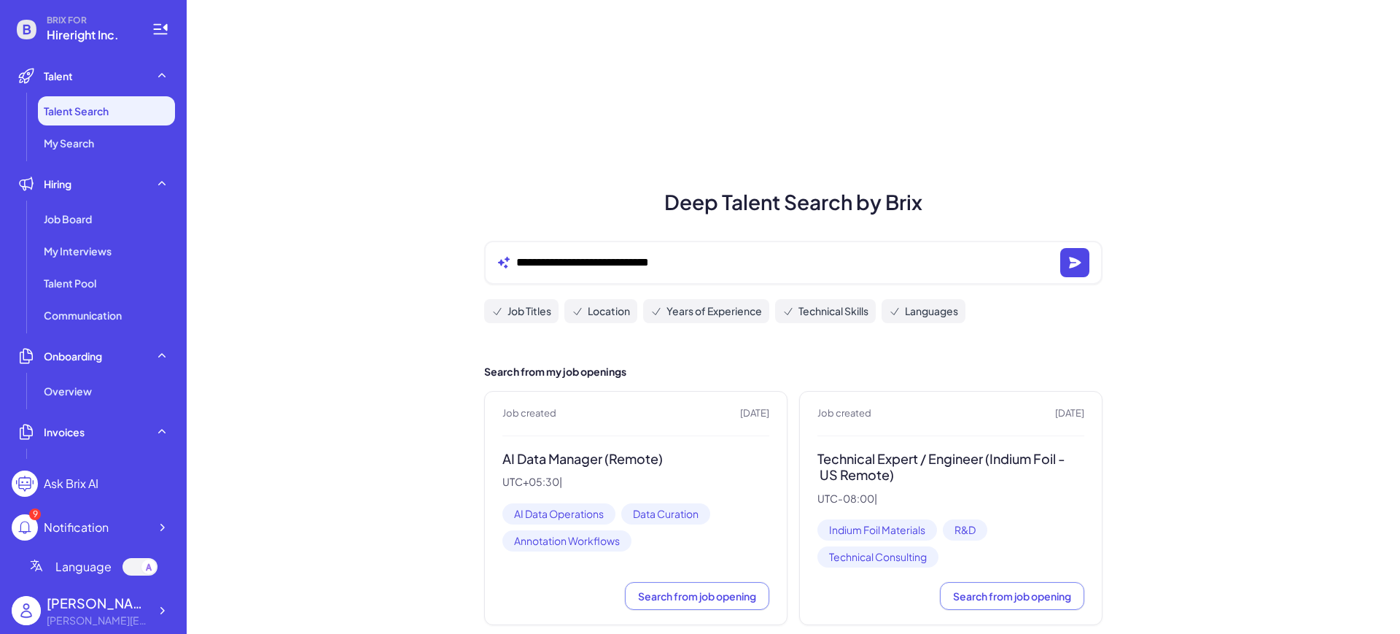
click at [858, 274] on div "**********" at bounding box center [793, 263] width 618 height 44
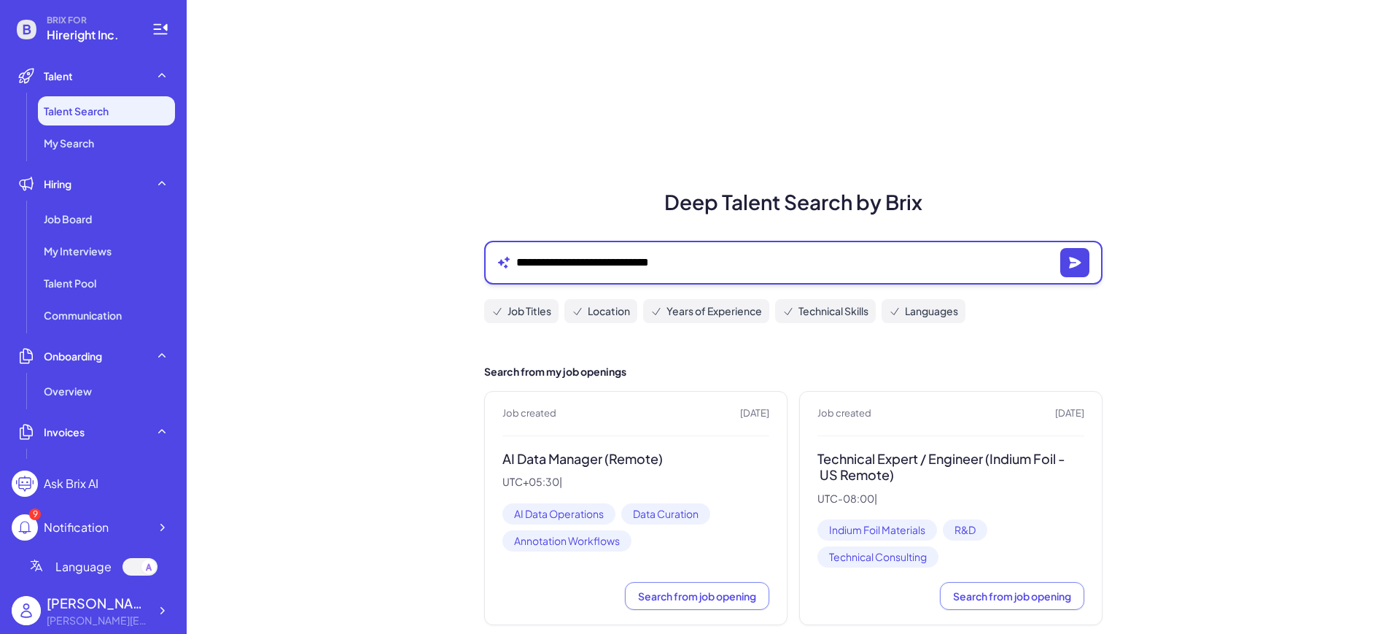
click at [834, 260] on textarea "**********" at bounding box center [785, 263] width 538 height 18
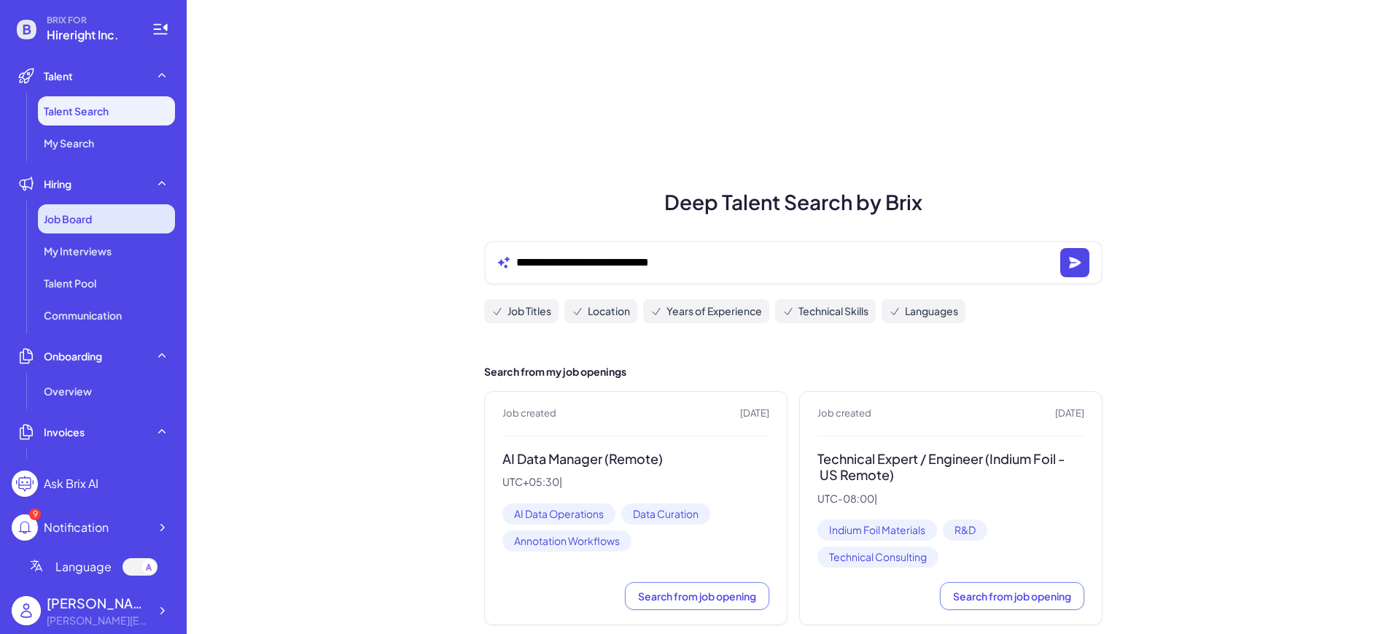
click at [81, 228] on div "Job Board" at bounding box center [106, 218] width 137 height 29
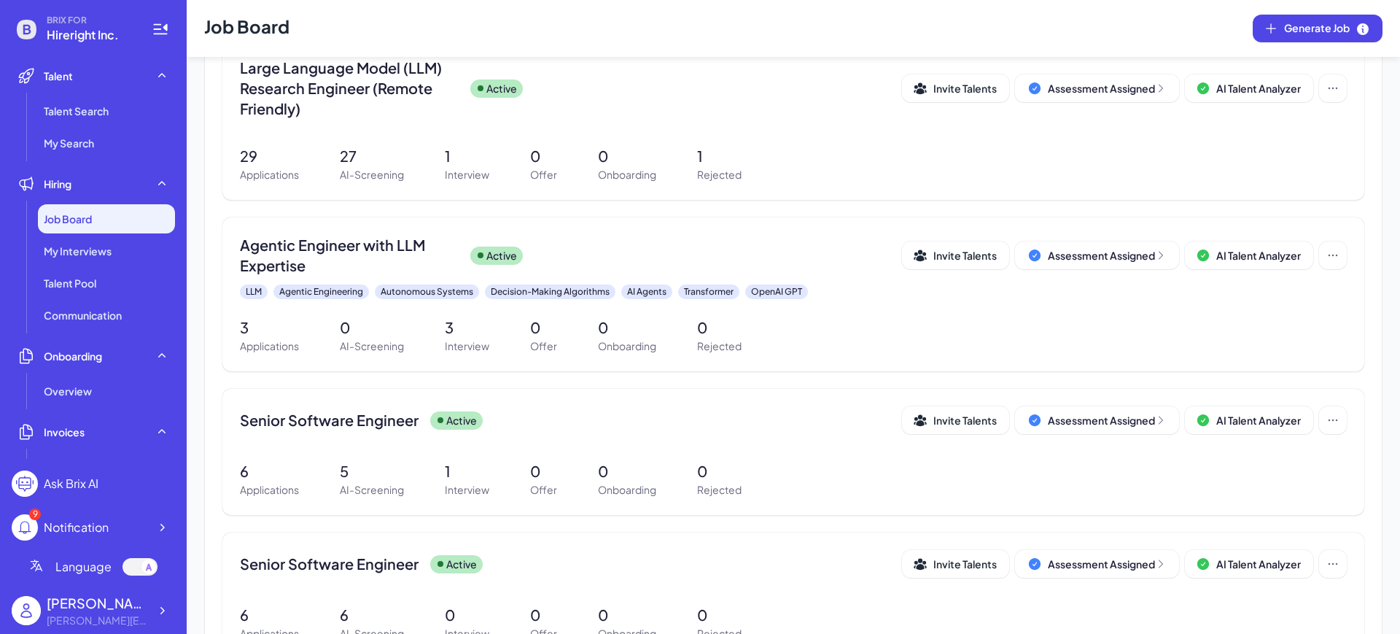
scroll to position [964, 0]
click at [110, 98] on li "Talent Search" at bounding box center [106, 110] width 137 height 29
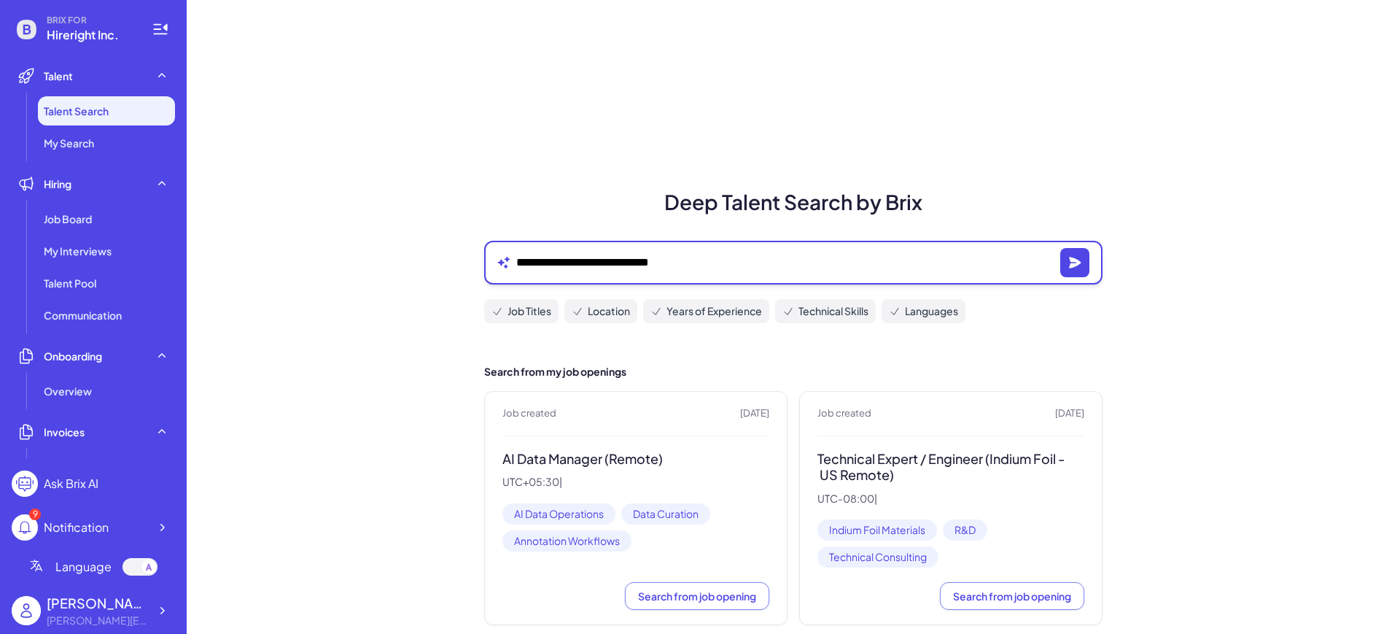
click at [618, 254] on textarea "**********" at bounding box center [785, 263] width 538 height 18
type textarea "**********"
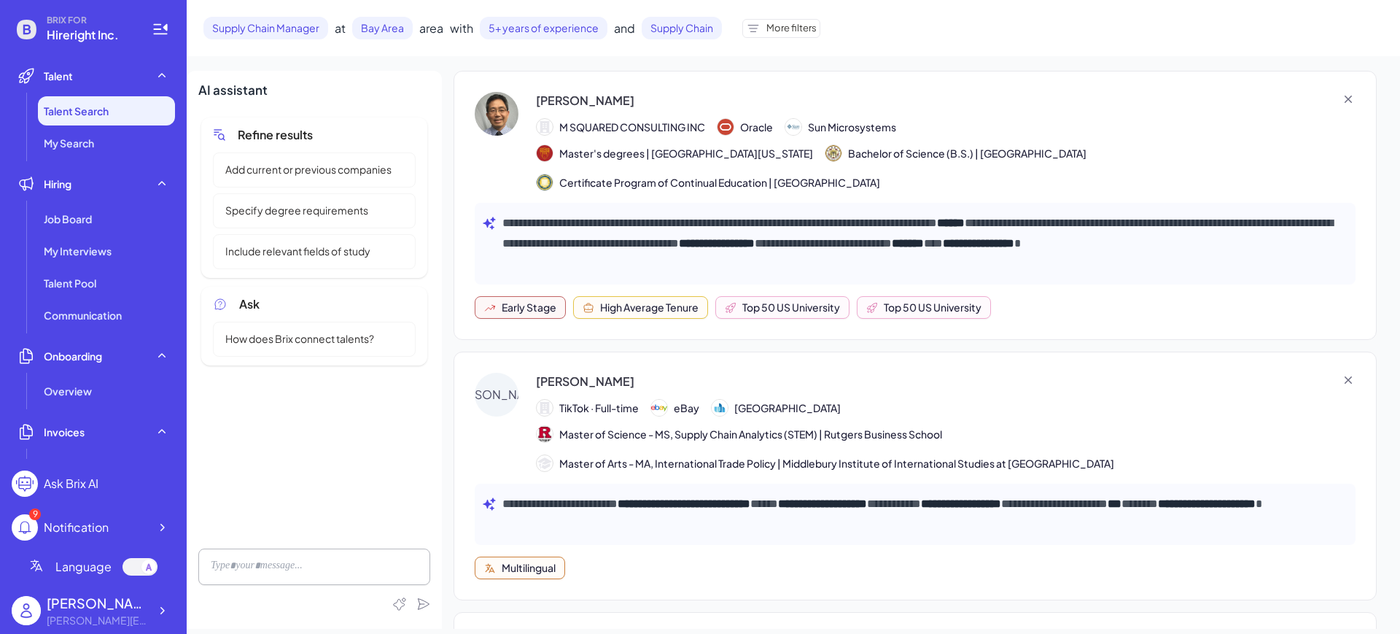
click at [99, 106] on span "Talent Search" at bounding box center [76, 111] width 65 height 15
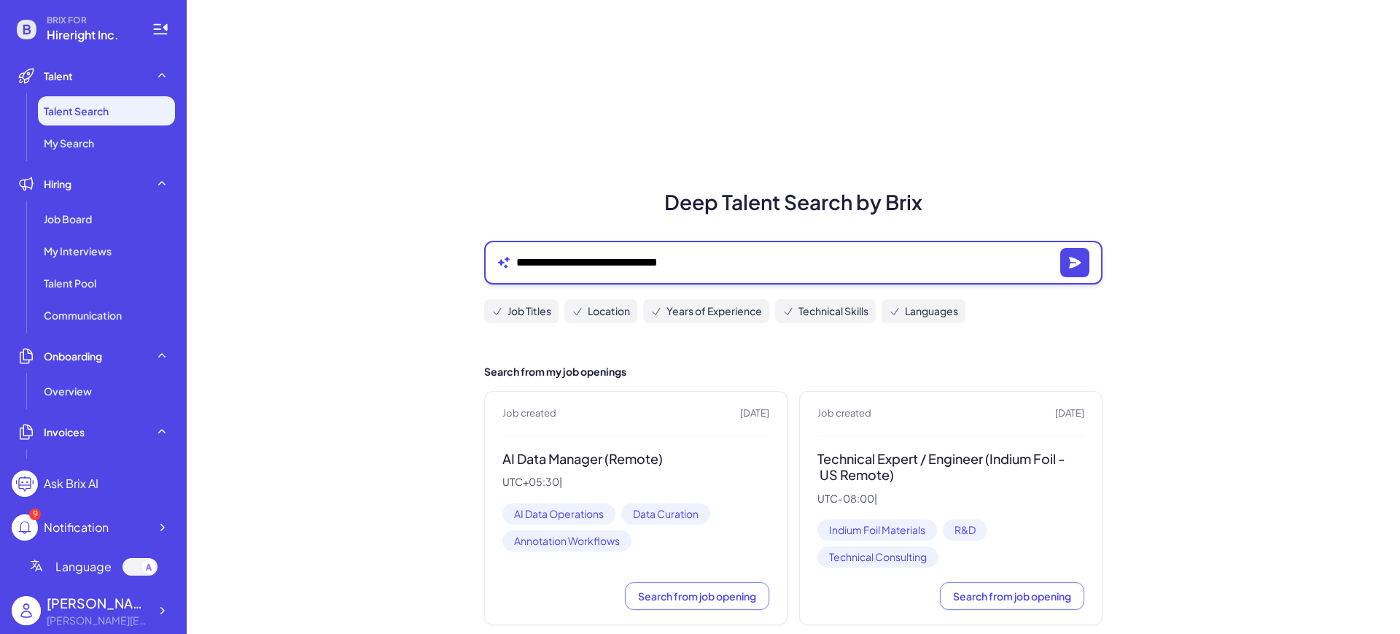
click at [561, 254] on textarea "**********" at bounding box center [785, 263] width 538 height 18
click at [562, 254] on textarea "**********" at bounding box center [785, 263] width 538 height 18
paste textarea "***** ****** ***** ****"
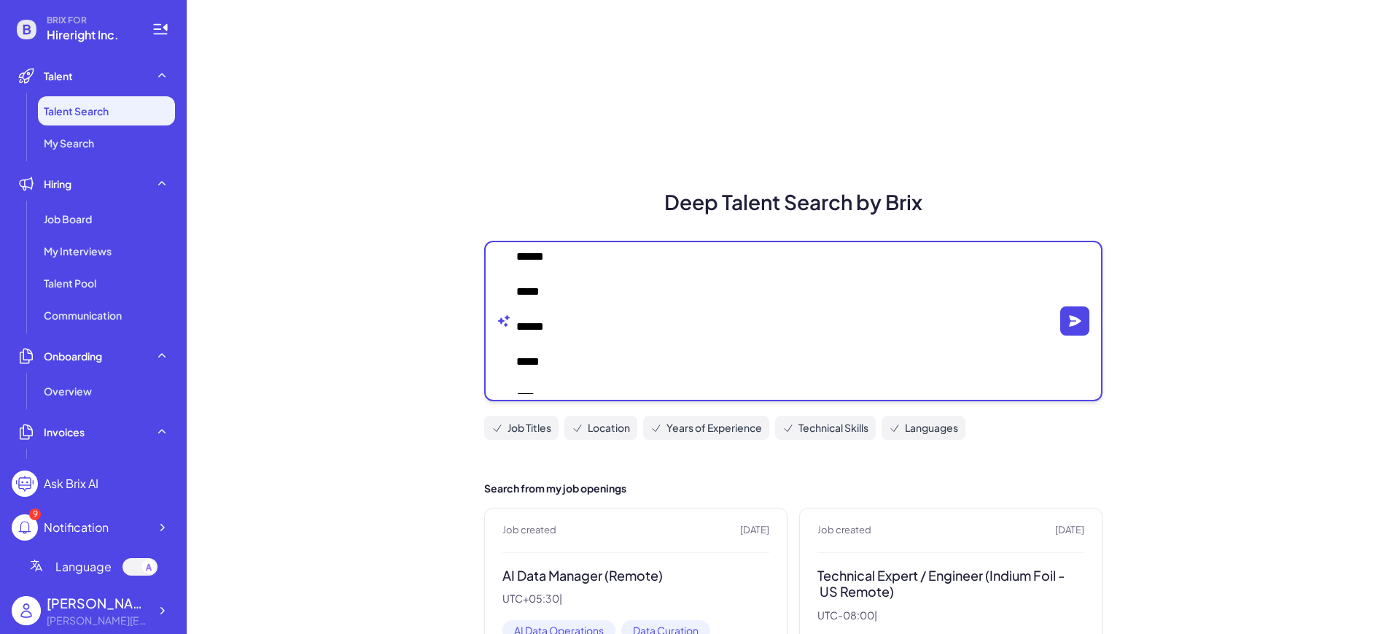
scroll to position [46, 0]
type textarea "**********"
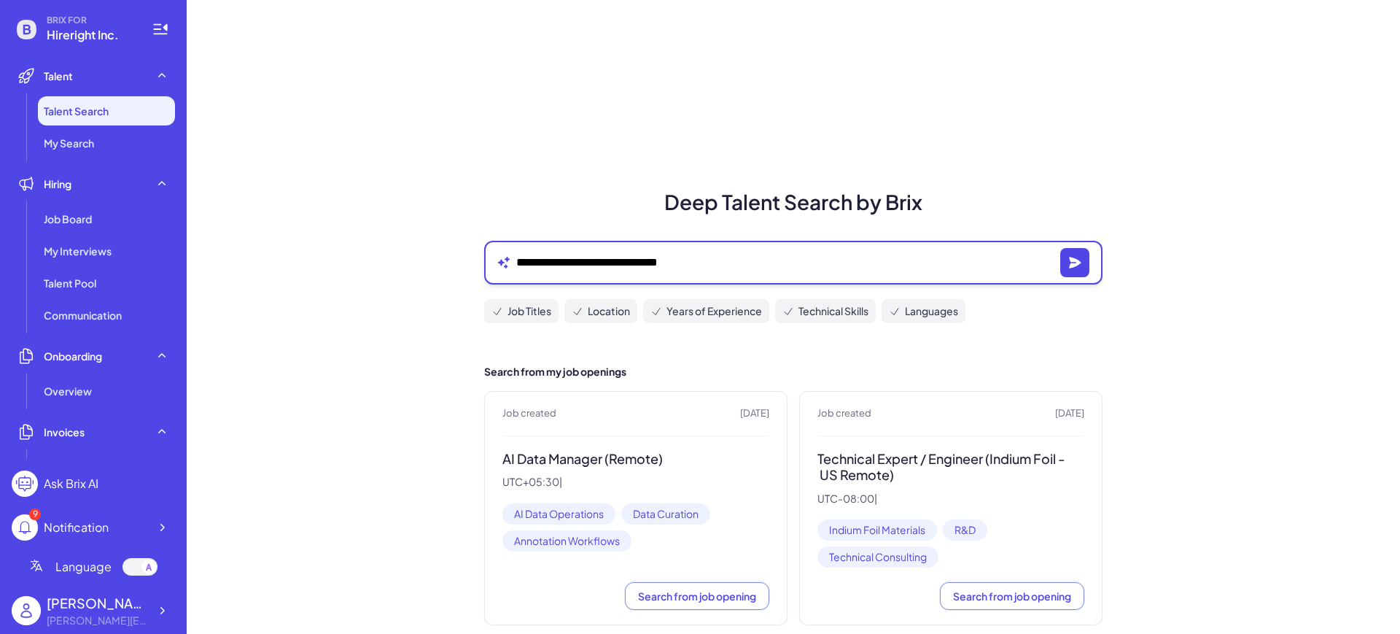
scroll to position [0, 0]
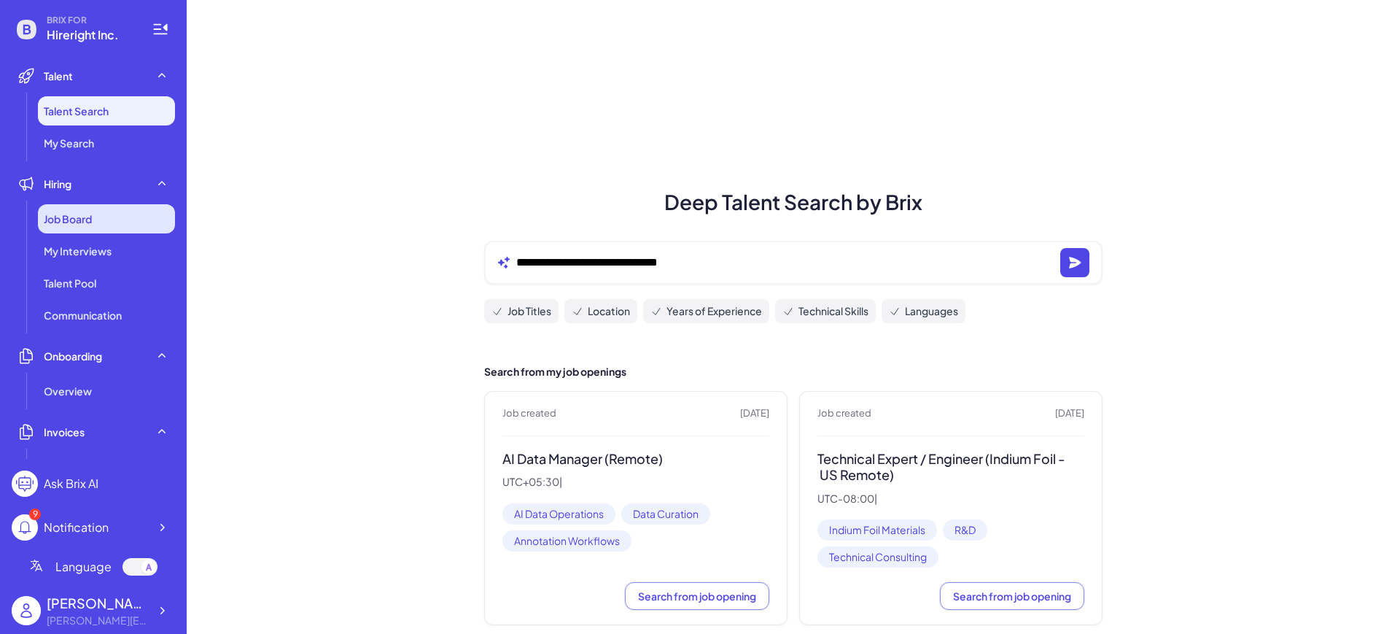
click at [69, 229] on div "Job Board" at bounding box center [106, 218] width 137 height 29
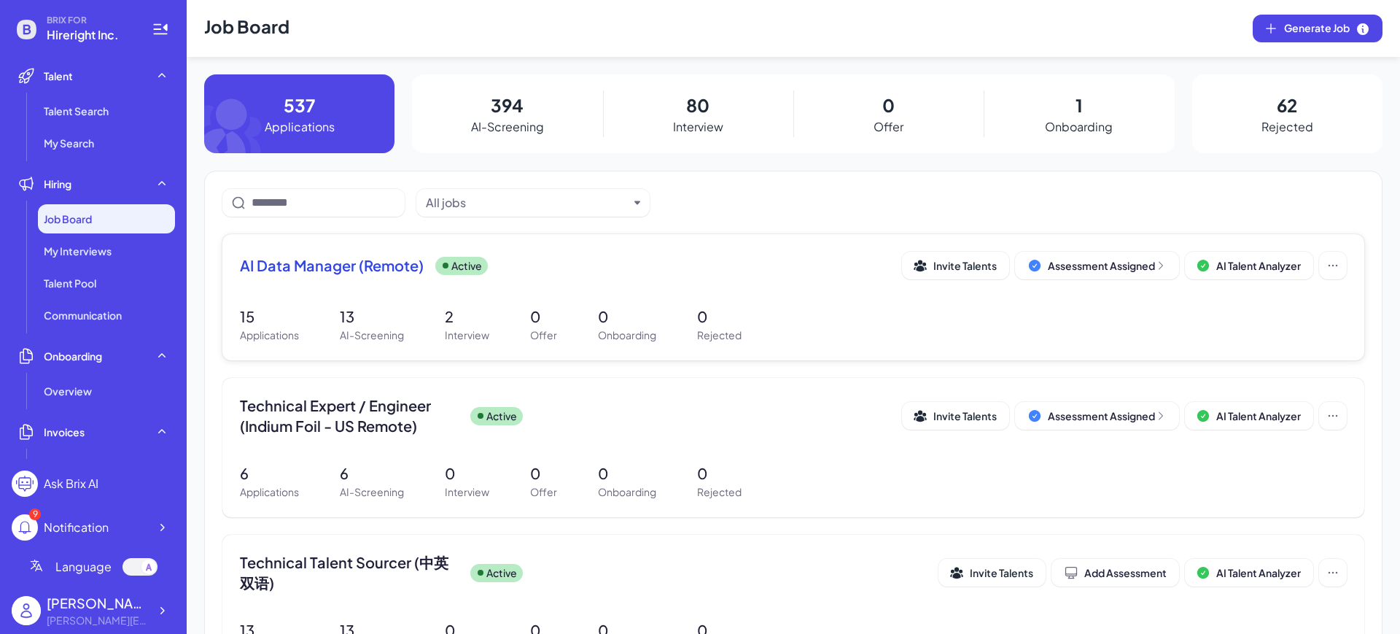
click at [363, 271] on span "AI Data Manager (Remote)" at bounding box center [332, 265] width 184 height 20
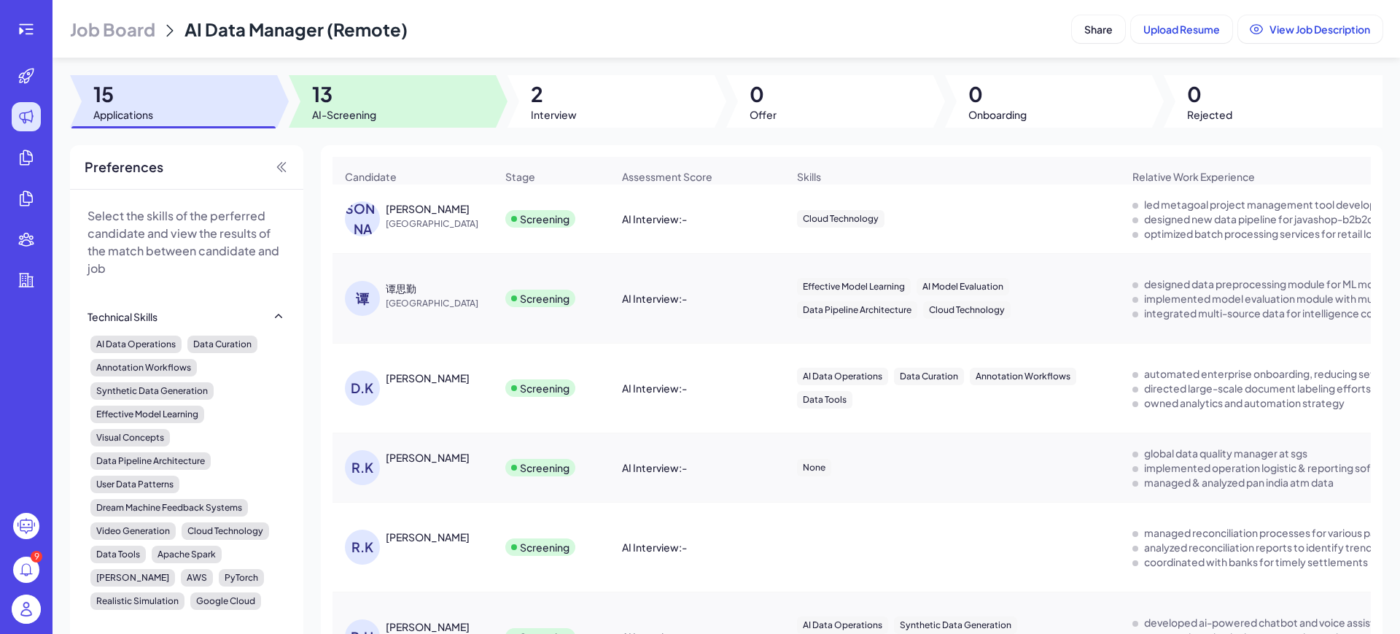
click at [343, 112] on span "AI-Screening" at bounding box center [344, 114] width 64 height 15
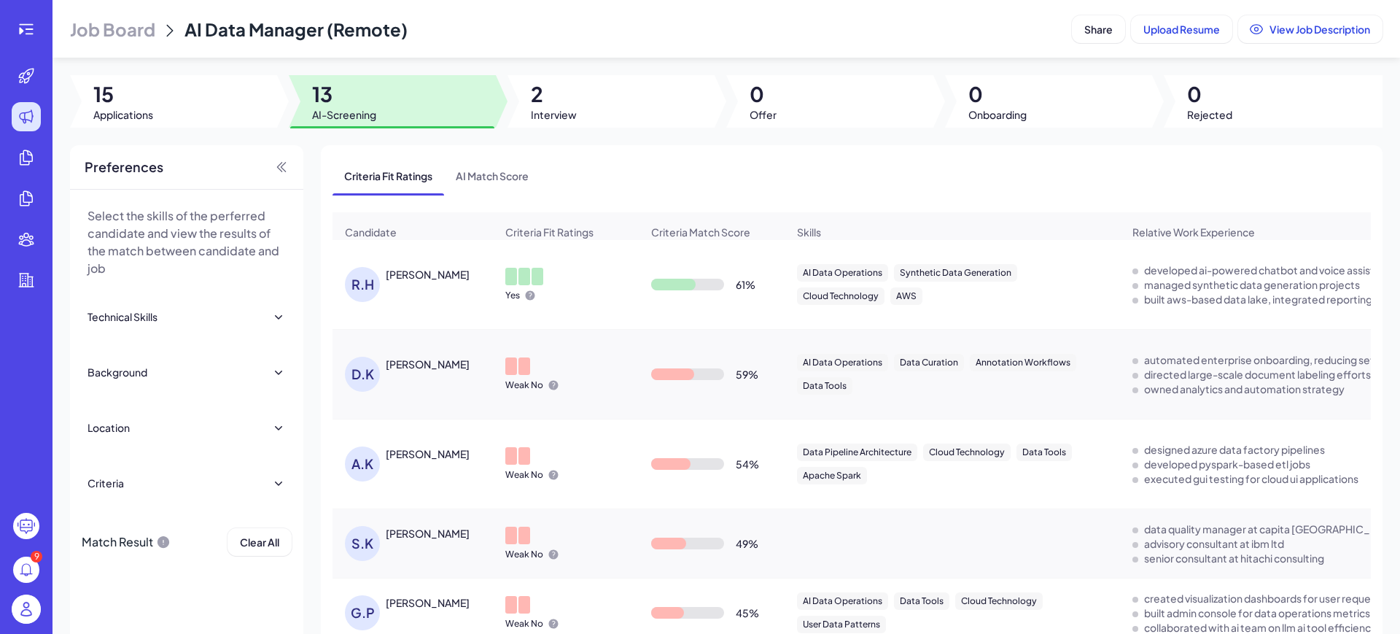
click at [431, 281] on div "Roger Hukkeri" at bounding box center [428, 274] width 84 height 15
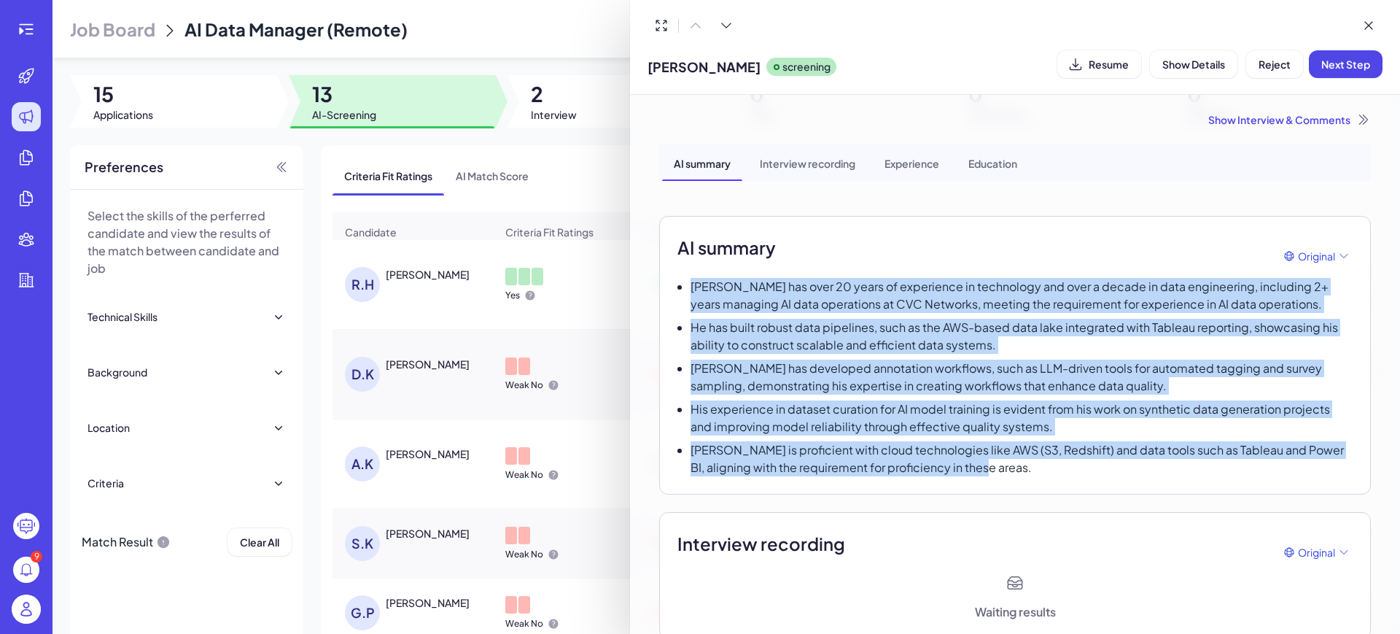
drag, startPoint x: 693, startPoint y: 282, endPoint x: 1008, endPoint y: 472, distance: 367.0
click at [1008, 472] on div "Roger Hukkeri has over 20 years of experience in technology and over a decade i…" at bounding box center [1014, 377] width 675 height 198
click at [1010, 467] on p "Roger is proficient with cloud technologies like AWS (S3, Redshift) and data to…" at bounding box center [1022, 458] width 662 height 35
drag, startPoint x: 1018, startPoint y: 462, endPoint x: 673, endPoint y: 255, distance: 402.3
click at [673, 255] on div "AI summary Original Roger Hukkeri has over 20 years of experience in technology…" at bounding box center [1015, 355] width 712 height 279
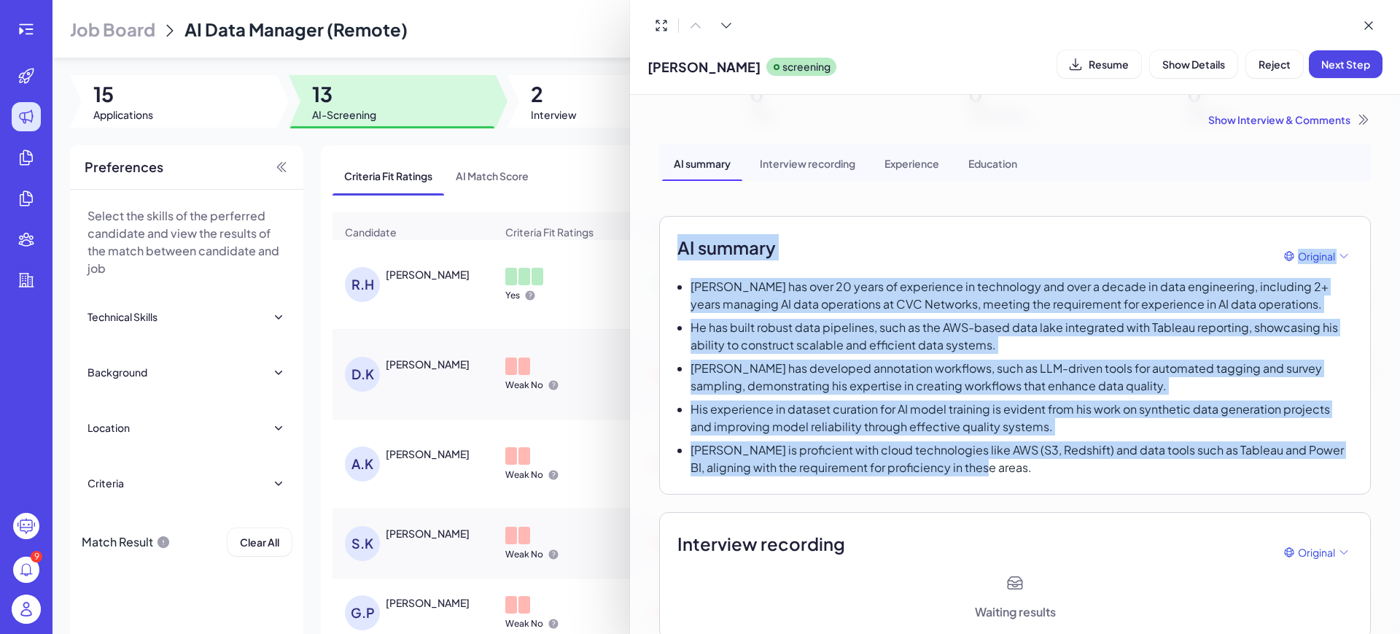
click at [839, 360] on p "Roger has developed annotation workflows, such as LLM-driven tools for automate…" at bounding box center [1022, 376] width 662 height 35
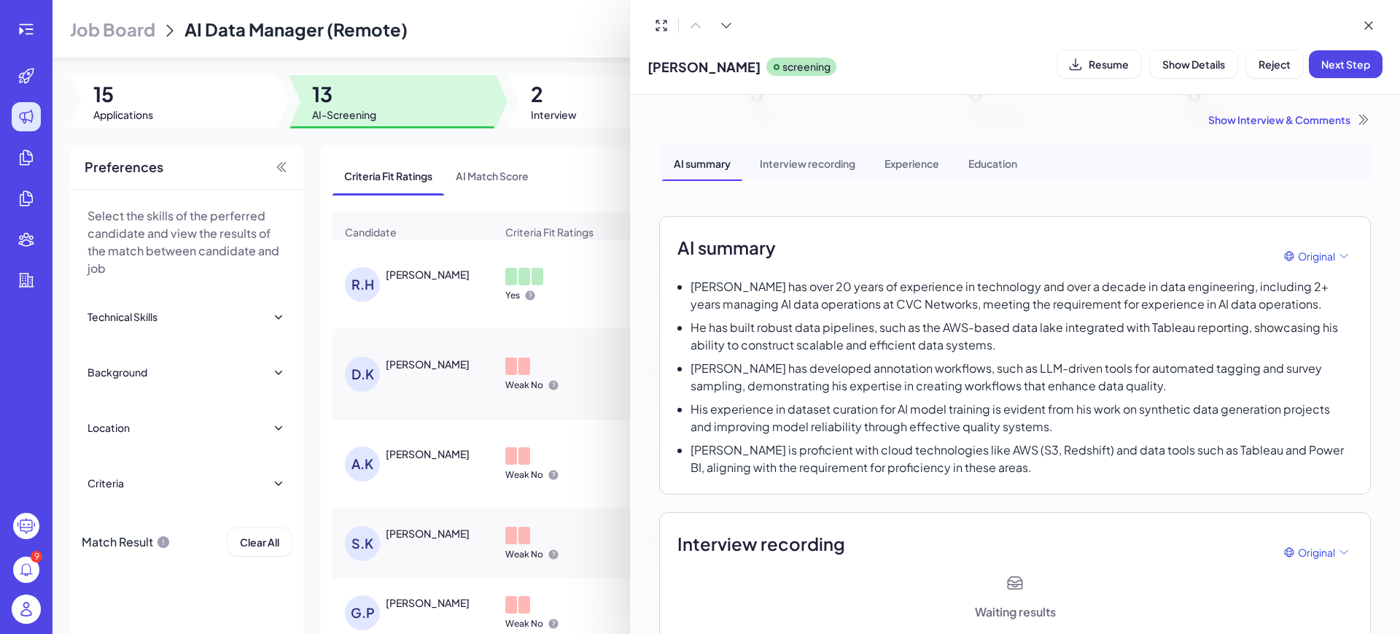
click at [24, 29] on div at bounding box center [700, 317] width 1400 height 634
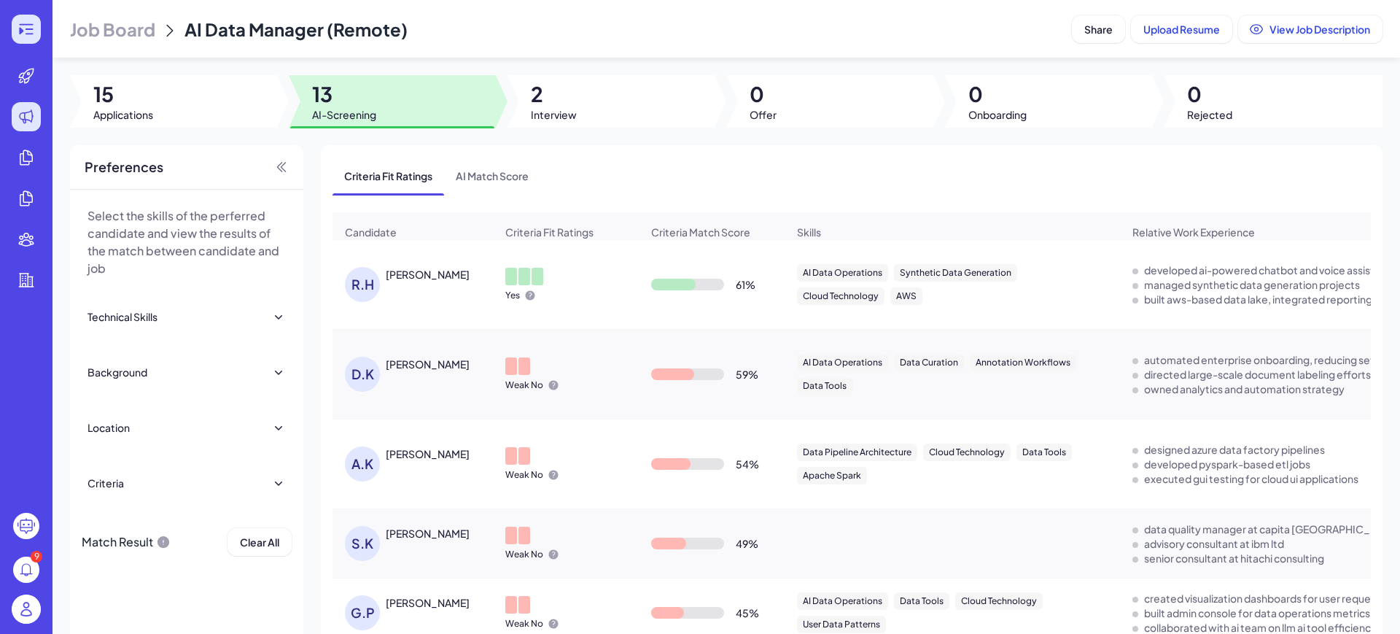
click at [32, 36] on icon at bounding box center [27, 29] width 18 height 18
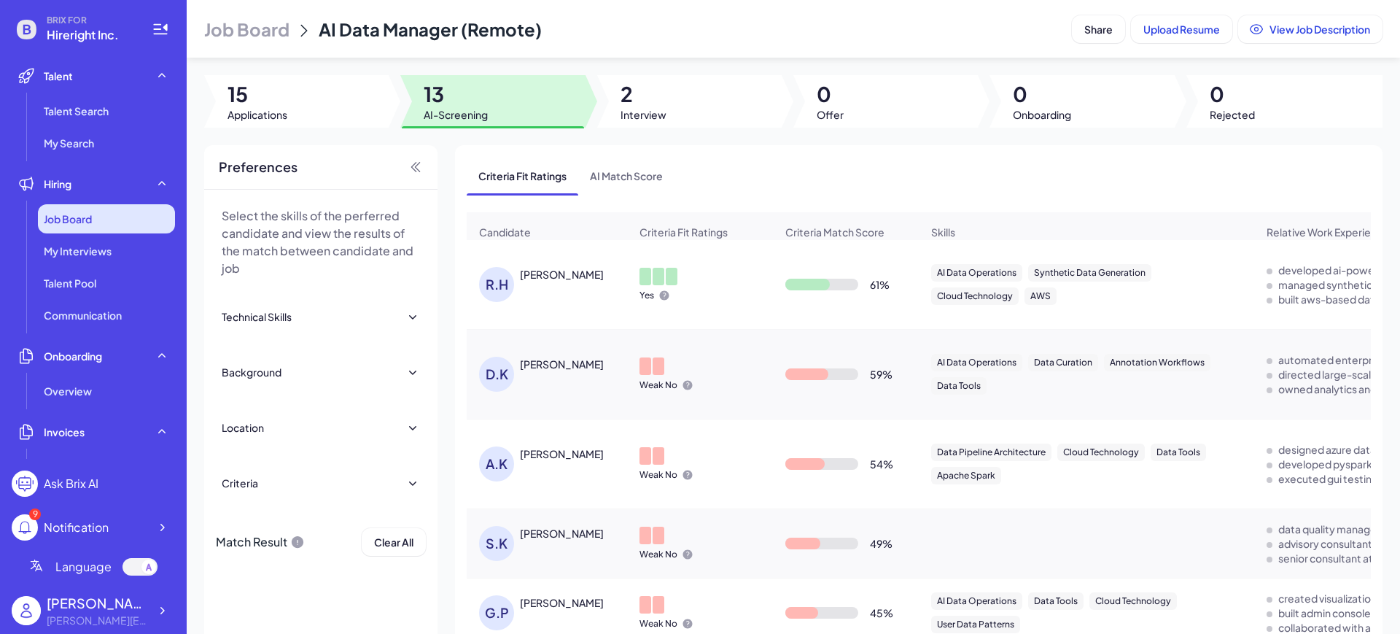
click at [101, 225] on div "Job Board" at bounding box center [106, 218] width 137 height 29
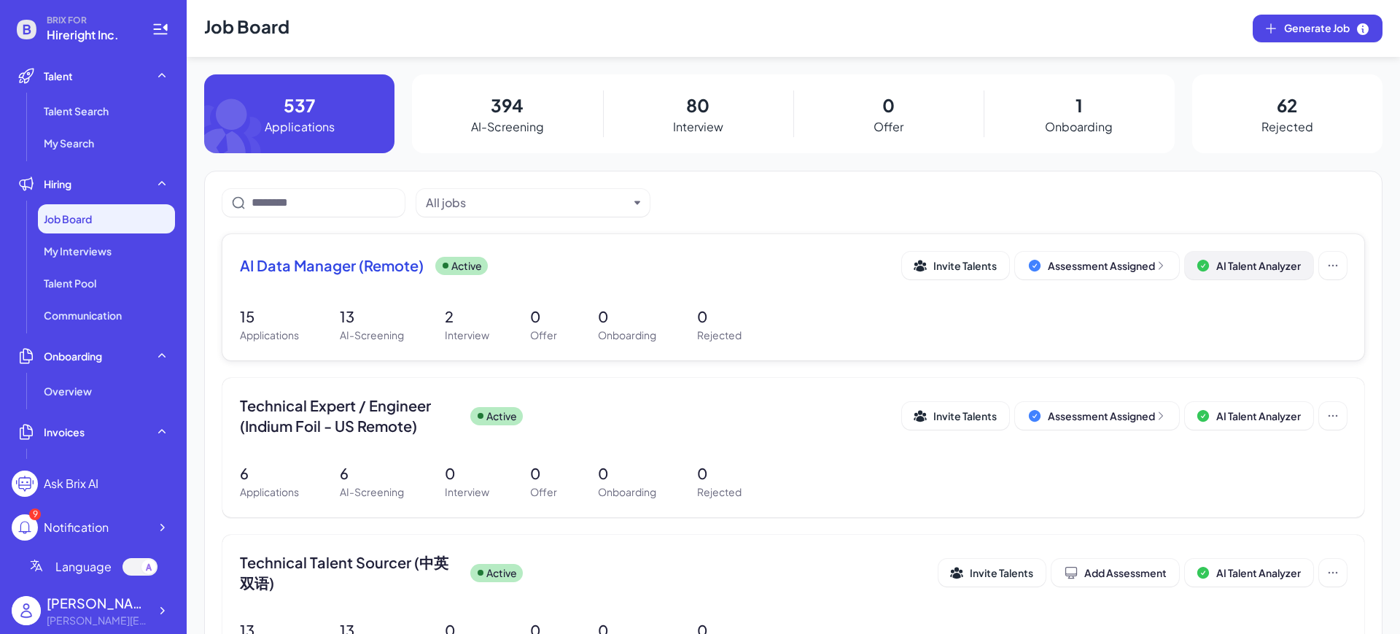
click at [1237, 268] on span "AI Talent Analyzer" at bounding box center [1258, 265] width 85 height 13
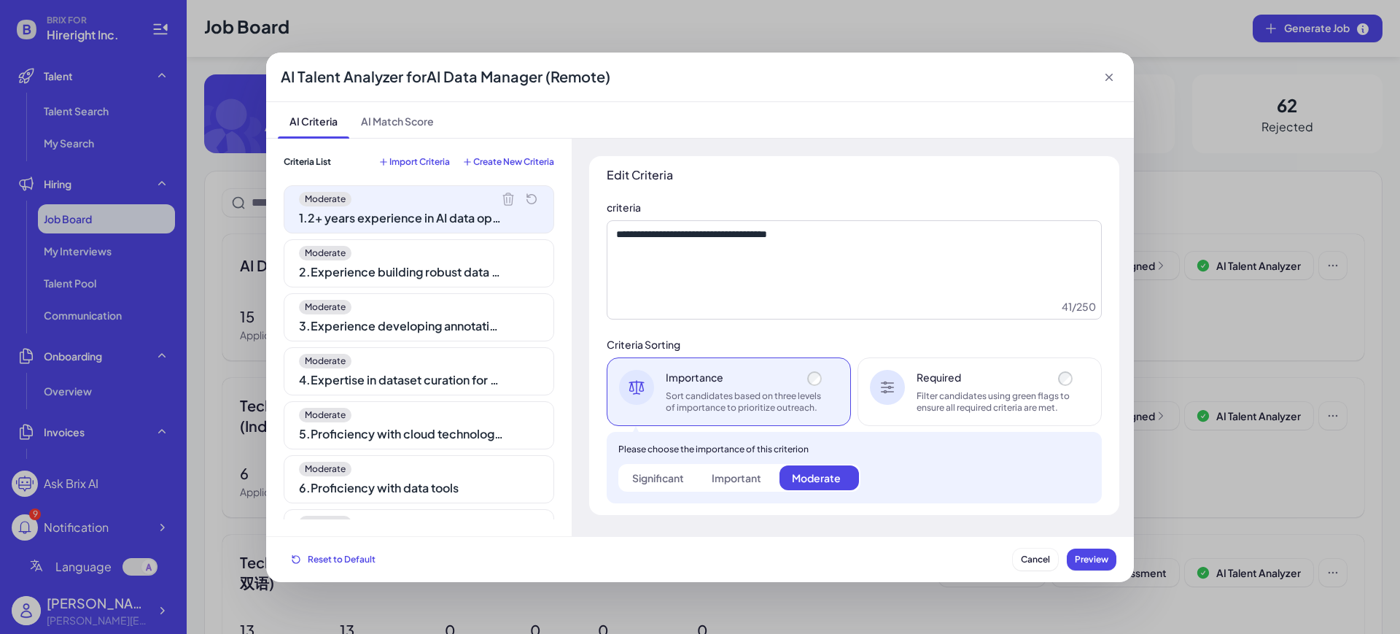
click at [729, 473] on div "Important" at bounding box center [737, 477] width 50 height 15
click at [664, 477] on div "Significant" at bounding box center [658, 477] width 52 height 15
click at [739, 474] on div "Important" at bounding box center [737, 477] width 50 height 15
click at [804, 473] on div "Moderate" at bounding box center [816, 477] width 49 height 15
click at [762, 480] on label "Important" at bounding box center [738, 477] width 79 height 25
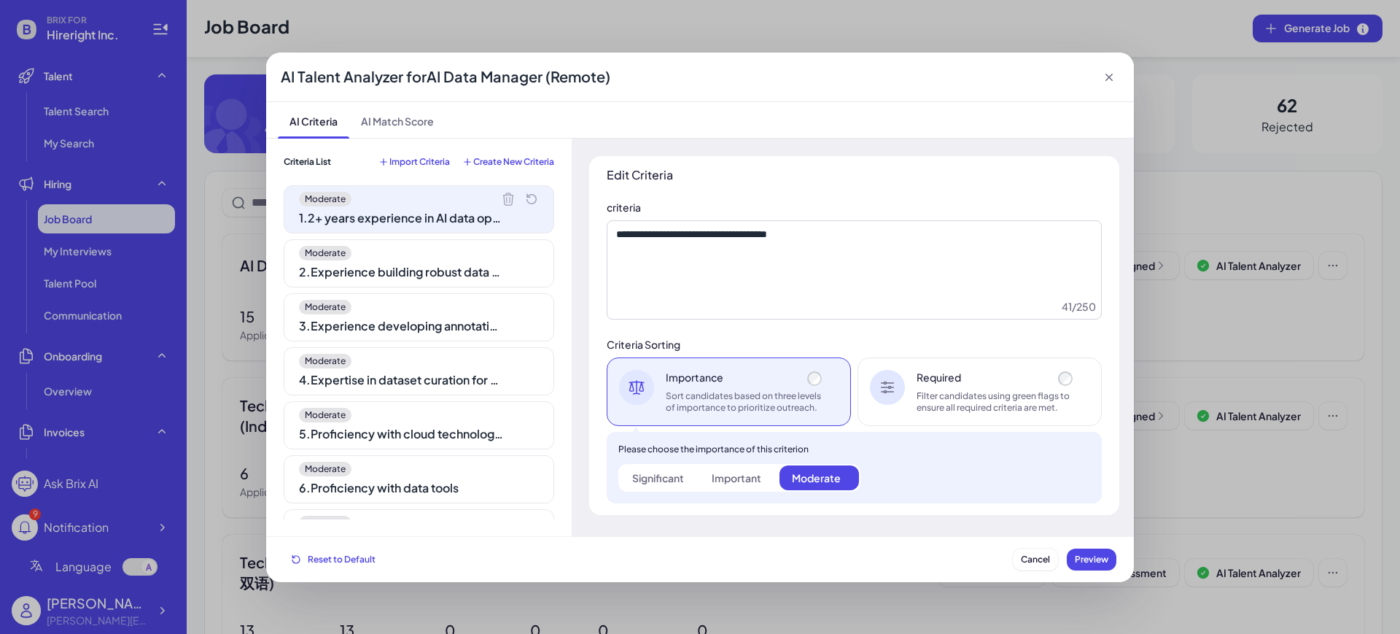
click at [424, 156] on span "Import Criteria" at bounding box center [419, 162] width 61 height 12
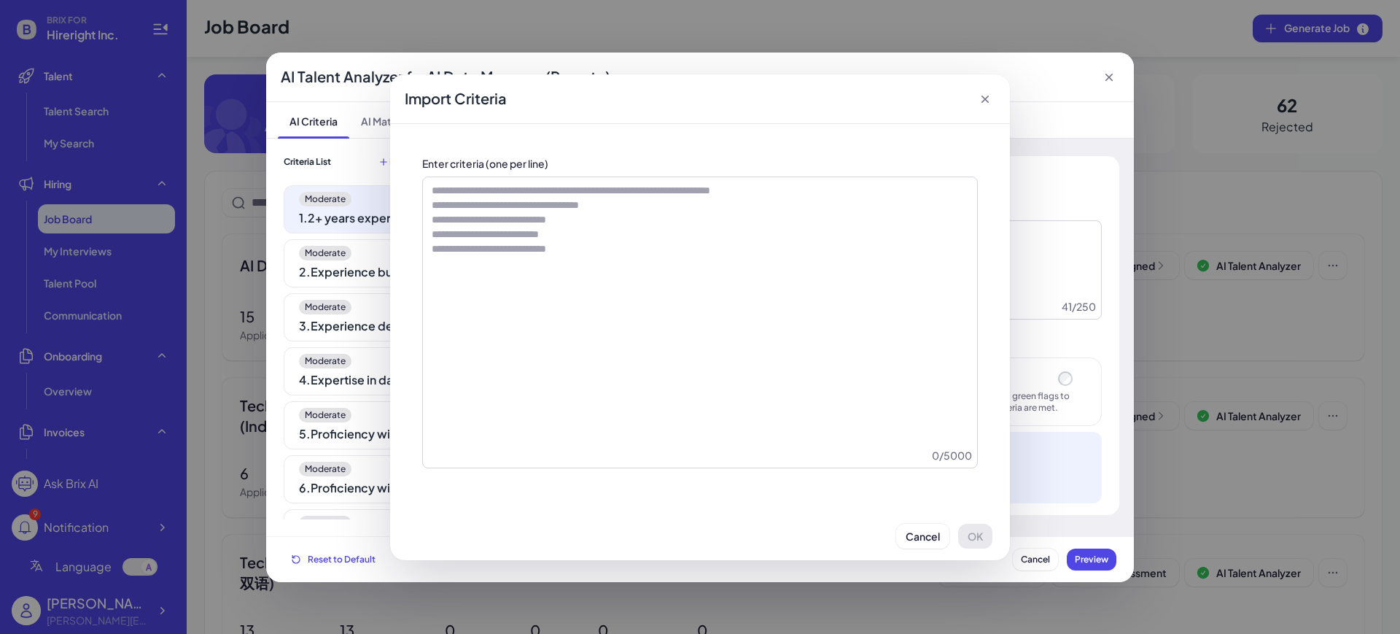
drag, startPoint x: 914, startPoint y: 528, endPoint x: 858, endPoint y: 518, distance: 56.9
click at [914, 529] on span "Cancel" at bounding box center [923, 535] width 34 height 13
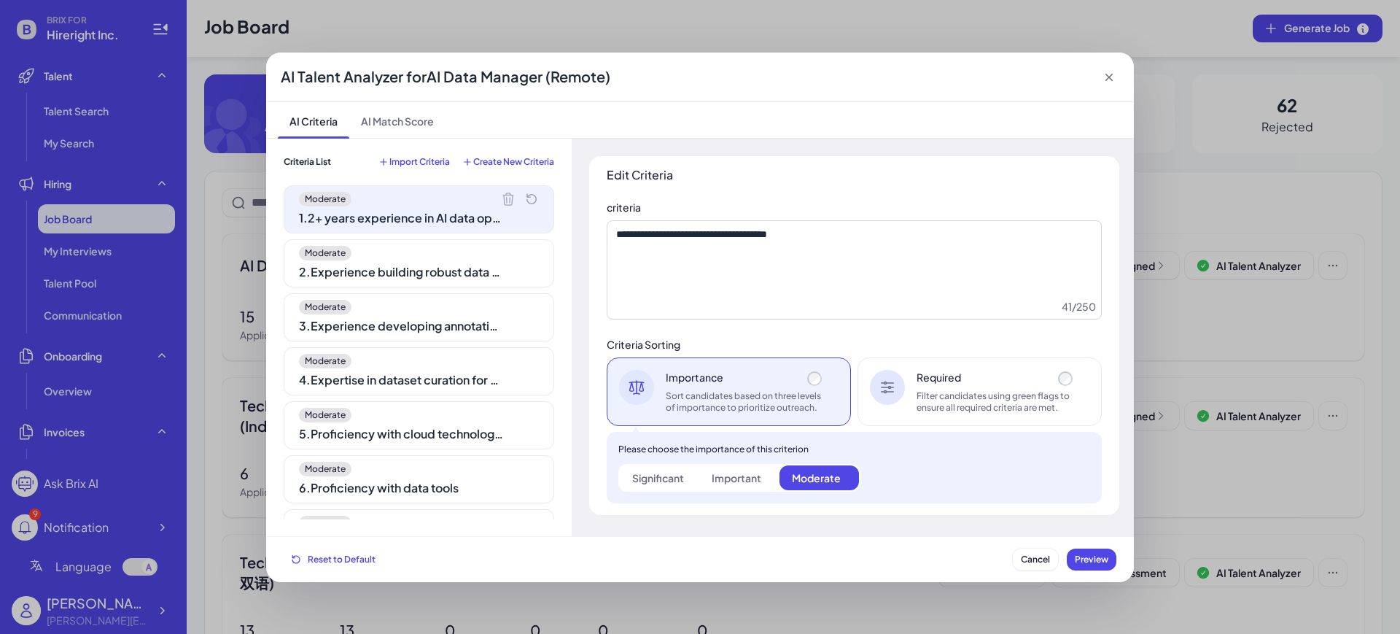
click at [1110, 77] on icon at bounding box center [1108, 77] width 7 height 7
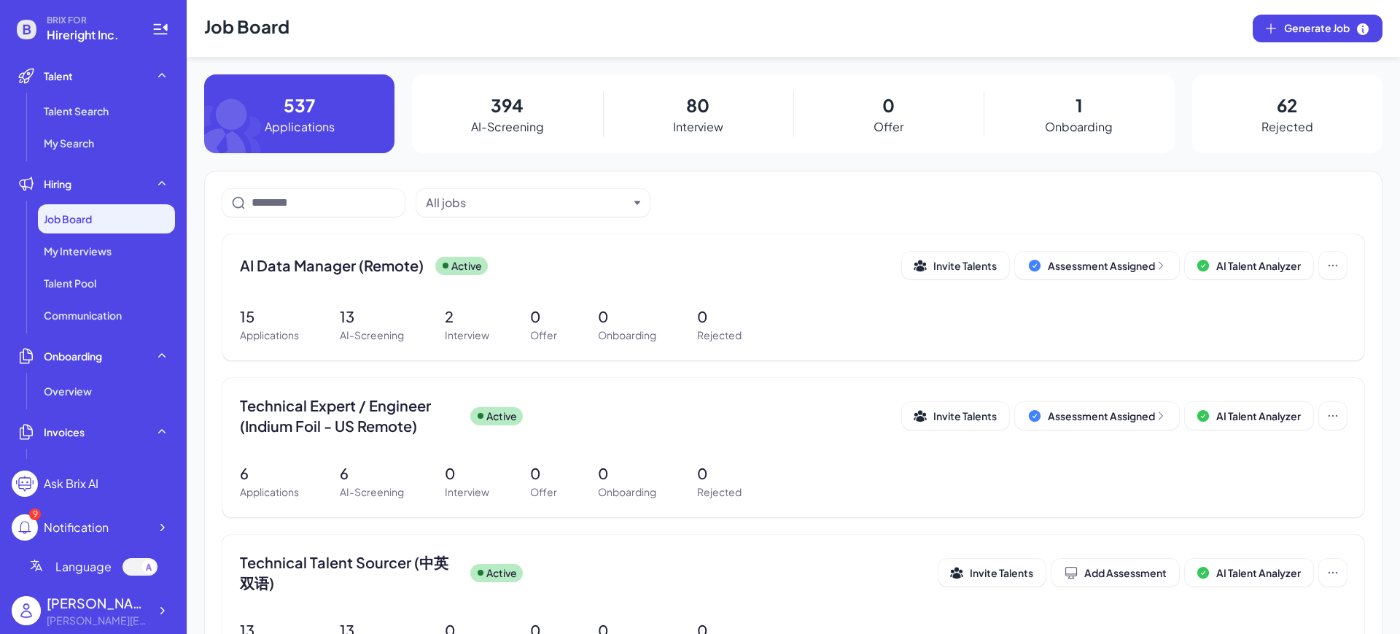
click at [553, 133] on div "394 AI-Screening" at bounding box center [507, 113] width 190 height 79
click at [505, 109] on p "394" at bounding box center [507, 105] width 33 height 26
click at [334, 261] on span "AI Data Manager (Remote)" at bounding box center [332, 265] width 184 height 20
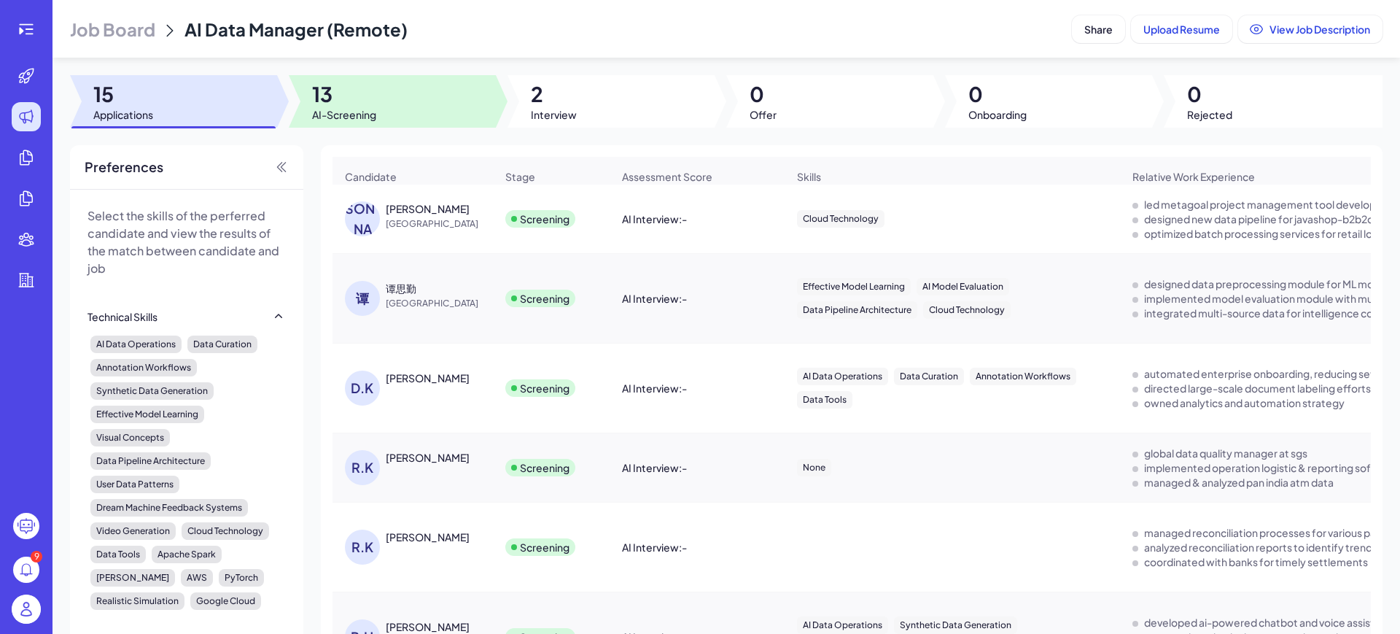
click at [336, 99] on span "13" at bounding box center [344, 94] width 64 height 26
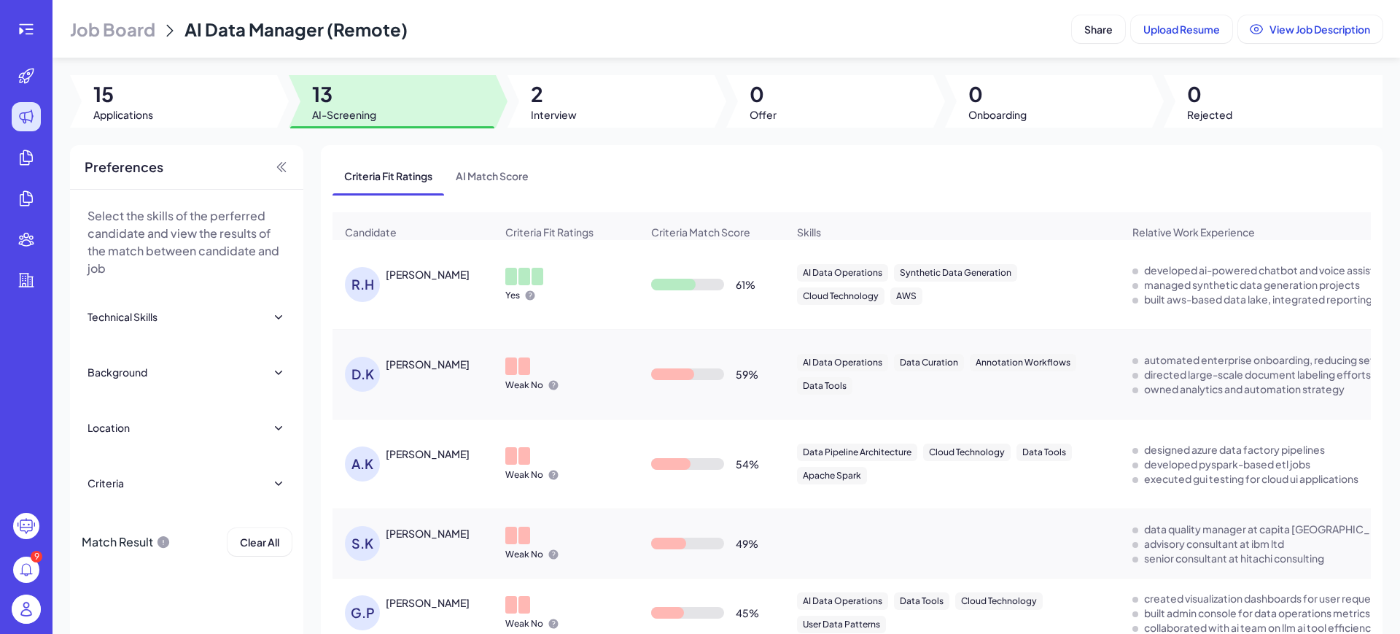
click at [447, 281] on div "Roger Hukkeri" at bounding box center [428, 274] width 84 height 15
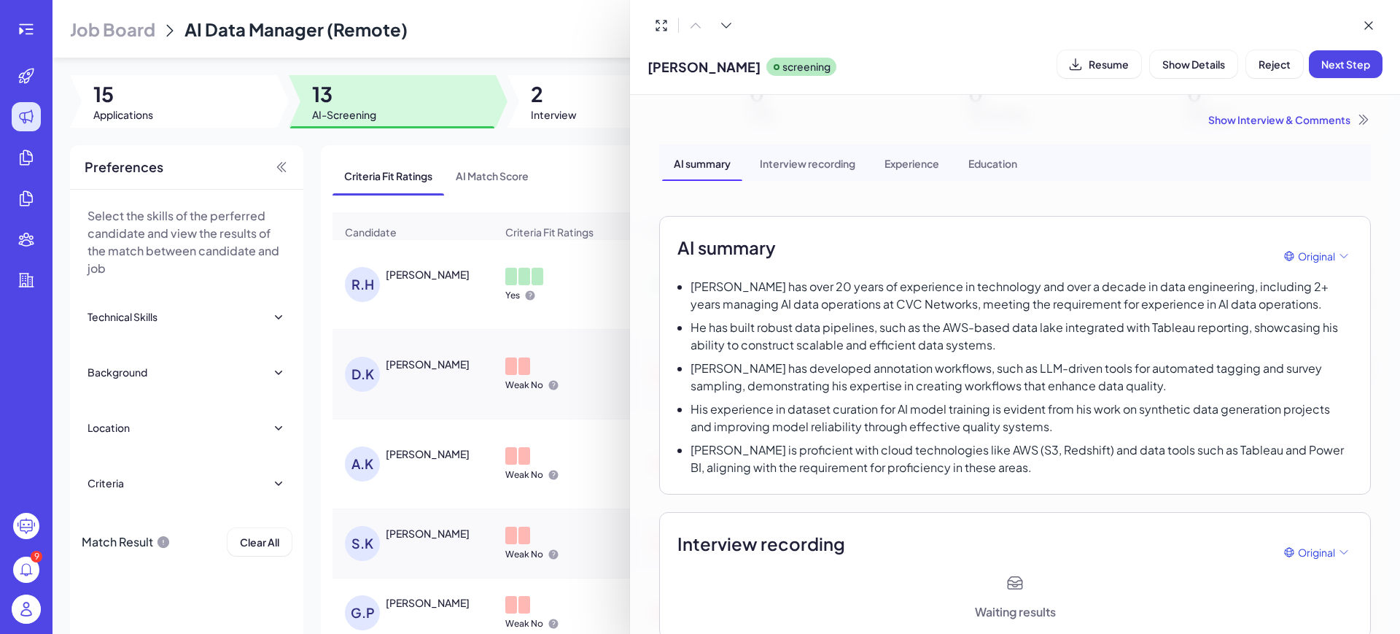
click at [1283, 123] on div "Show Interview & Comments" at bounding box center [1015, 119] width 712 height 15
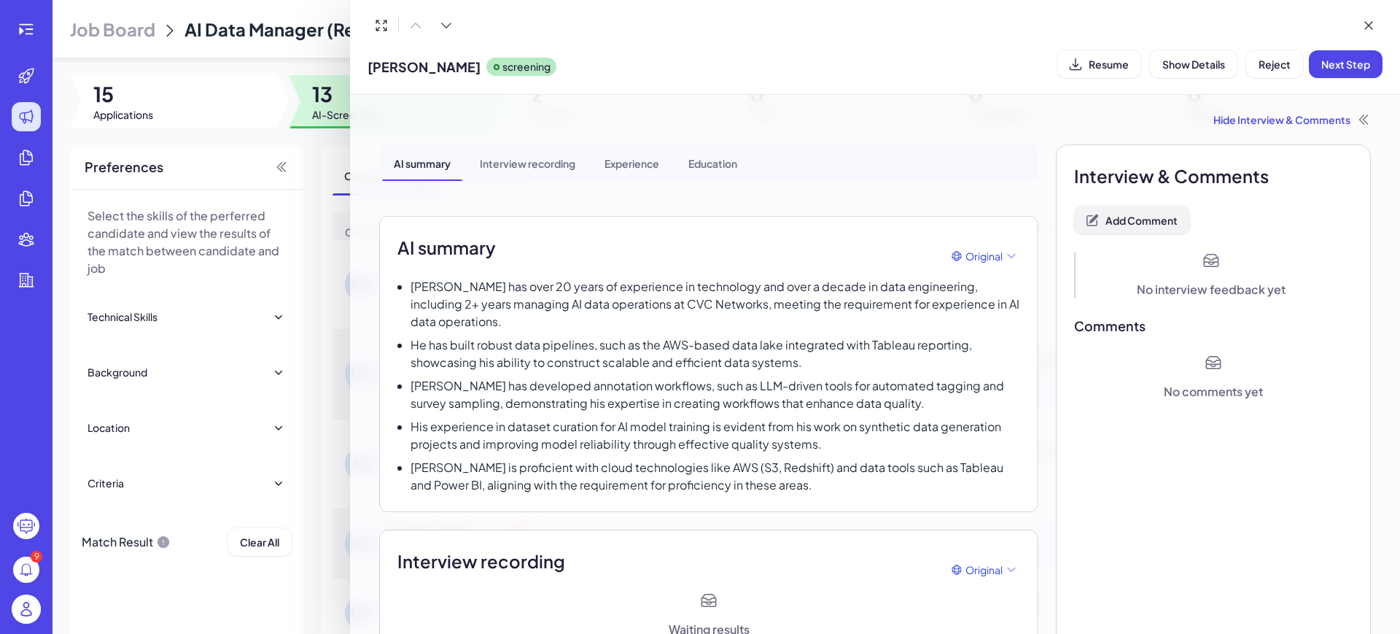
click at [1128, 222] on span "Add Comment" at bounding box center [1141, 220] width 72 height 13
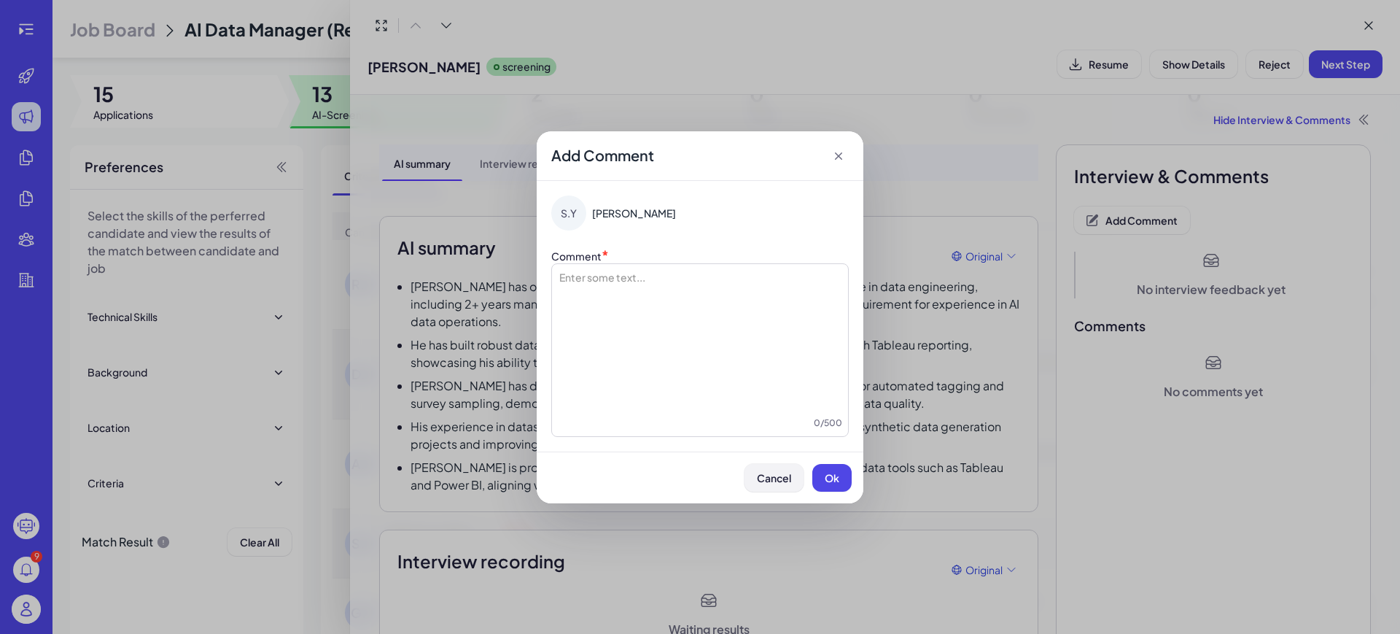
click at [773, 481] on span "Cancel" at bounding box center [774, 477] width 34 height 13
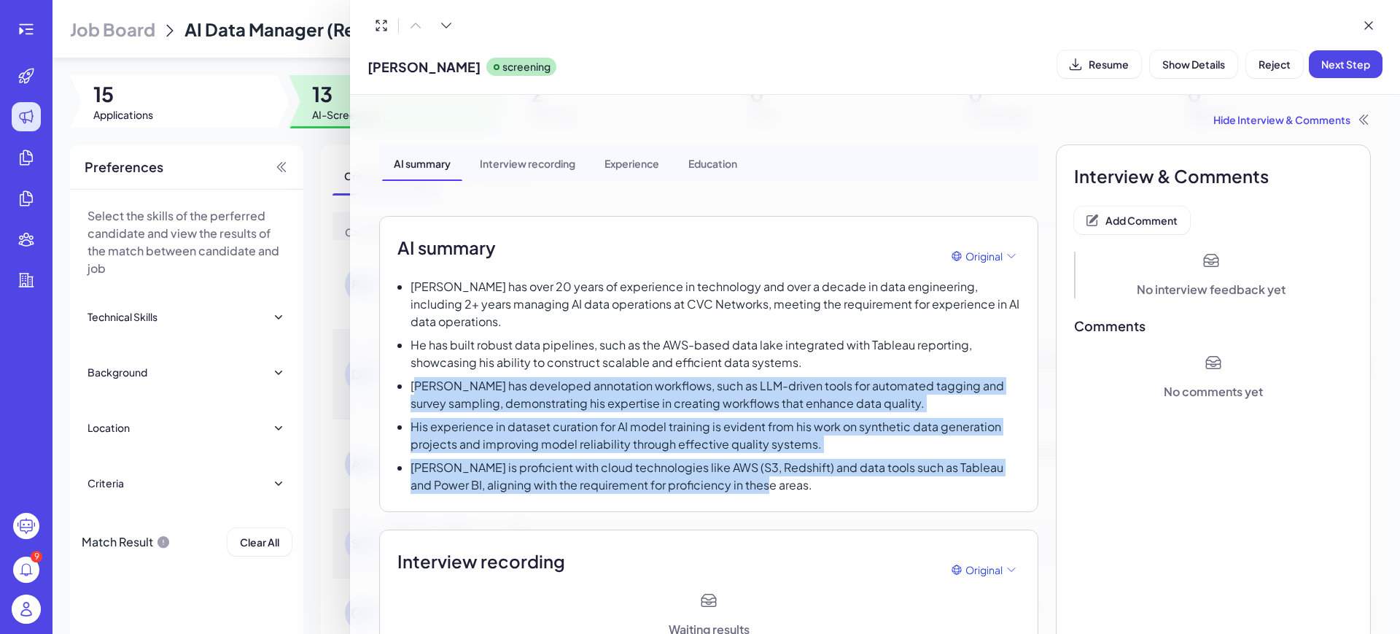
drag, startPoint x: 758, startPoint y: 496, endPoint x: 631, endPoint y: 373, distance: 176.4
click at [424, 383] on div "AI summary Original Roger Hukkeri has over 20 years of experience in technology…" at bounding box center [708, 364] width 659 height 296
click at [766, 425] on p "His experience in dataset curation for AI model training is evident from his wo…" at bounding box center [716, 435] width 610 height 35
click at [774, 474] on p "Roger is proficient with cloud technologies like AWS (S3, Redshift) and data to…" at bounding box center [716, 476] width 610 height 35
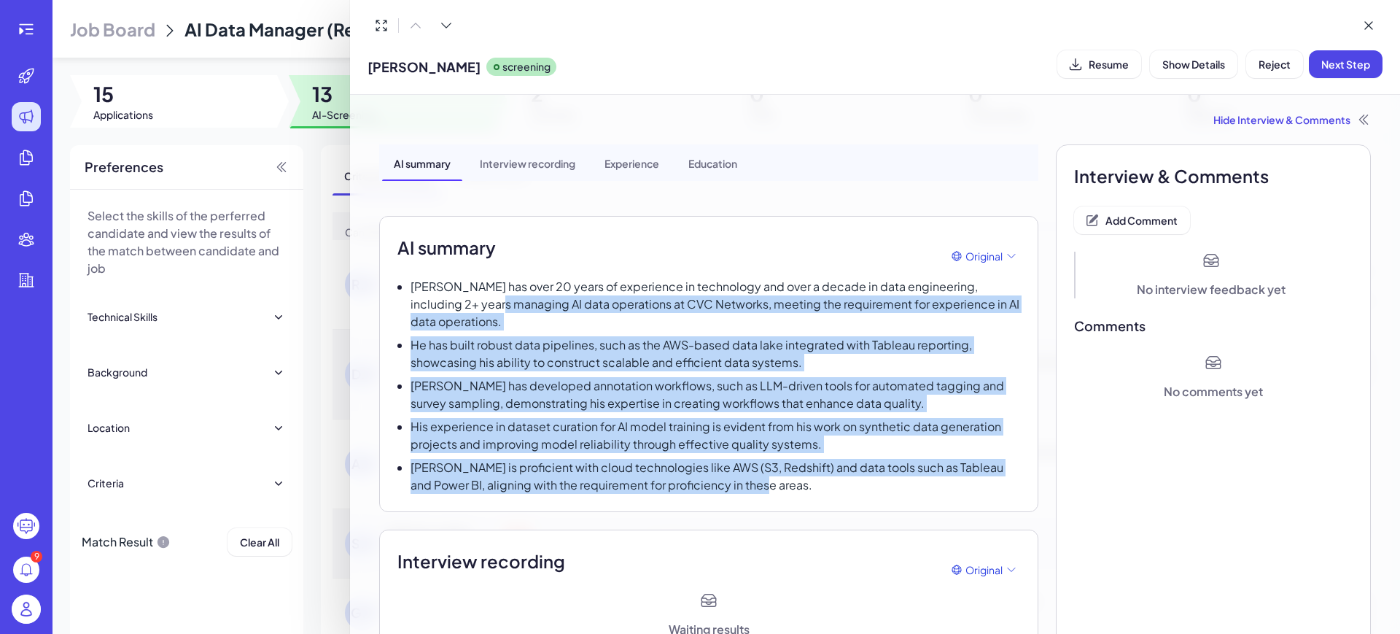
drag, startPoint x: 802, startPoint y: 480, endPoint x: 513, endPoint y: 296, distance: 342.3
click at [447, 296] on div "Roger Hukkeri has over 20 years of experience in technology and over a decade i…" at bounding box center [708, 386] width 623 height 216
click at [1144, 225] on span "Add Comment" at bounding box center [1141, 220] width 72 height 13
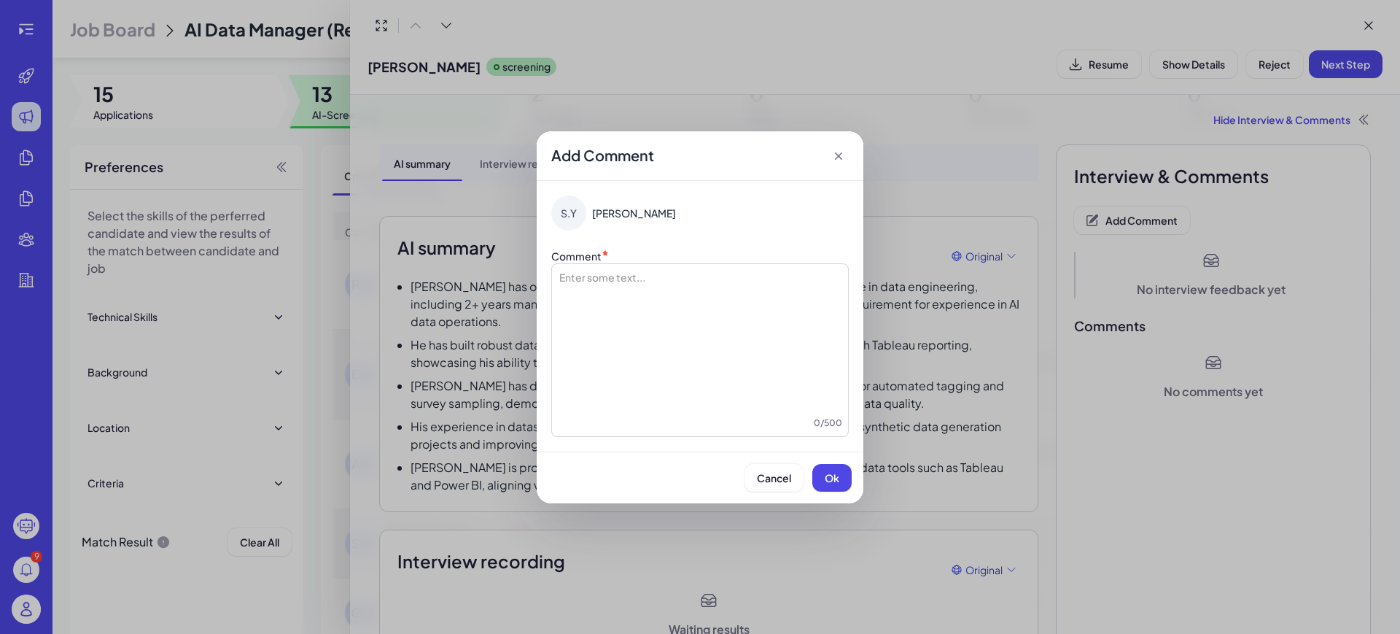
click at [840, 154] on icon at bounding box center [838, 155] width 7 height 7
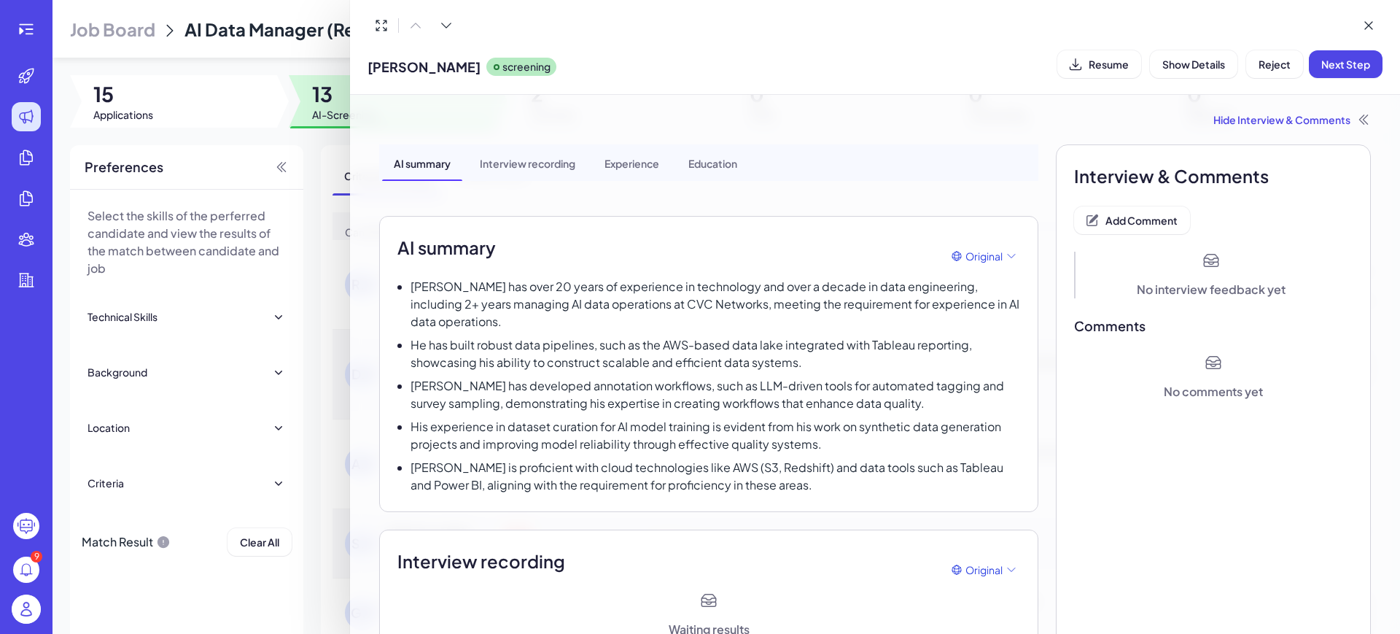
click at [26, 19] on div at bounding box center [700, 317] width 1400 height 634
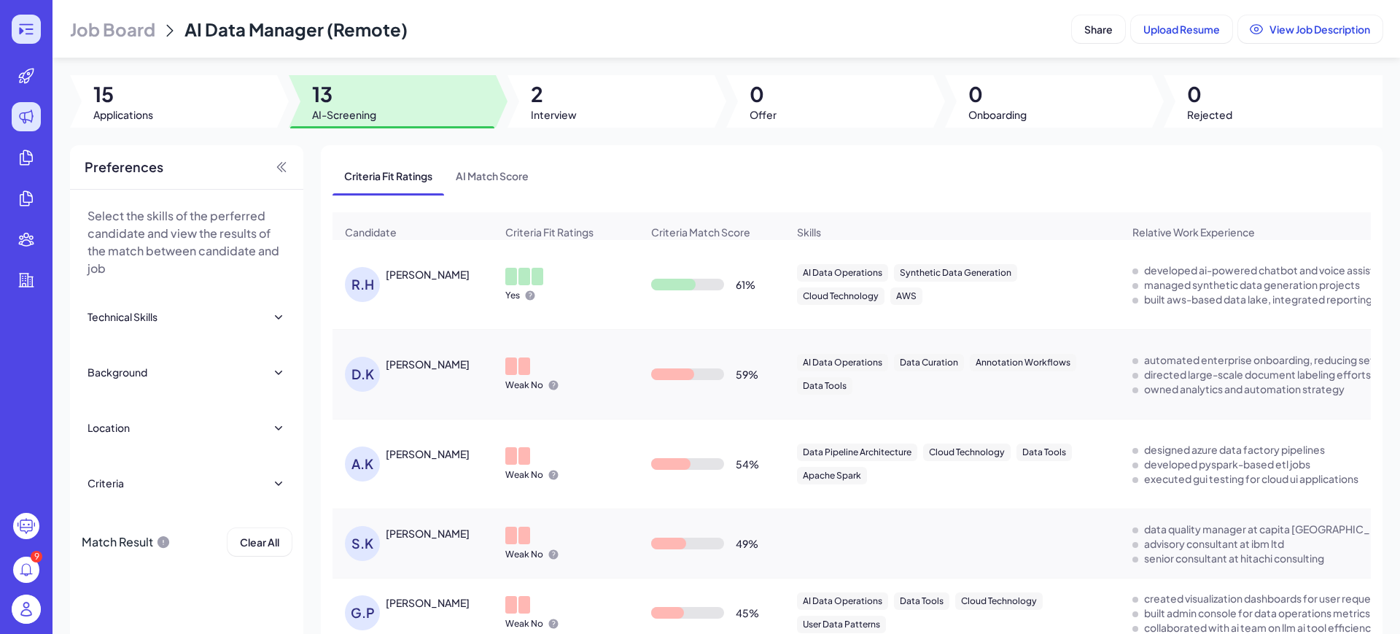
click at [26, 20] on icon at bounding box center [27, 29] width 18 height 18
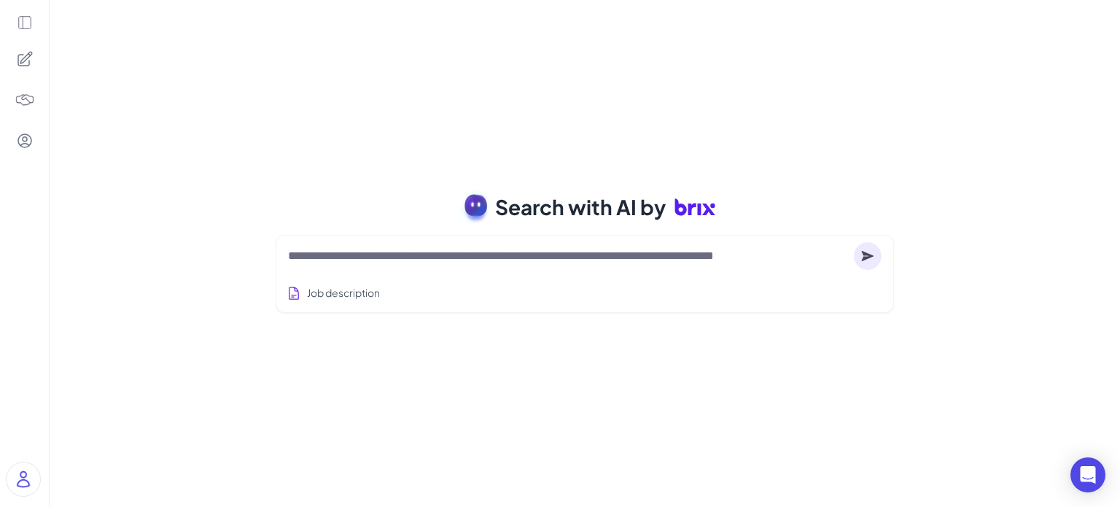
click at [556, 256] on textarea at bounding box center [568, 256] width 560 height 18
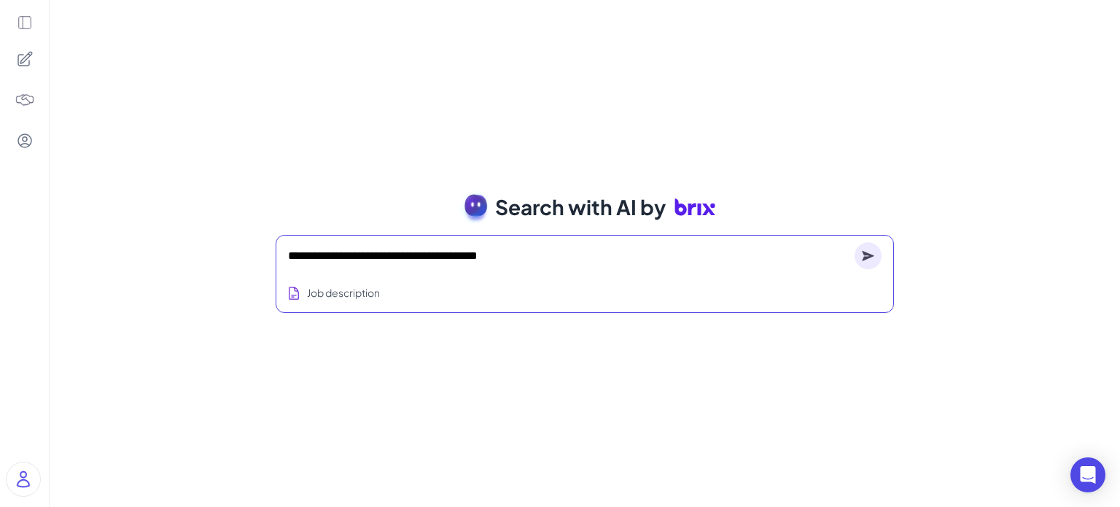
paste textarea "******* ***** ****** ***** **** ****"
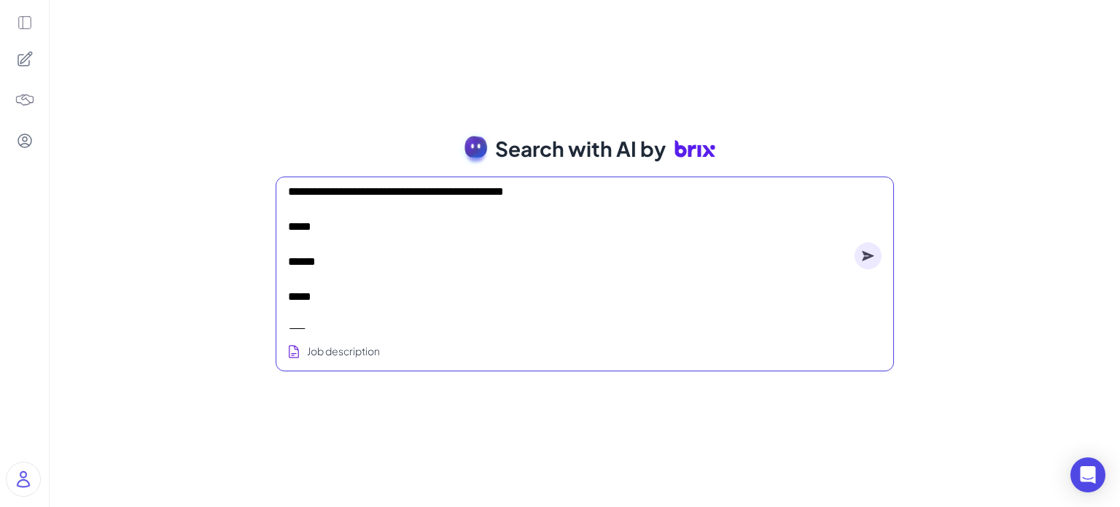
scroll to position [44, 0]
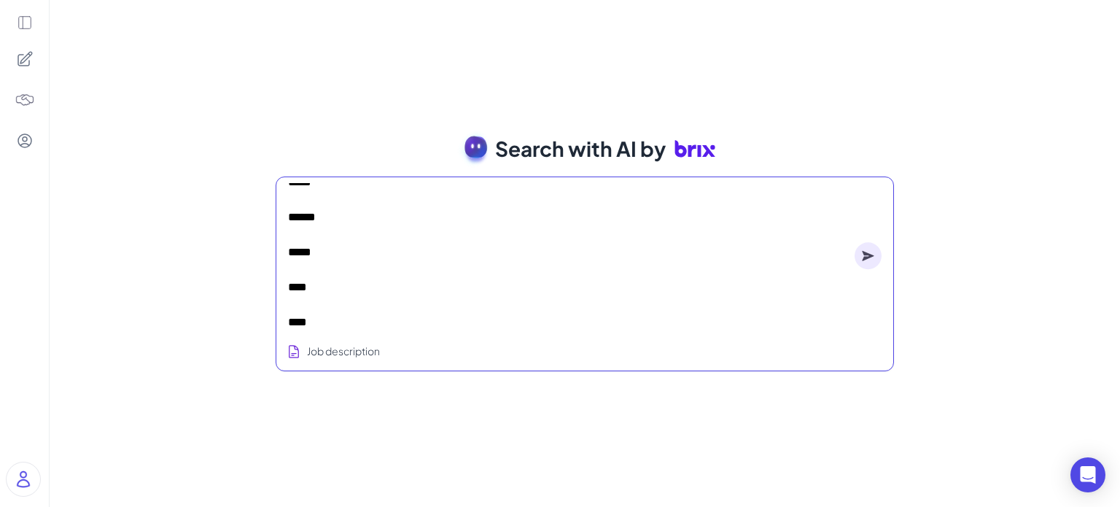
click at [290, 325] on textarea "**********" at bounding box center [568, 256] width 561 height 146
click at [289, 320] on textarea "**********" at bounding box center [568, 256] width 561 height 146
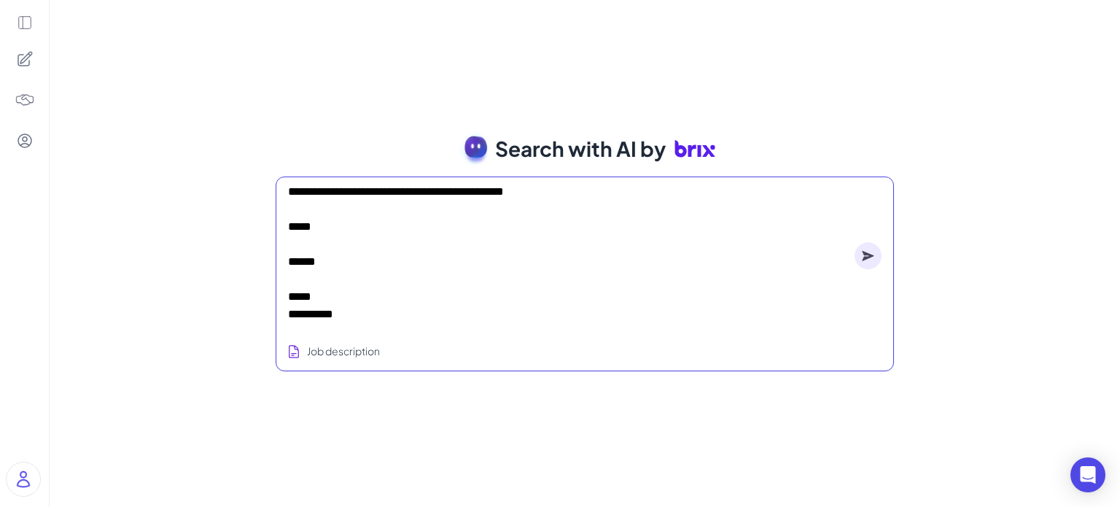
scroll to position [0, 0]
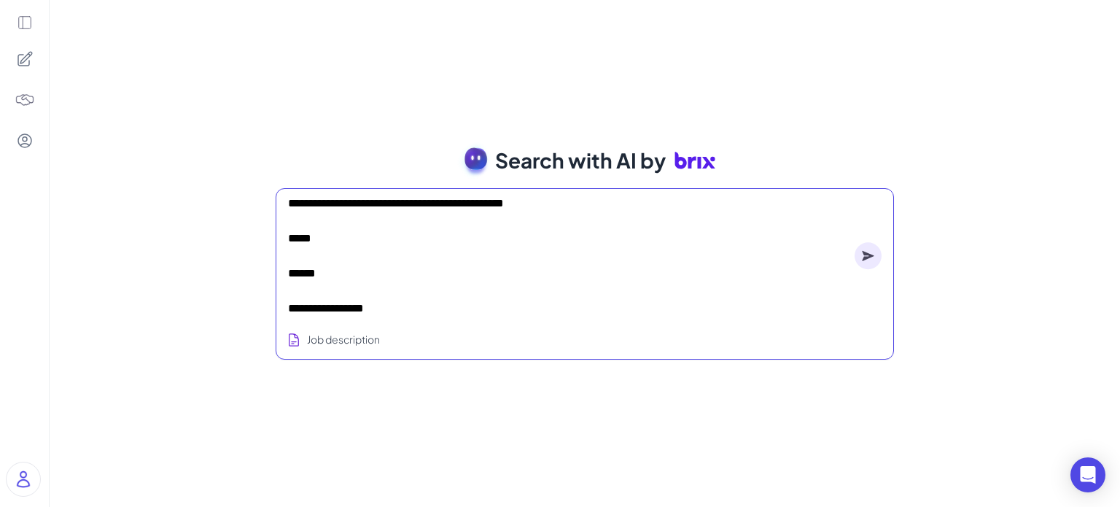
click at [290, 308] on textarea "**********" at bounding box center [568, 256] width 561 height 123
drag, startPoint x: 327, startPoint y: 271, endPoint x: 287, endPoint y: 265, distance: 40.6
click at [287, 265] on div "**********" at bounding box center [585, 273] width 618 height 171
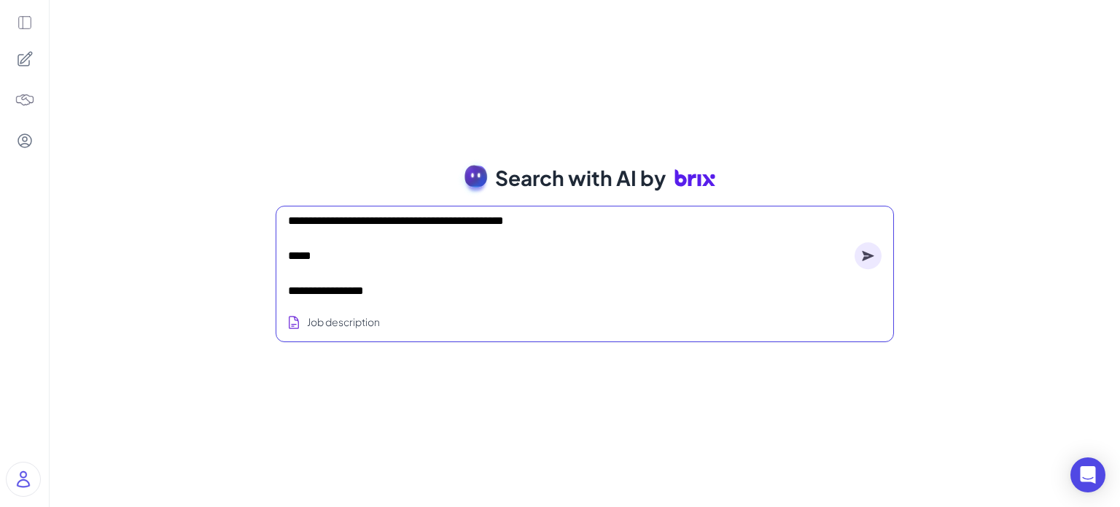
click at [302, 280] on textarea "**********" at bounding box center [568, 256] width 561 height 88
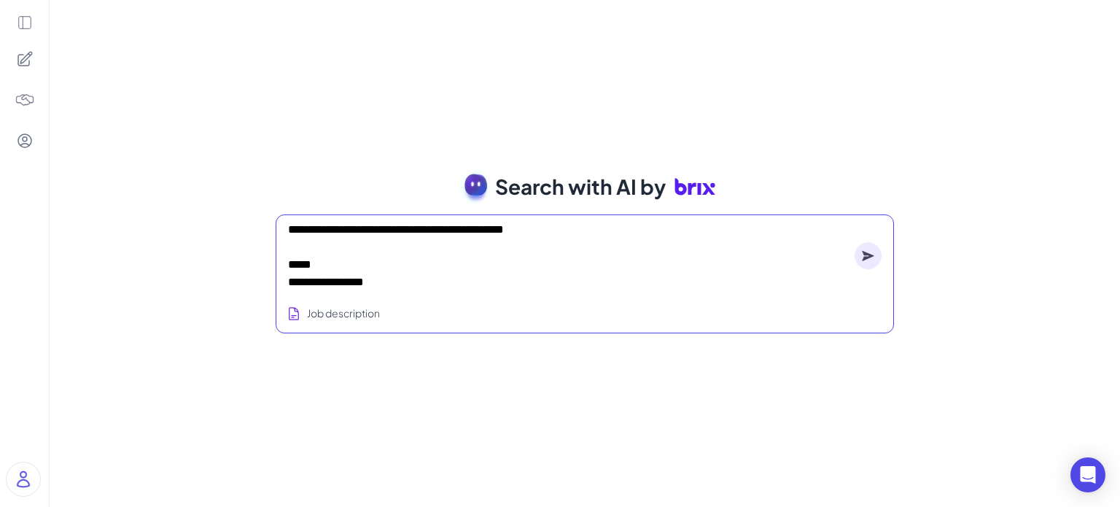
click at [286, 289] on div "**********" at bounding box center [585, 273] width 618 height 119
click at [289, 281] on textarea "**********" at bounding box center [568, 256] width 561 height 70
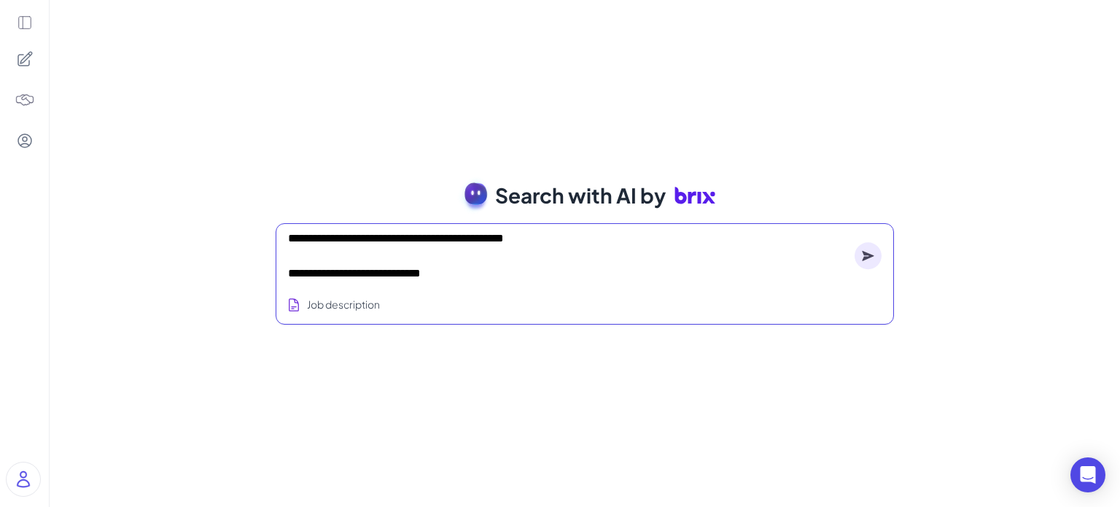
click at [286, 278] on div "**********" at bounding box center [585, 273] width 618 height 101
click at [289, 274] on textarea "**********" at bounding box center [568, 256] width 561 height 53
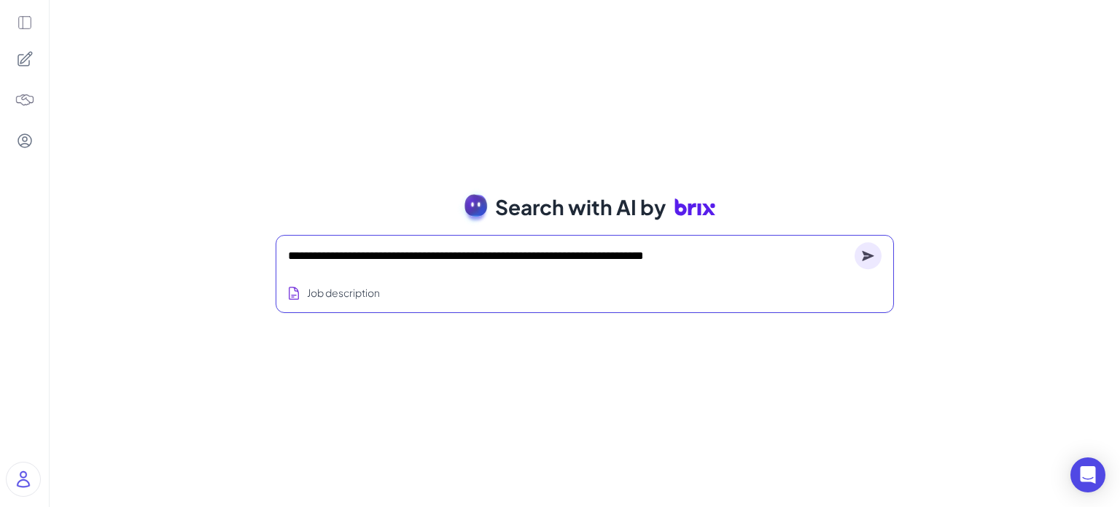
click at [550, 255] on textarea "**********" at bounding box center [568, 256] width 561 height 18
drag, startPoint x: 550, startPoint y: 255, endPoint x: 515, endPoint y: 178, distance: 84.8
click at [515, 179] on div "**********" at bounding box center [585, 253] width 1070 height 507
click at [373, 258] on textarea "**********" at bounding box center [568, 256] width 561 height 18
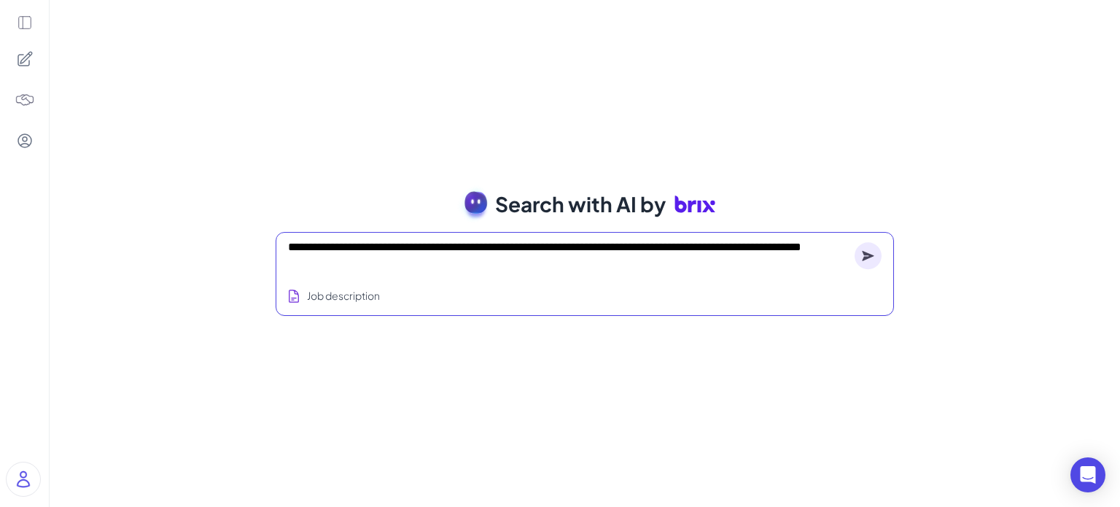
click at [435, 247] on textarea "**********" at bounding box center [568, 255] width 561 height 35
type textarea "**********"
click at [874, 253] on circle at bounding box center [868, 255] width 27 height 27
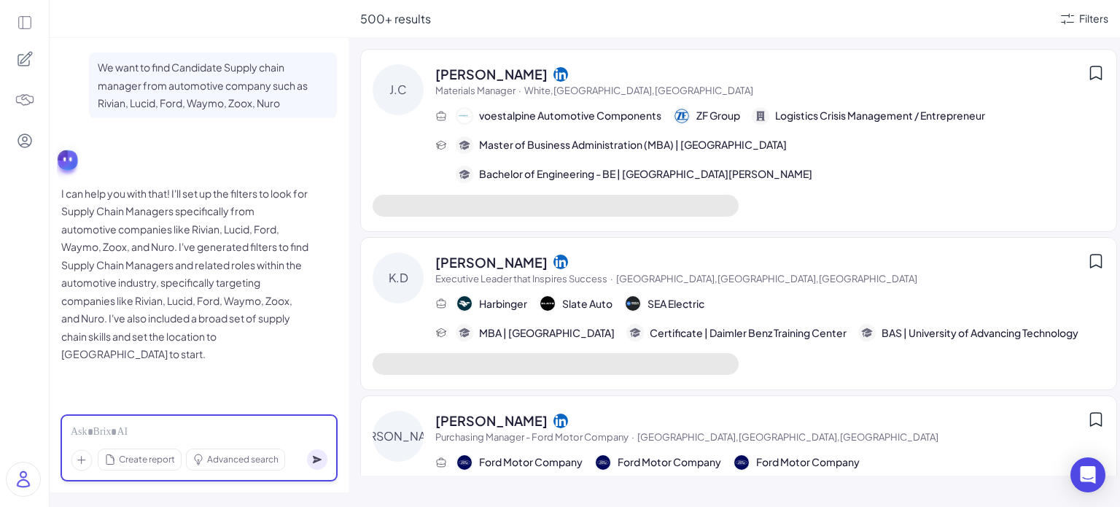
click at [251, 429] on div at bounding box center [199, 432] width 257 height 16
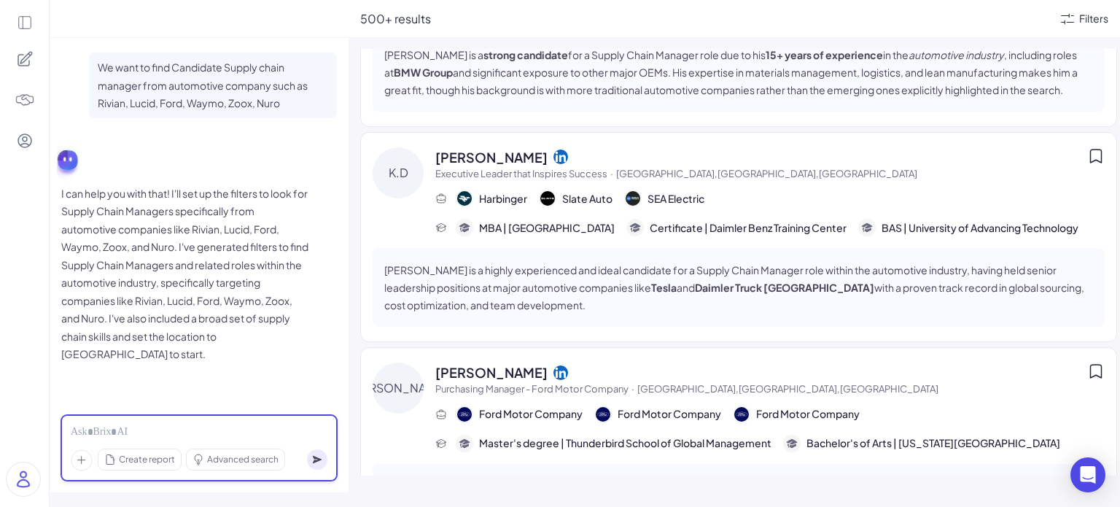
scroll to position [219, 0]
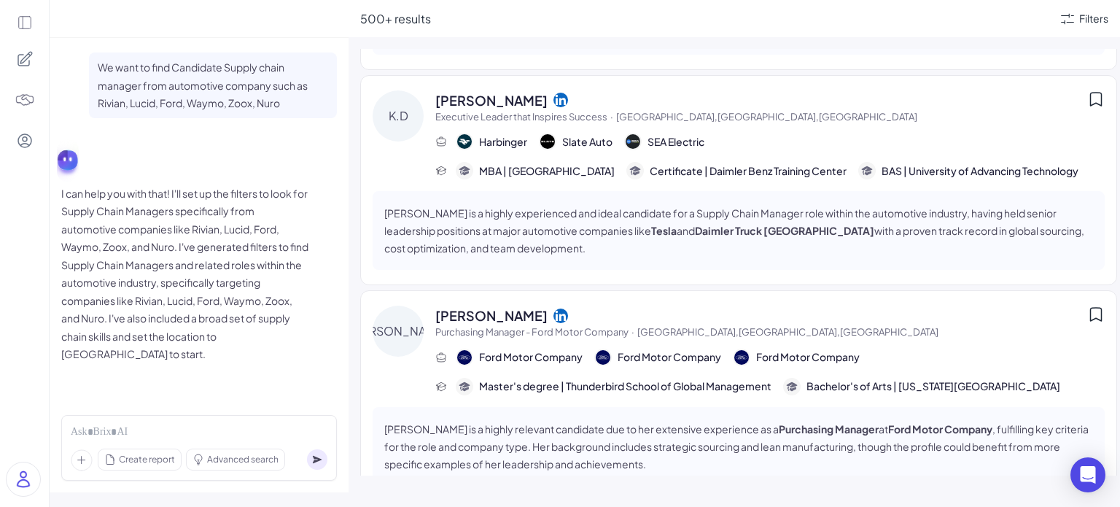
click at [502, 325] on span "[PERSON_NAME]" at bounding box center [491, 316] width 112 height 20
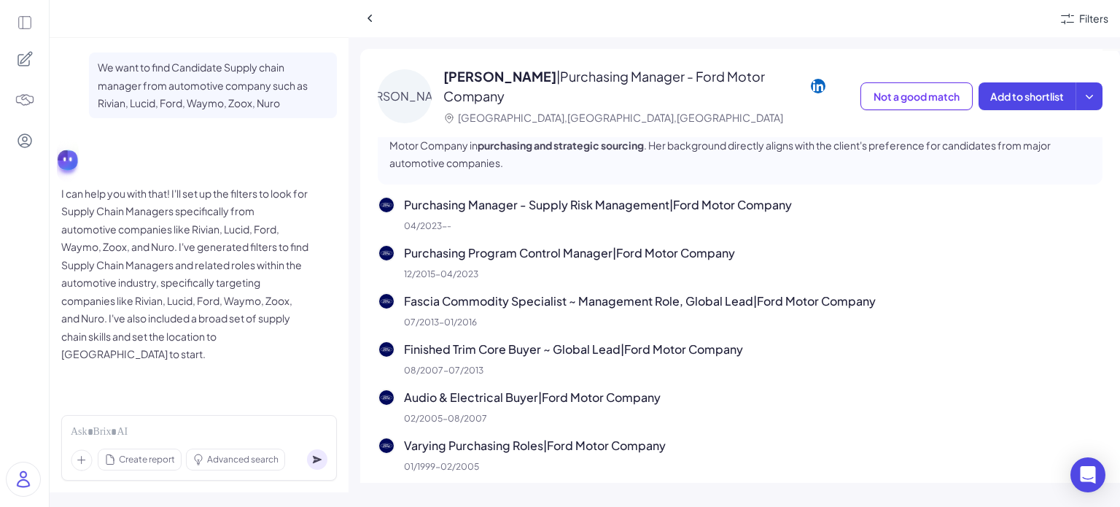
scroll to position [219, 0]
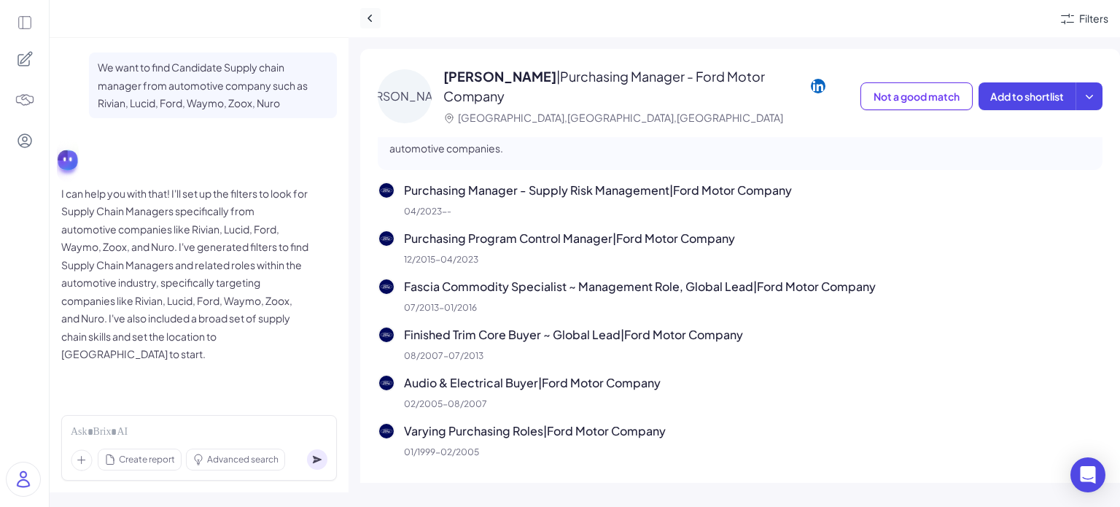
click at [363, 11] on icon at bounding box center [370, 18] width 15 height 15
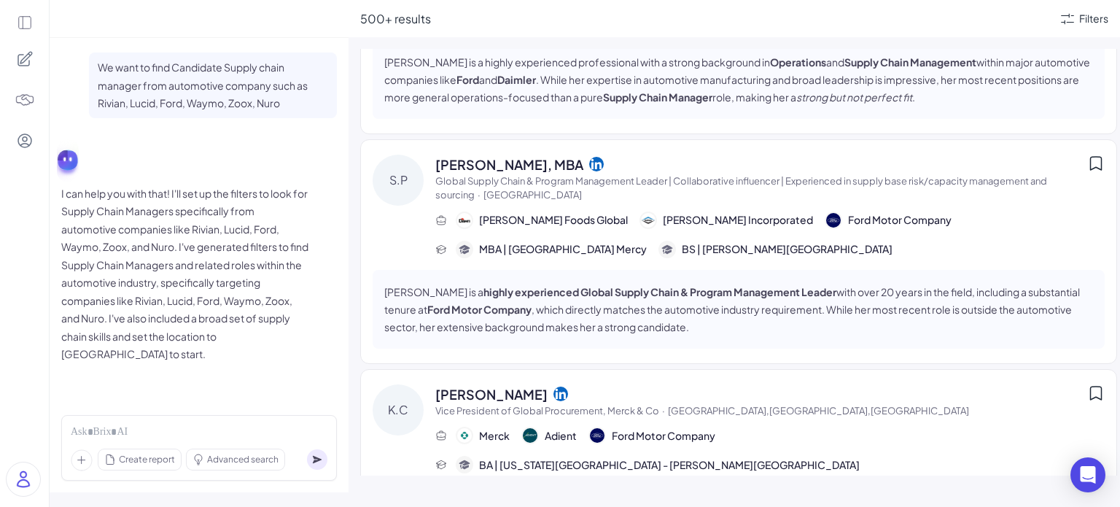
scroll to position [1823, 0]
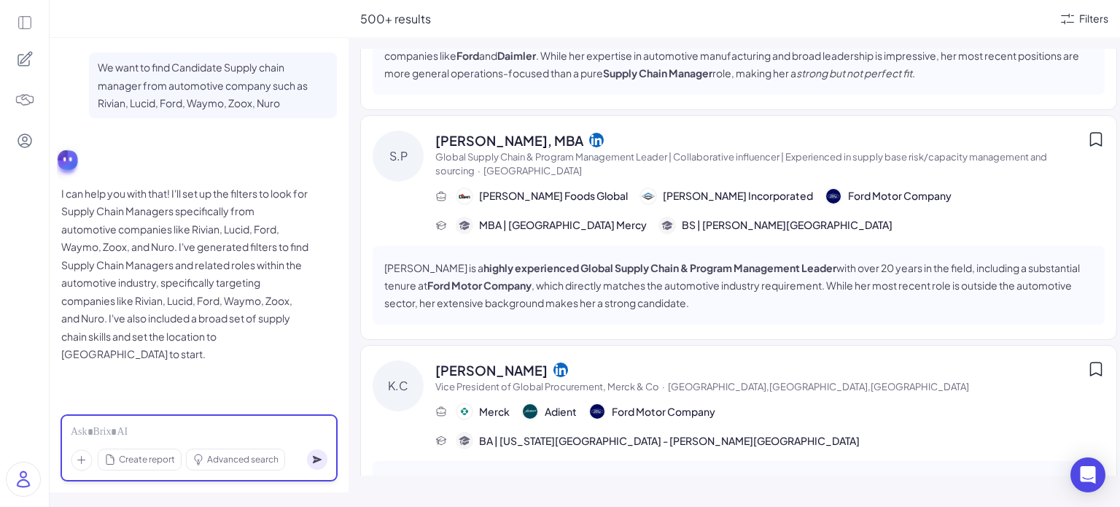
click at [125, 437] on div at bounding box center [199, 432] width 257 height 16
click at [71, 434] on div "**********" at bounding box center [199, 432] width 257 height 16
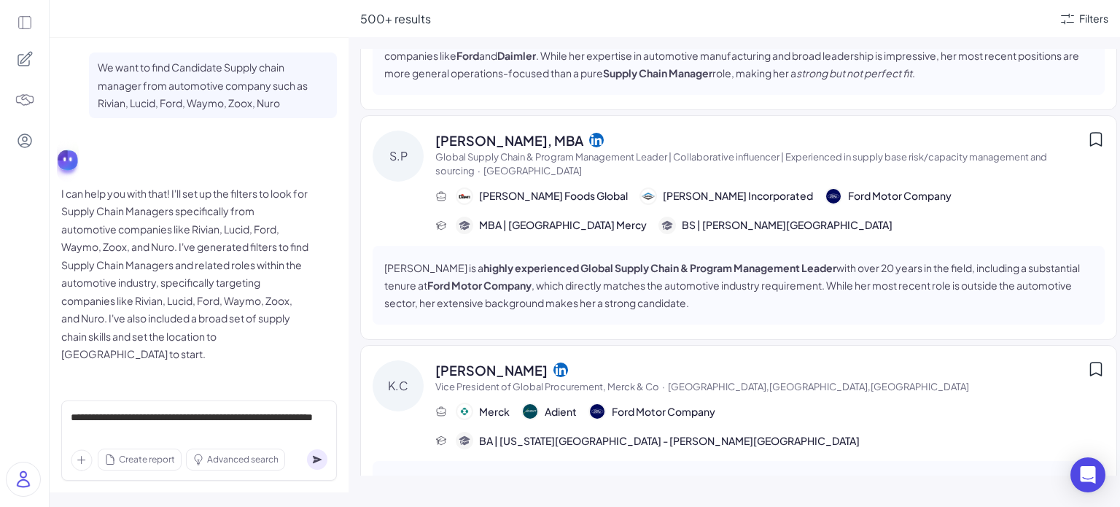
click at [313, 460] on circle at bounding box center [317, 459] width 20 height 20
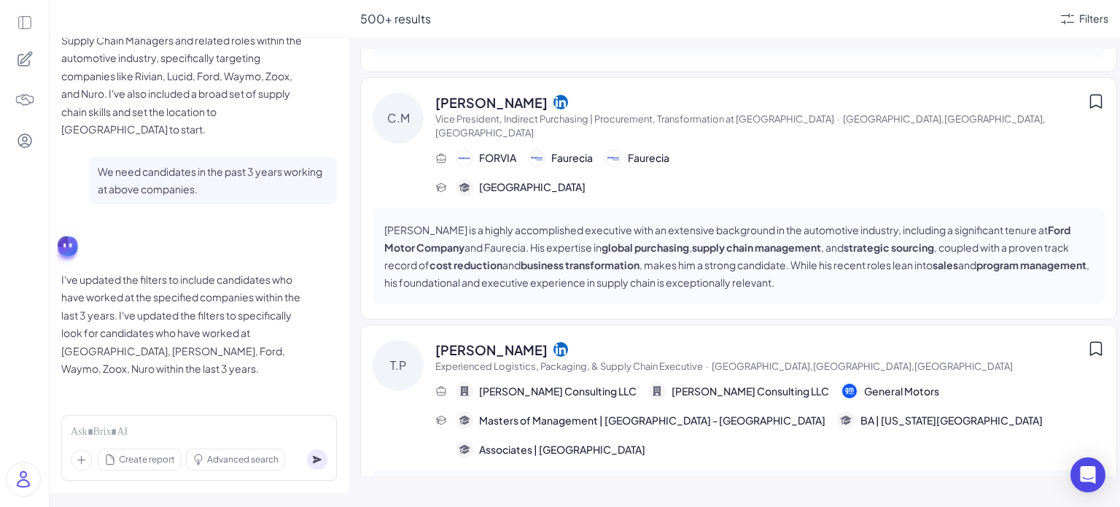
scroll to position [0, 0]
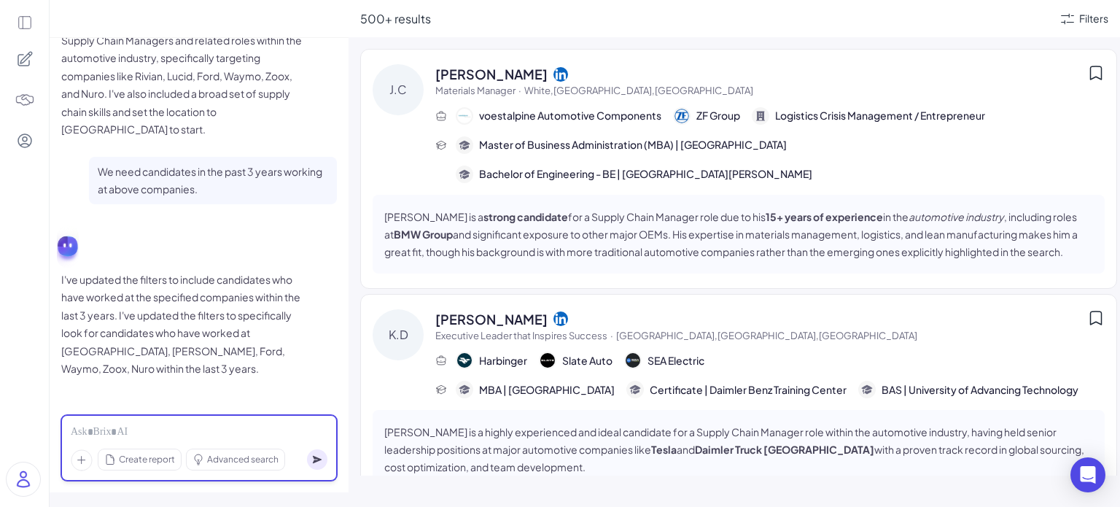
click at [181, 438] on div at bounding box center [199, 432] width 257 height 16
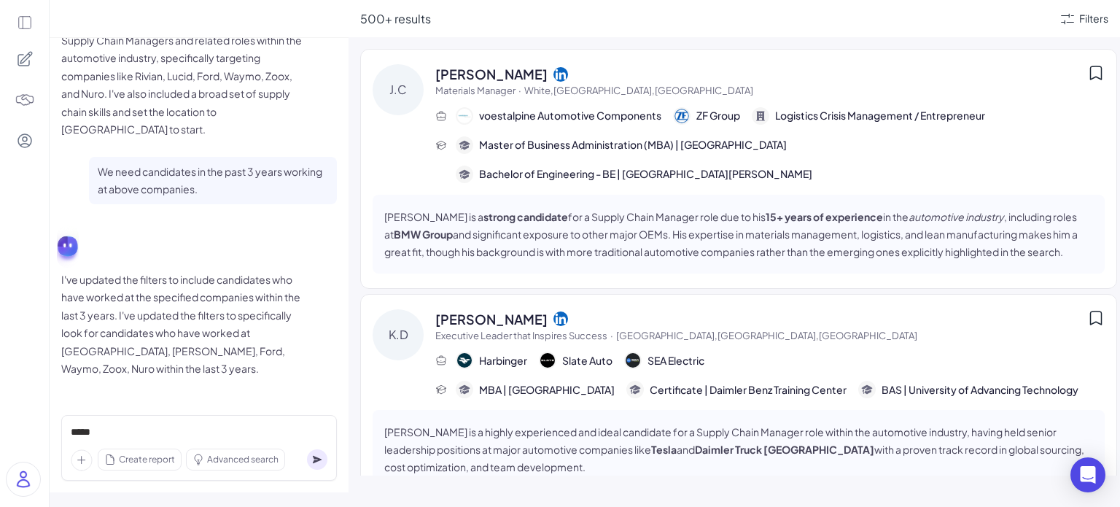
click at [323, 466] on circle at bounding box center [317, 459] width 20 height 20
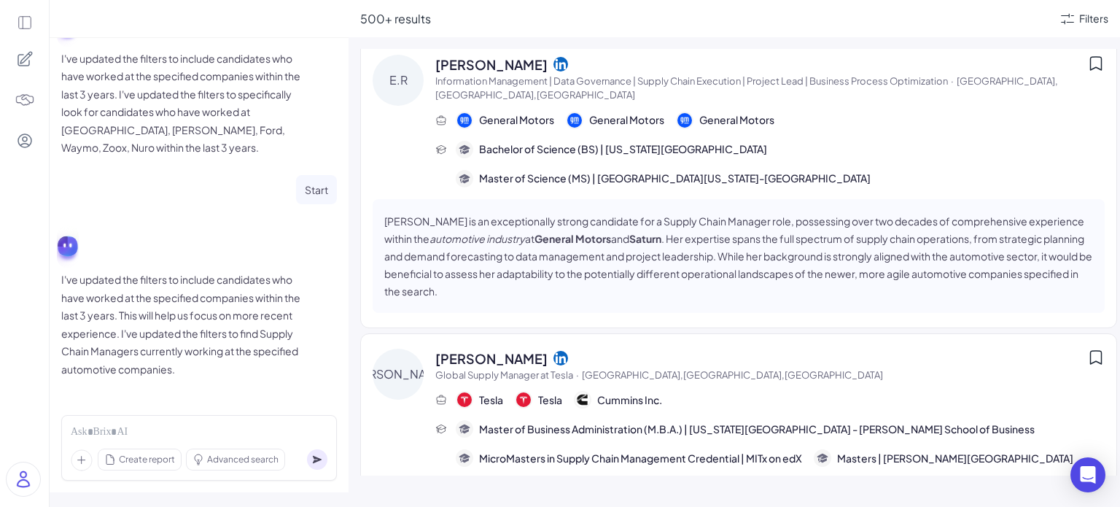
scroll to position [3313, 0]
click at [907, 92] on span "Information Management | Data Governance | Supply Chain Execution | Project Lea…" at bounding box center [761, 89] width 652 height 28
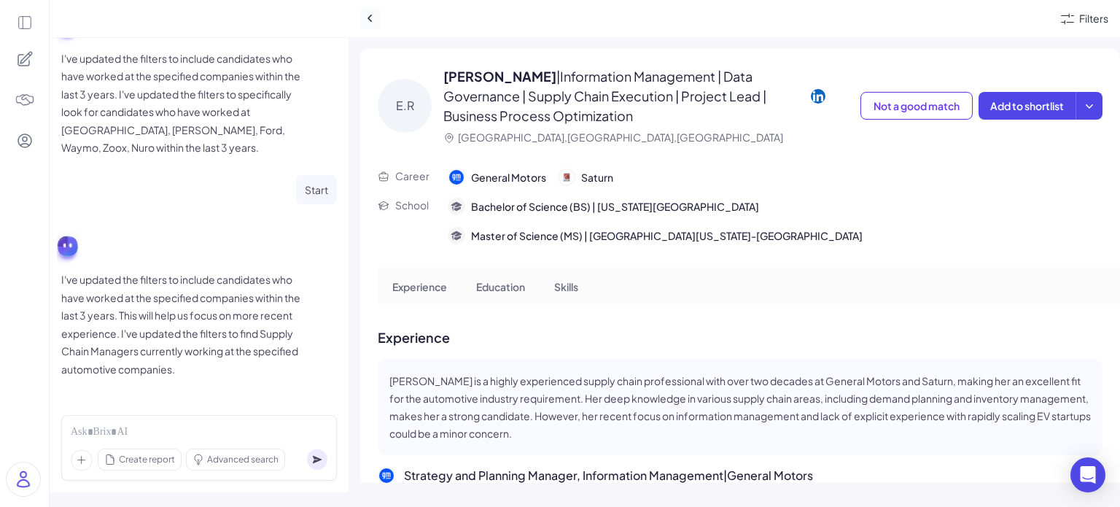
click at [376, 23] on icon at bounding box center [370, 18] width 15 height 15
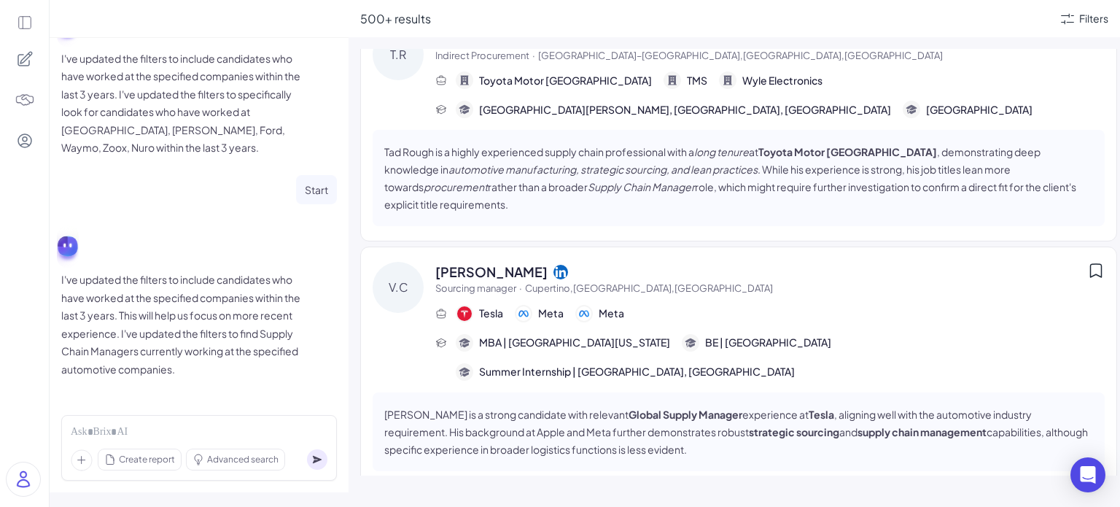
scroll to position [3313, 0]
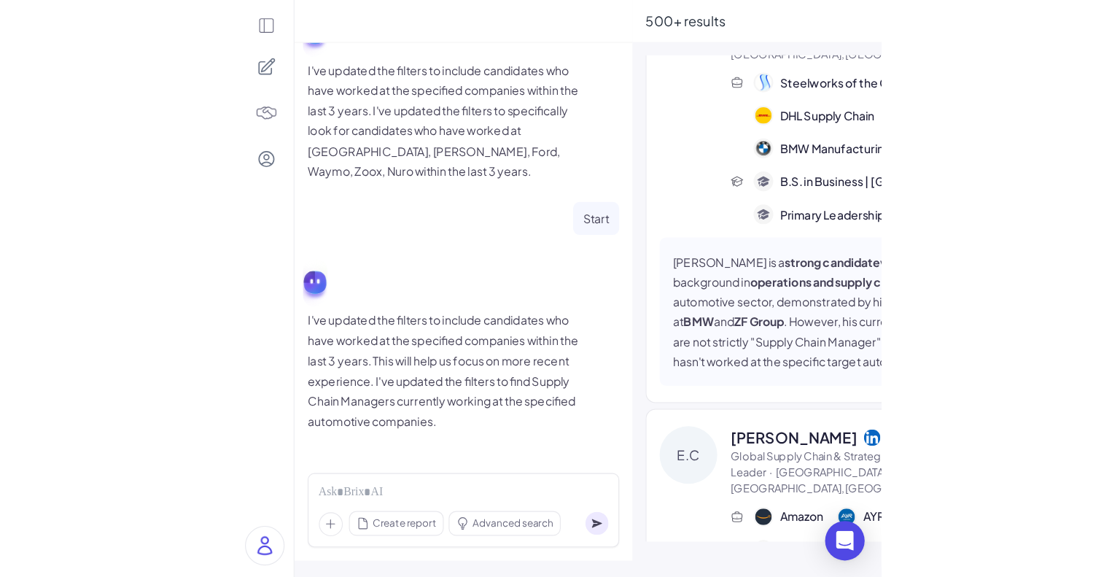
scroll to position [3313, 0]
